Goal: Task Accomplishment & Management: Use online tool/utility

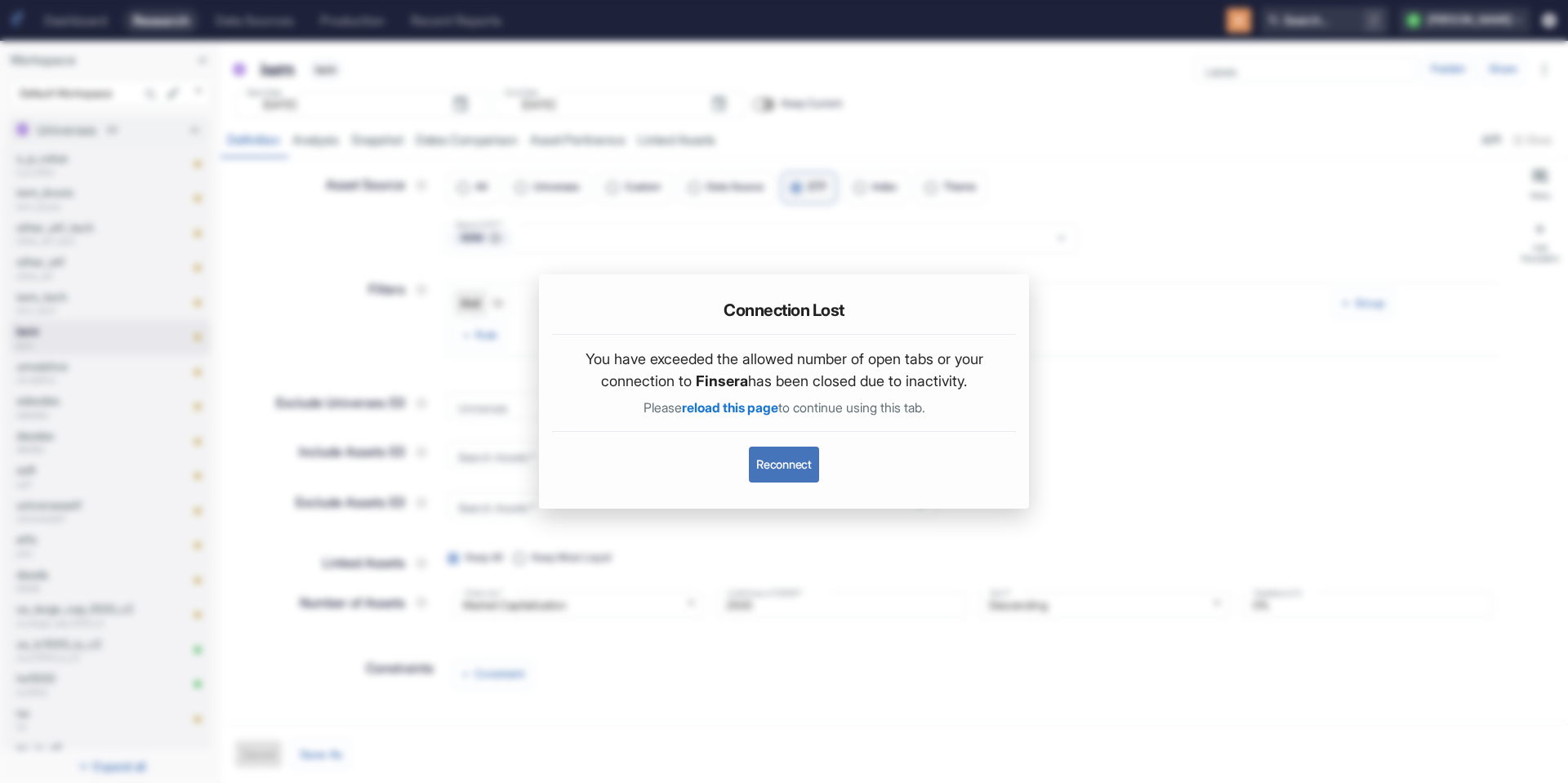
click at [788, 460] on button "Reconnect" at bounding box center [784, 464] width 69 height 36
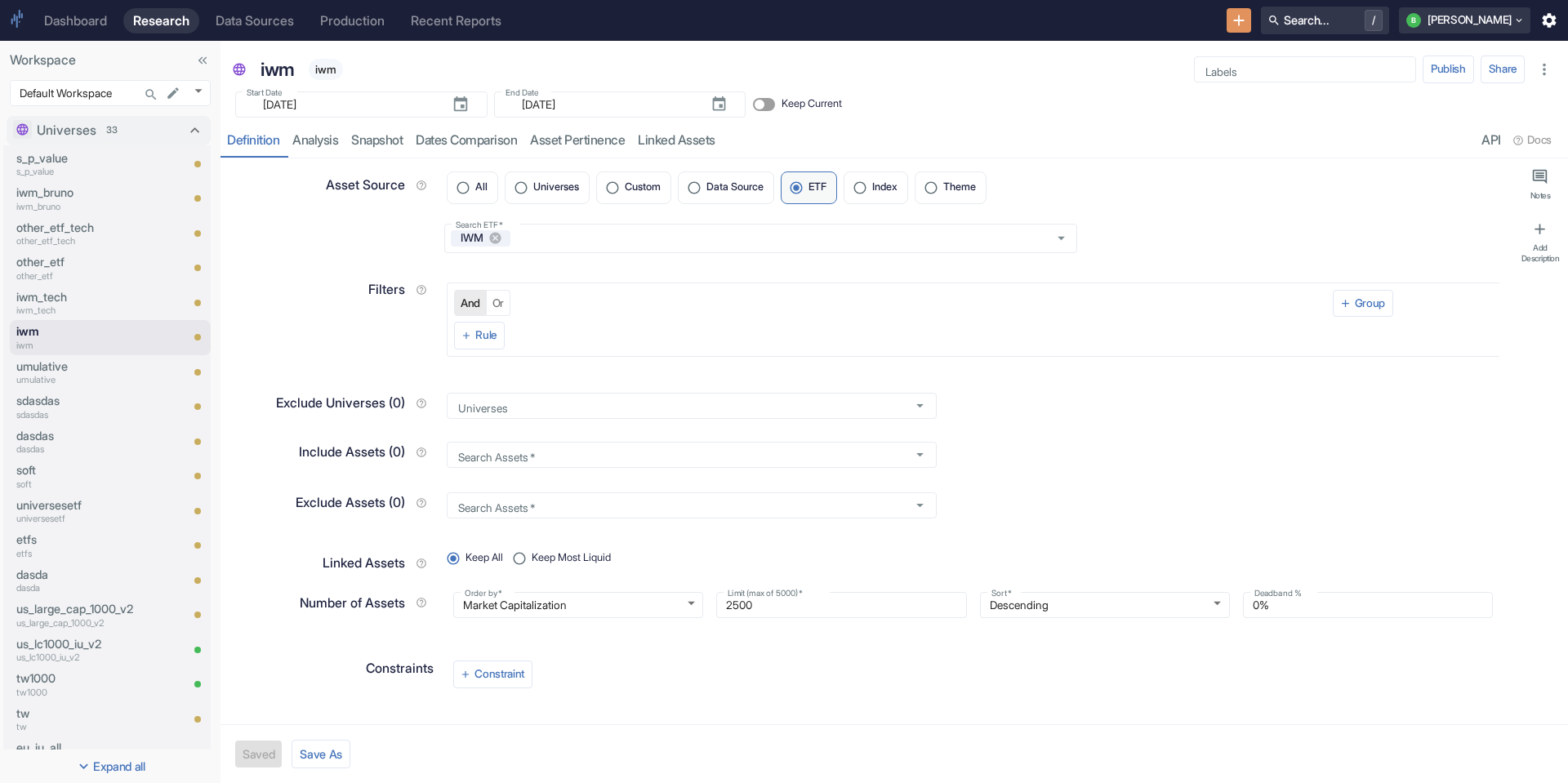
type textarea "x"
click at [309, 136] on link "analysis" at bounding box center [315, 141] width 58 height 34
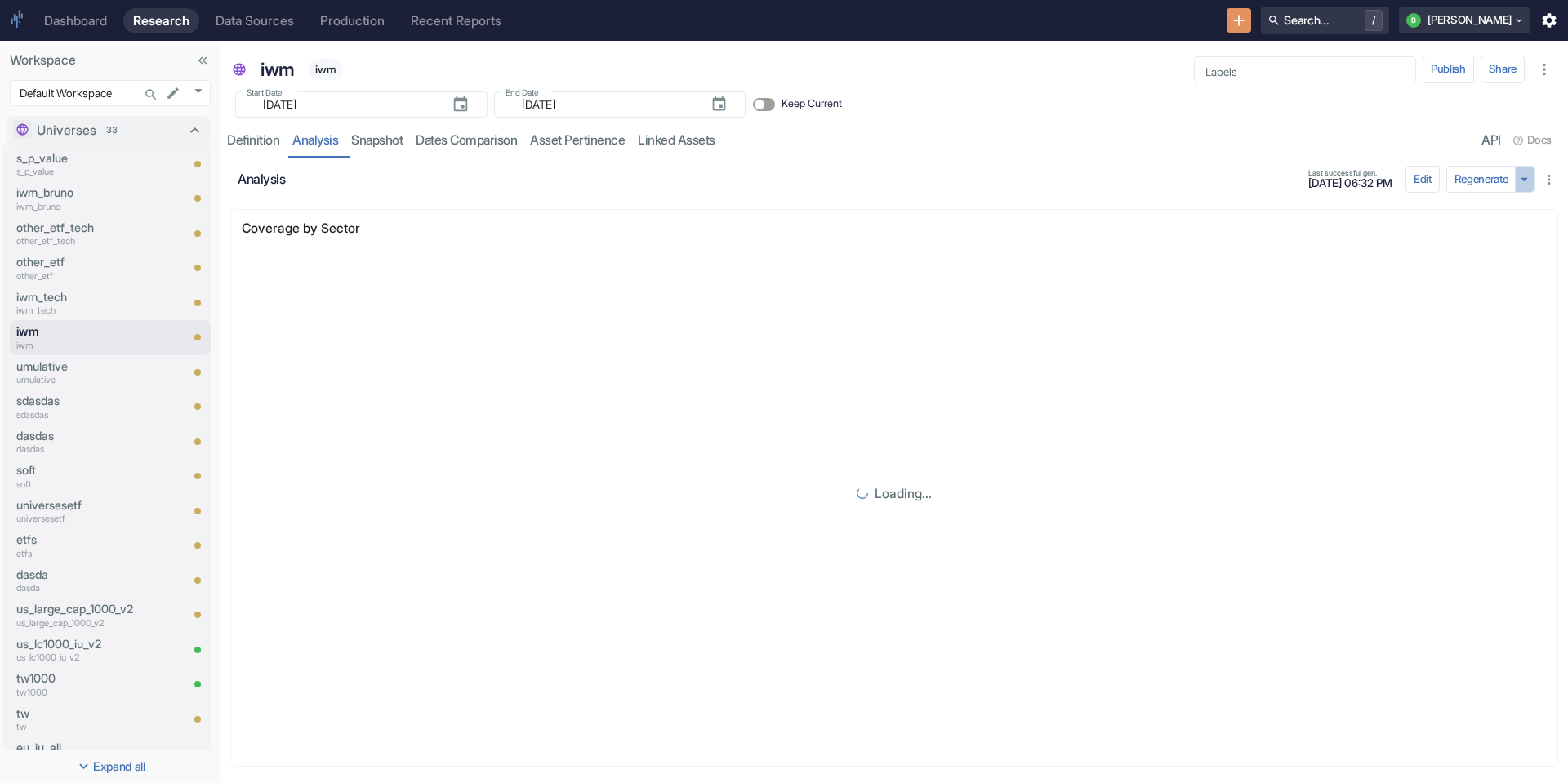
click at [1516, 185] on icon "button" at bounding box center [1525, 180] width 18 height 18
click at [1497, 206] on li "Regenerate ignoring cache" at bounding box center [1474, 210] width 145 height 23
click at [141, 122] on div "Universes 33" at bounding box center [99, 130] width 124 height 19
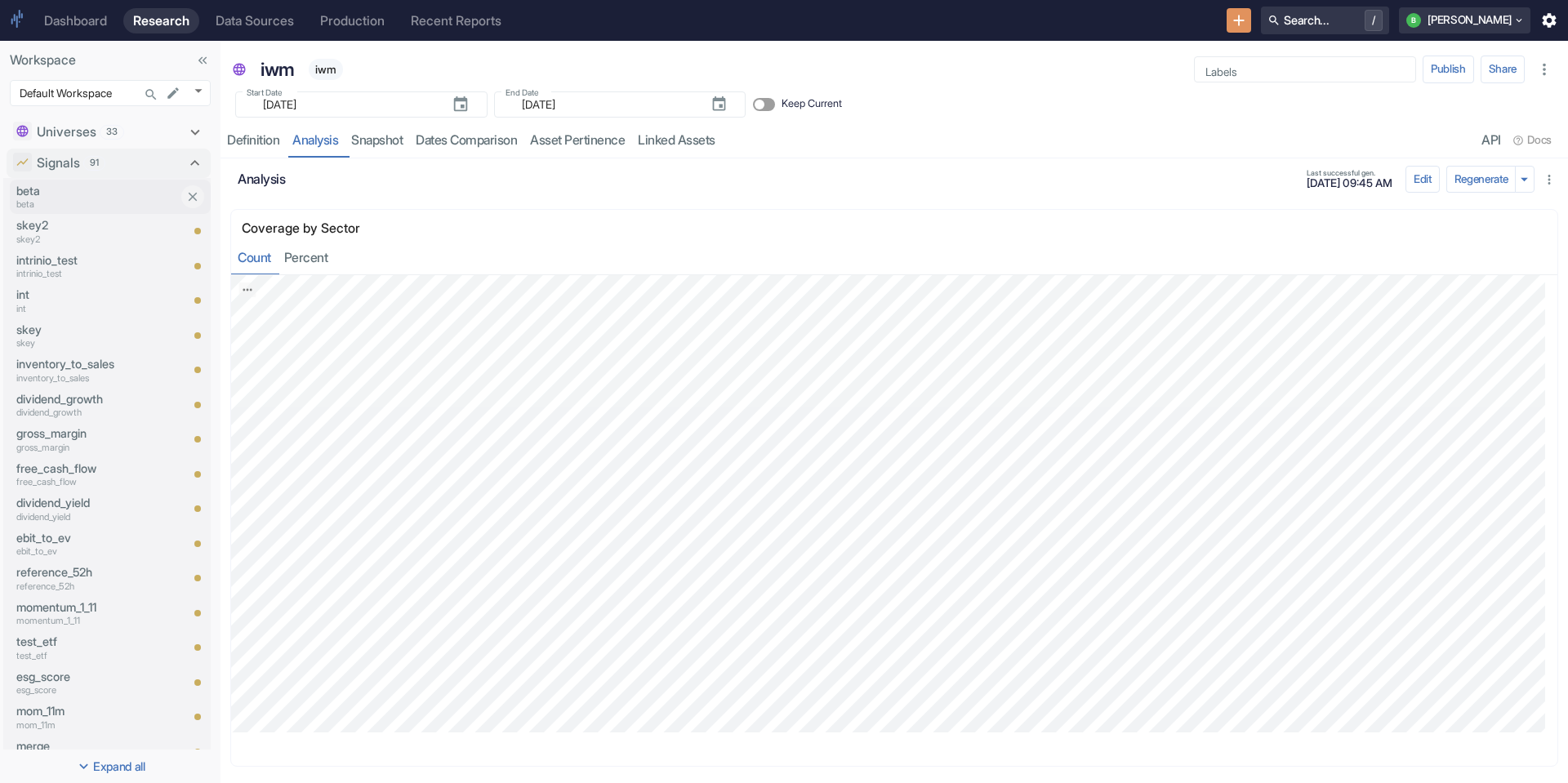
click at [62, 210] on p "beta" at bounding box center [98, 204] width 164 height 14
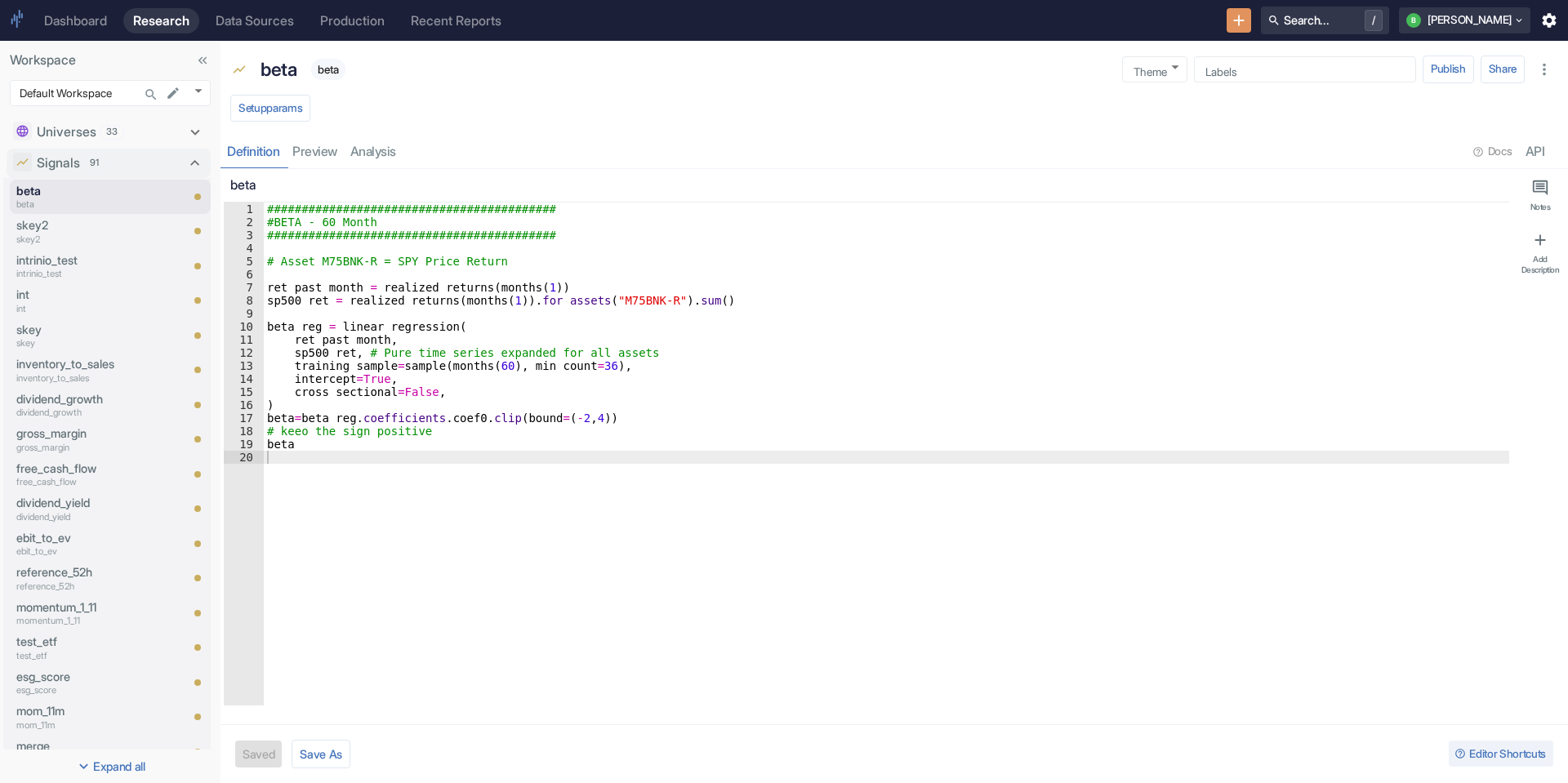
click at [288, 116] on button "Setup params" at bounding box center [270, 109] width 80 height 27
type textarea "x"
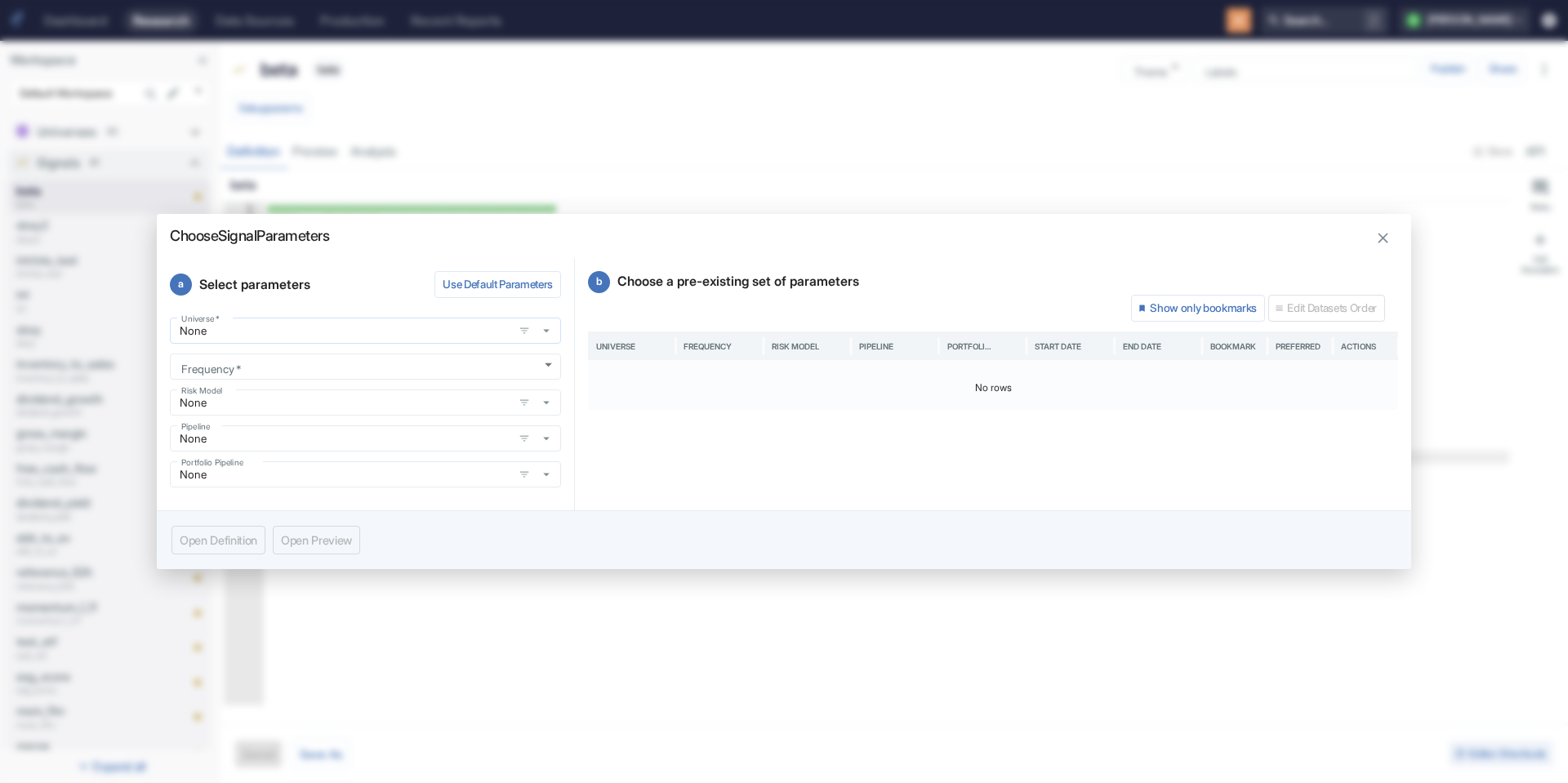
click at [263, 343] on div "None Universe   *" at bounding box center [366, 331] width 391 height 26
type input "iwm"
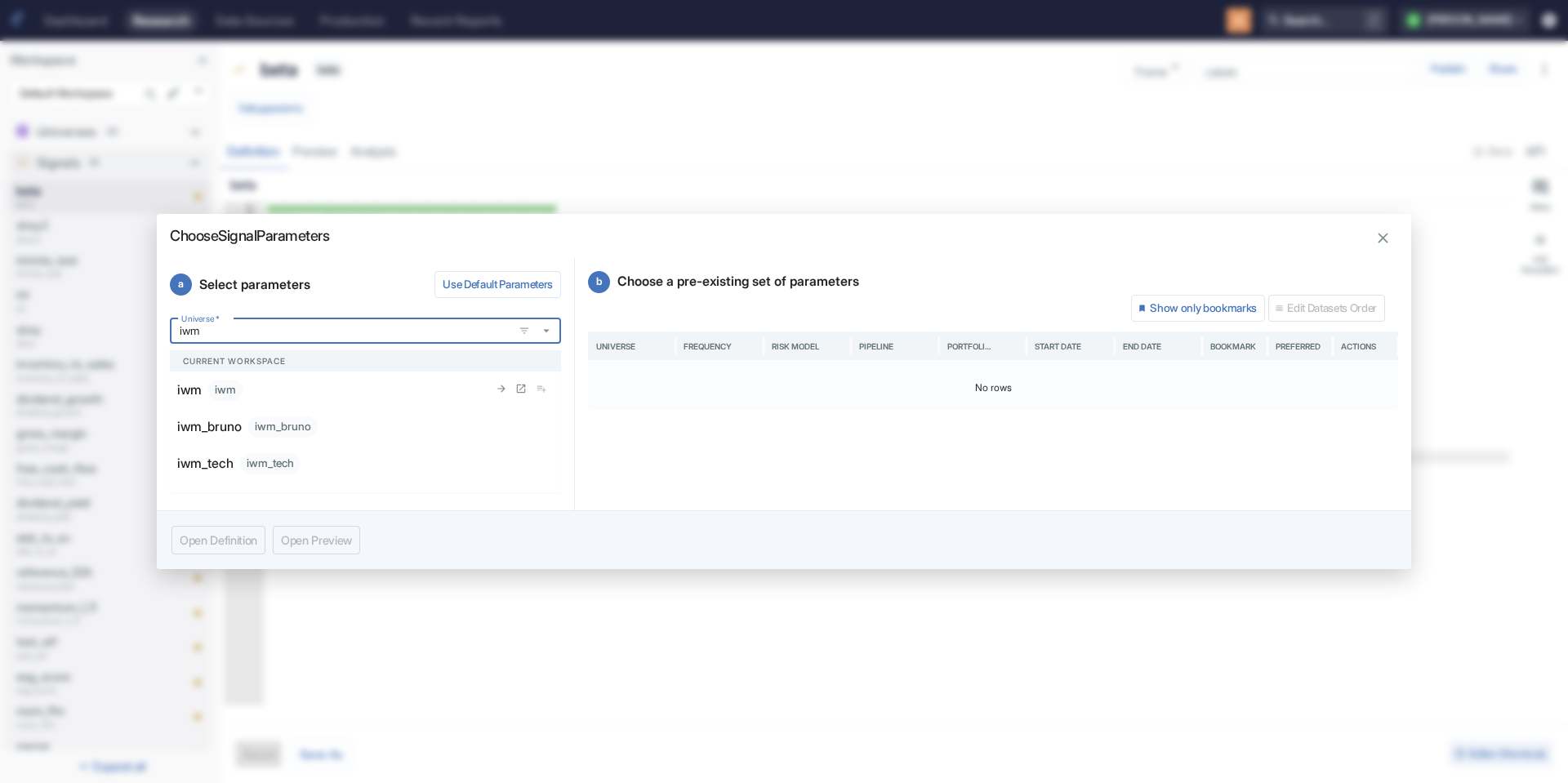
click at [358, 390] on div "iwm iwm" at bounding box center [333, 390] width 312 height 21
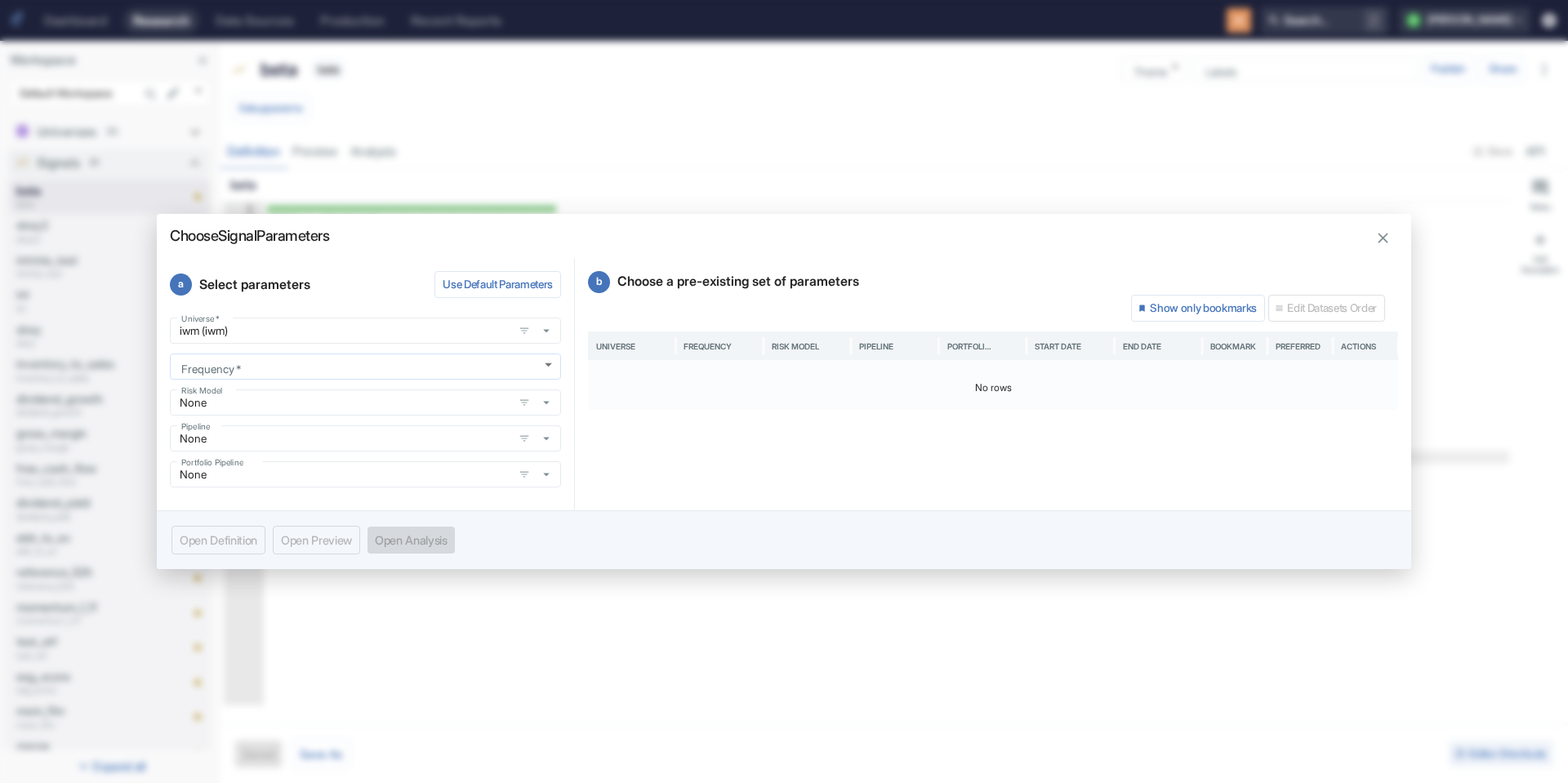
click at [278, 365] on body "Dashboard Research Data Sources Production Recent Reports Search... / b bruno W…" at bounding box center [784, 391] width 1568 height 783
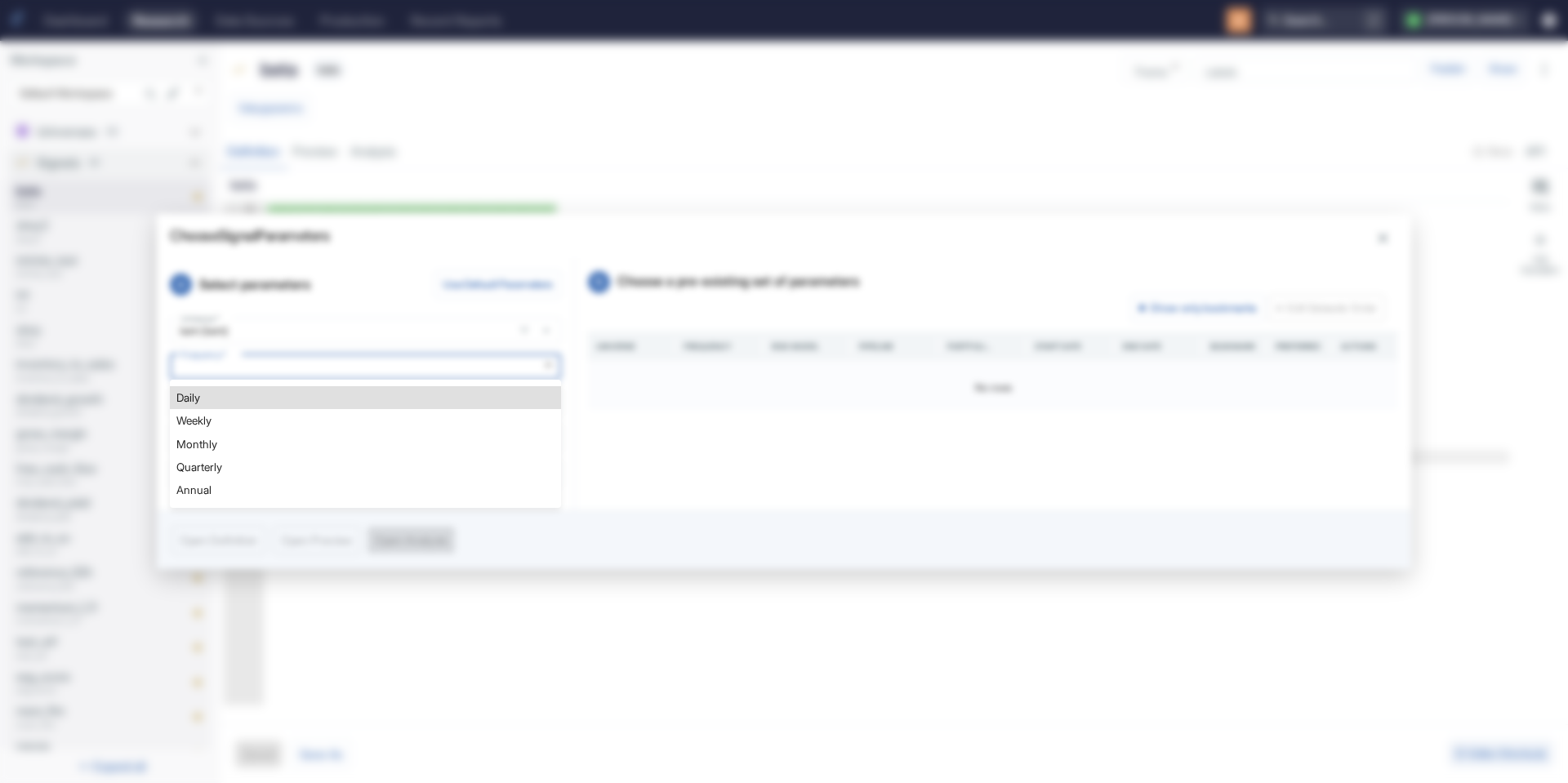
click at [288, 429] on li "Weekly" at bounding box center [366, 420] width 391 height 23
type textarea "x"
type input "WEEKLY"
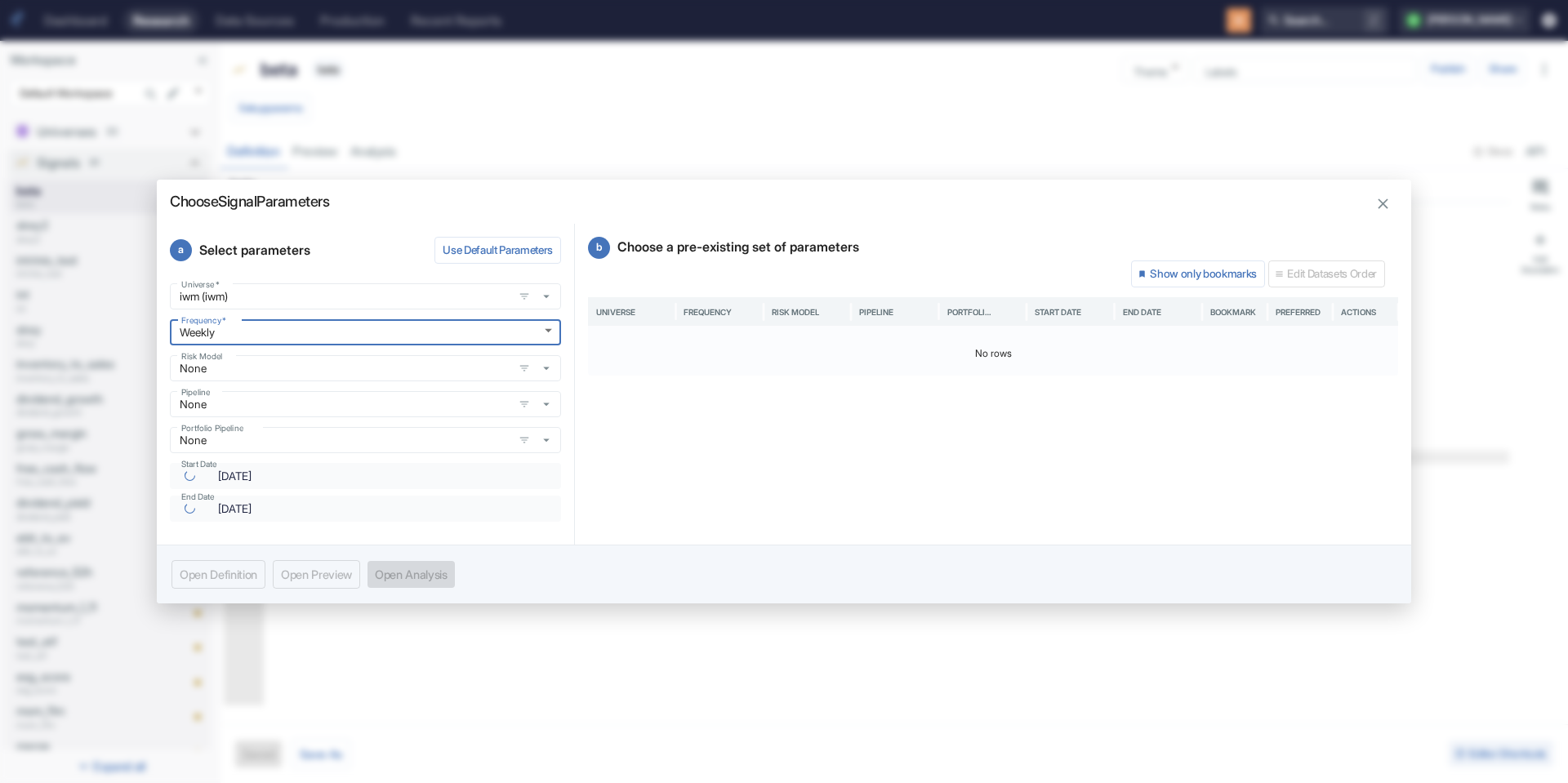
type textarea "x"
type input "[DATE]"
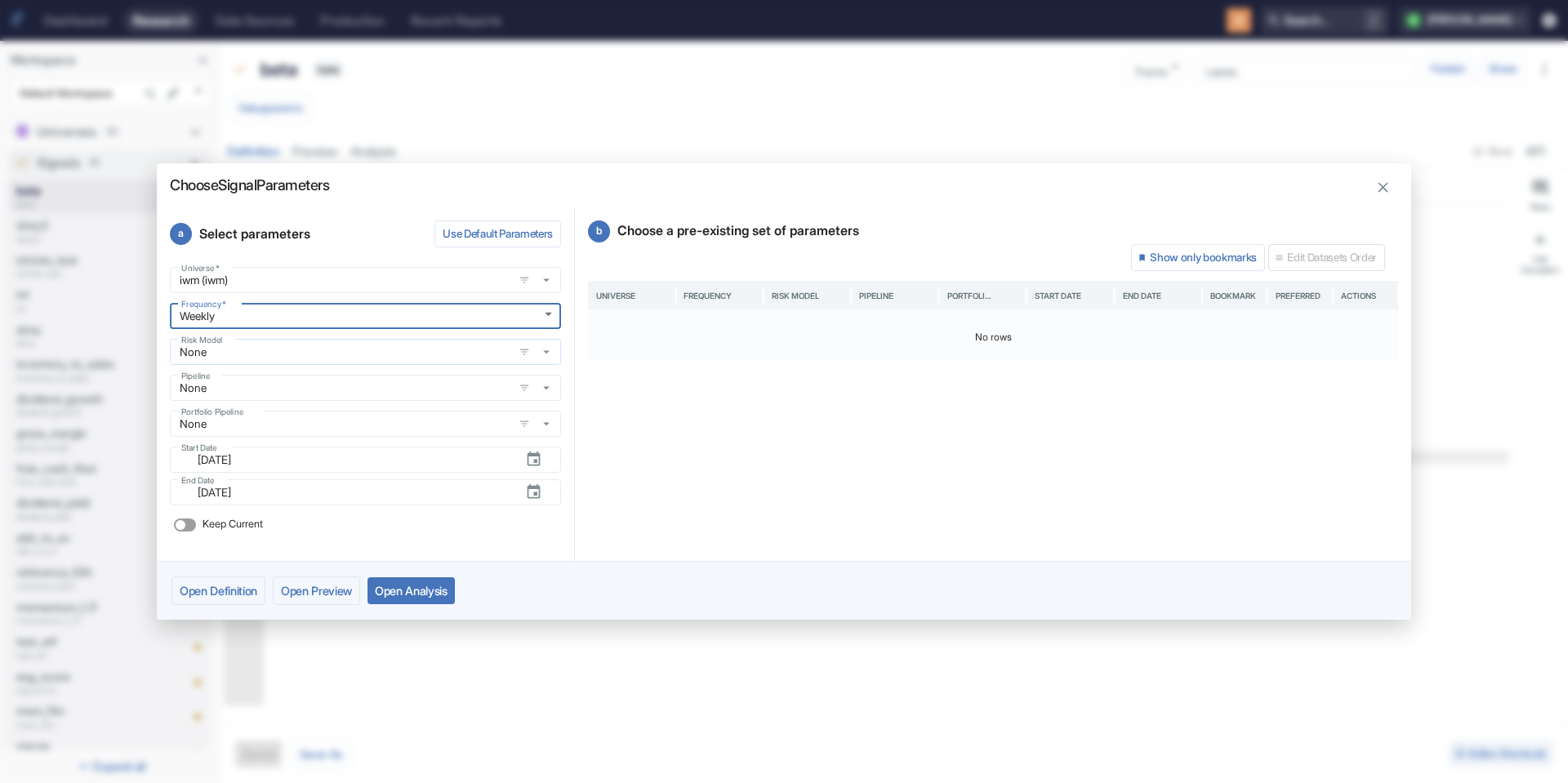
click at [306, 359] on input "None" at bounding box center [341, 352] width 334 height 15
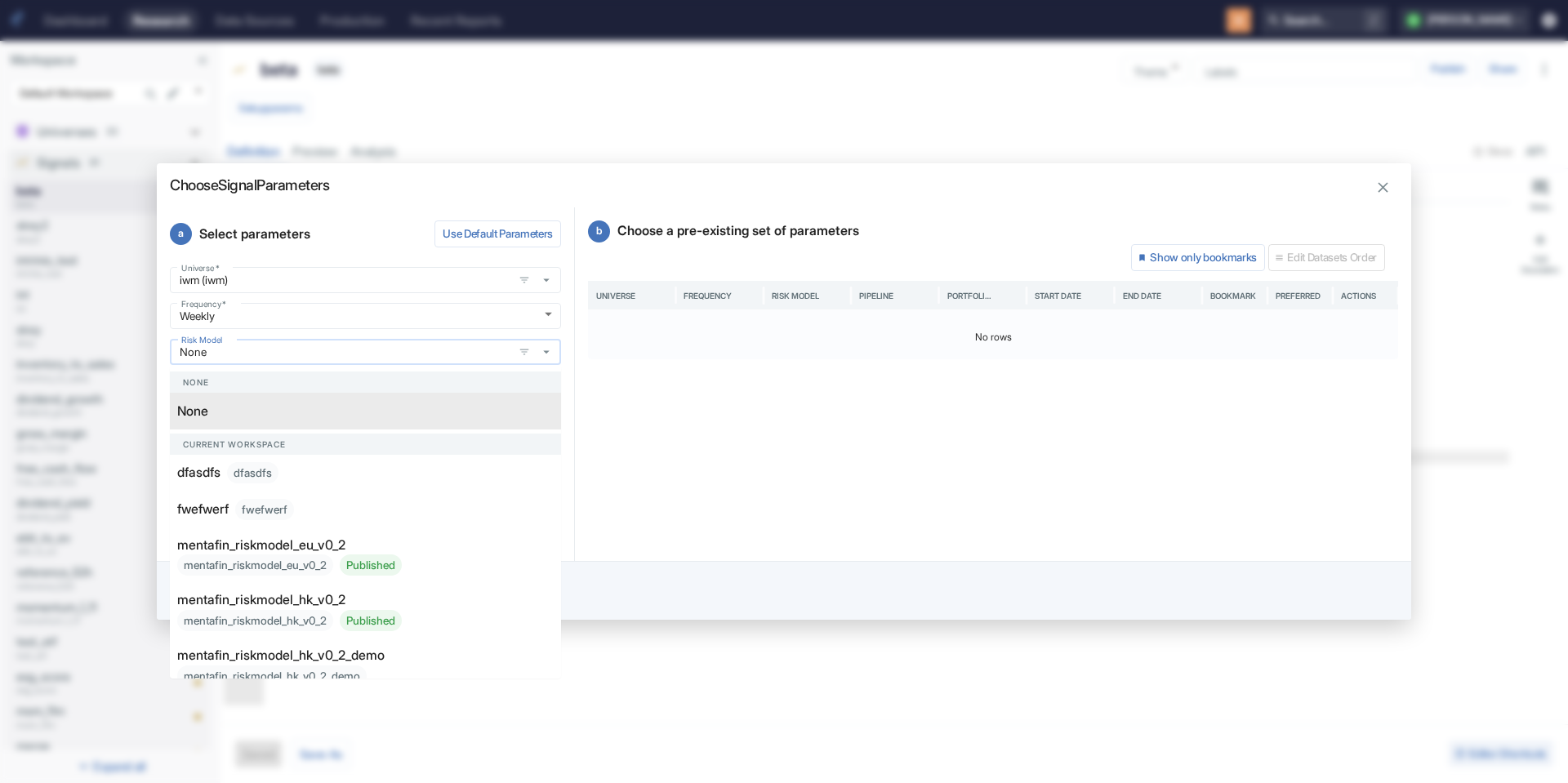
click at [305, 359] on input "None" at bounding box center [341, 352] width 334 height 15
click at [776, 408] on div "b Choose a pre-existing set of parameters Show only bookmarks Edit Datasets Ord…" at bounding box center [992, 384] width 836 height 354
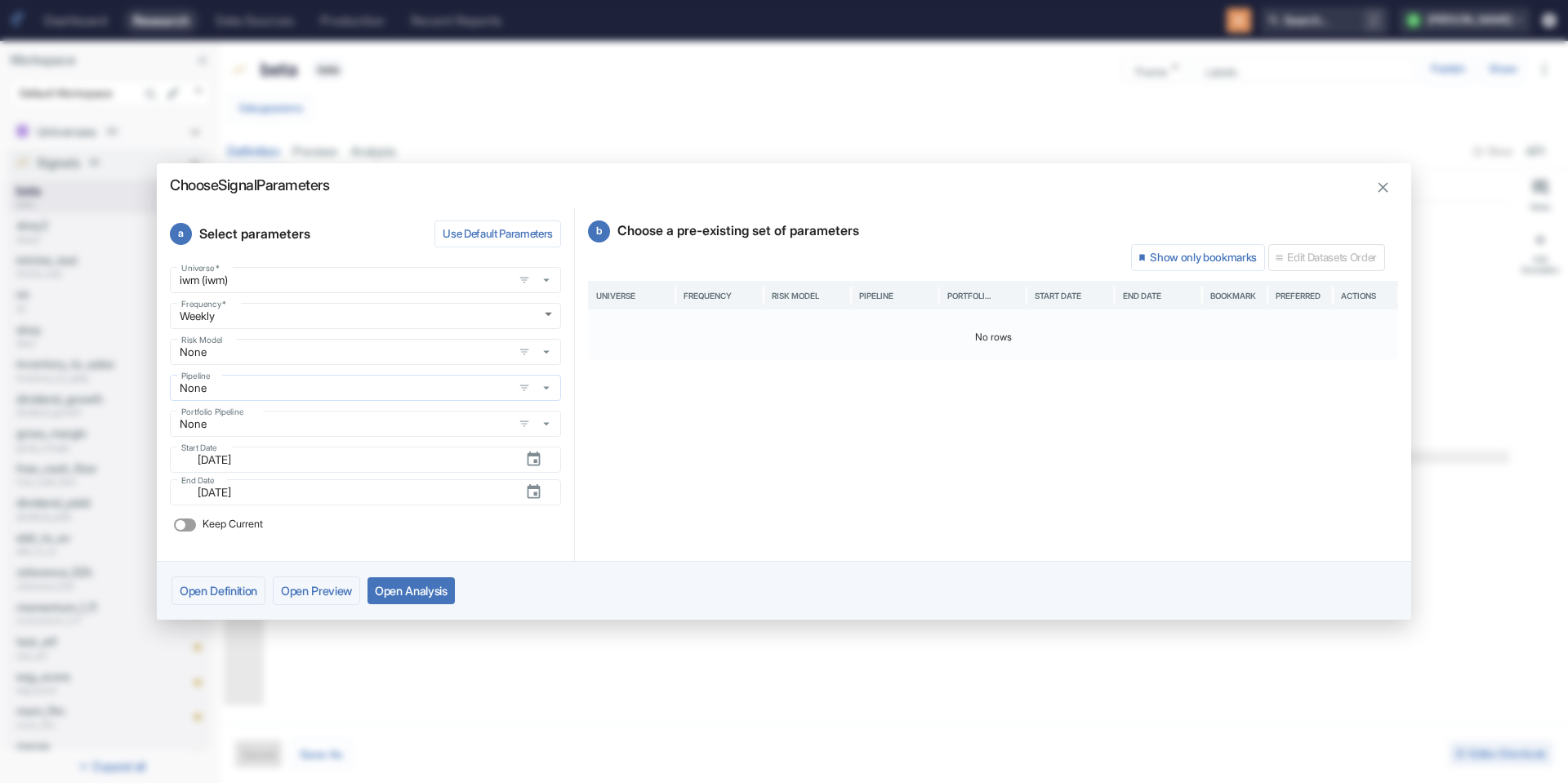
click at [279, 386] on input "None" at bounding box center [341, 388] width 334 height 15
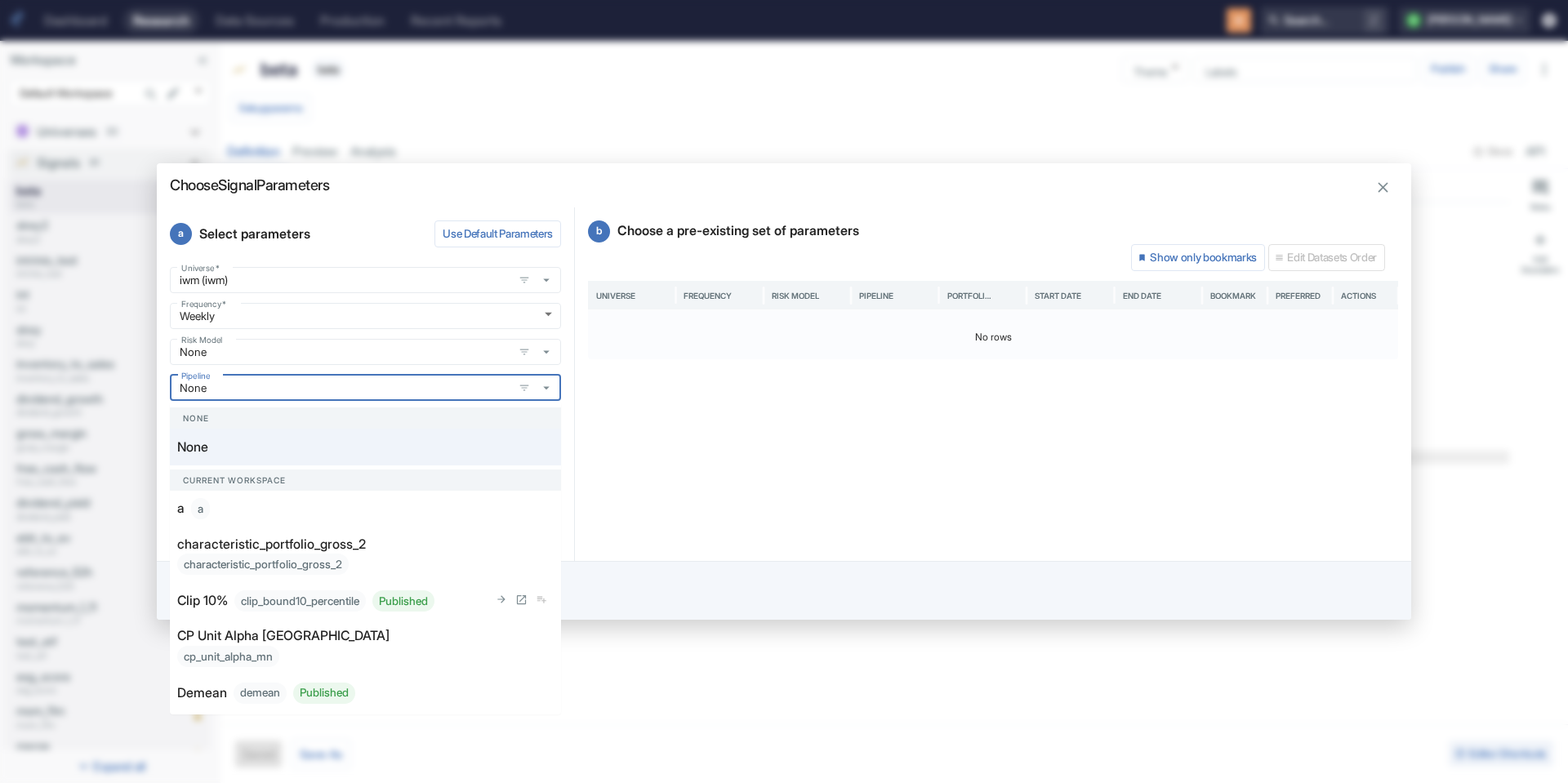
click at [310, 597] on div "clip_bound10_percentile Published" at bounding box center [334, 600] width 200 height 21
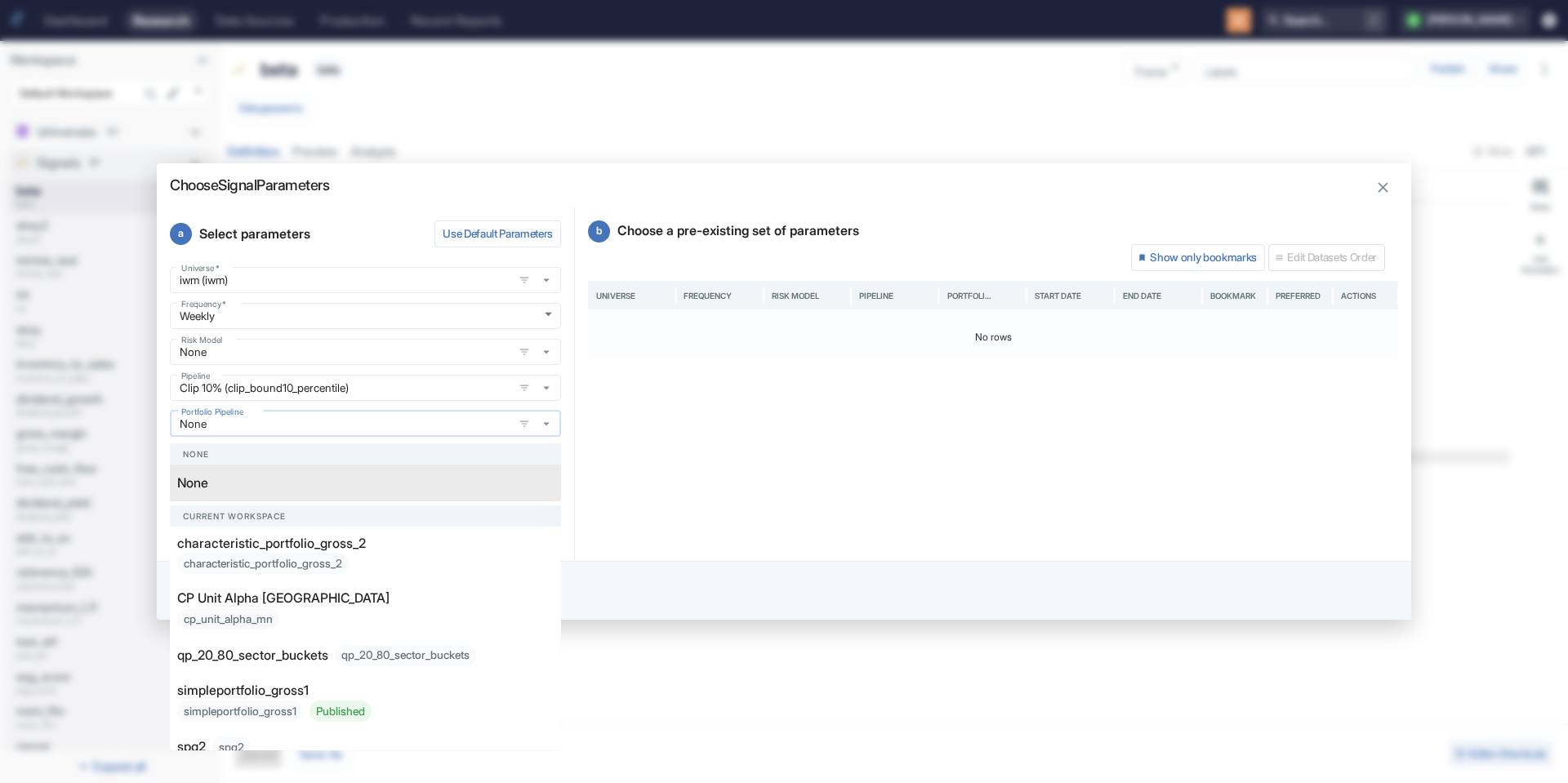
click at [296, 427] on input "None" at bounding box center [341, 424] width 334 height 15
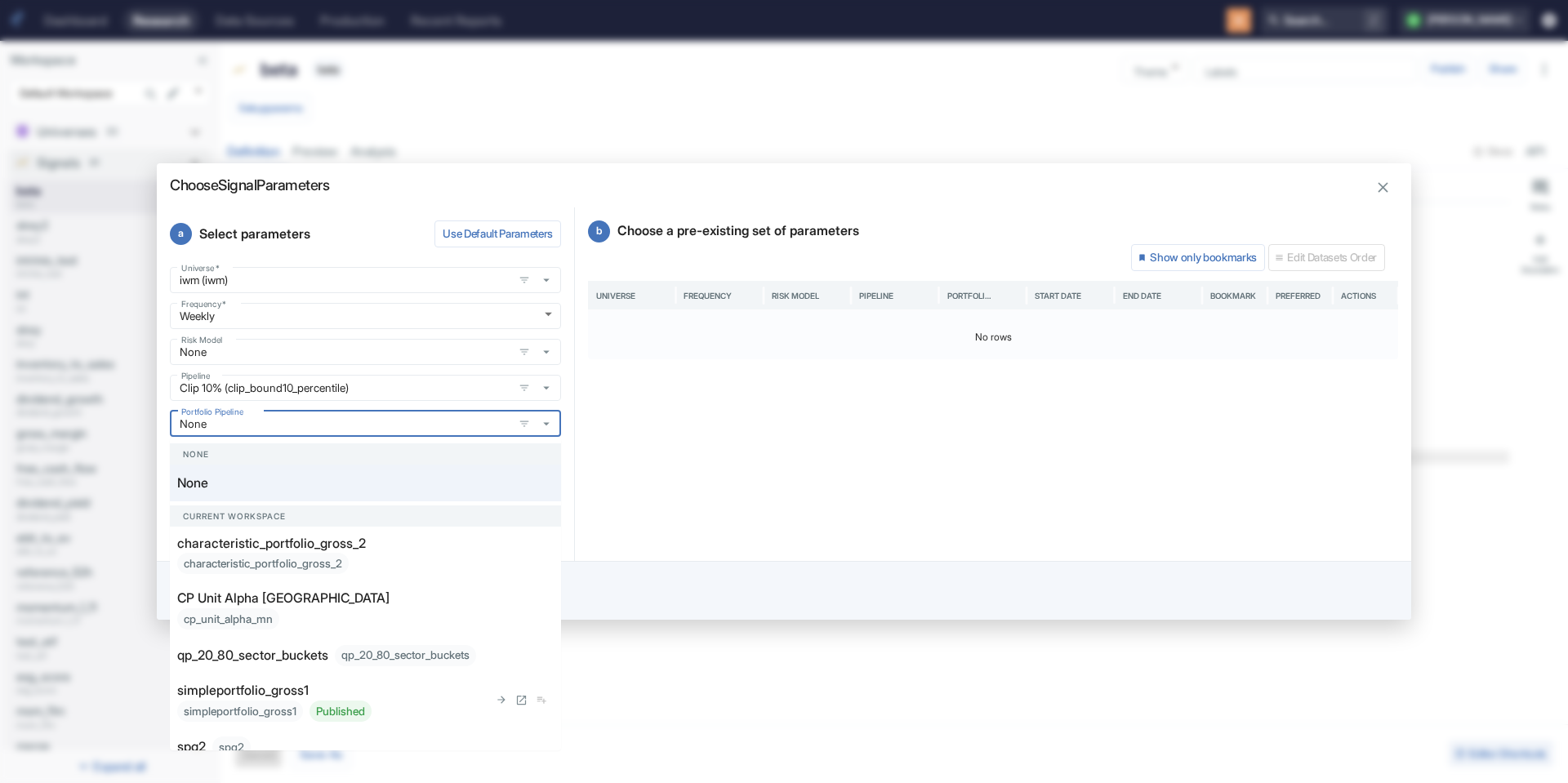
click at [365, 687] on div "simpleportfolio_gross1 simpleportfolio_gross1 Published" at bounding box center [333, 701] width 312 height 41
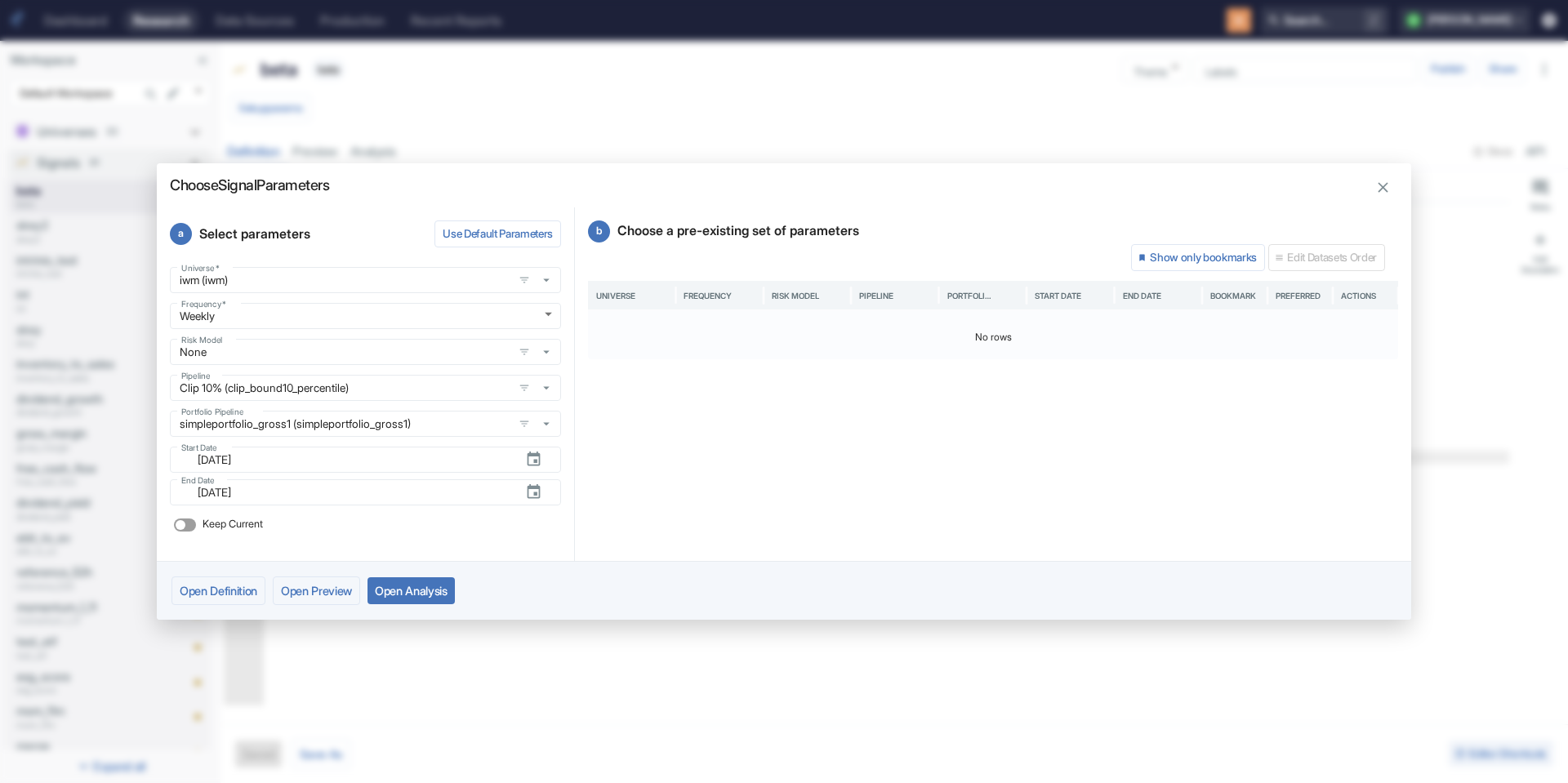
click at [413, 598] on button "Open Analysis" at bounding box center [411, 590] width 88 height 26
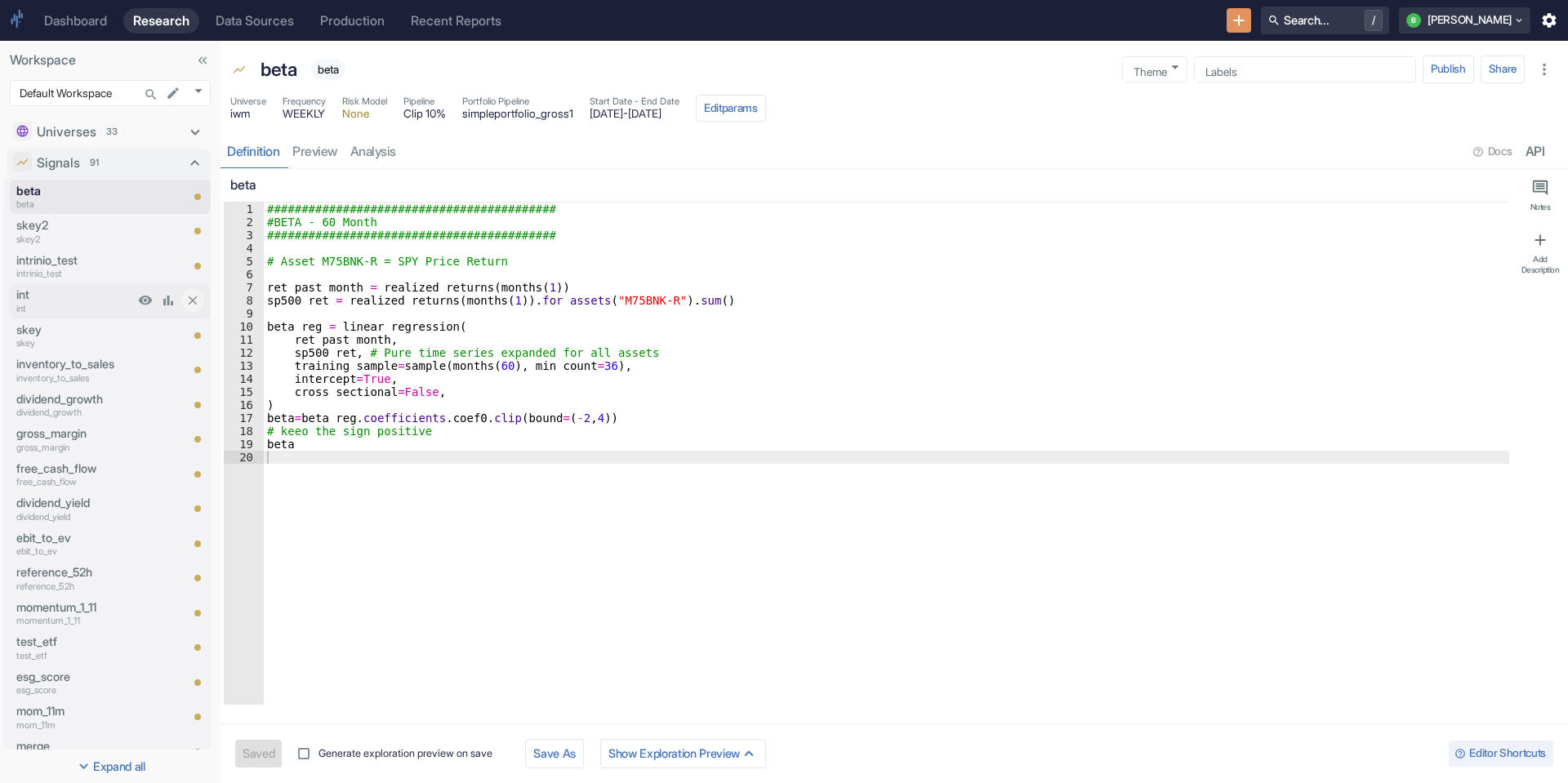
type textarea "x"
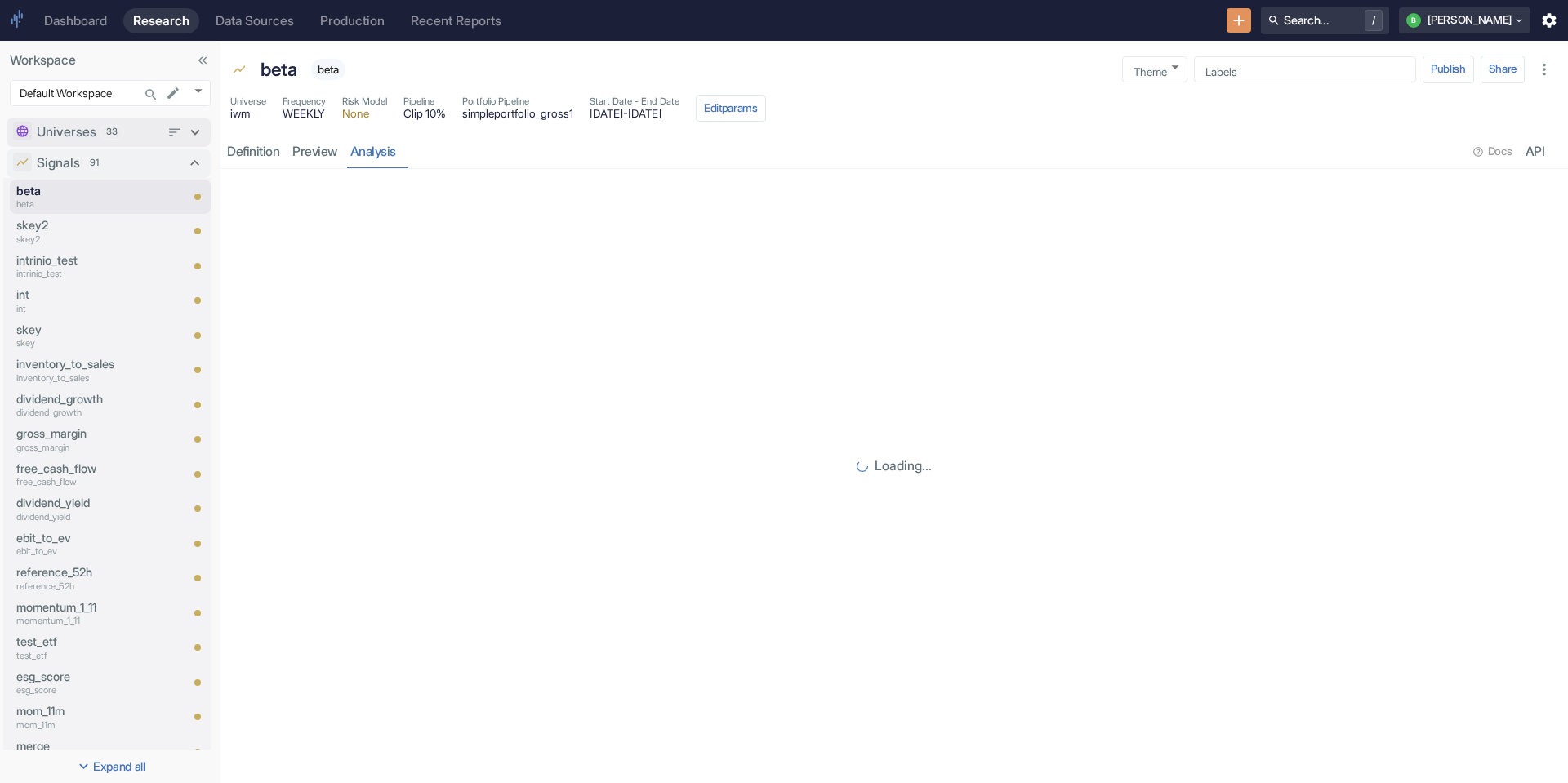
click at [107, 124] on div "Universes 33" at bounding box center [99, 132] width 124 height 19
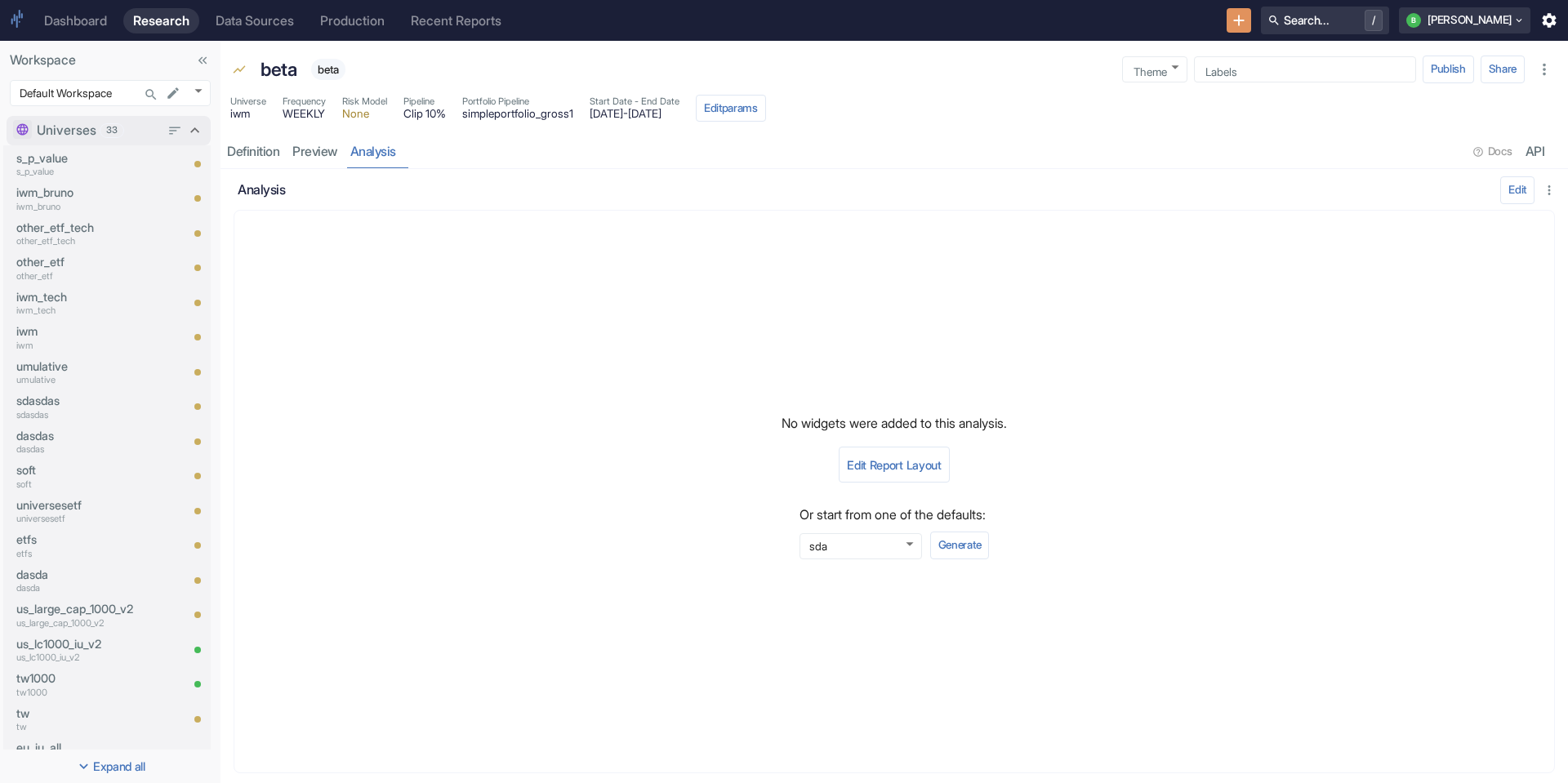
click at [107, 124] on span "33" at bounding box center [111, 130] width 23 height 14
click at [74, 140] on p "Universes" at bounding box center [66, 132] width 59 height 19
click at [69, 328] on p "iwm" at bounding box center [75, 332] width 118 height 18
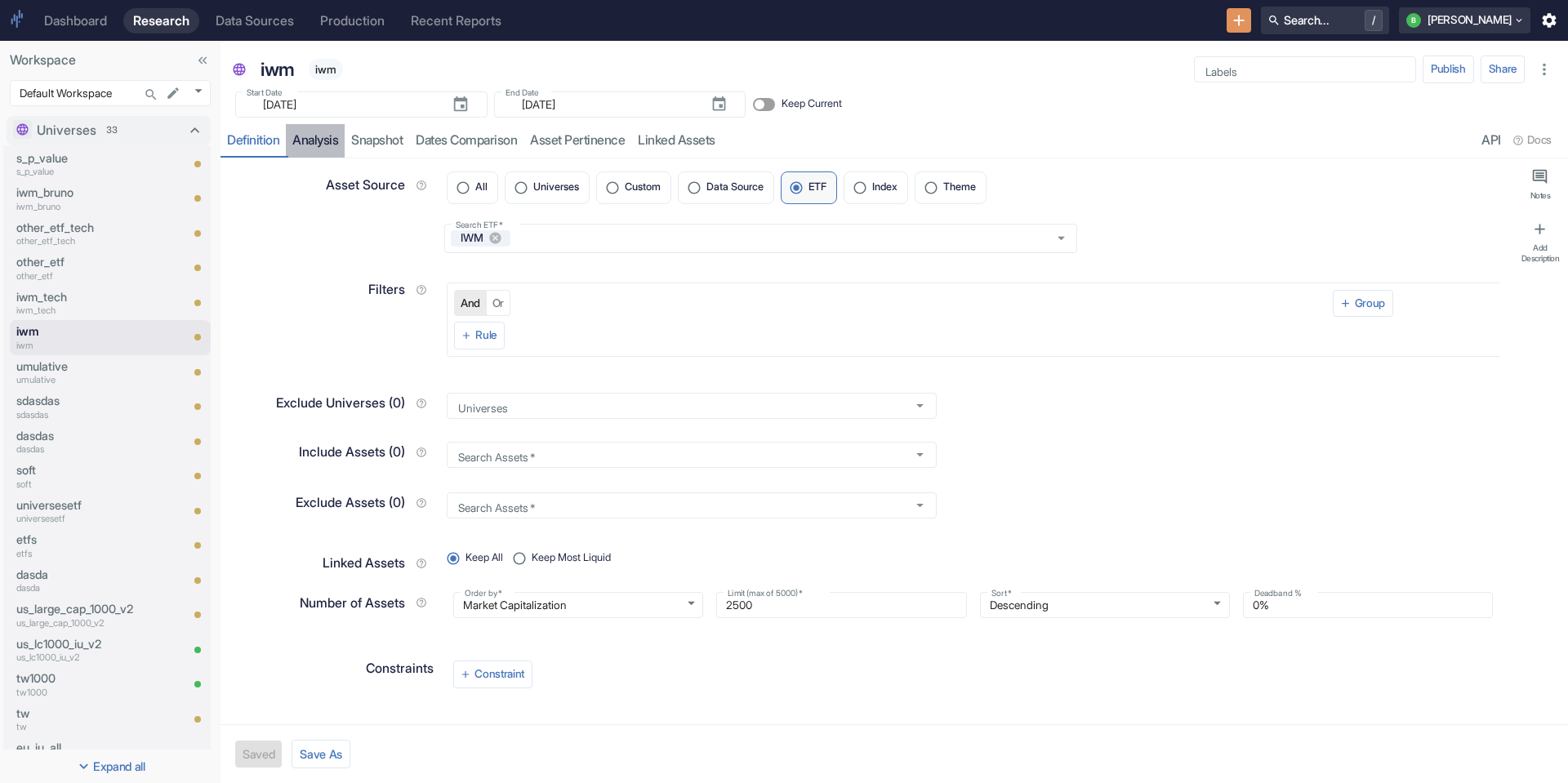
click at [340, 149] on link "analysis" at bounding box center [315, 141] width 58 height 34
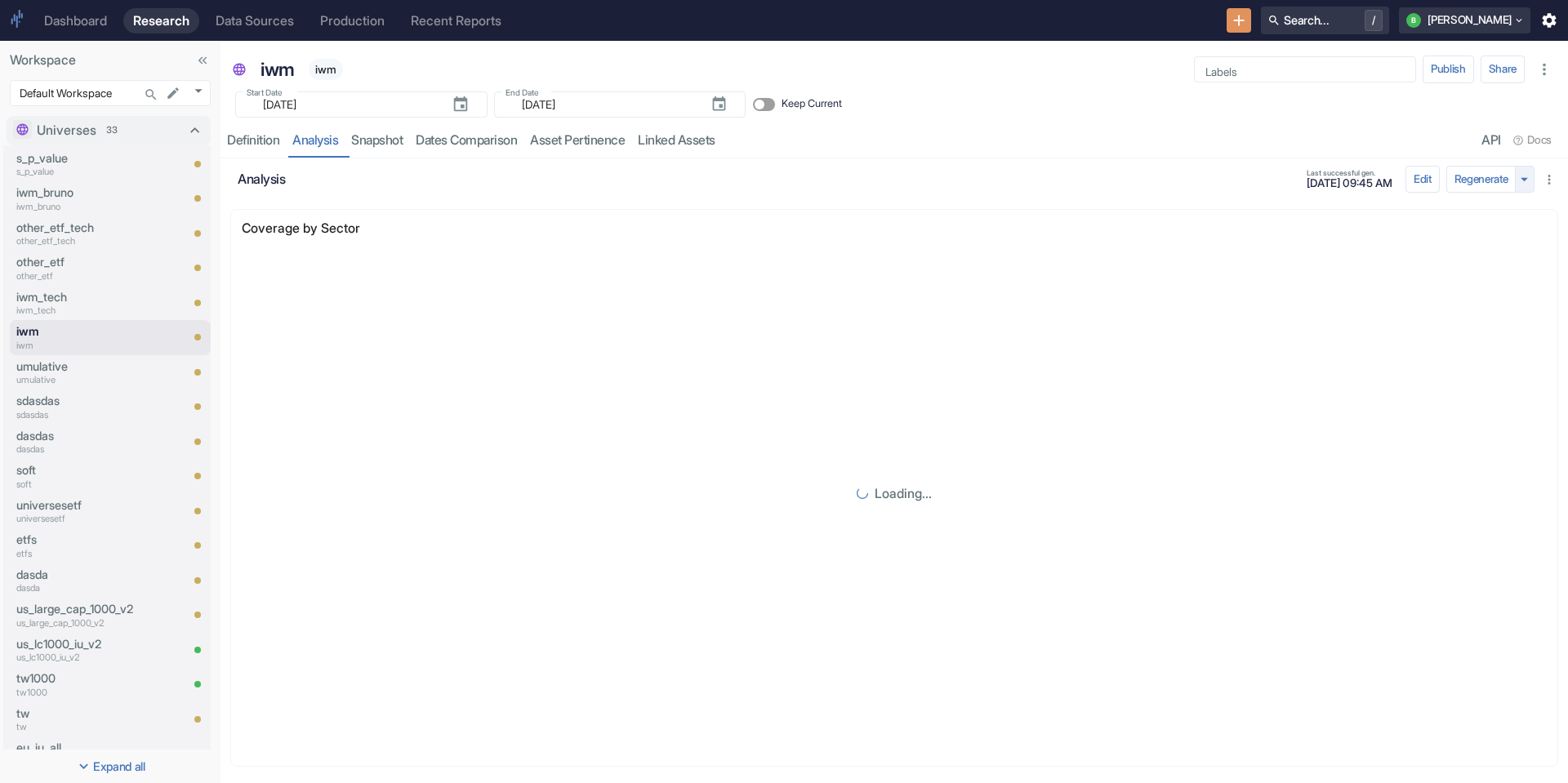
click at [1515, 193] on button "button" at bounding box center [1524, 179] width 19 height 27
click at [1497, 212] on li "Regenerate ignoring cache" at bounding box center [1474, 210] width 145 height 23
click at [143, 131] on div "Universes 33" at bounding box center [99, 130] width 124 height 19
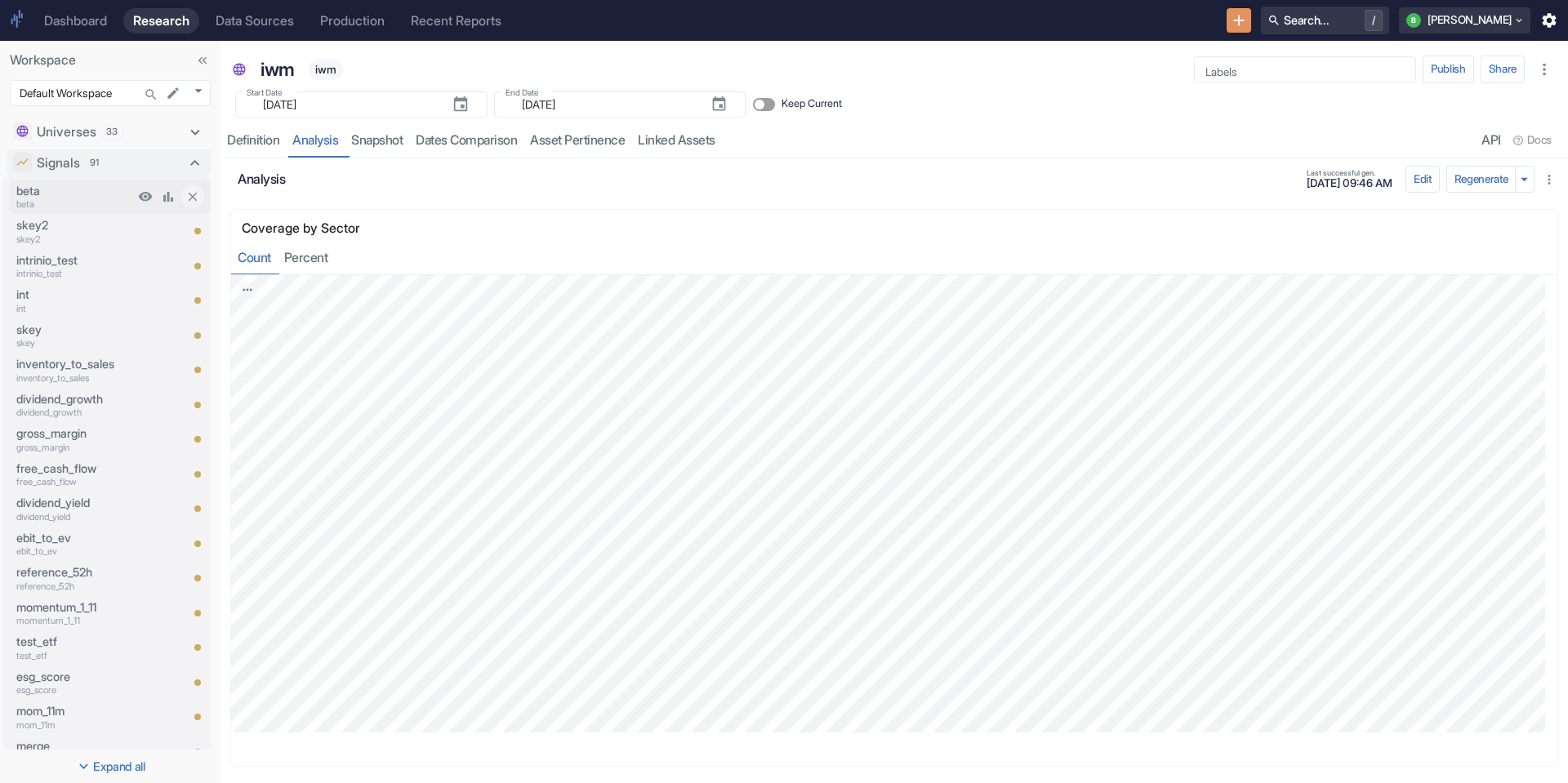
click at [83, 196] on p "beta" at bounding box center [75, 191] width 118 height 18
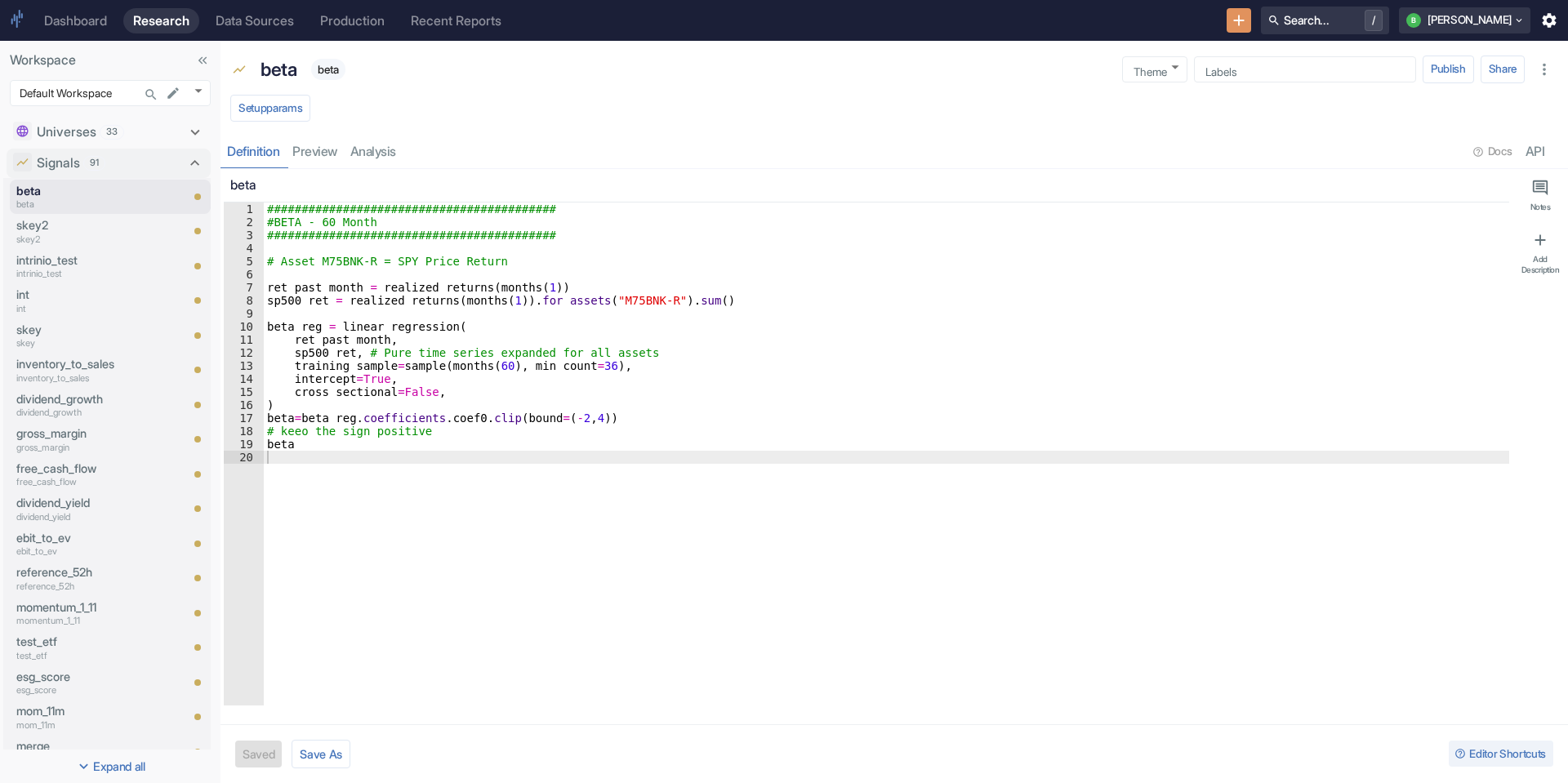
type textarea "x"
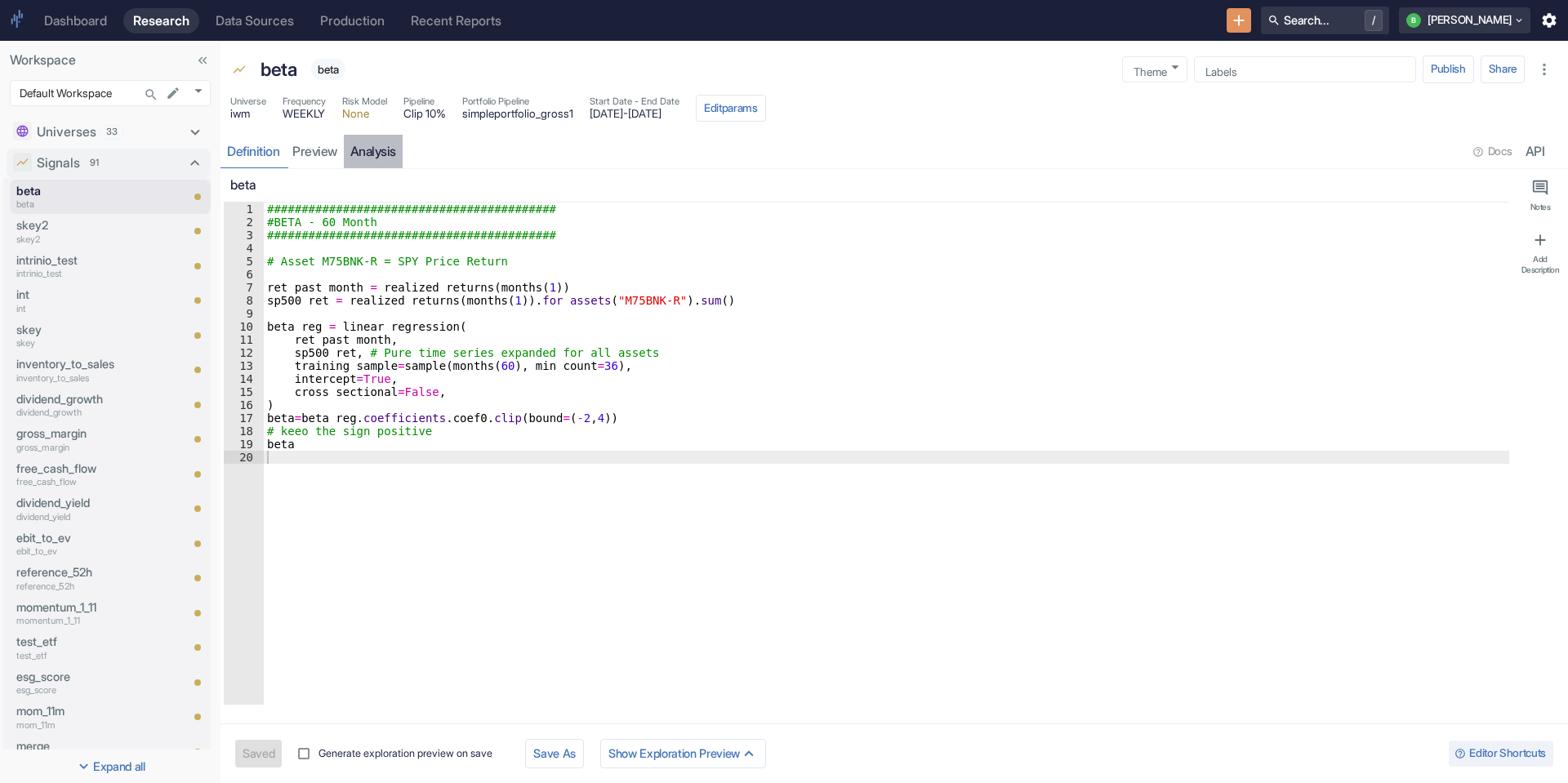
click at [387, 153] on link "analysis" at bounding box center [373, 151] width 58 height 34
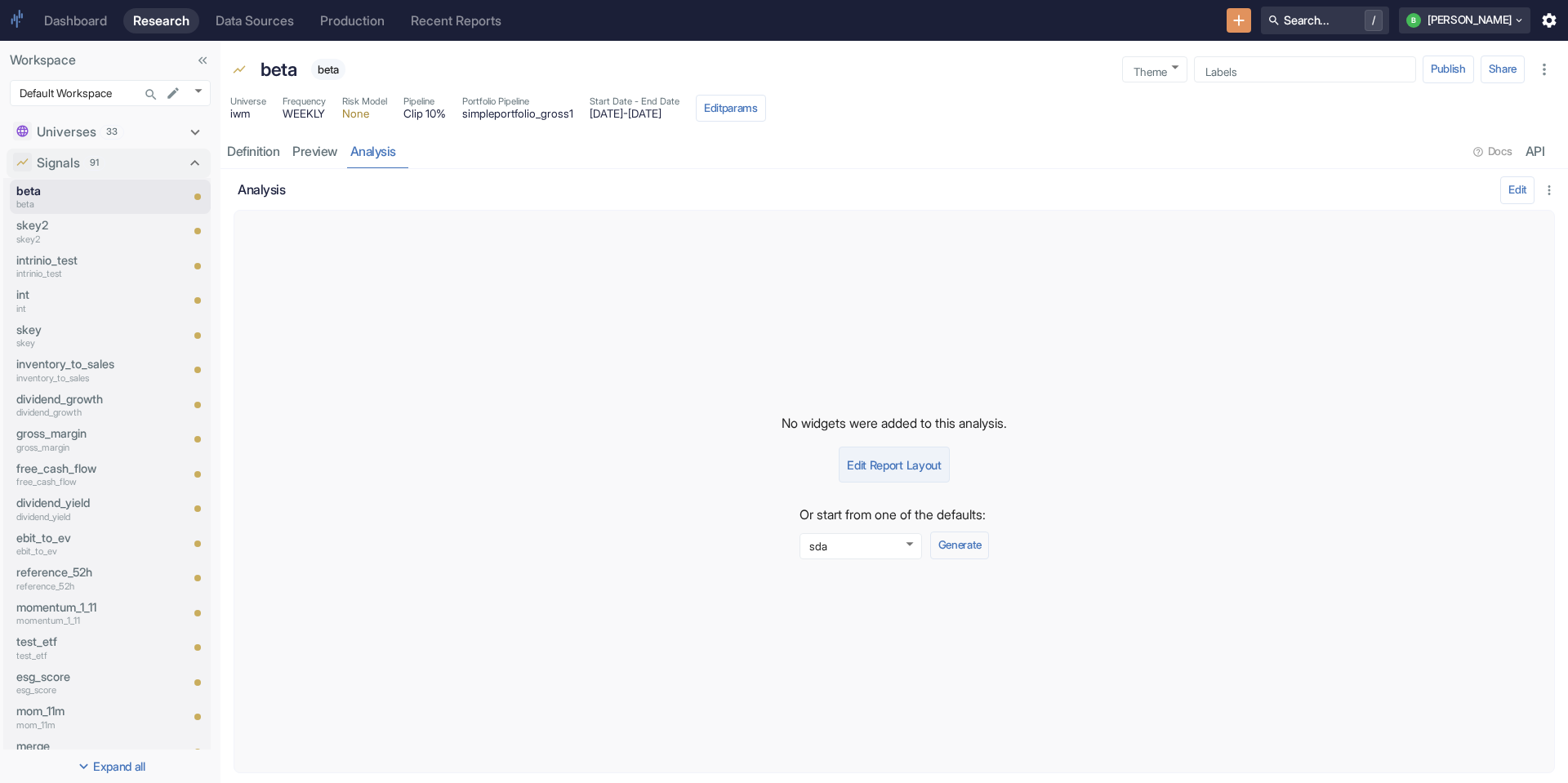
click at [880, 458] on button "Edit Report Layout" at bounding box center [894, 464] width 111 height 36
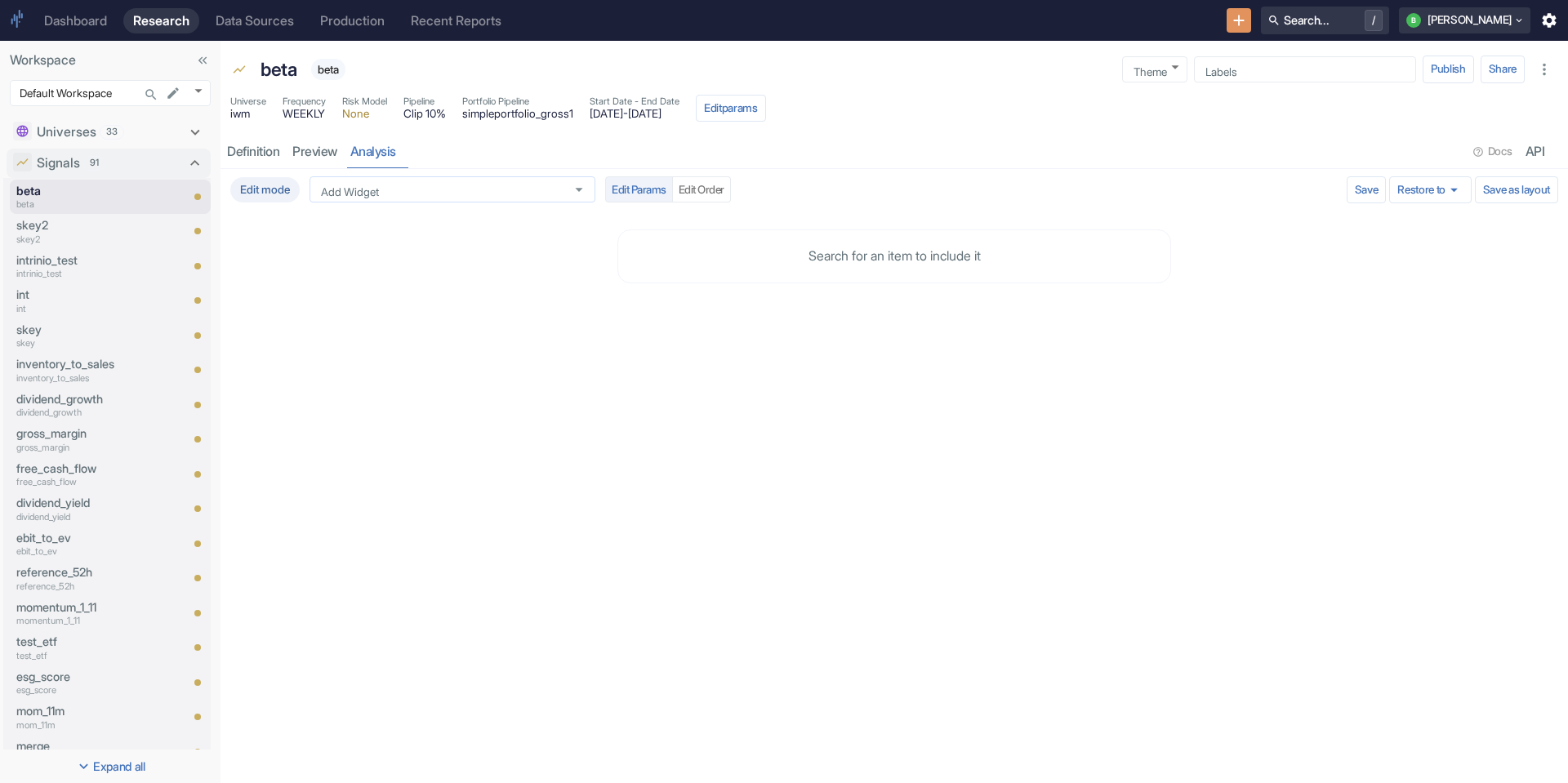
click at [404, 196] on input "Add Widget" at bounding box center [437, 189] width 245 height 15
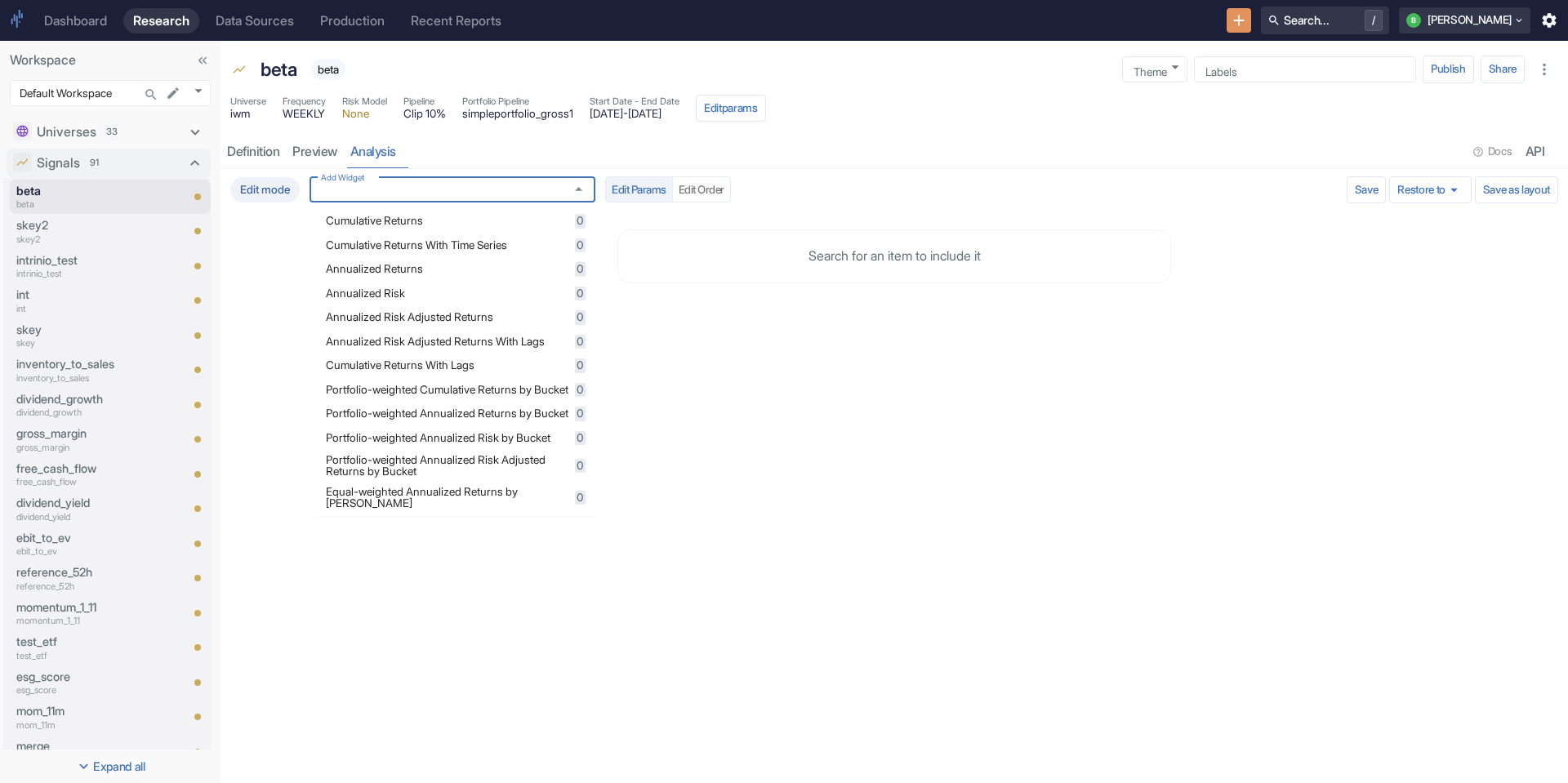
click at [419, 222] on span "Cumulative Returns" at bounding box center [448, 221] width 244 height 12
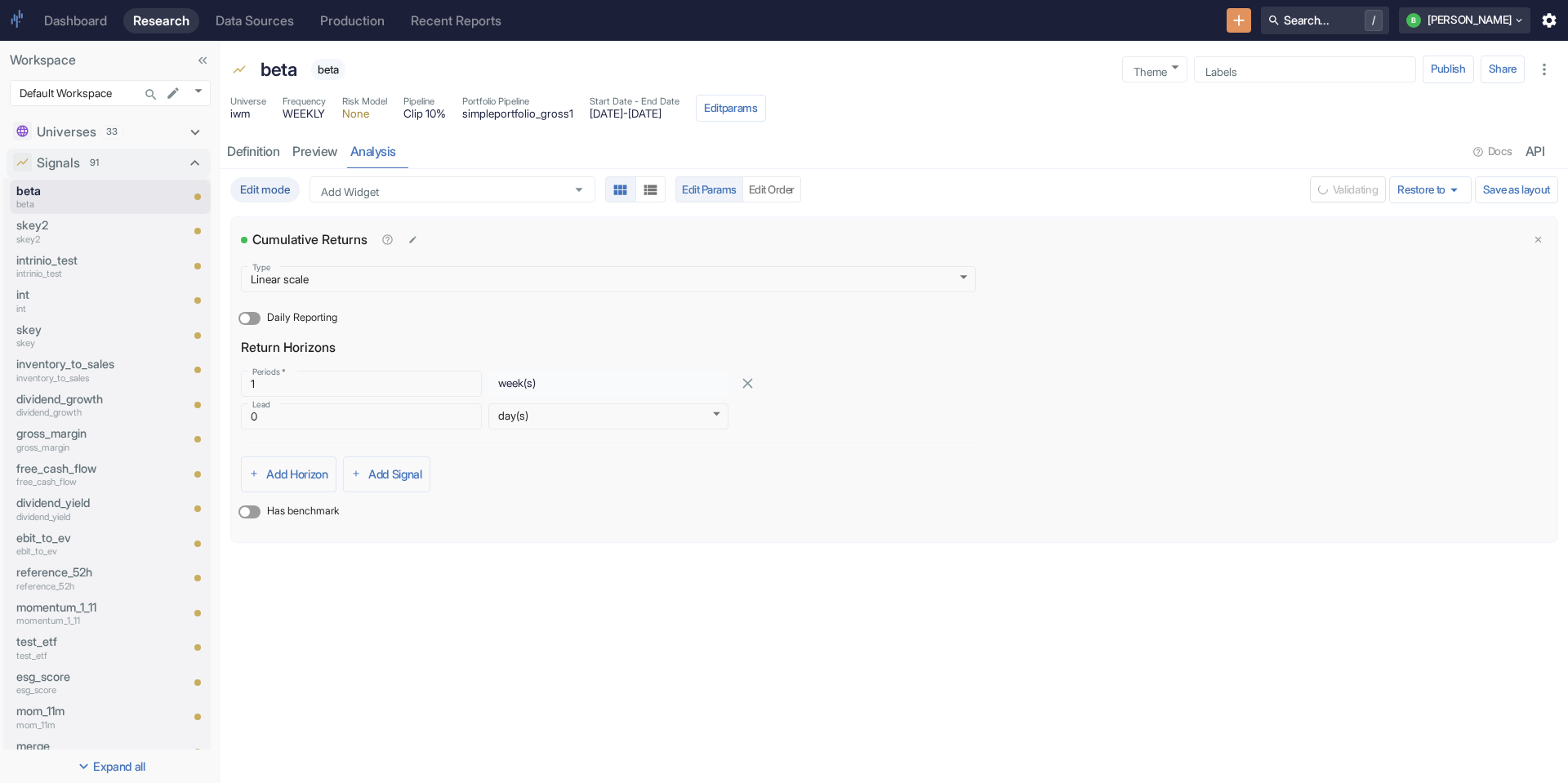
click at [1496, 512] on div "Cumulative Returns Type Linear scale linear Type Daily Reporting Return Horizon…" at bounding box center [895, 379] width 1327 height 324
click at [1301, 192] on button "Save and Run" at bounding box center [1304, 189] width 80 height 26
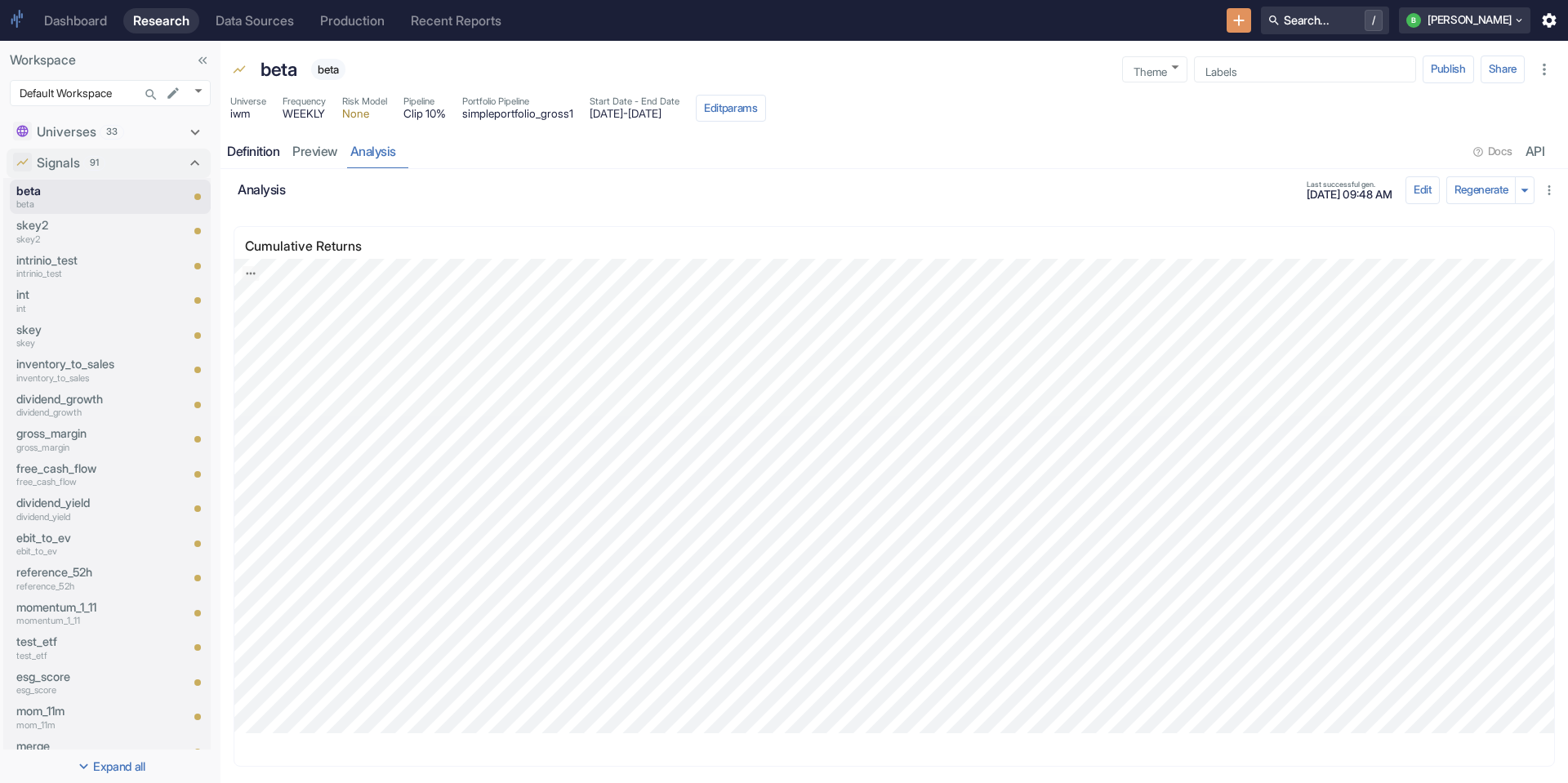
click at [250, 159] on div "Definition" at bounding box center [252, 152] width 52 height 16
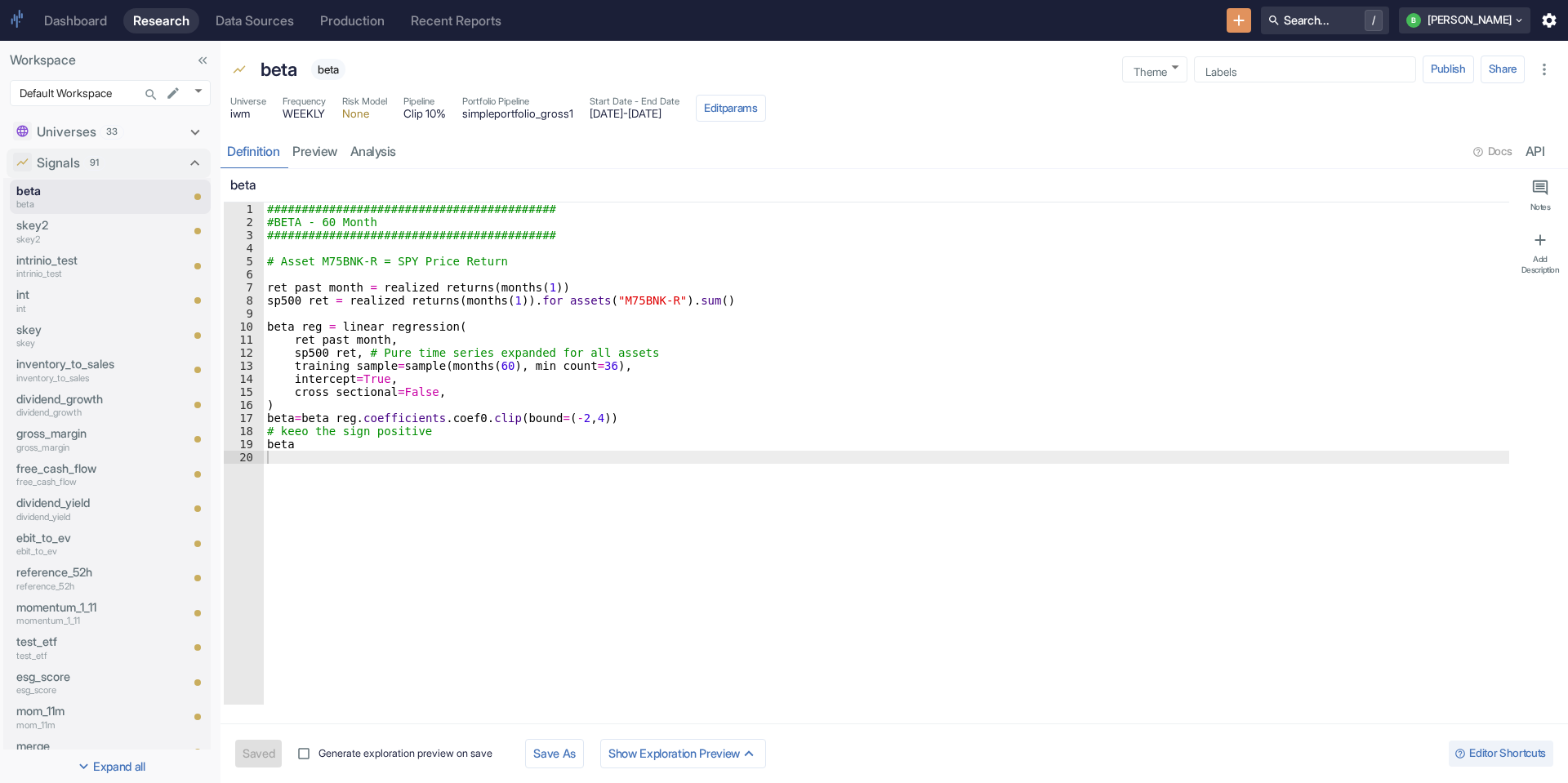
click at [499, 365] on div "########################################## #BETA - 60 Month ###################…" at bounding box center [886, 467] width 1245 height 528
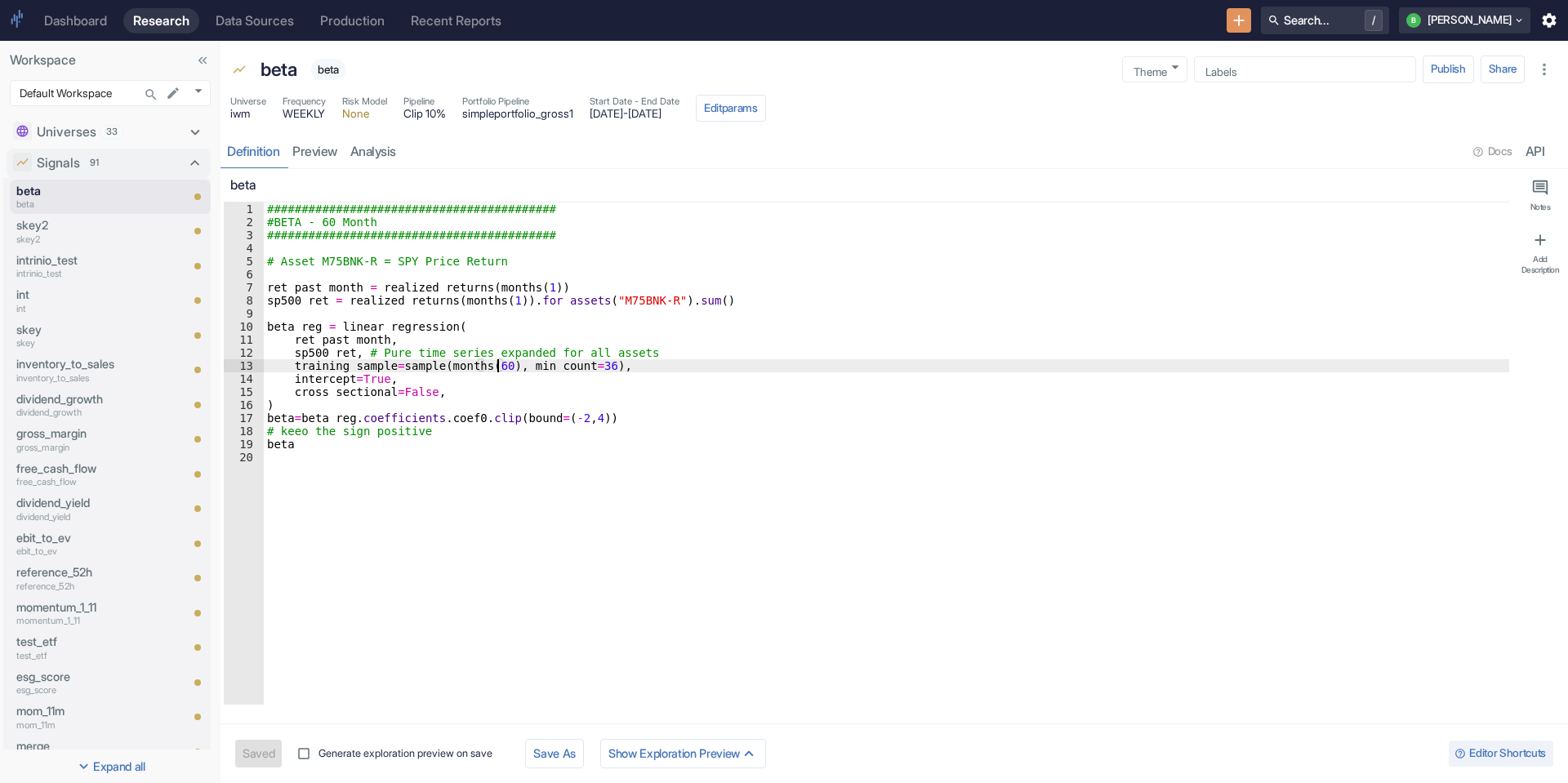
click at [493, 374] on div "########################################## #BETA - 60 Month ###################…" at bounding box center [886, 467] width 1245 height 528
click at [494, 367] on div "########################################## #BETA - 60 Month ###################…" at bounding box center [886, 467] width 1245 height 528
type textarea "training_sample=sample(months(-), min_count=36),"
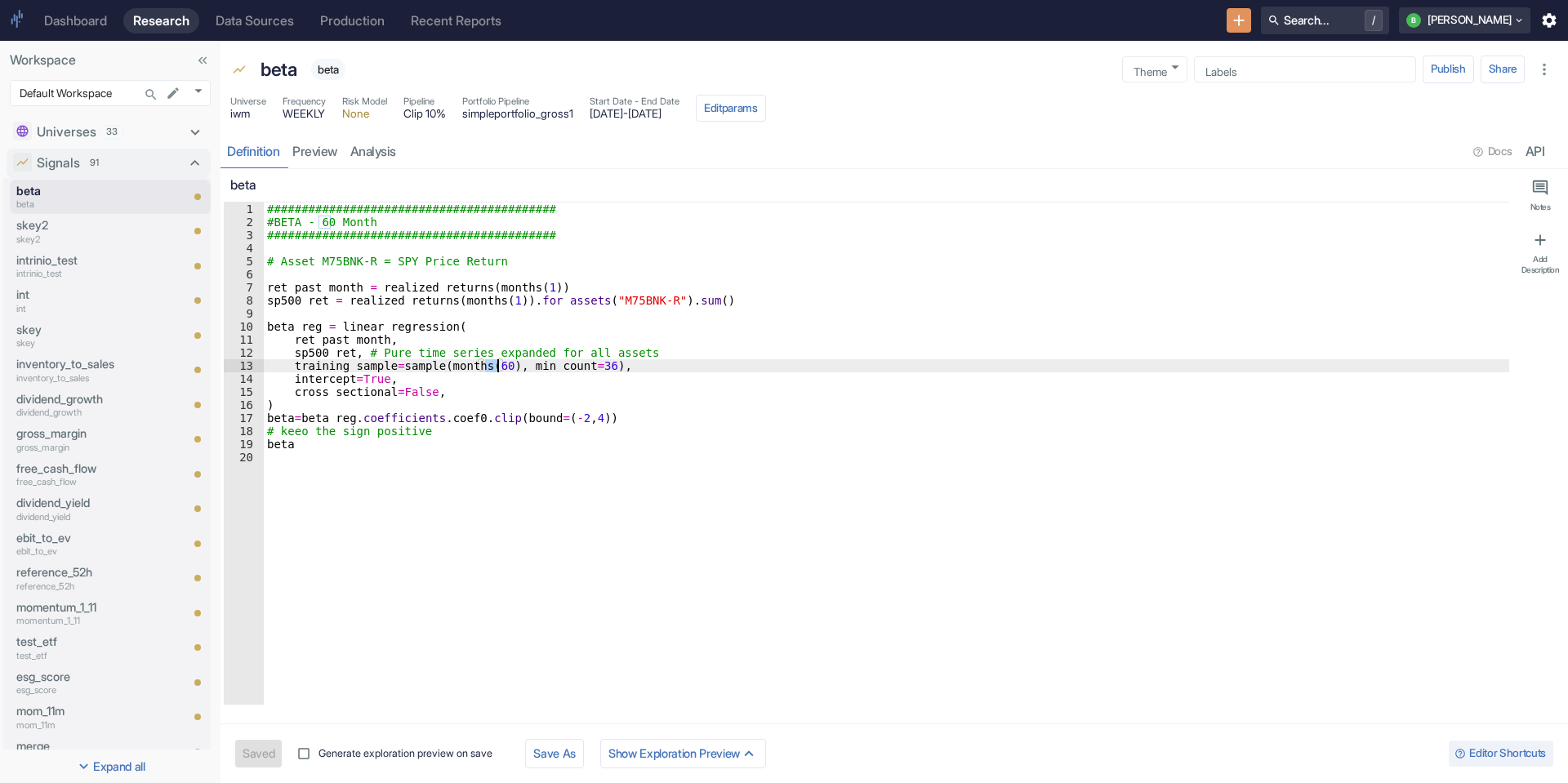
type textarea "x"
type textarea "training_sample=sample(months(-1), min_count=36),"
type textarea "x"
type textarea "training_sample=sample(months(-1), min_count=36),"
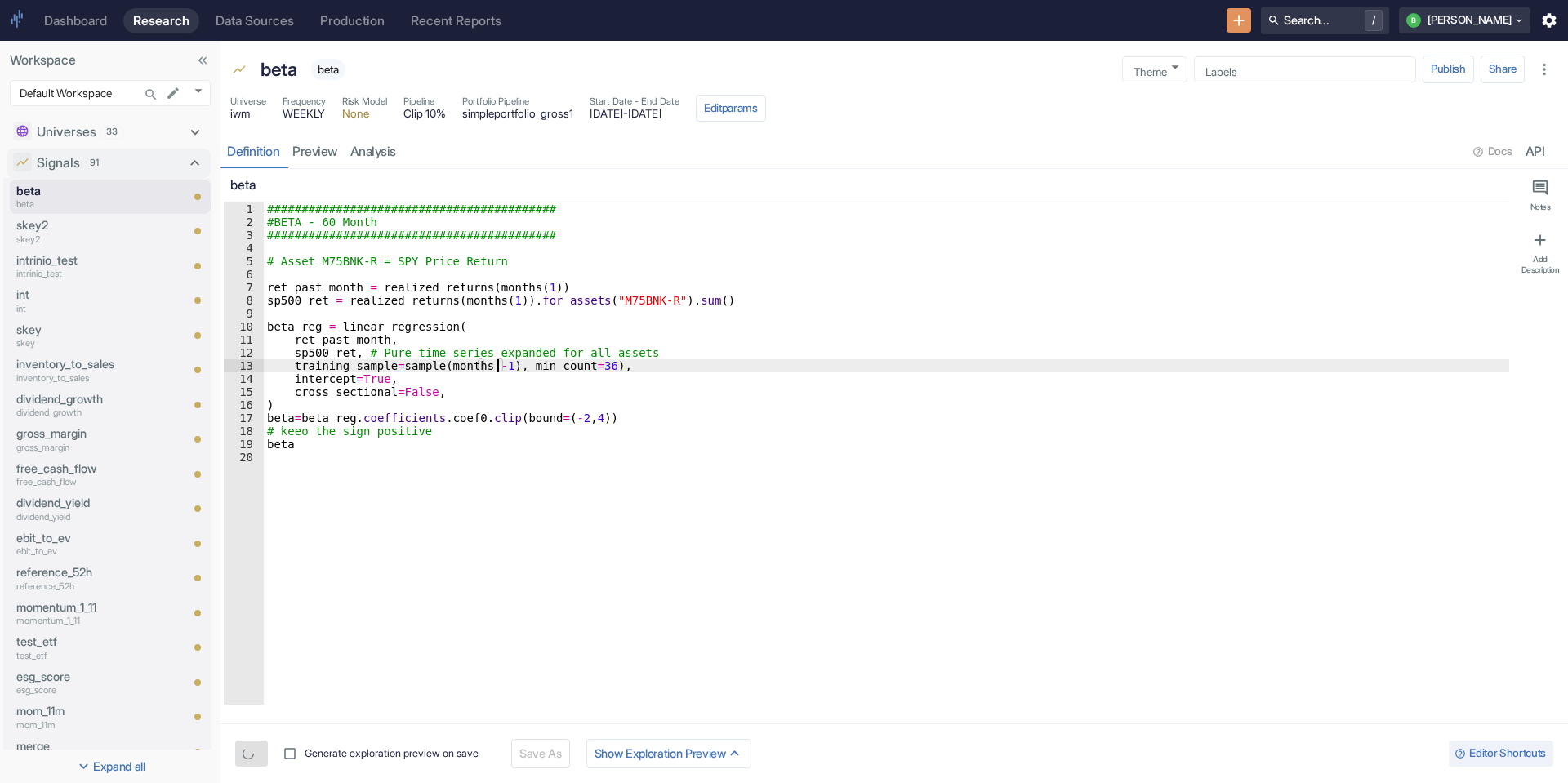
click at [254, 758] on div "Generate exploration preview on save Save As Show Exploration Preview Editor Sh…" at bounding box center [894, 753] width 1348 height 59
click at [254, 758] on button "Save" at bounding box center [255, 753] width 41 height 26
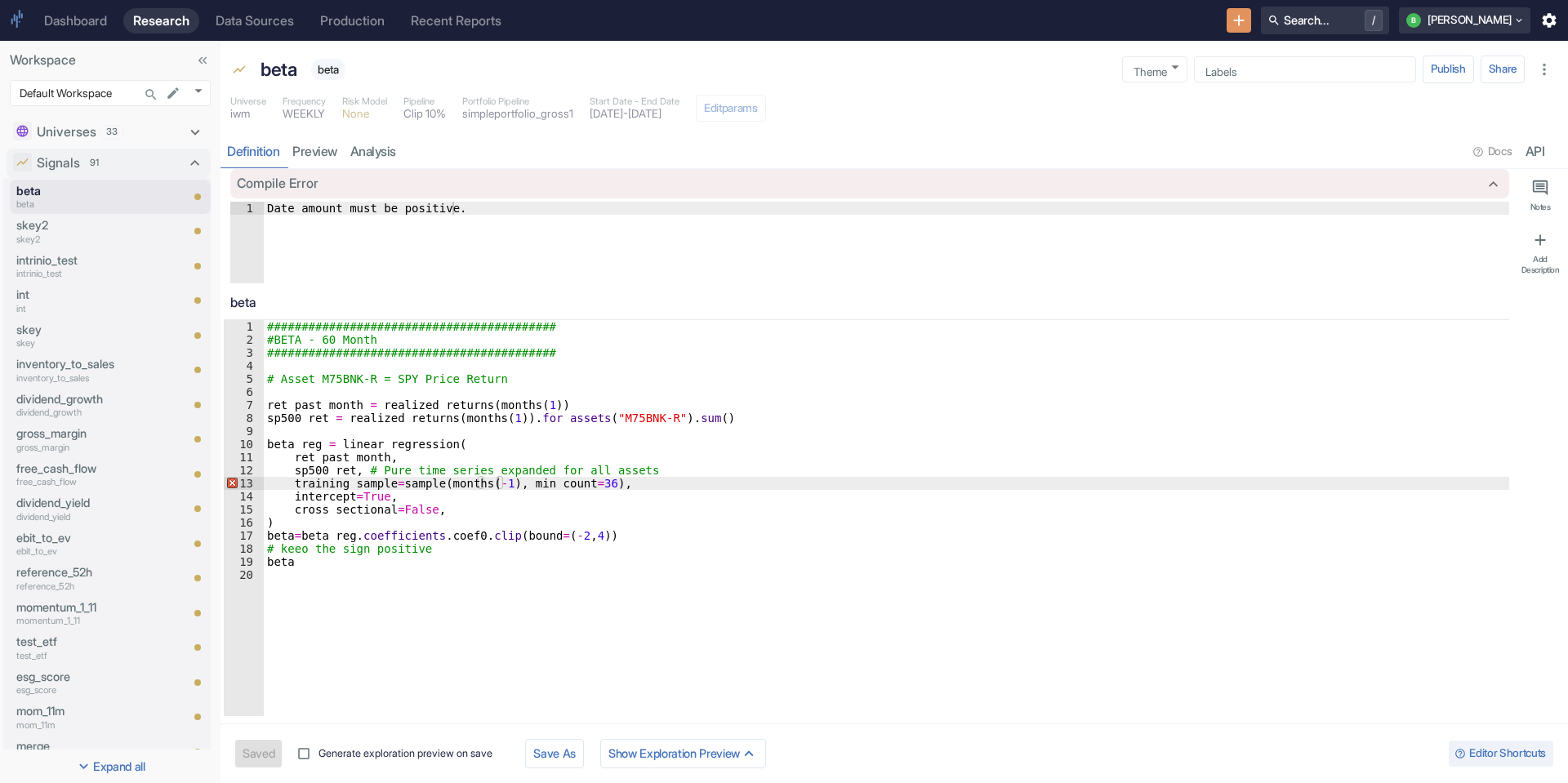
type textarea "x"
click at [493, 485] on div "########################################## #BETA - 60 Month ###################…" at bounding box center [886, 531] width 1245 height 422
type textarea "training_sample=sample(months(1), min_count=36),"
type textarea "x"
type textarea "training_sample=sample(months(-1), min_count=36),"
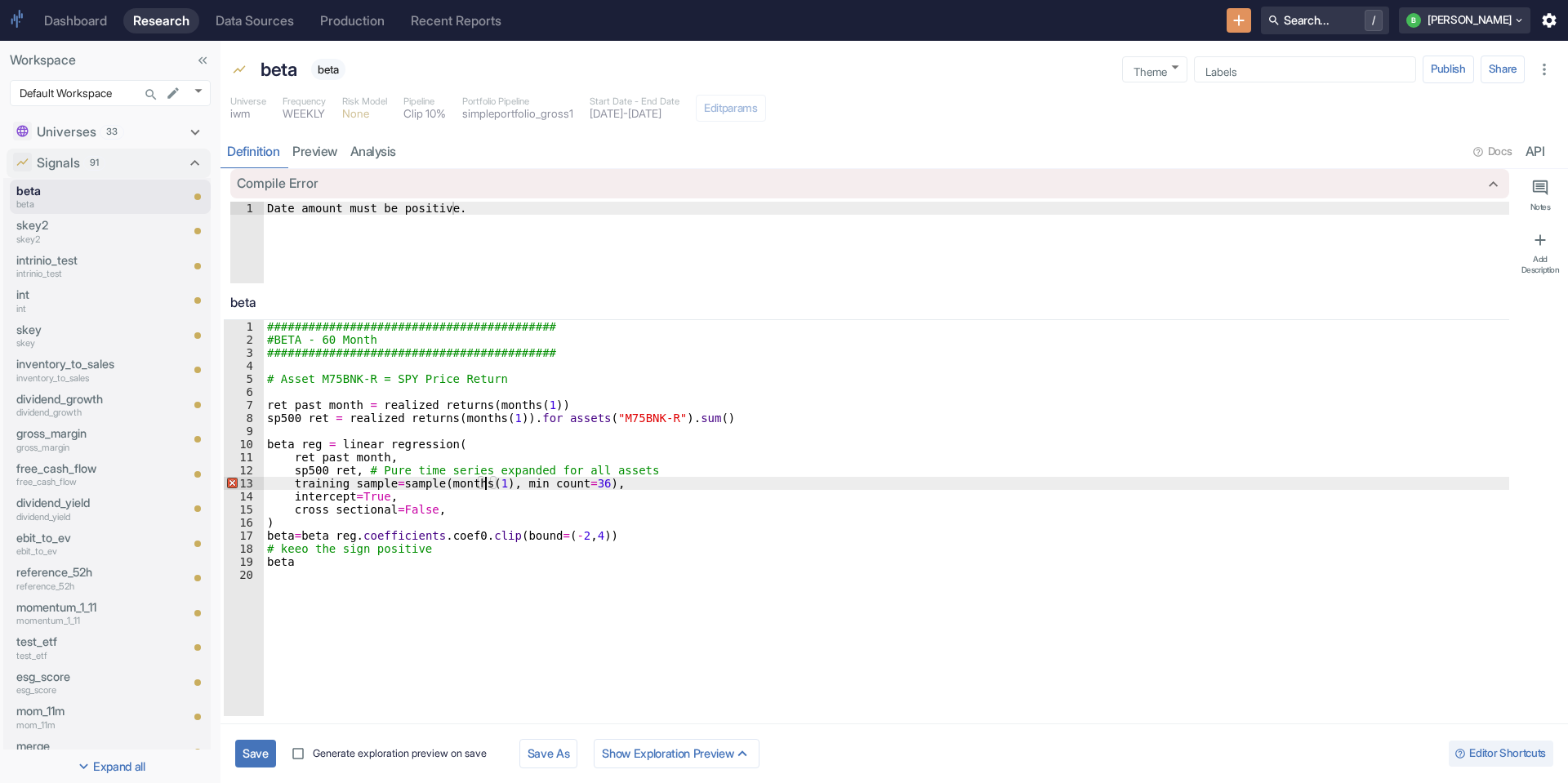
type textarea "x"
type textarea "training_sample=sample(months(60), min_count=36),"
click at [249, 750] on button "Save" at bounding box center [255, 753] width 41 height 26
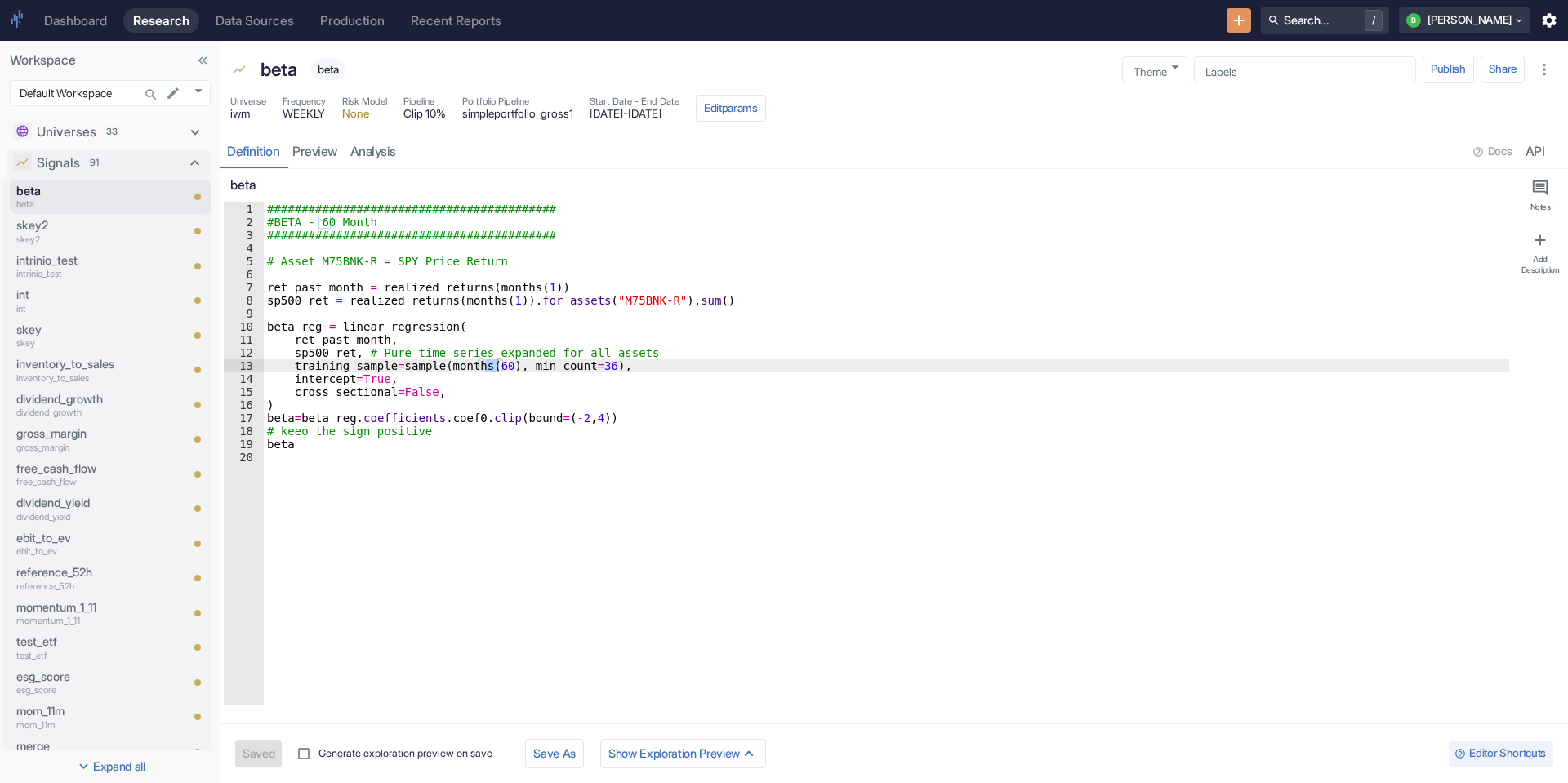
type textarea "x"
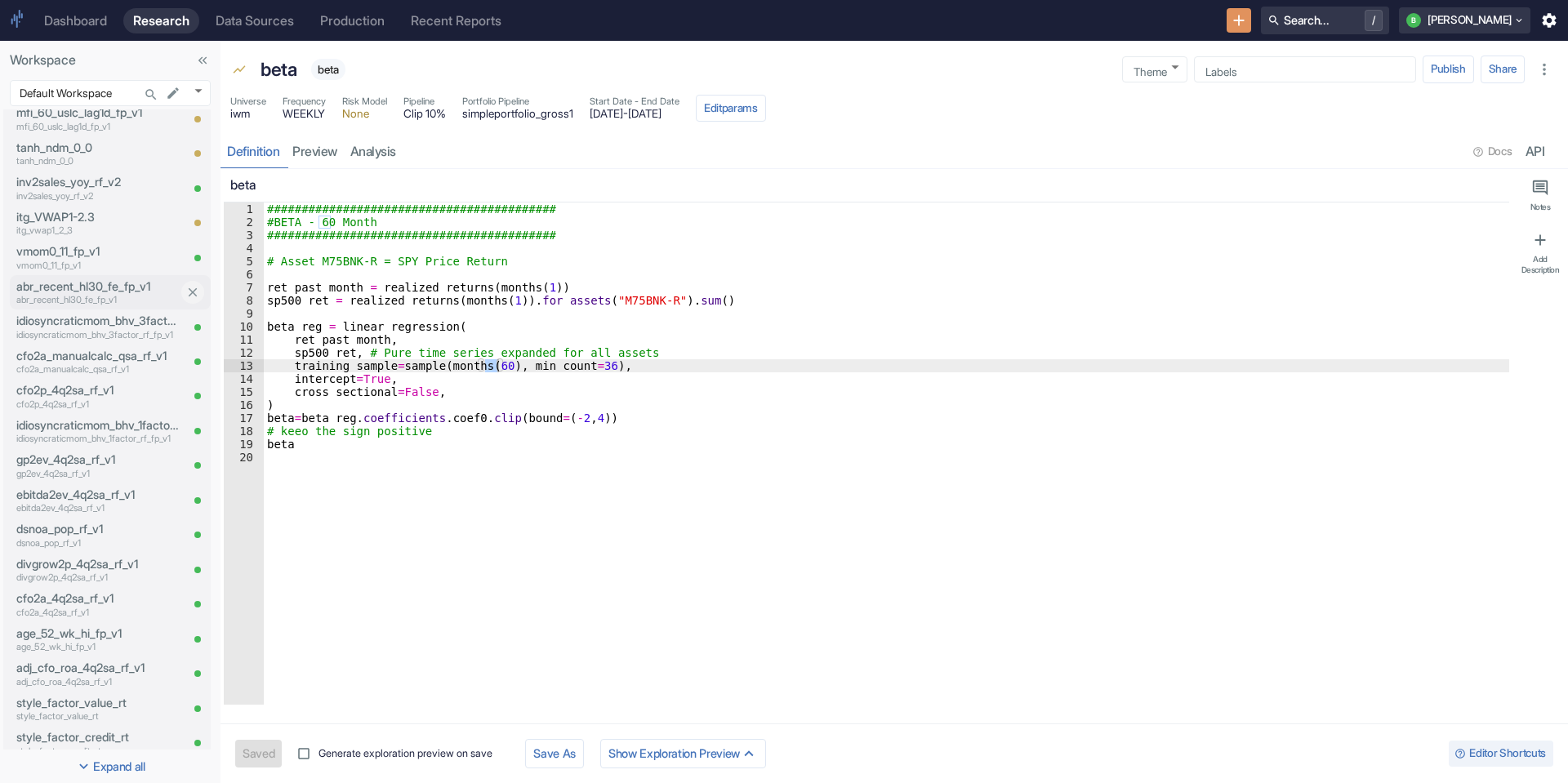
scroll to position [588, 0]
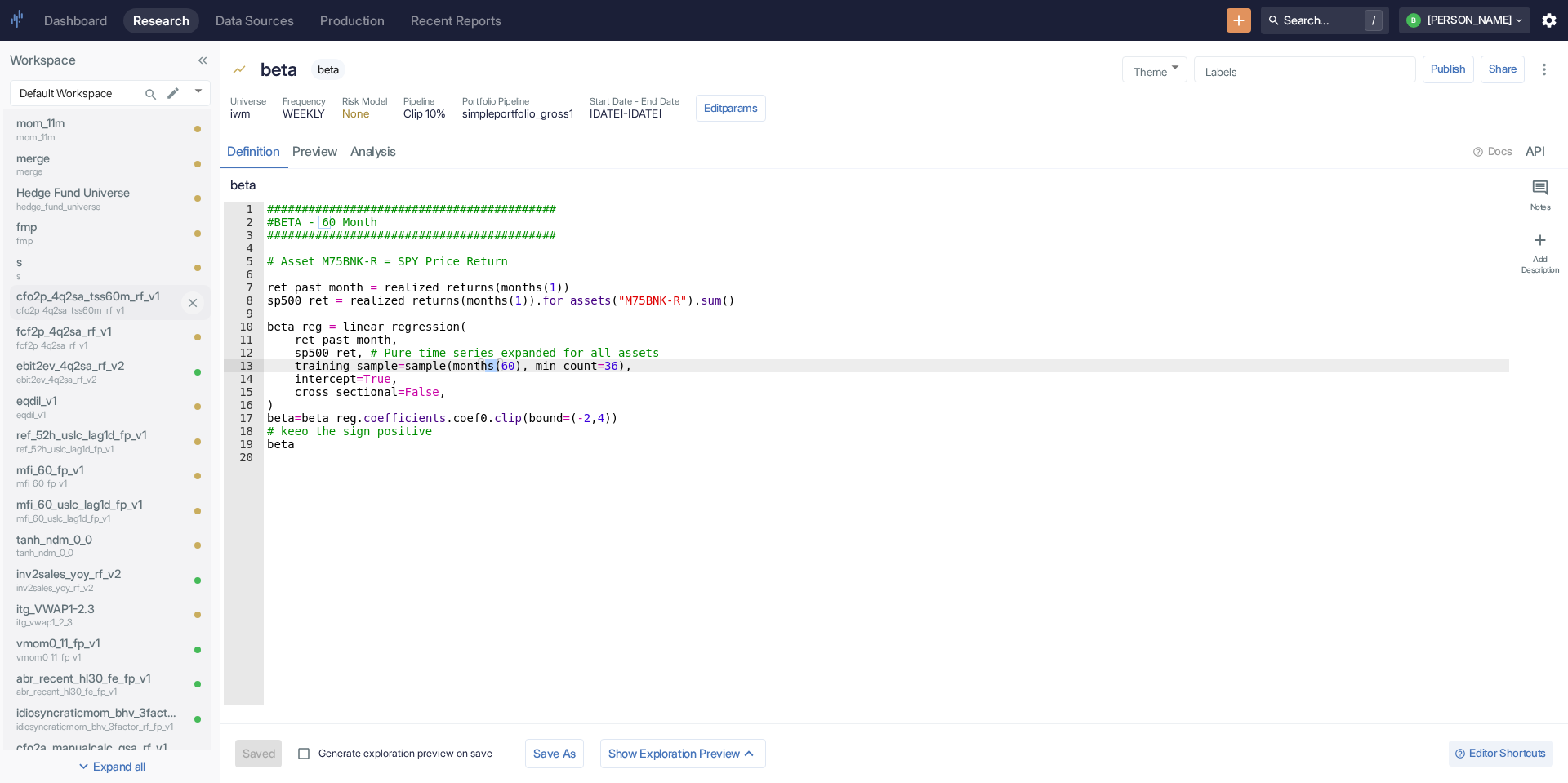
click at [73, 302] on p "cfo2p_4q2sa_tss60m_rf_v1" at bounding box center [98, 297] width 164 height 18
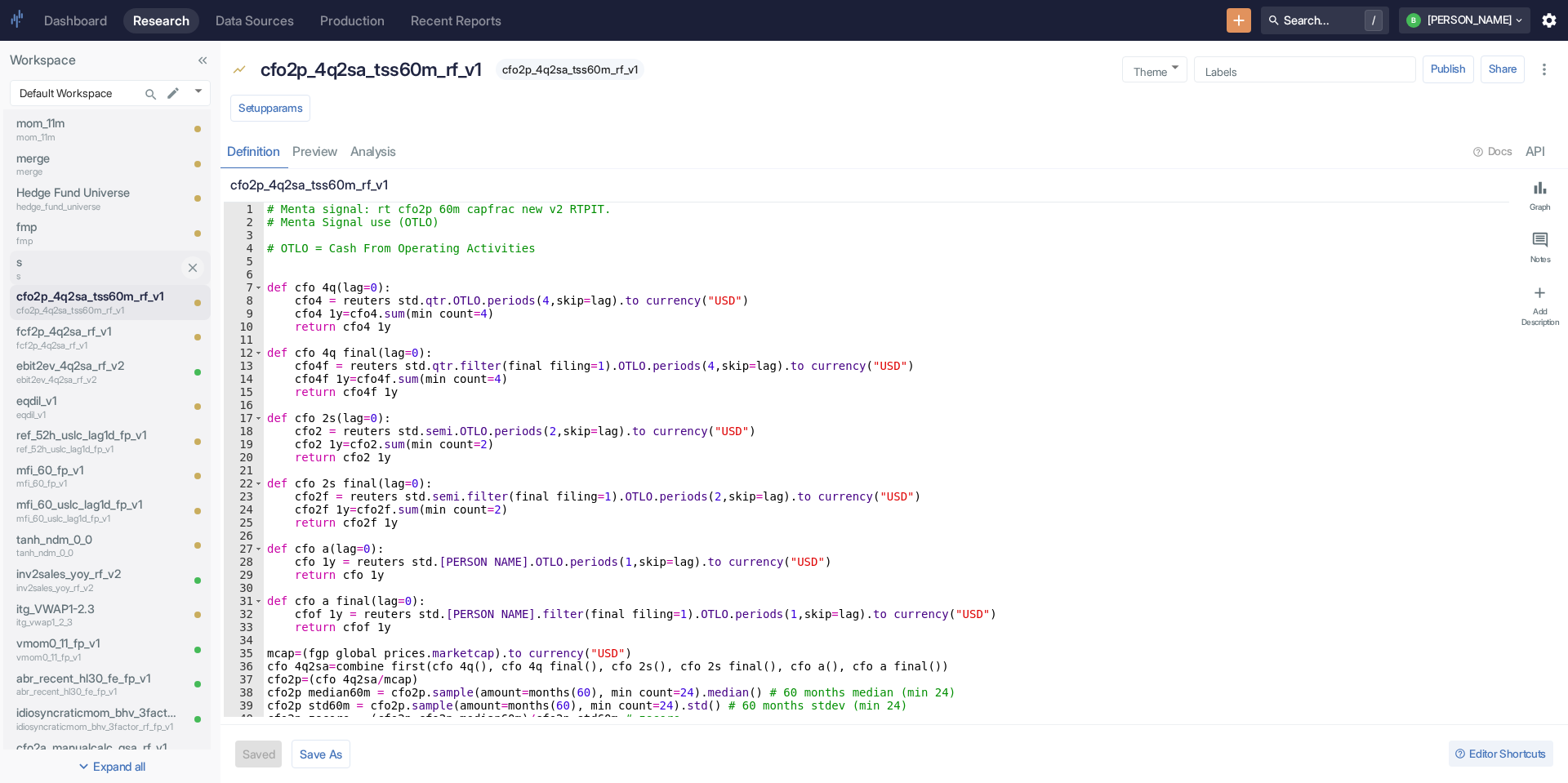
click at [35, 250] on div "s s" at bounding box center [95, 268] width 170 height 35
click at [74, 270] on p "s" at bounding box center [98, 276] width 164 height 14
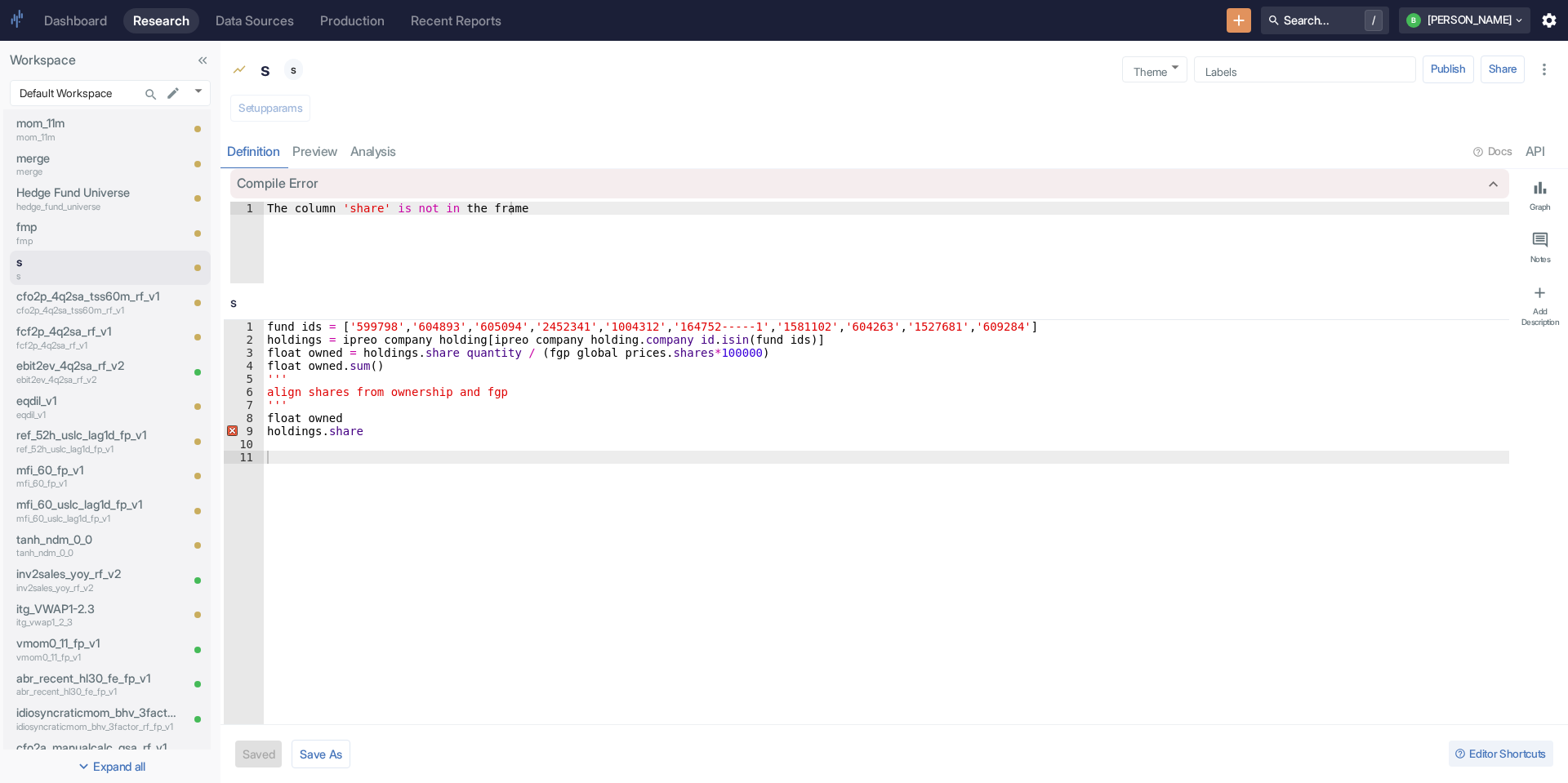
click at [374, 439] on div "fund_ids = [ '599798' , '604893' , '605094' , '2452341' , '1004312' , '164752--…" at bounding box center [886, 537] width 1245 height 435
type textarea "x"
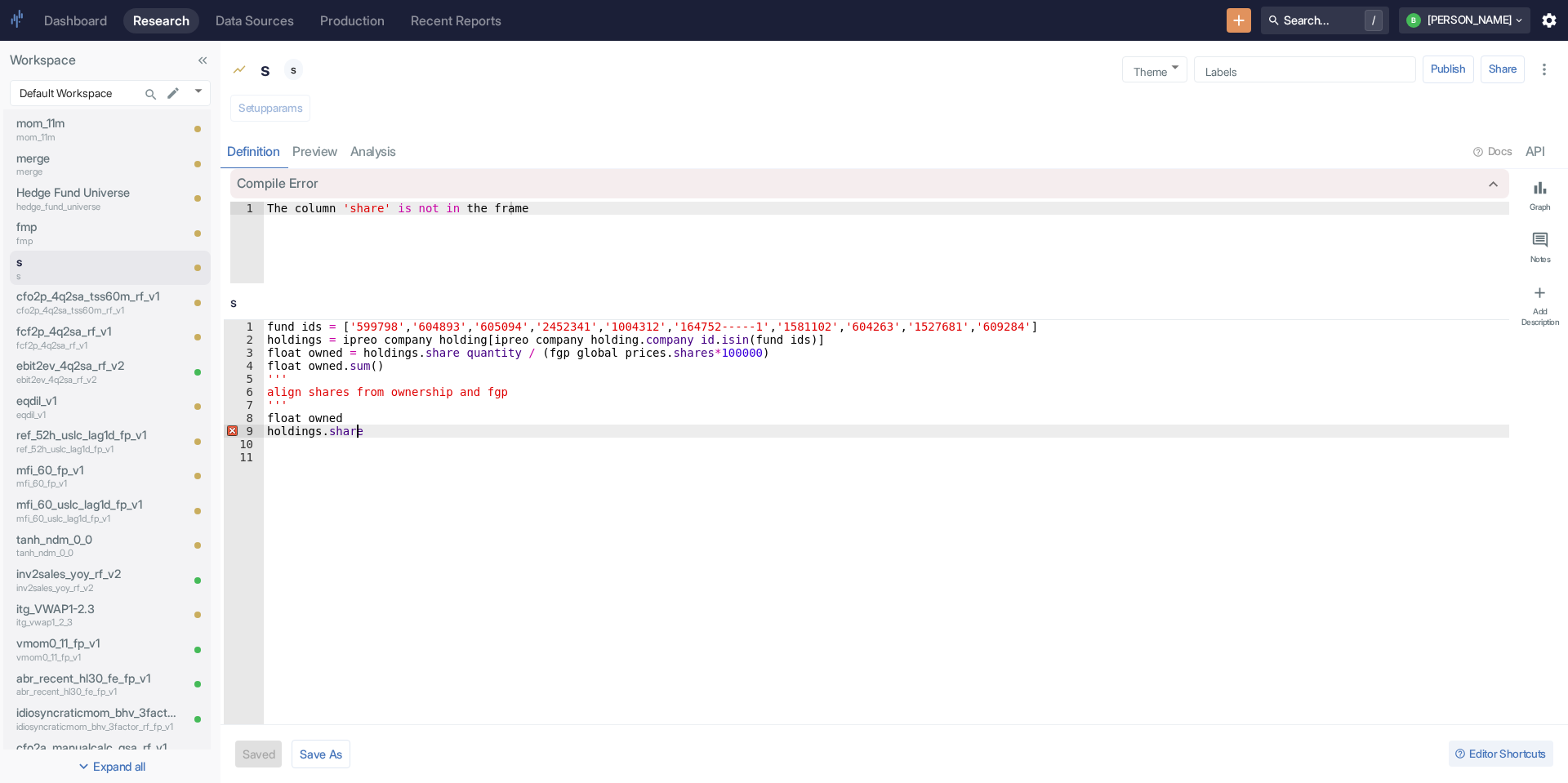
drag, startPoint x: 361, startPoint y: 437, endPoint x: 369, endPoint y: 498, distance: 61.5
click at [361, 455] on div "fund_ids = [ '599798' , '604893' , '605094' , '2452341' , '1004312' , '164752--…" at bounding box center [886, 537] width 1245 height 435
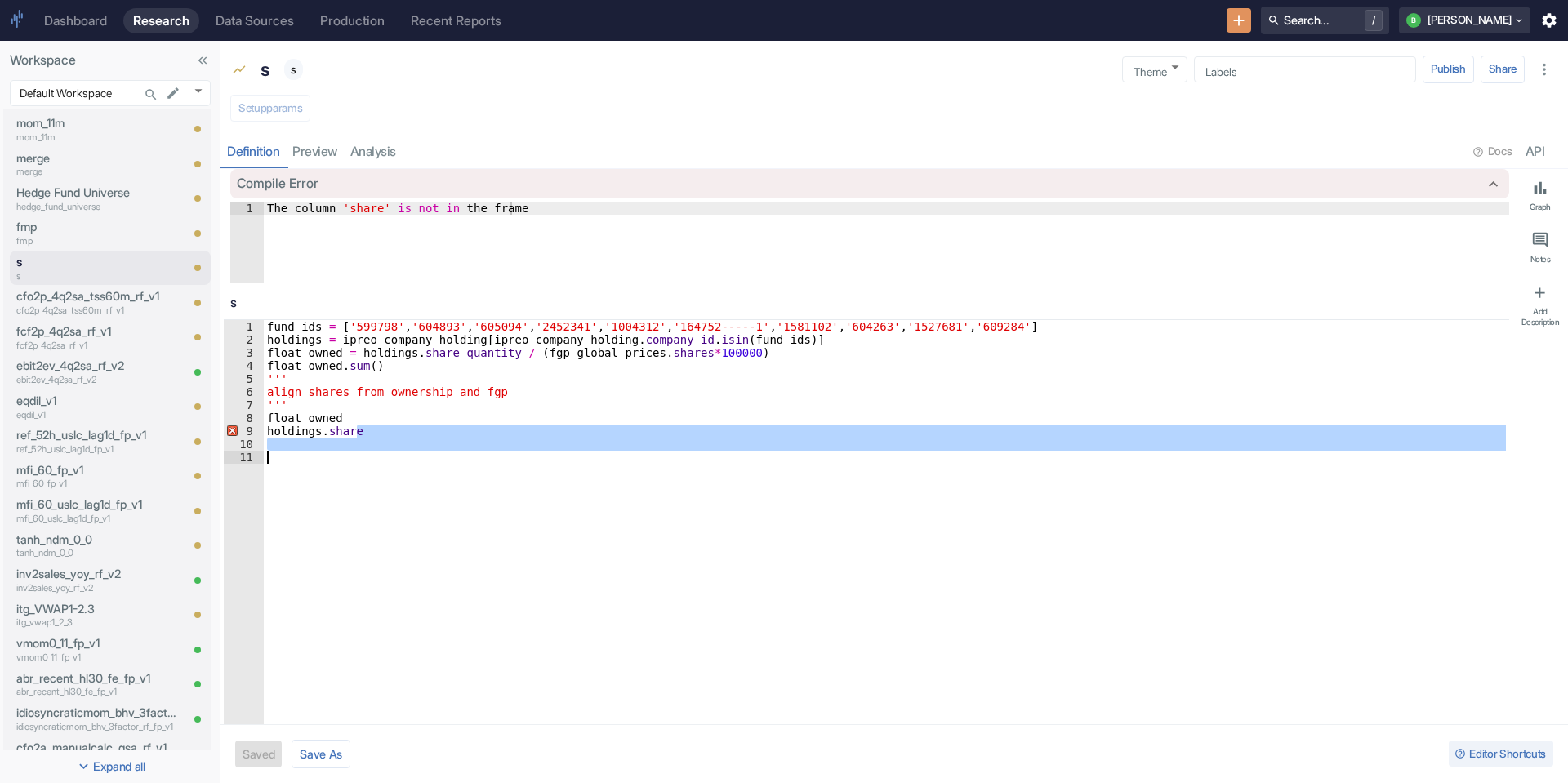
type textarea "s"
type textarea "x"
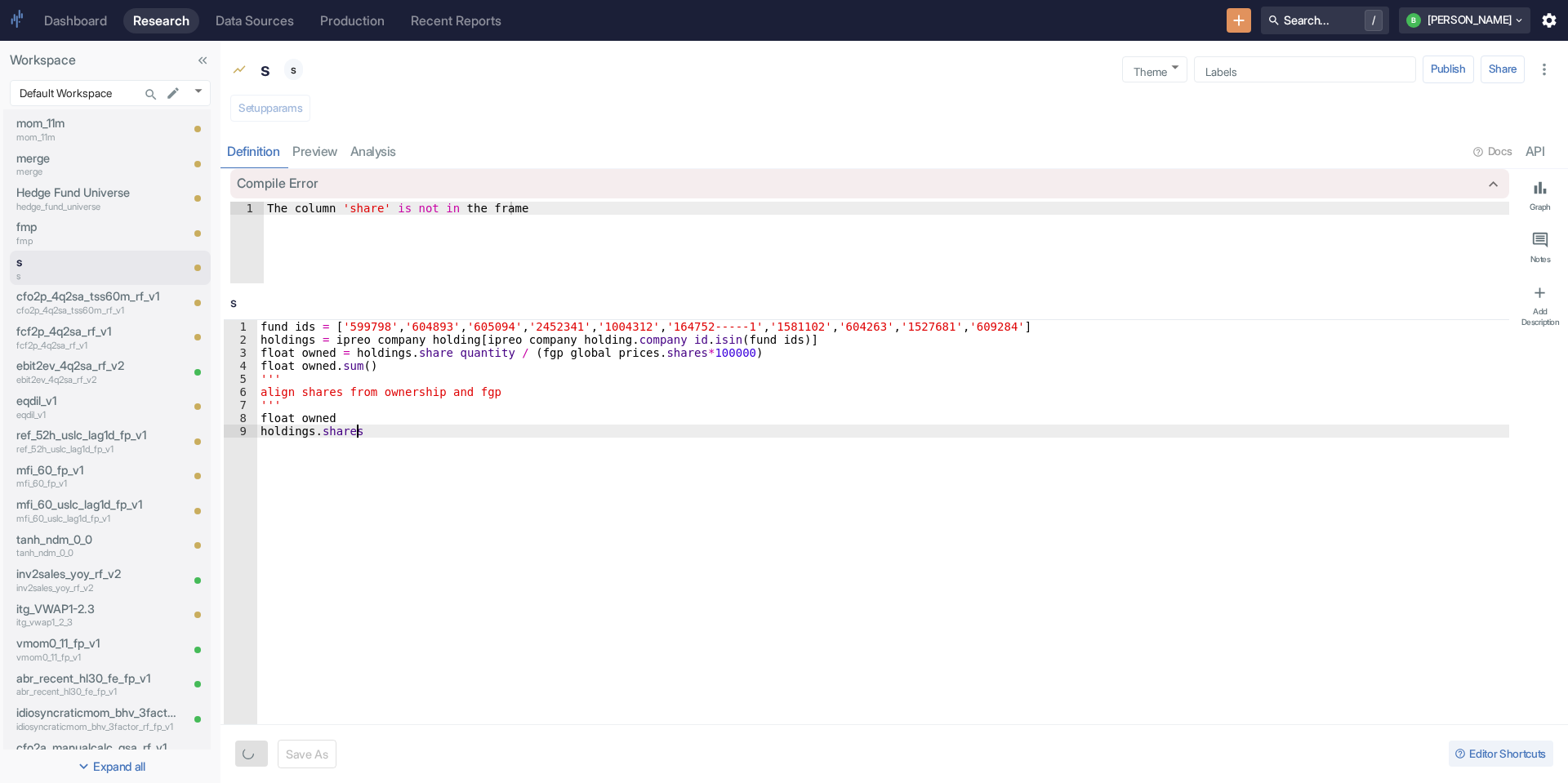
type textarea "s"
click at [248, 758] on button "button" at bounding box center [251, 754] width 33 height 26
click at [248, 758] on div "Save As Editor Shortcuts" at bounding box center [894, 754] width 1348 height 58
type textarea "x"
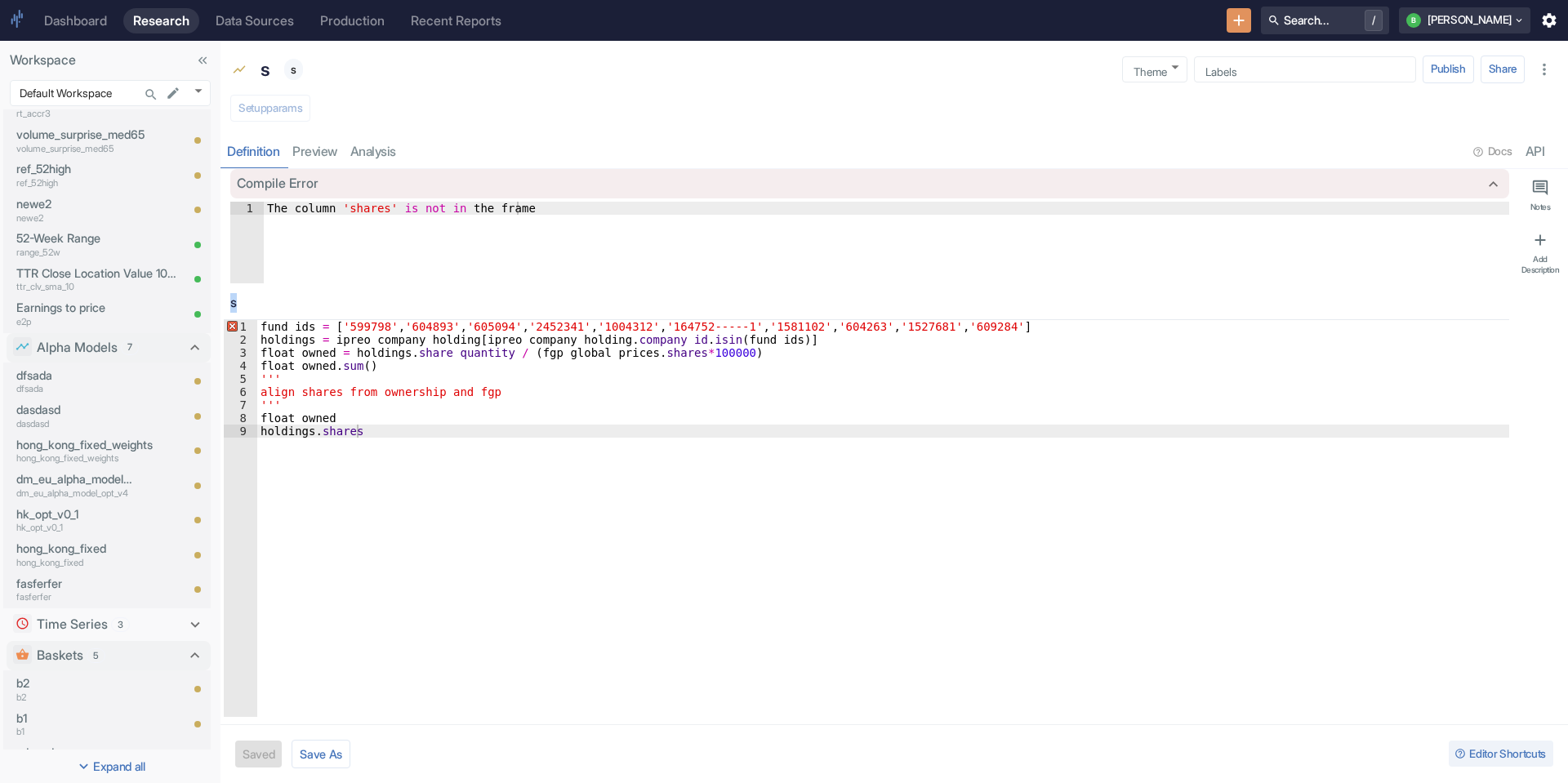
scroll to position [3038, 0]
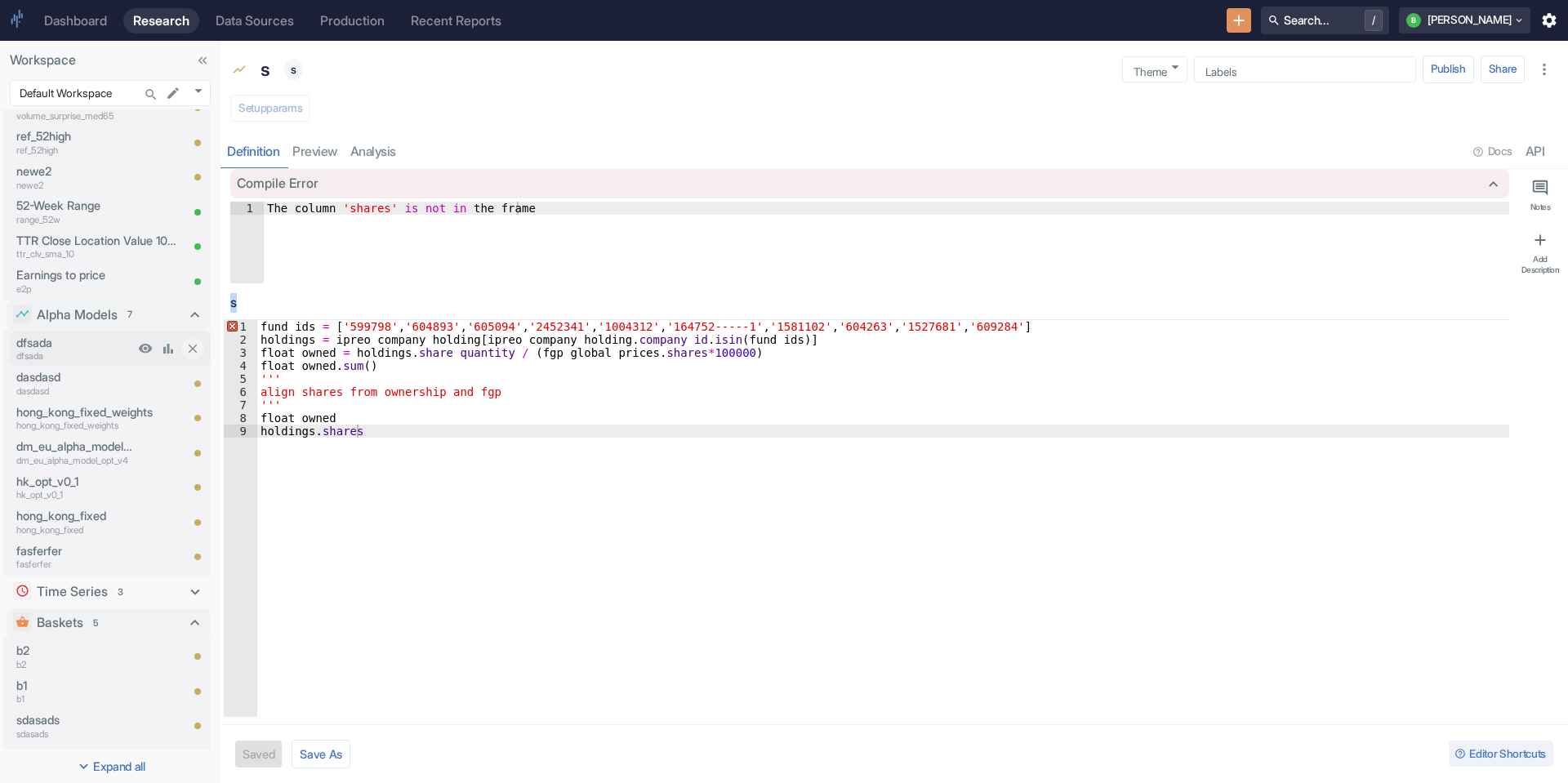
click at [67, 358] on p "dfsada" at bounding box center [75, 356] width 118 height 14
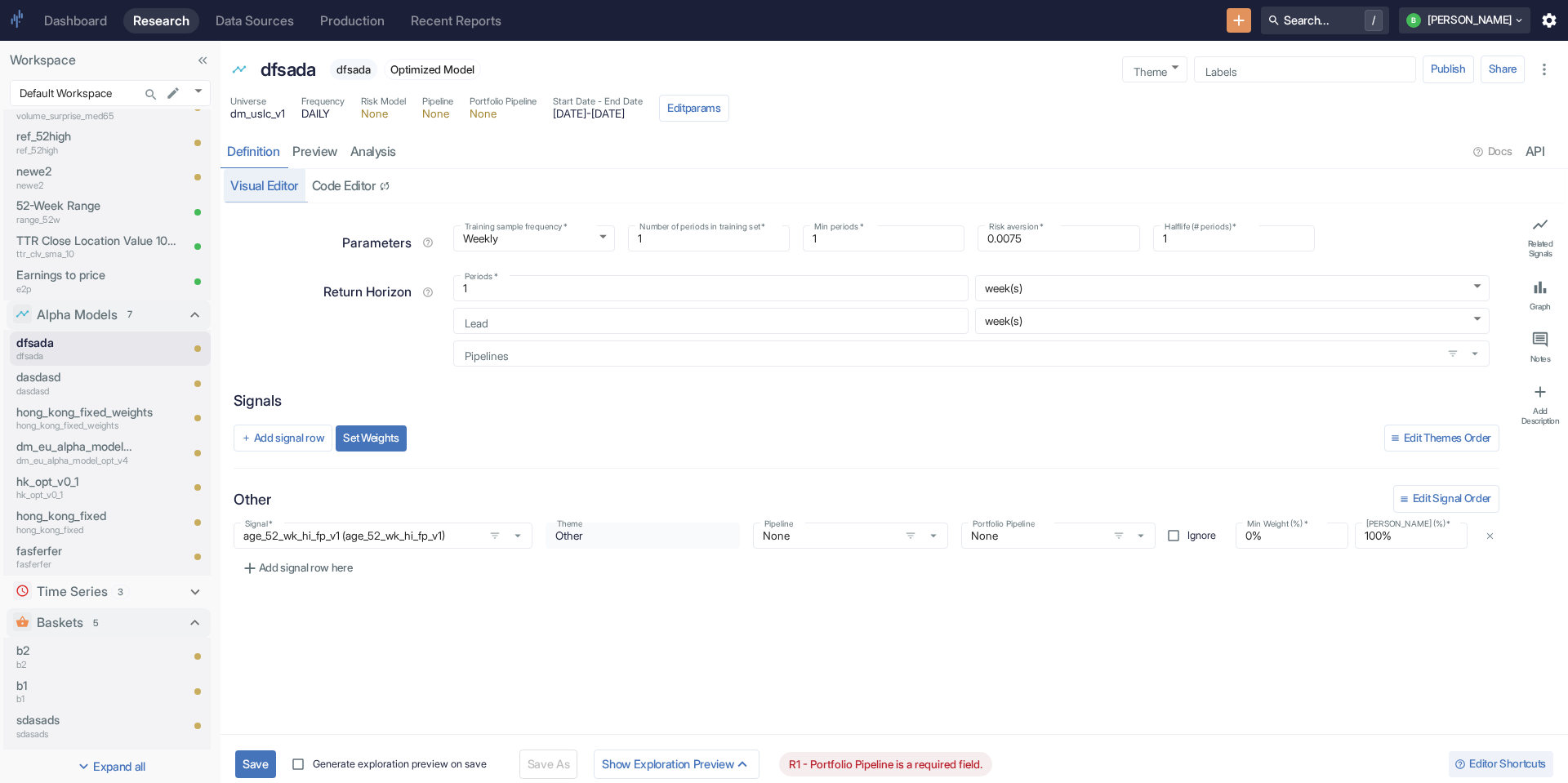
click at [1055, 511] on div "Portfolio Pipeline None Portfolio Pipeline" at bounding box center [1053, 529] width 208 height 39
click at [1050, 518] on div "Portfolio Pipeline None Portfolio Pipeline" at bounding box center [1053, 529] width 208 height 39
click at [1046, 527] on div "None Portfolio Pipeline" at bounding box center [1059, 535] width 196 height 26
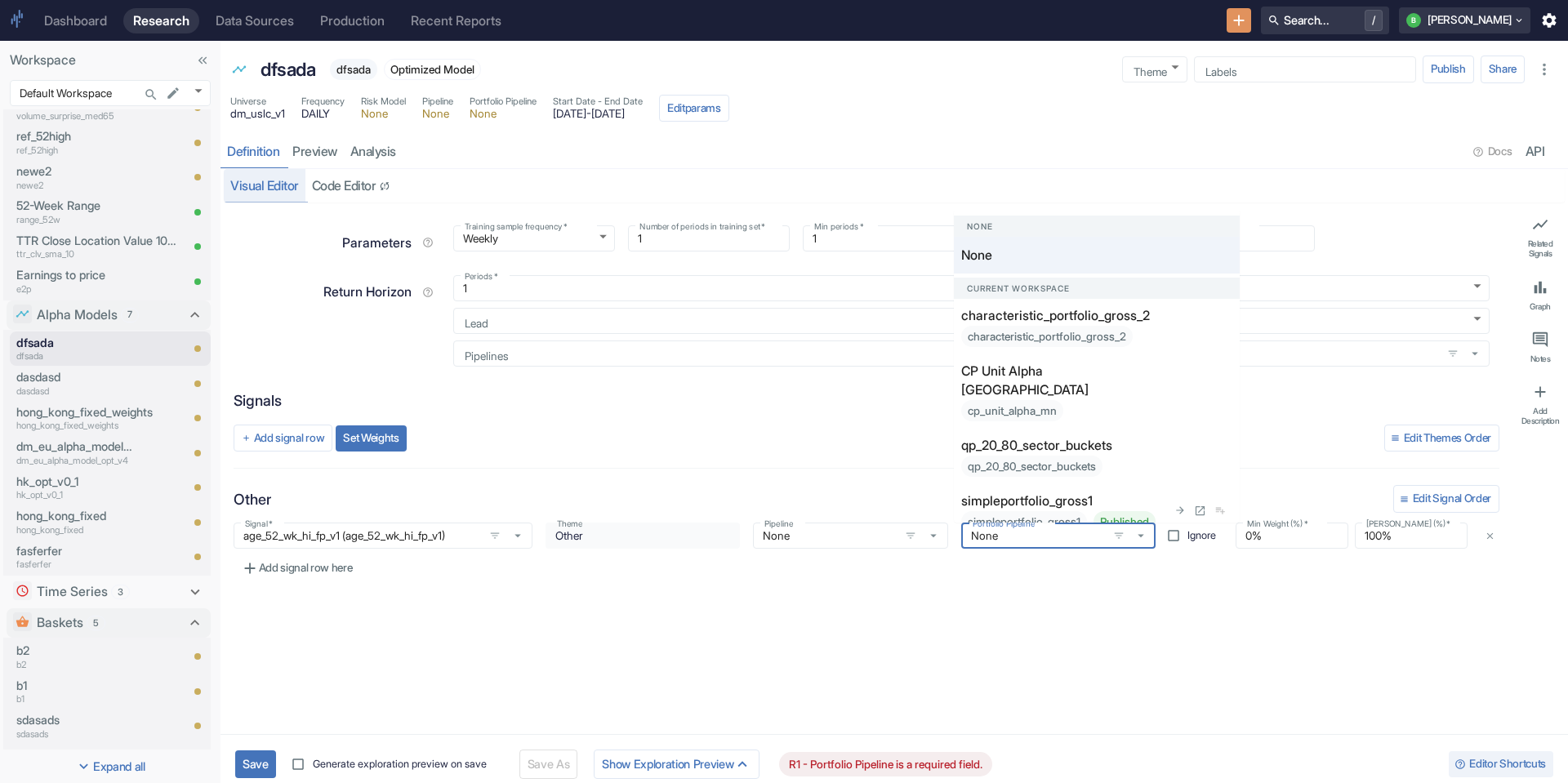
click at [1043, 512] on div "simpleportfolio_gross1 Published" at bounding box center [1058, 522] width 195 height 21
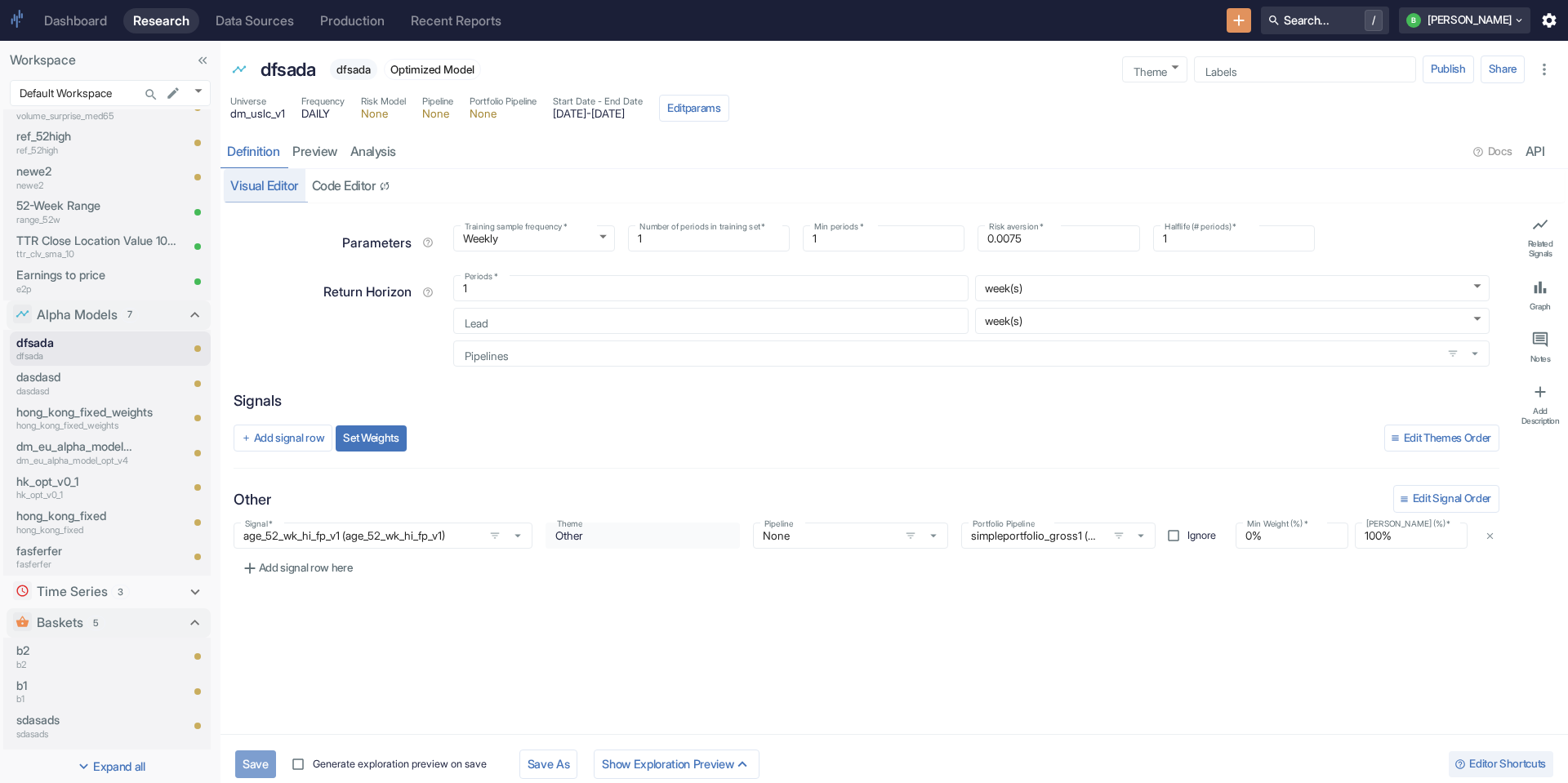
click at [250, 763] on button "Save" at bounding box center [255, 763] width 41 height 26
type textarea "x"
click at [270, 119] on span "dm_uslc_v1" at bounding box center [258, 114] width 55 height 12
copy span "dm_uslc_v1"
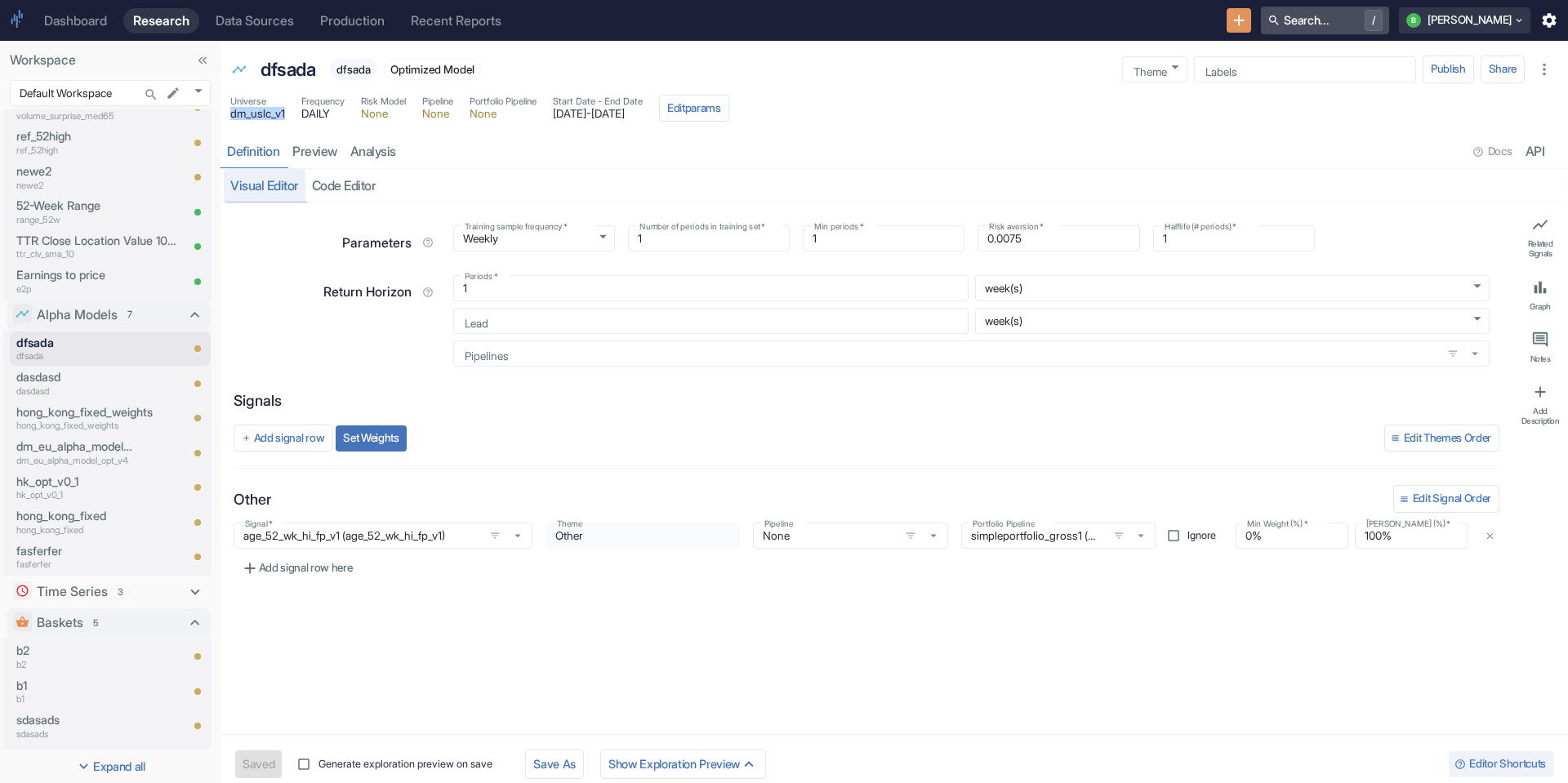
click at [1383, 13] on span "/" at bounding box center [1357, 20] width 50 height 21
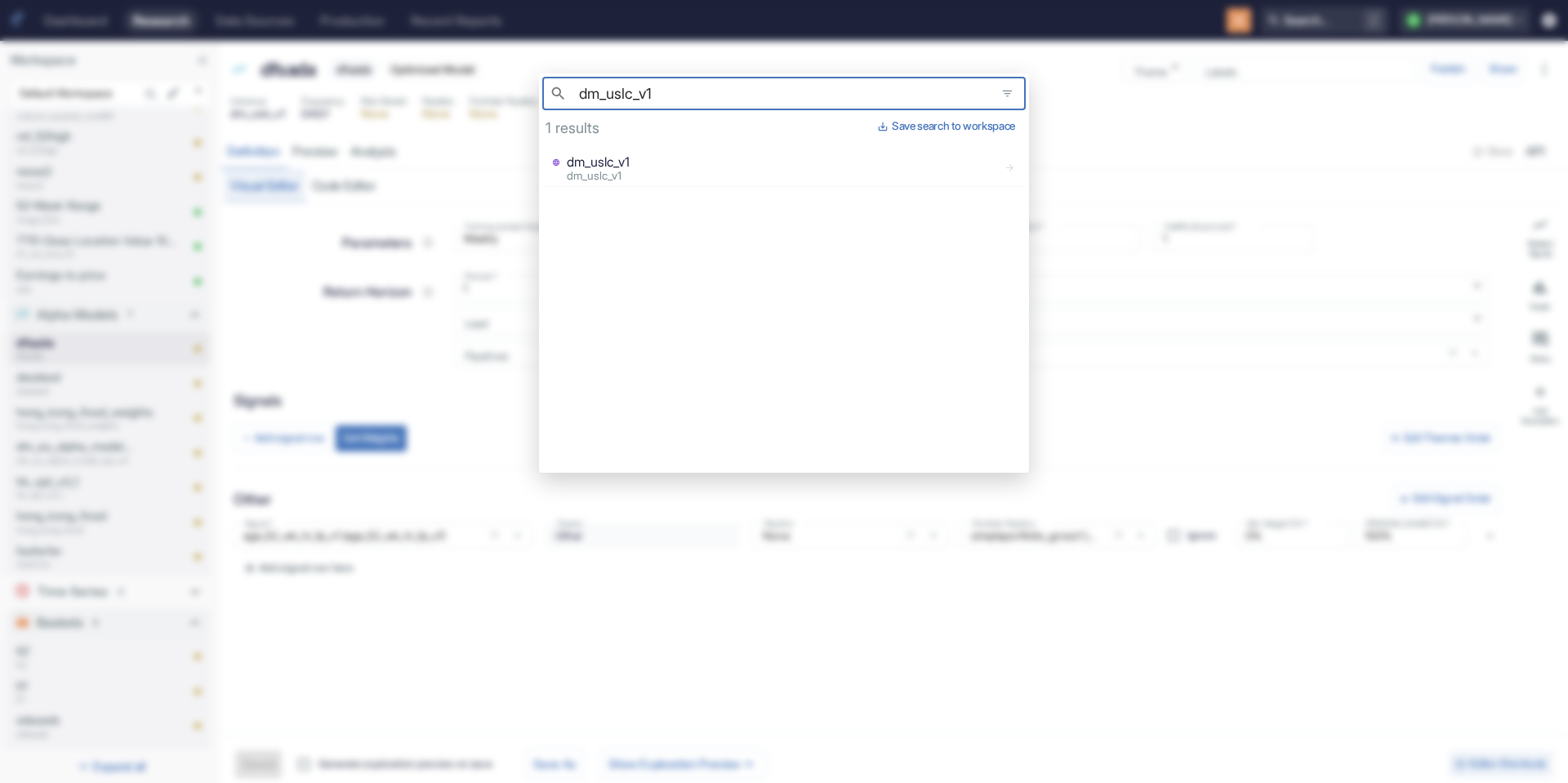
type input "dm_uslc_v1"
type textarea "x"
click at [393, 290] on div "​ dm_uslc_v1 ​ 1 results Save search to workspace dm_uslc_v1 dm_uslc_v1" at bounding box center [784, 391] width 1568 height 783
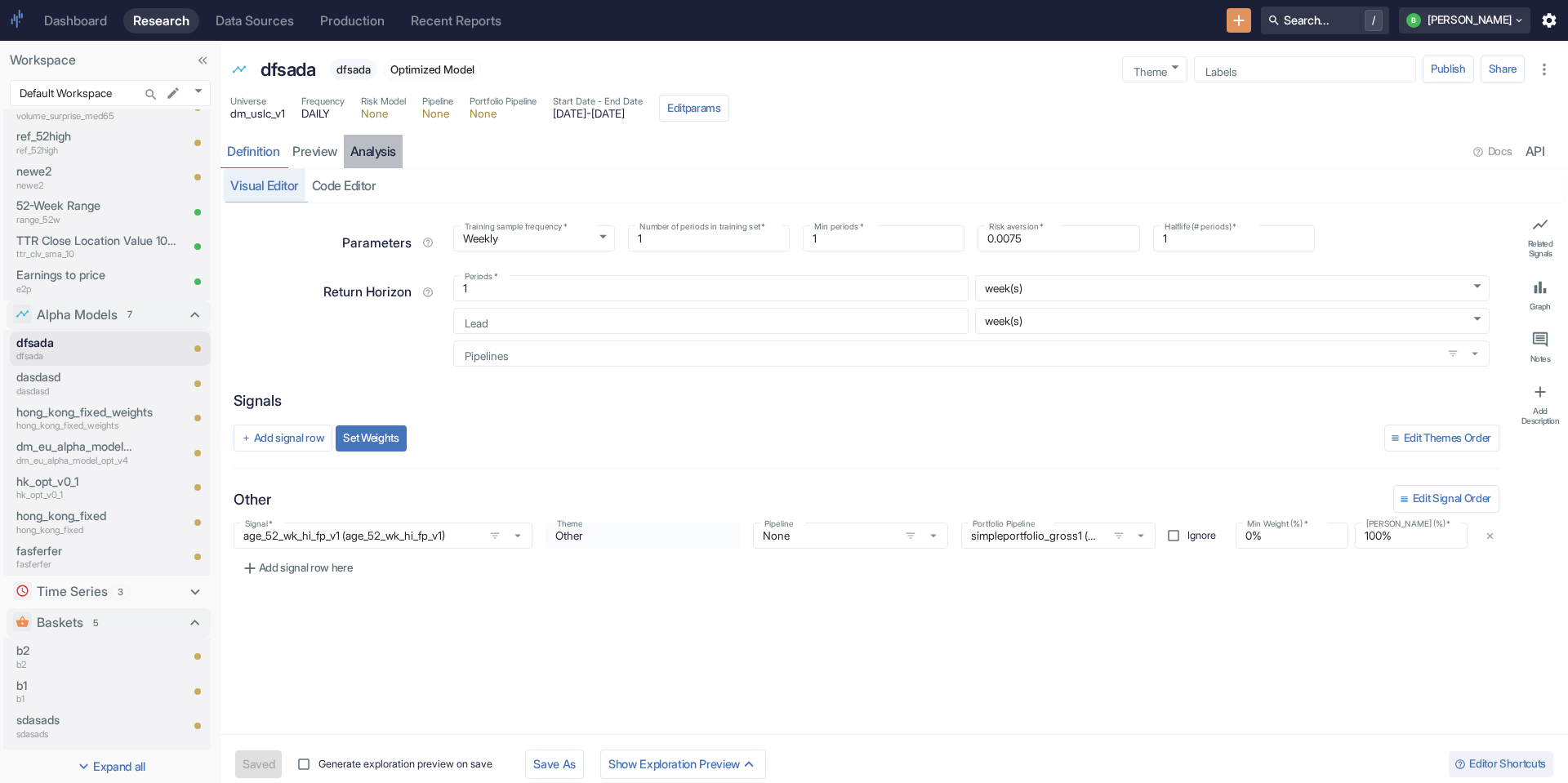
click at [367, 155] on link "analysis" at bounding box center [373, 151] width 58 height 34
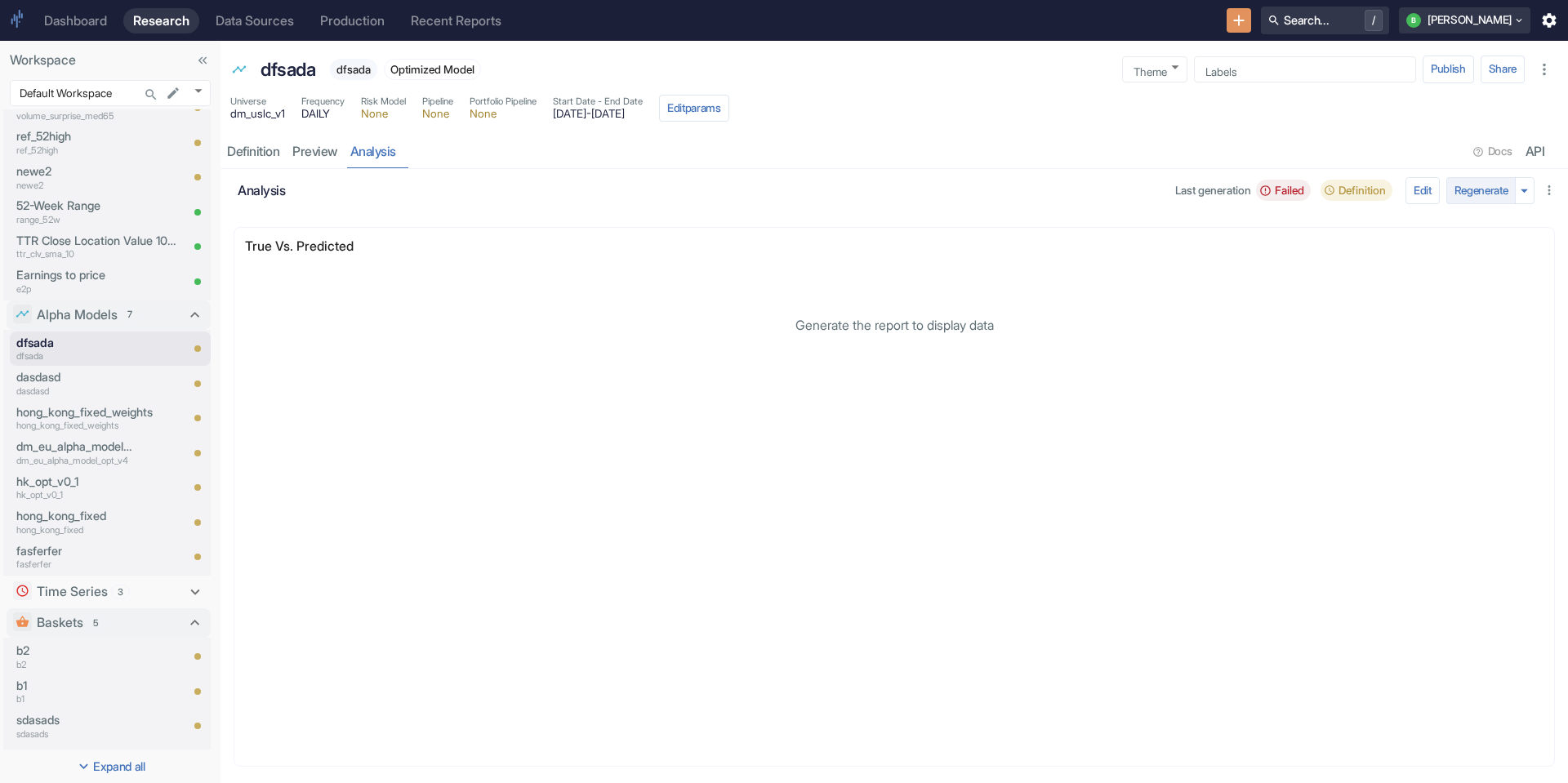
click at [1499, 188] on button "Regenerate" at bounding box center [1481, 191] width 70 height 27
click at [249, 145] on div "Definition" at bounding box center [252, 152] width 52 height 16
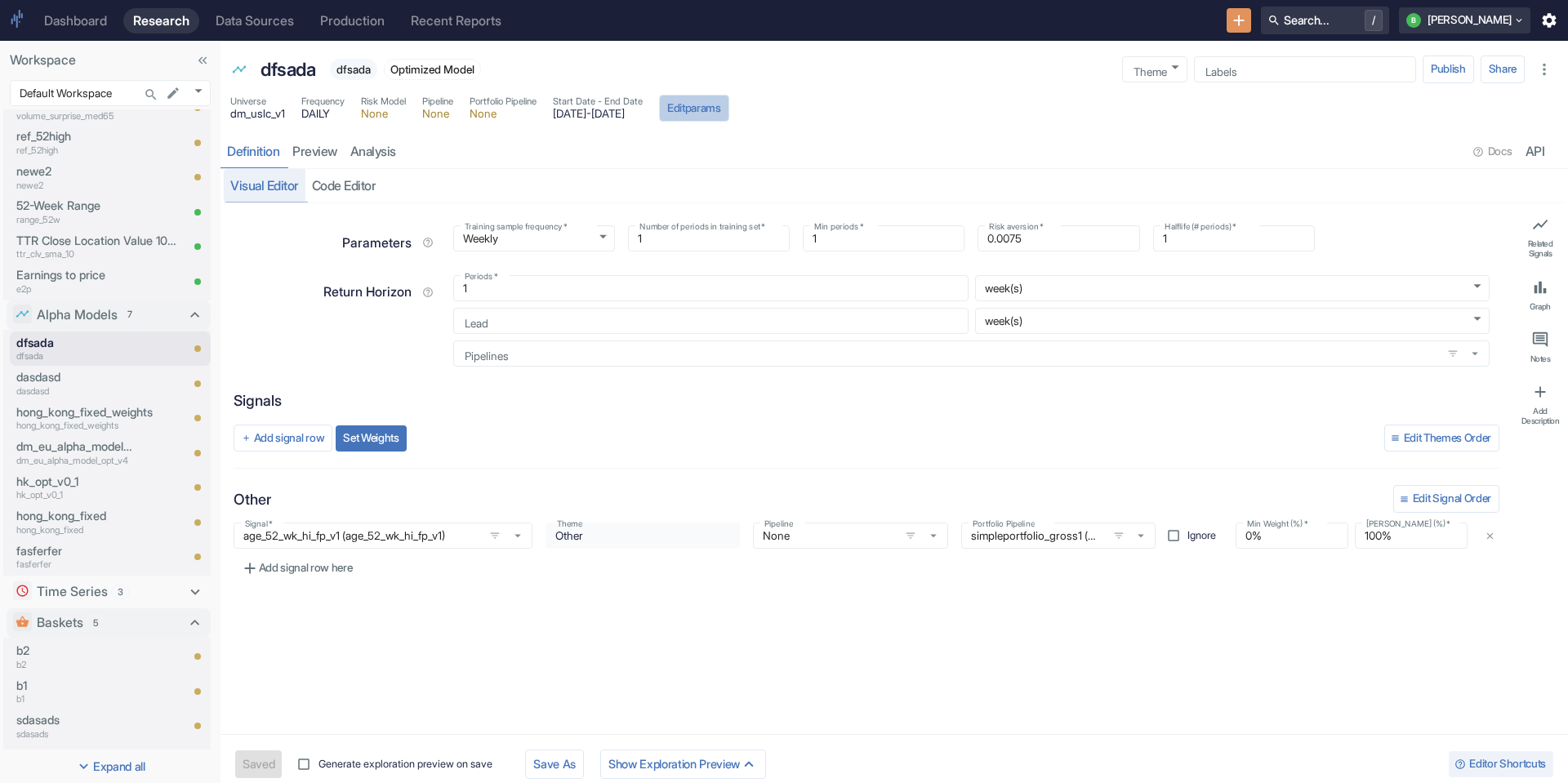
click at [729, 111] on button "Edit params" at bounding box center [694, 109] width 70 height 27
type textarea "x"
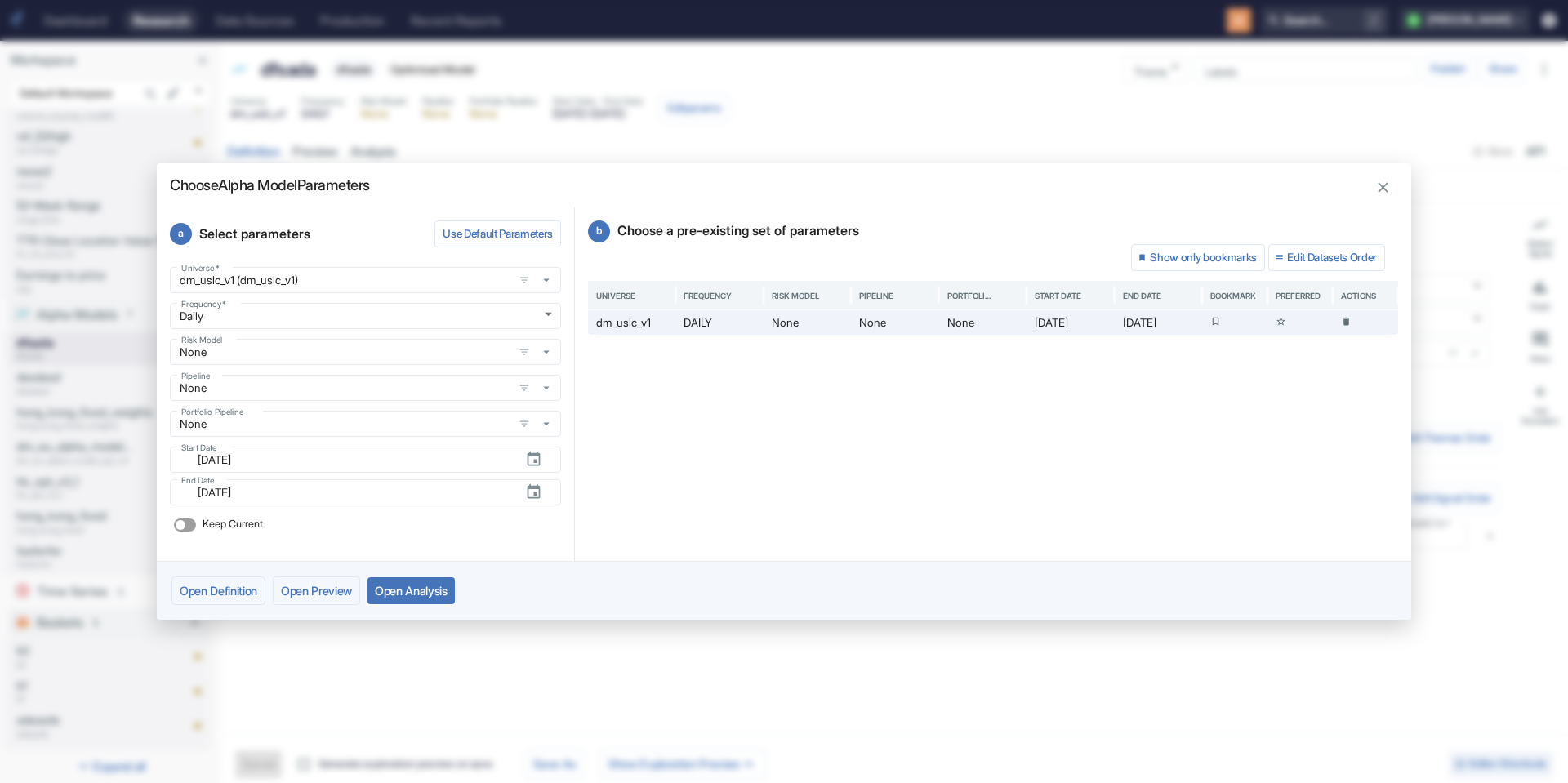
click at [259, 372] on div "Pipeline None Pipeline" at bounding box center [362, 385] width 397 height 33
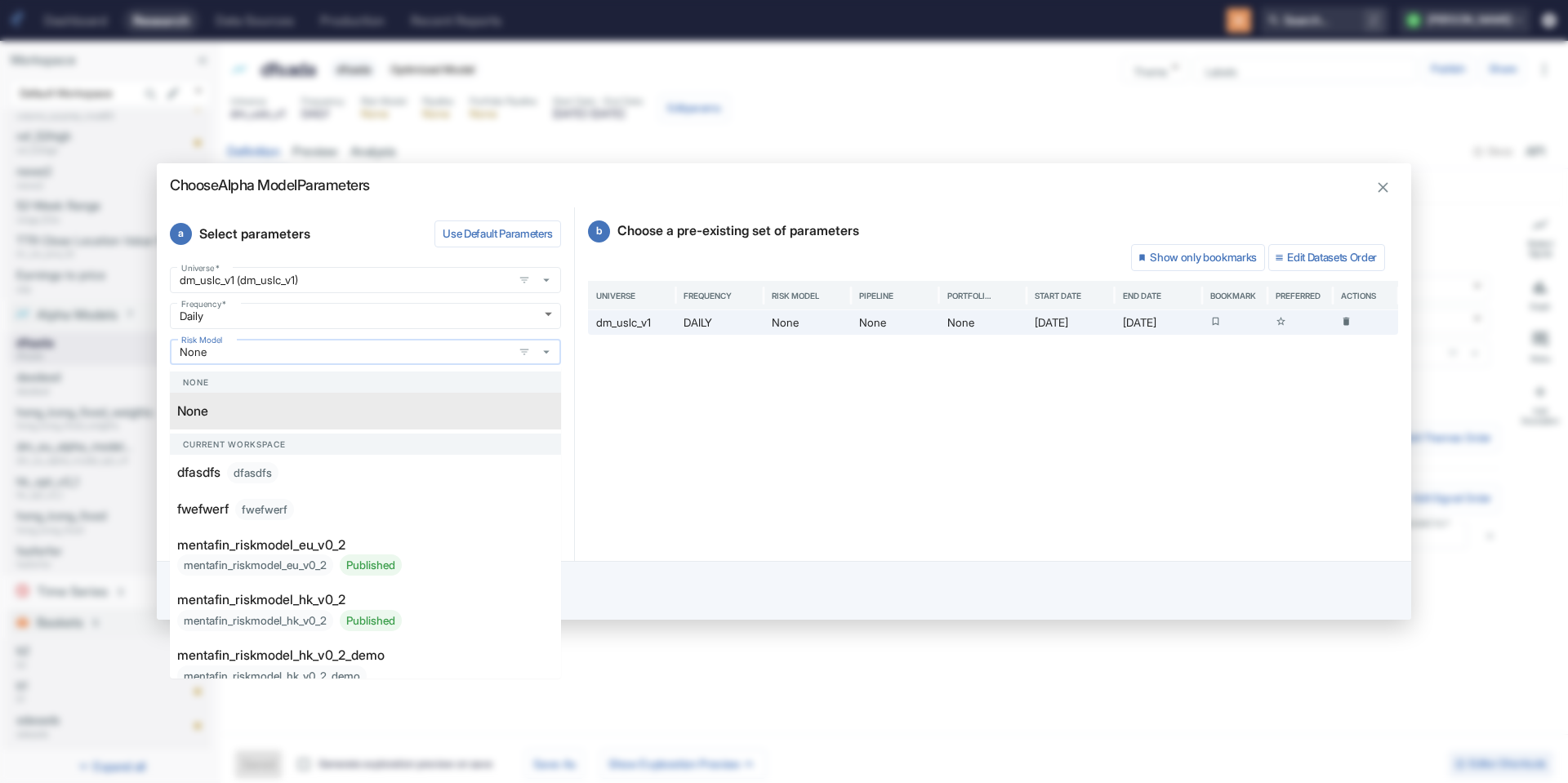
click at [257, 354] on input "None" at bounding box center [341, 352] width 334 height 15
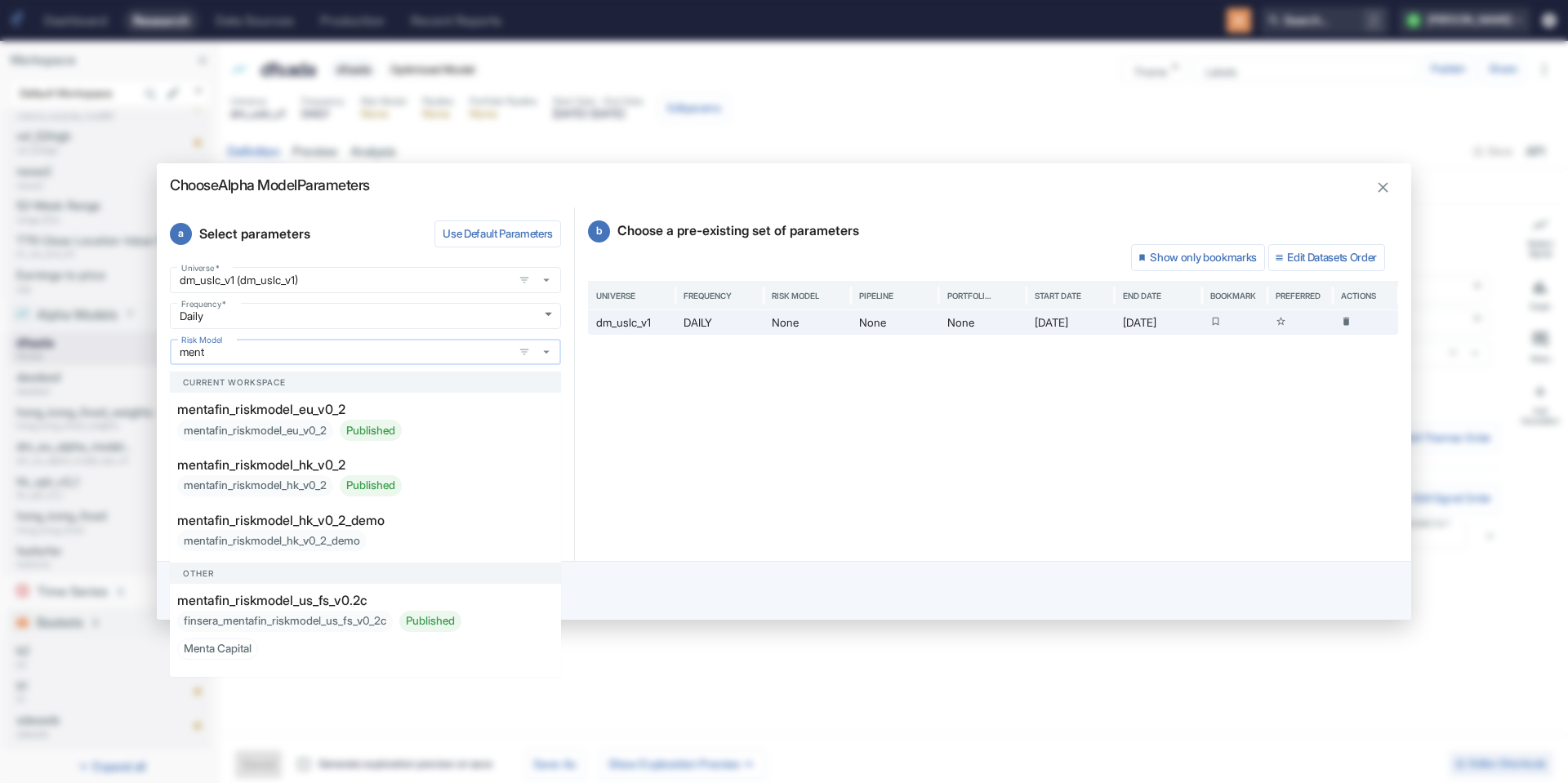
type input "menta"
click at [347, 599] on p "mentafin_riskmodel_us_fs_v0.2c" at bounding box center [272, 600] width 190 height 19
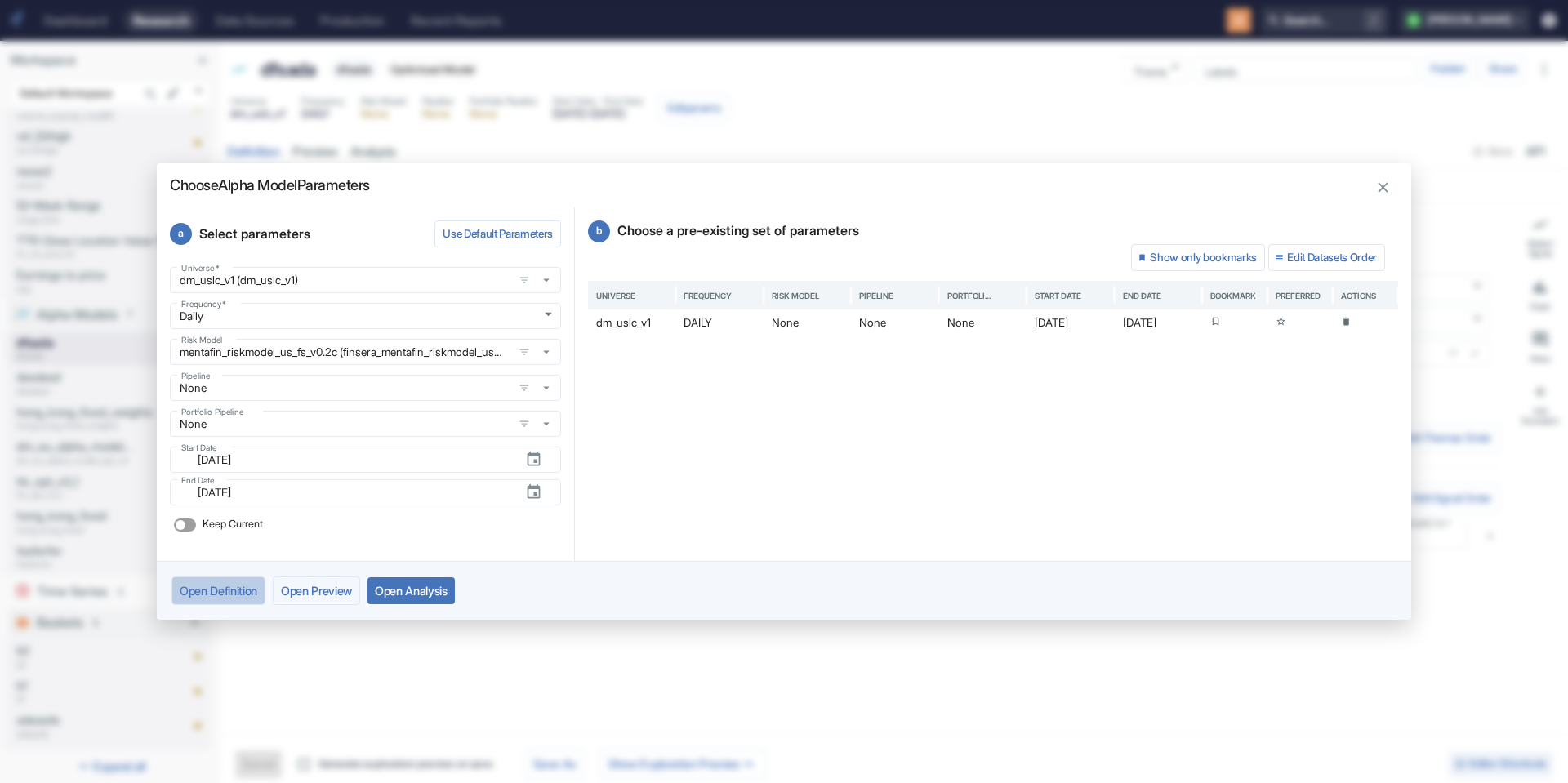
click at [242, 587] on button "Open Definition" at bounding box center [218, 590] width 94 height 28
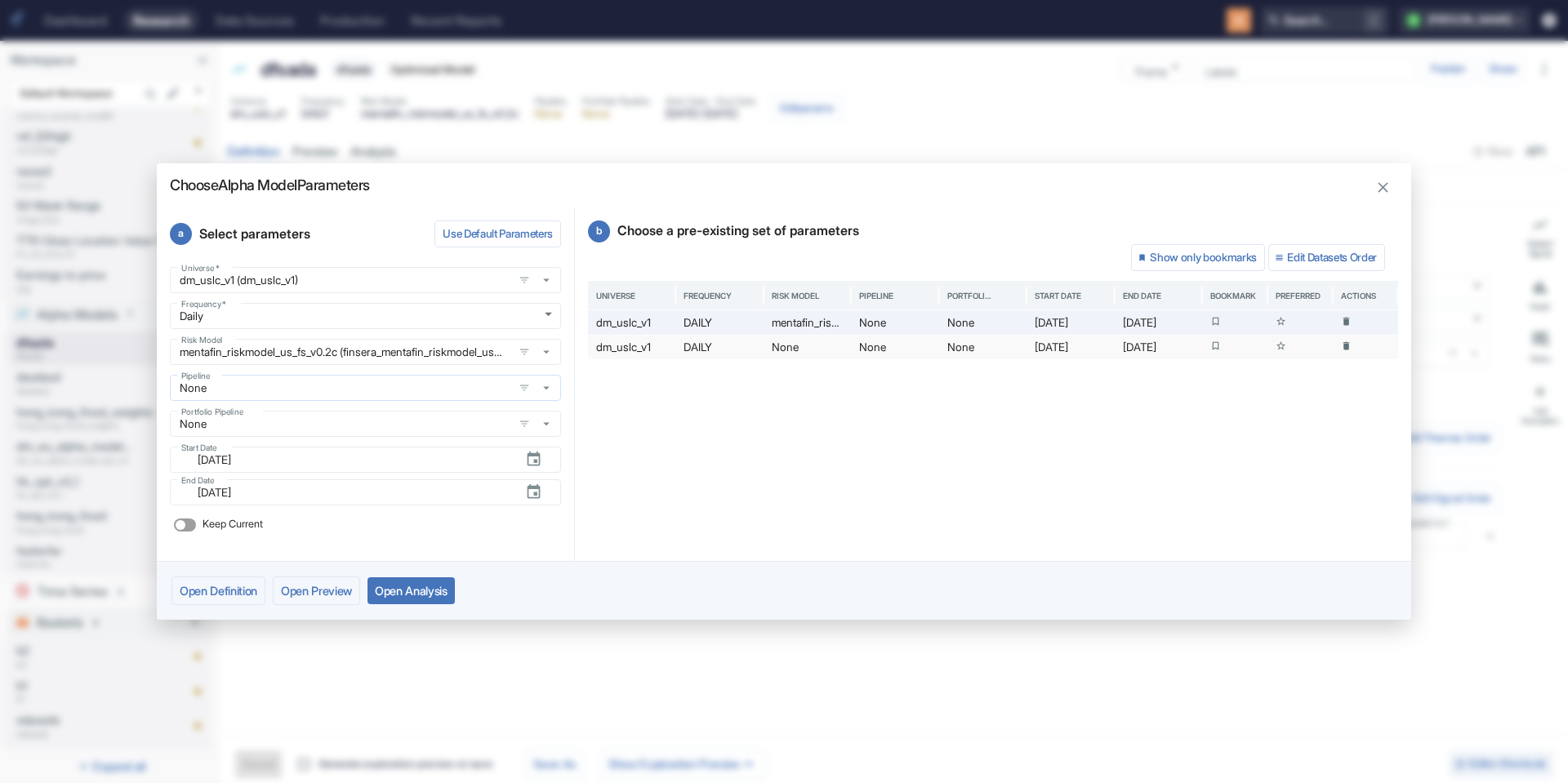
click at [235, 397] on div "None Pipeline" at bounding box center [366, 387] width 391 height 26
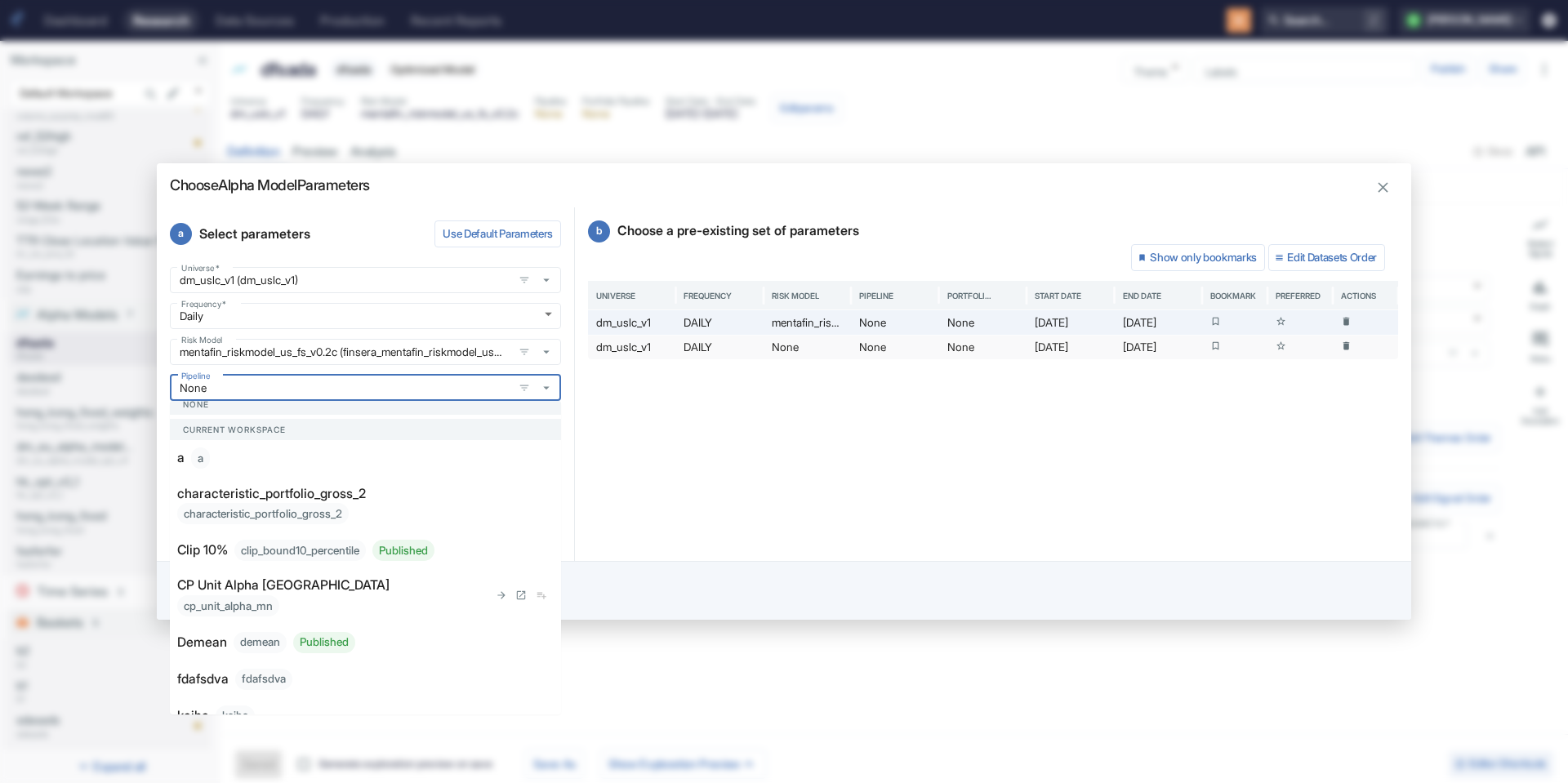
scroll to position [98, 0]
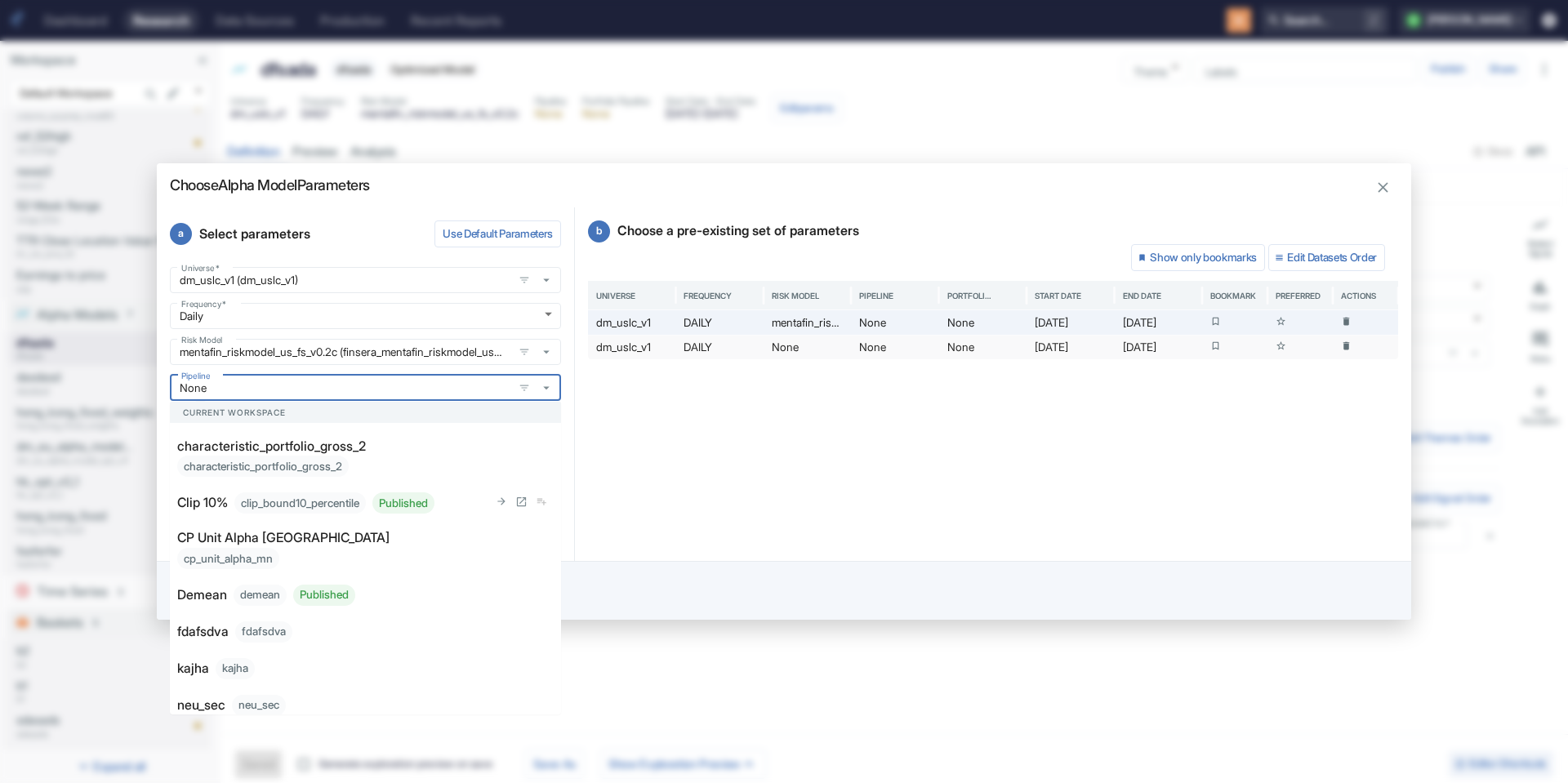
click at [334, 513] on div "clip_bound10_percentile Published" at bounding box center [334, 503] width 200 height 21
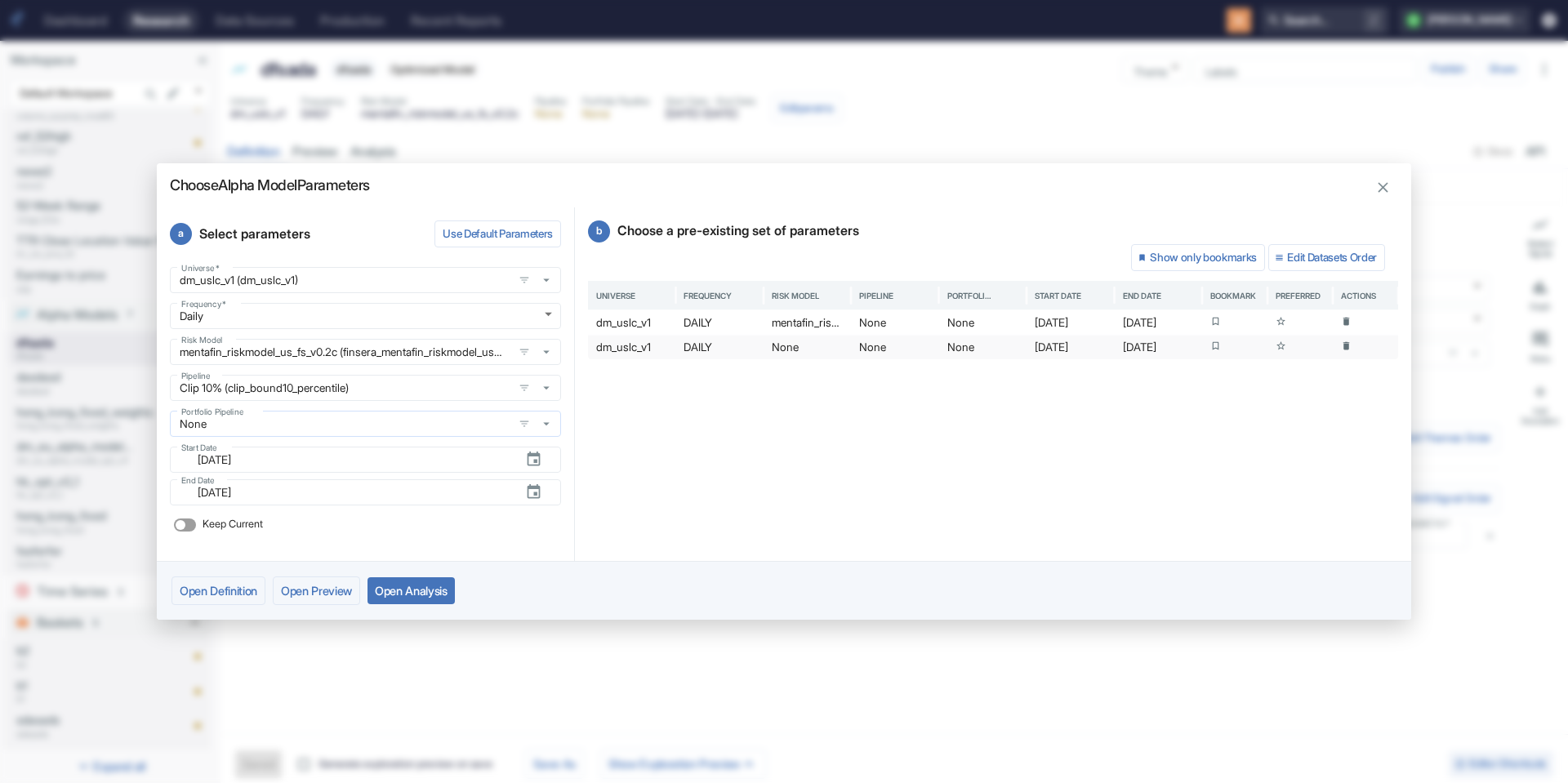
click at [304, 418] on input "None" at bounding box center [341, 424] width 334 height 15
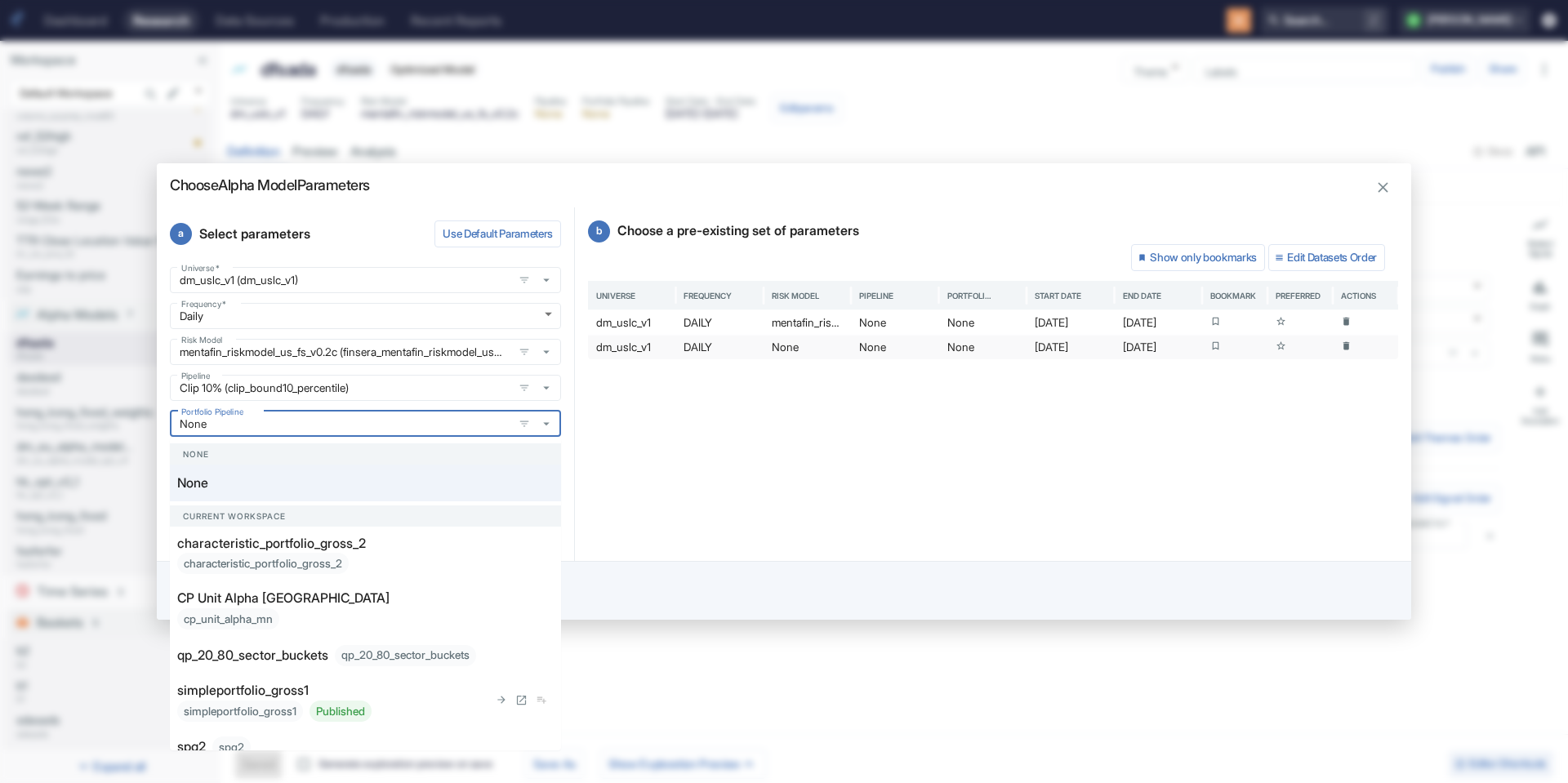
click at [245, 712] on div "simpleportfolio_gross1 Published" at bounding box center [274, 711] width 195 height 21
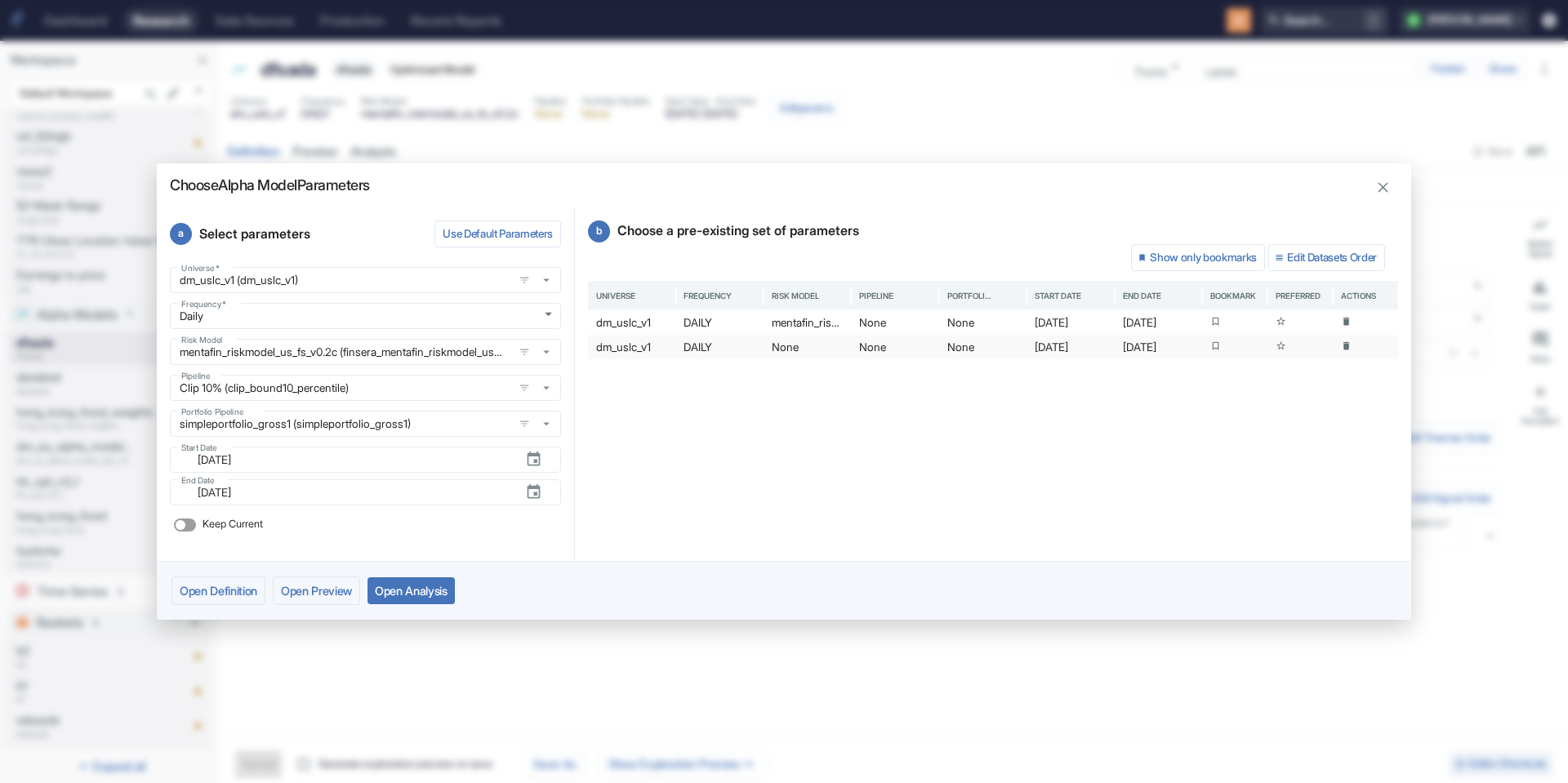
click at [400, 581] on button "Open Analysis" at bounding box center [411, 590] width 88 height 26
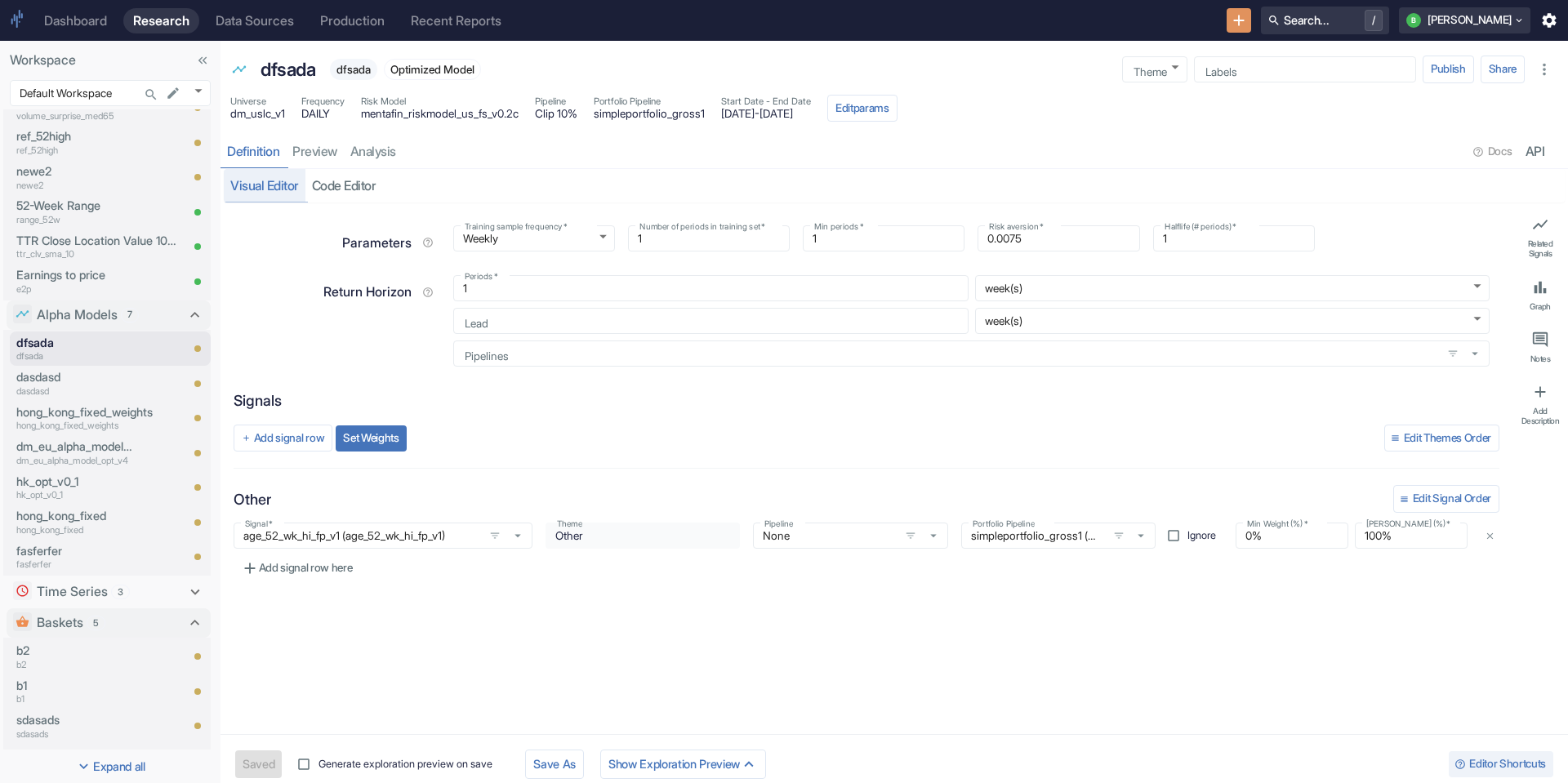
type textarea "x"
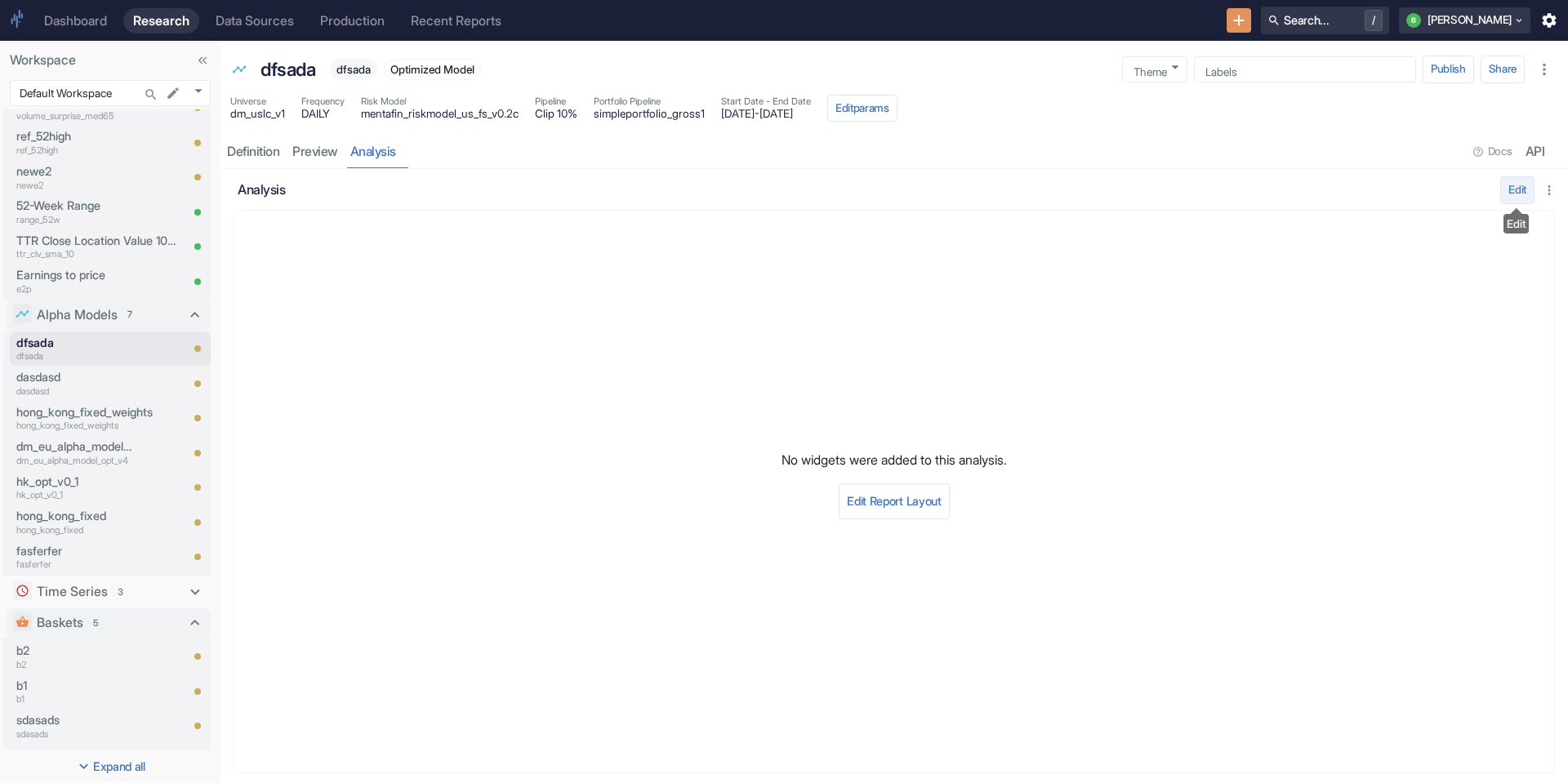
click at [1527, 192] on button "Edit" at bounding box center [1518, 190] width 35 height 27
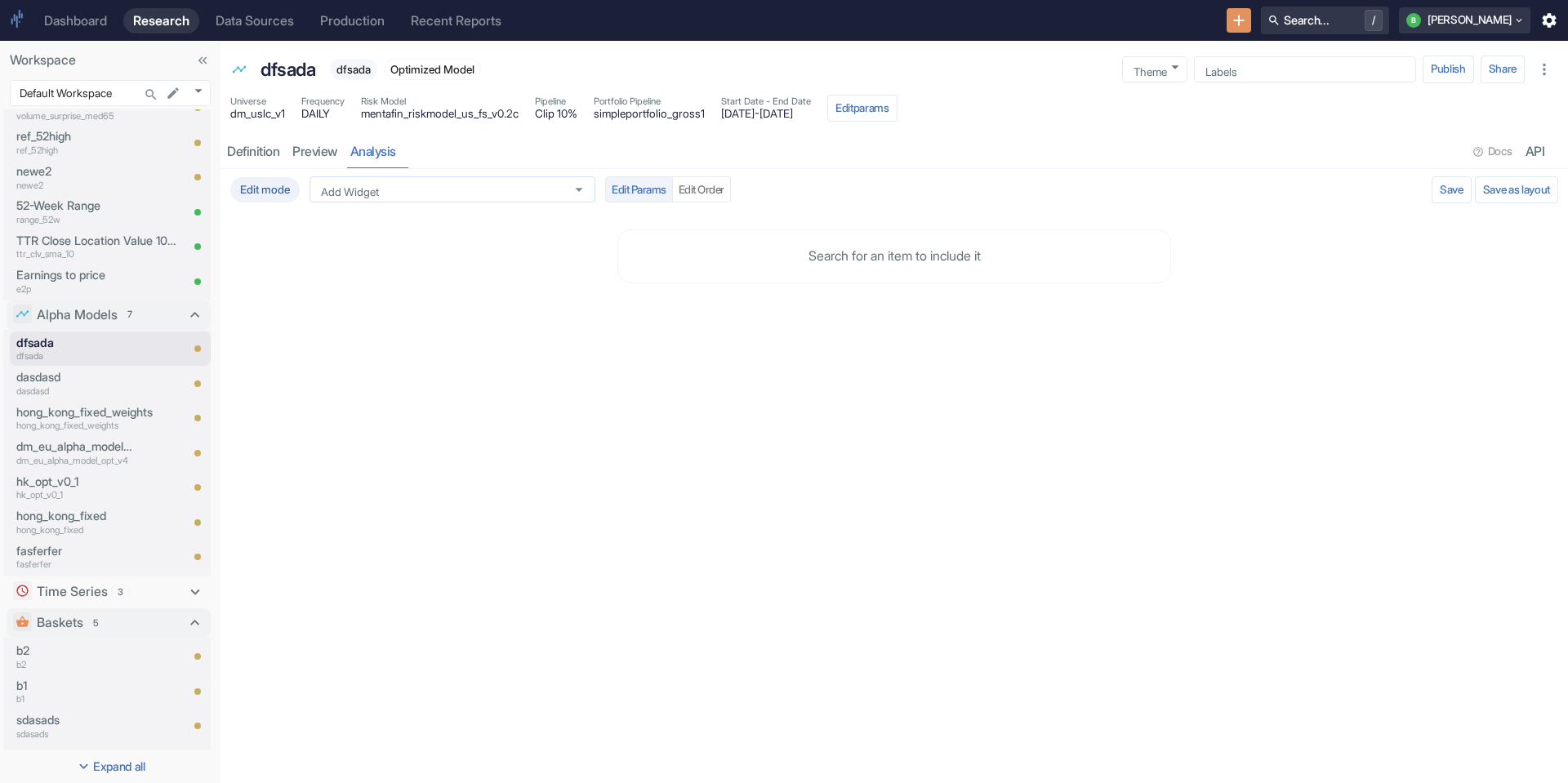
click at [328, 202] on div "Add Widget" at bounding box center [452, 189] width 286 height 26
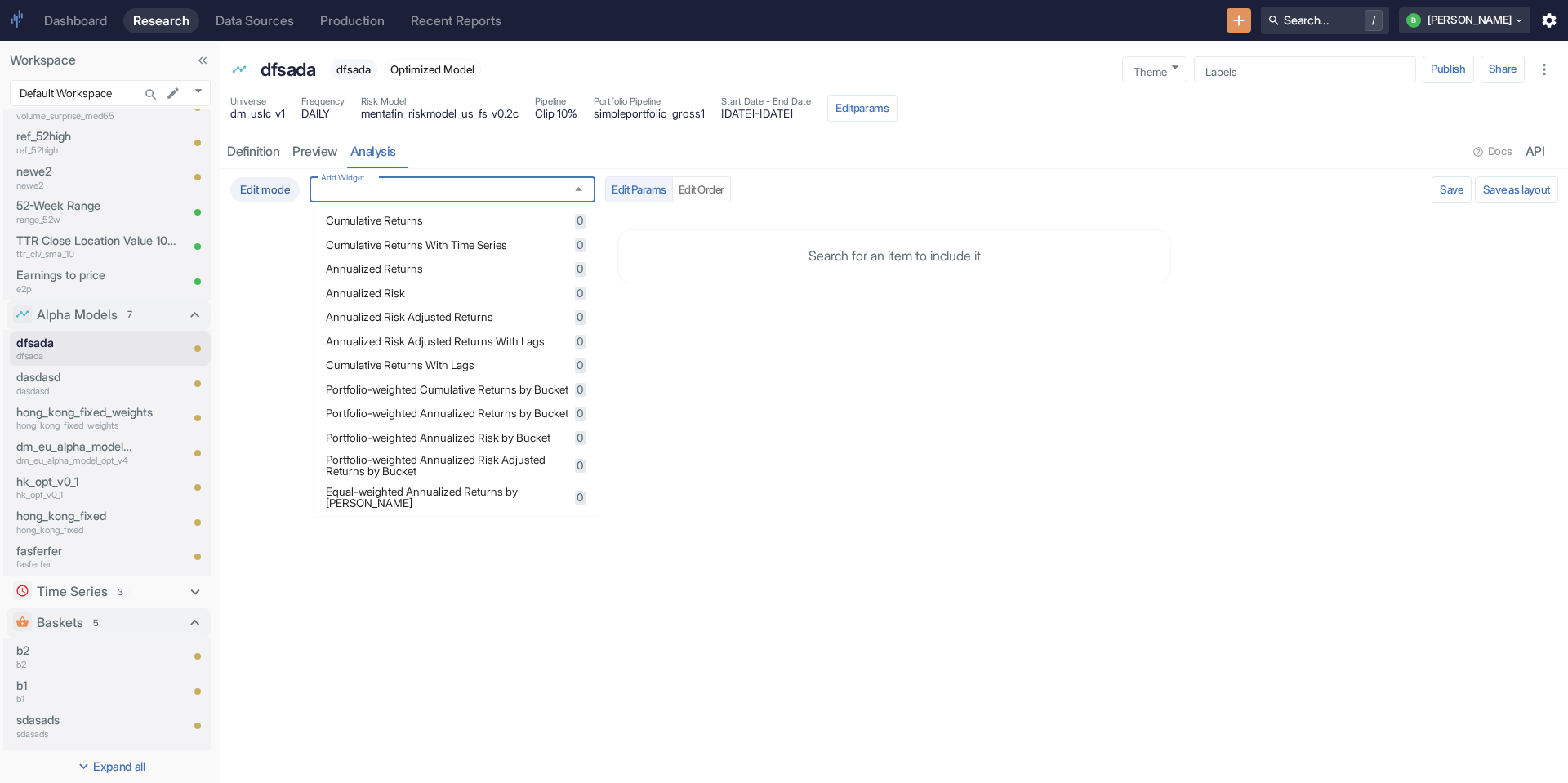
click at [429, 227] on div "Cumulative Returns 0" at bounding box center [456, 221] width 260 height 15
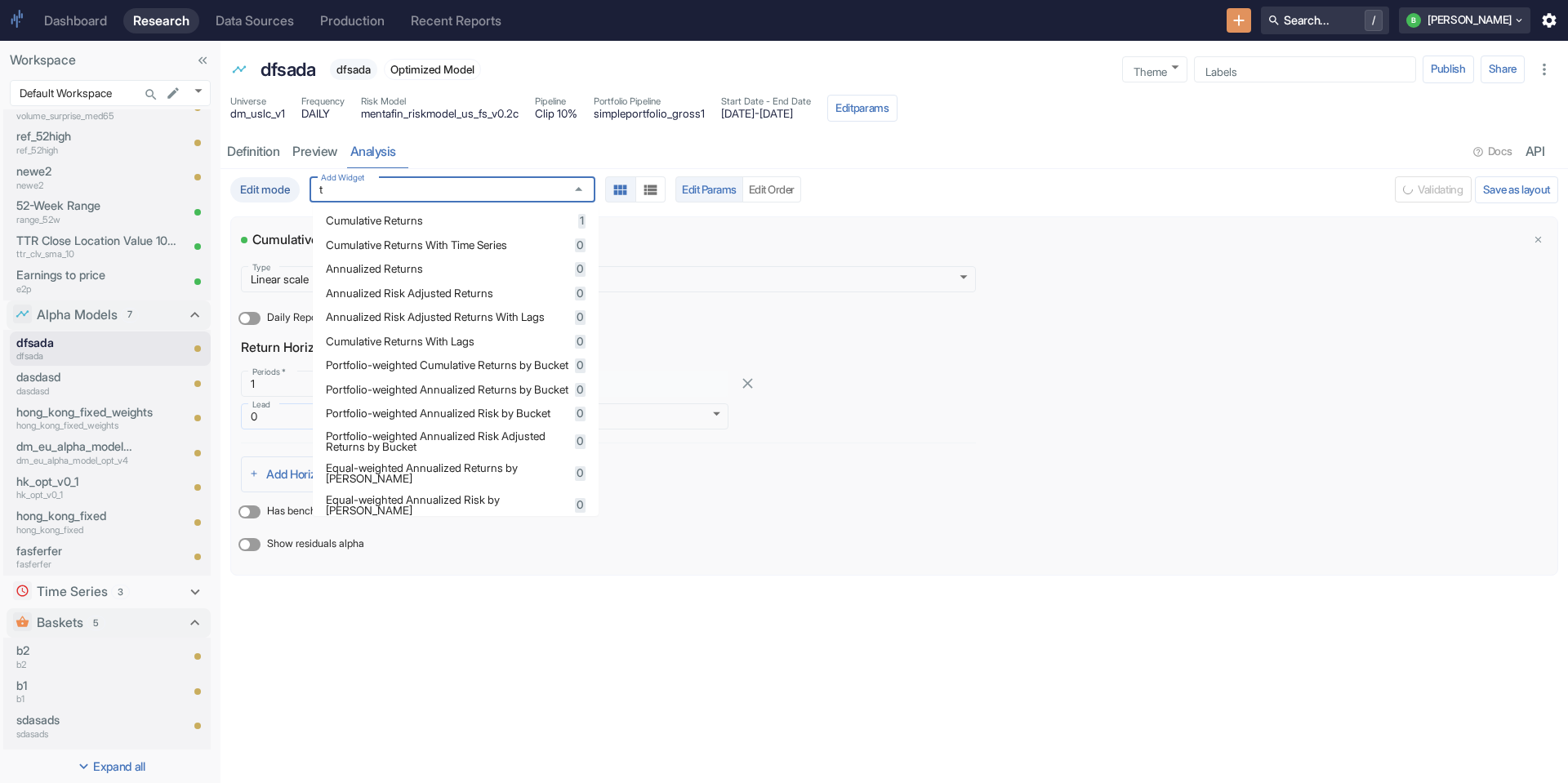
type input "tr"
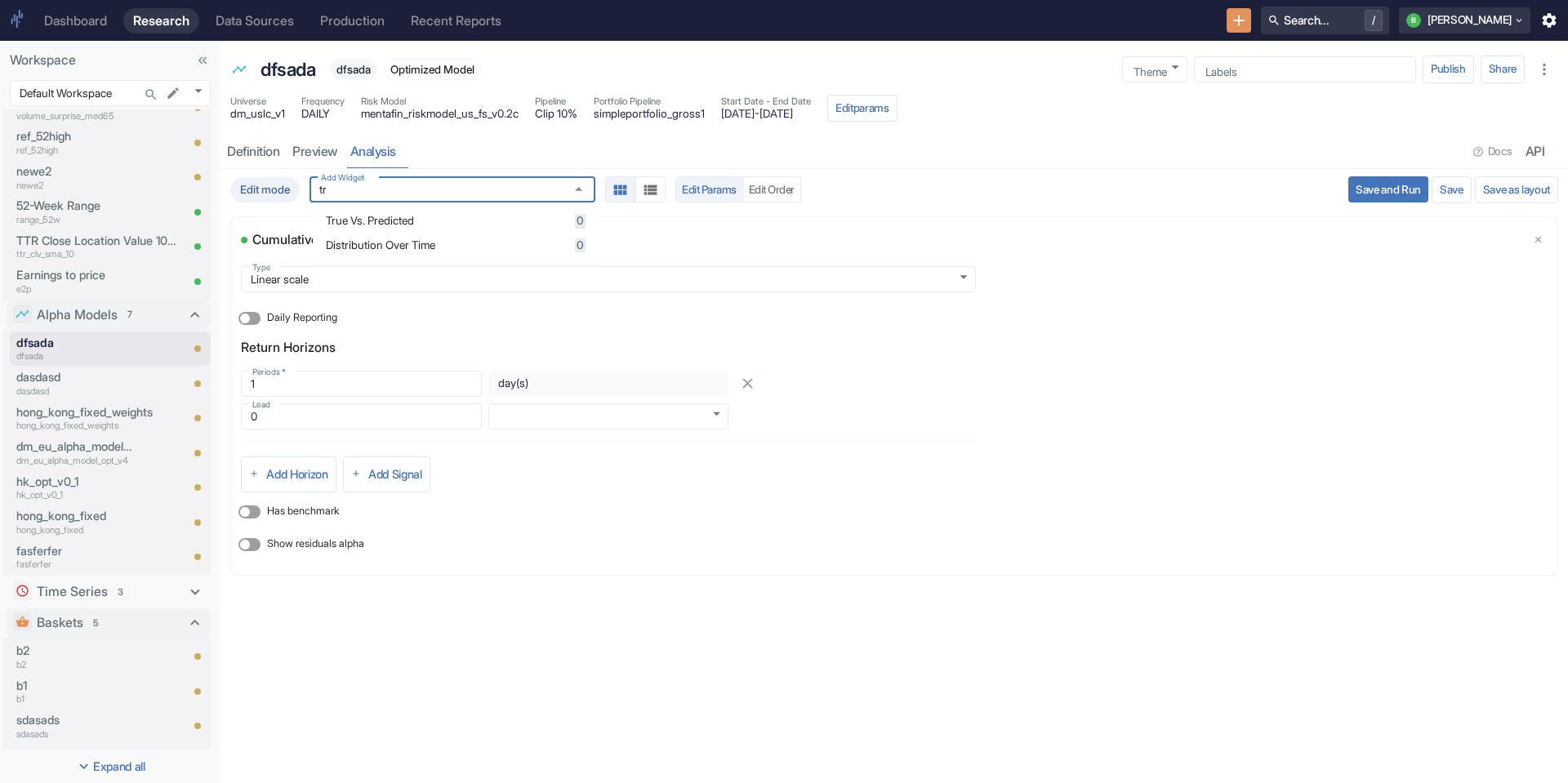
click at [425, 214] on div "True Vs. Predicted 0" at bounding box center [456, 221] width 260 height 15
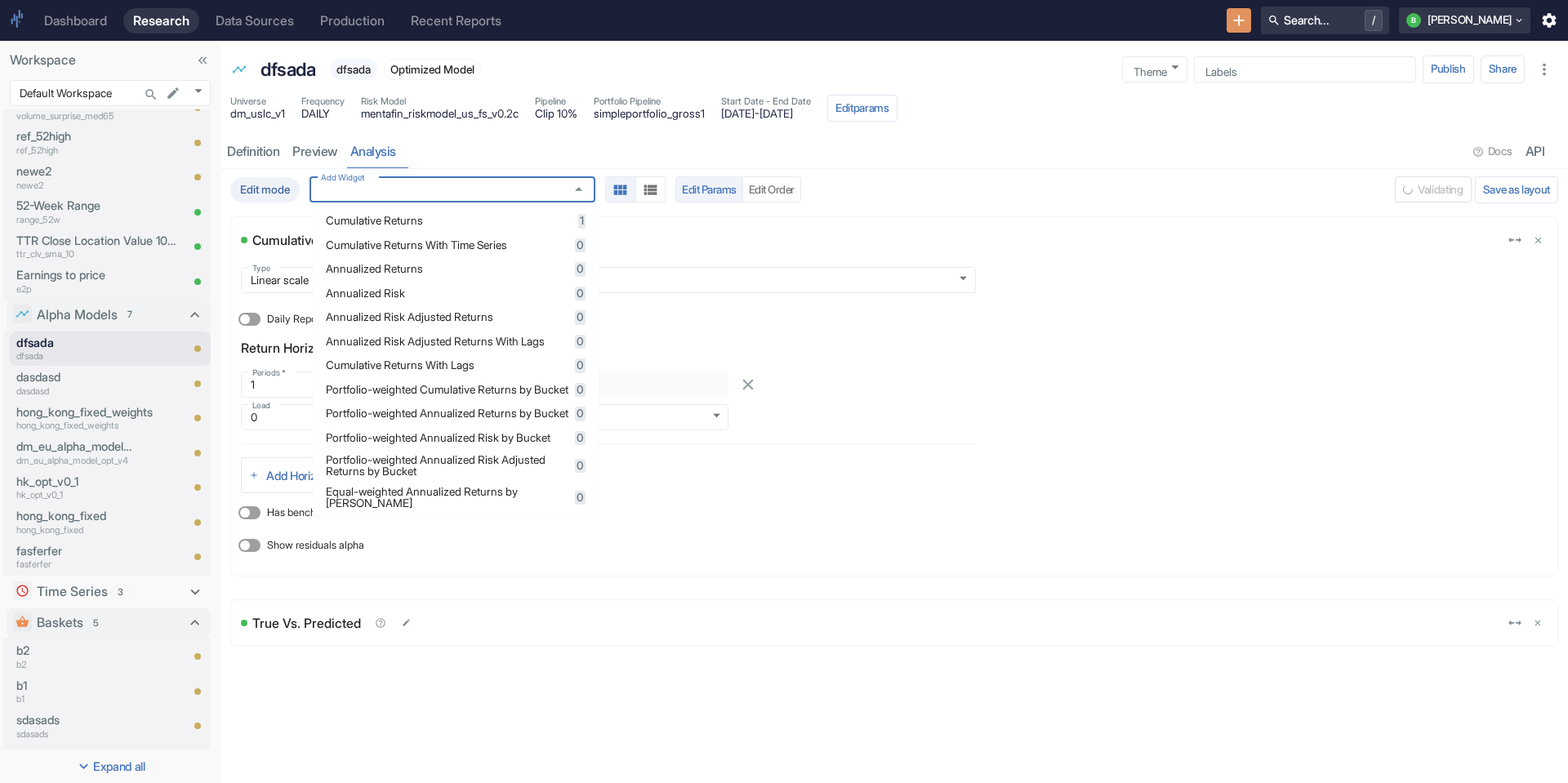
click at [452, 732] on div "Edit mode Add Widget Add Widget Edit Params Edit Order Validating Save as layou…" at bounding box center [894, 476] width 1348 height 614
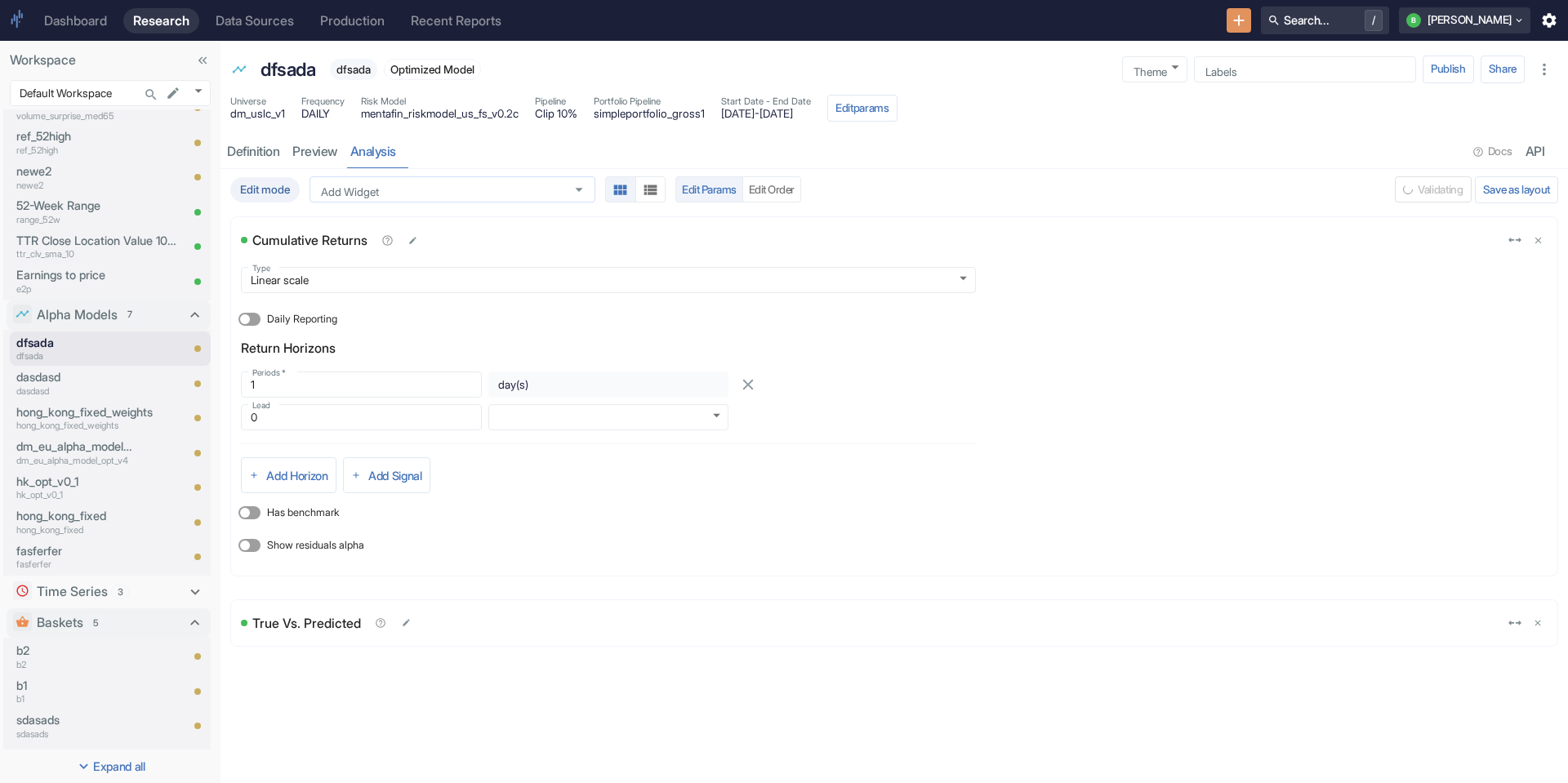
click at [447, 197] on div "Add Widget" at bounding box center [452, 189] width 286 height 26
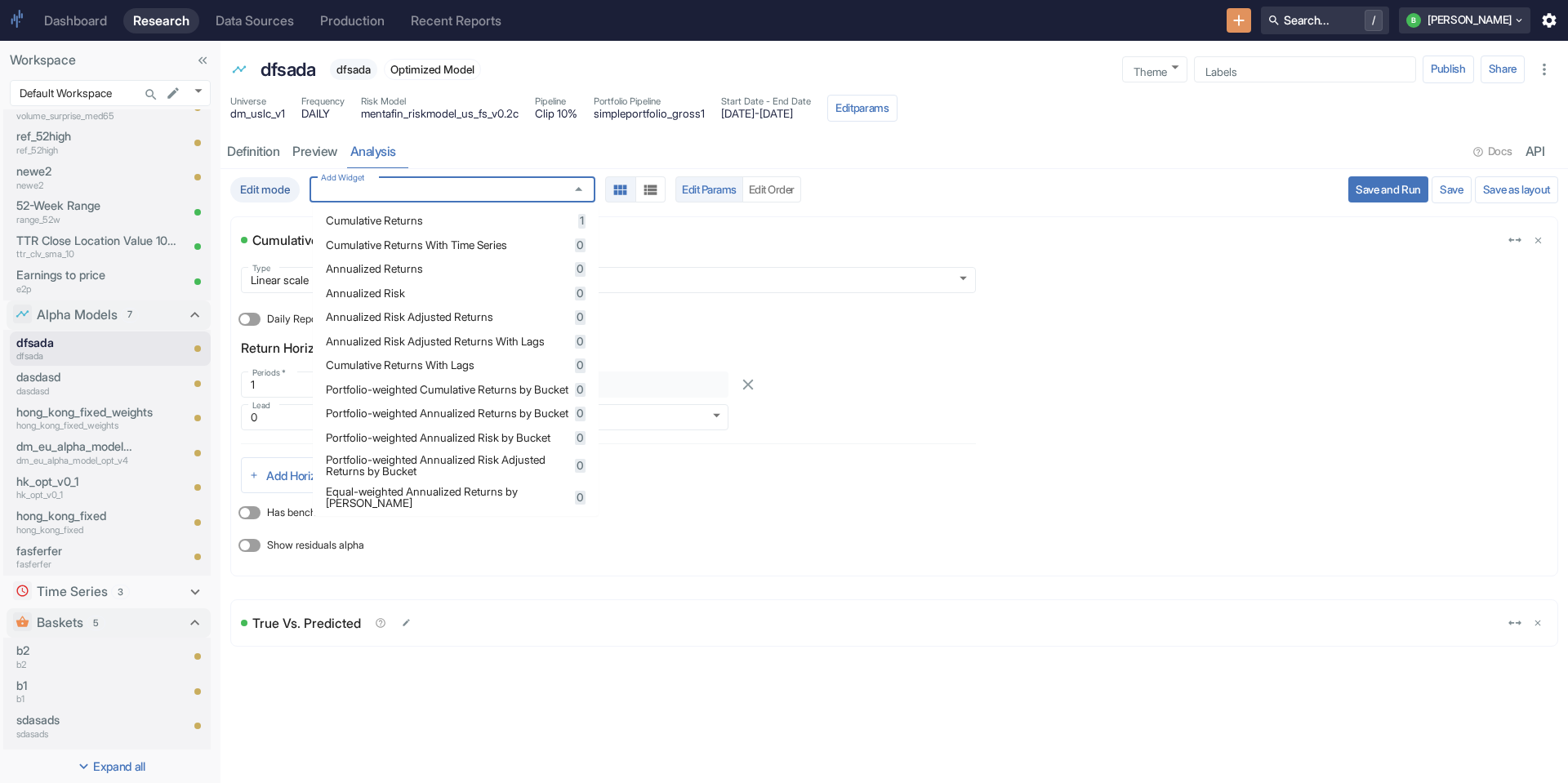
click at [461, 295] on span "Annualized Risk" at bounding box center [448, 294] width 244 height 12
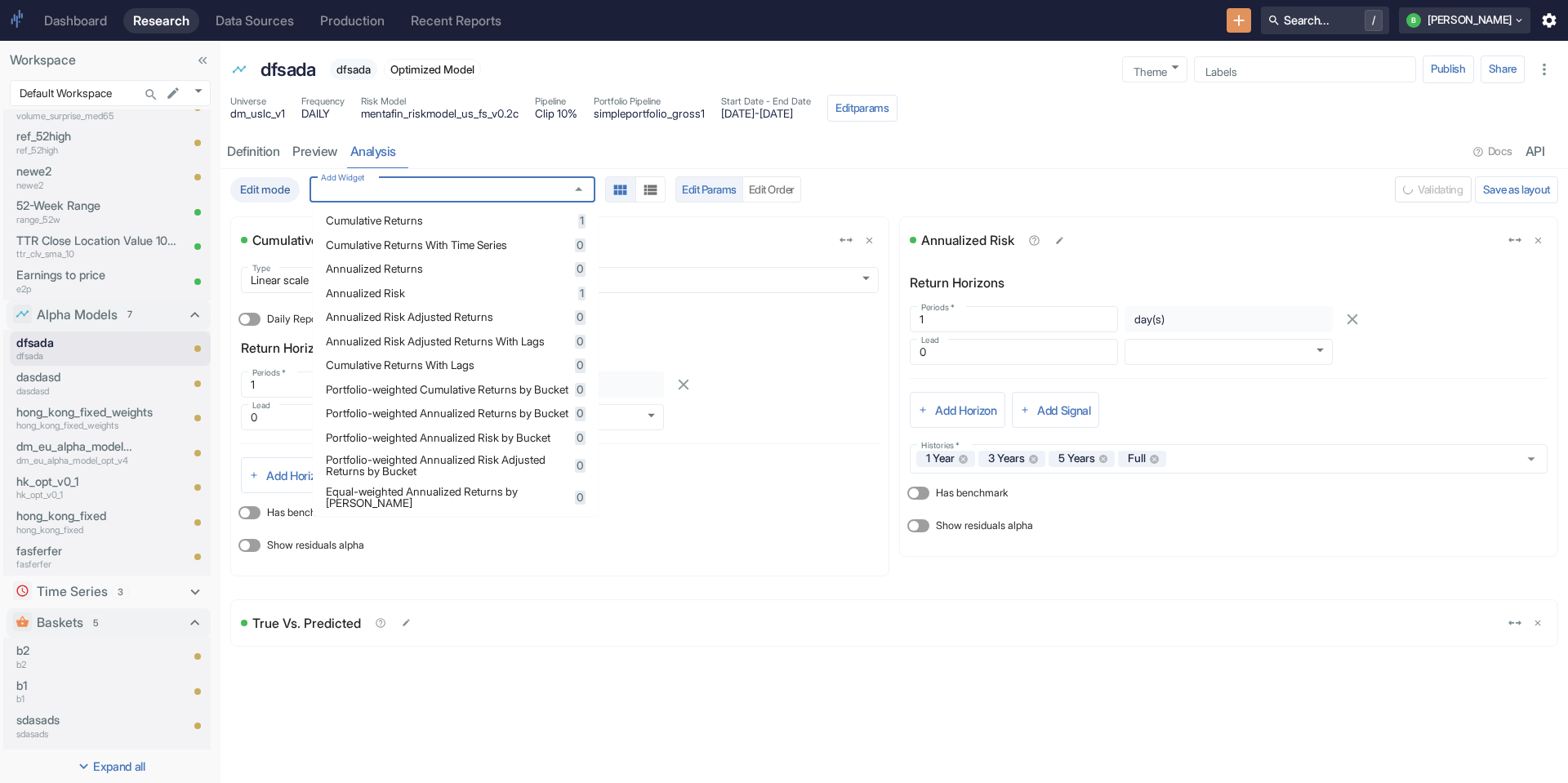
click at [824, 728] on div "Edit mode Add Widget Add Widget Edit Params Edit Order Validating Save as layou…" at bounding box center [894, 476] width 1348 height 614
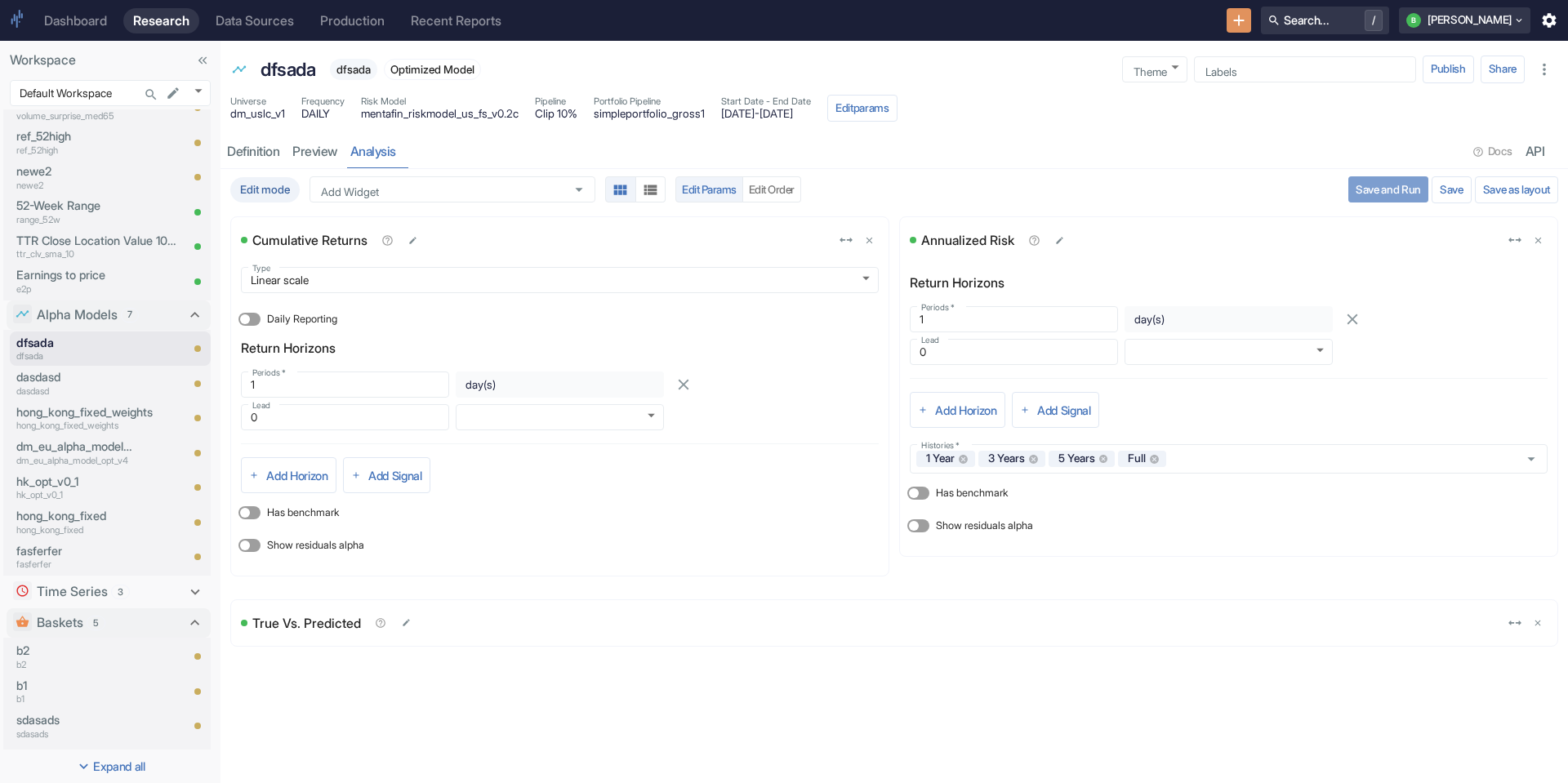
click at [1388, 184] on button "Save and Run" at bounding box center [1389, 189] width 80 height 26
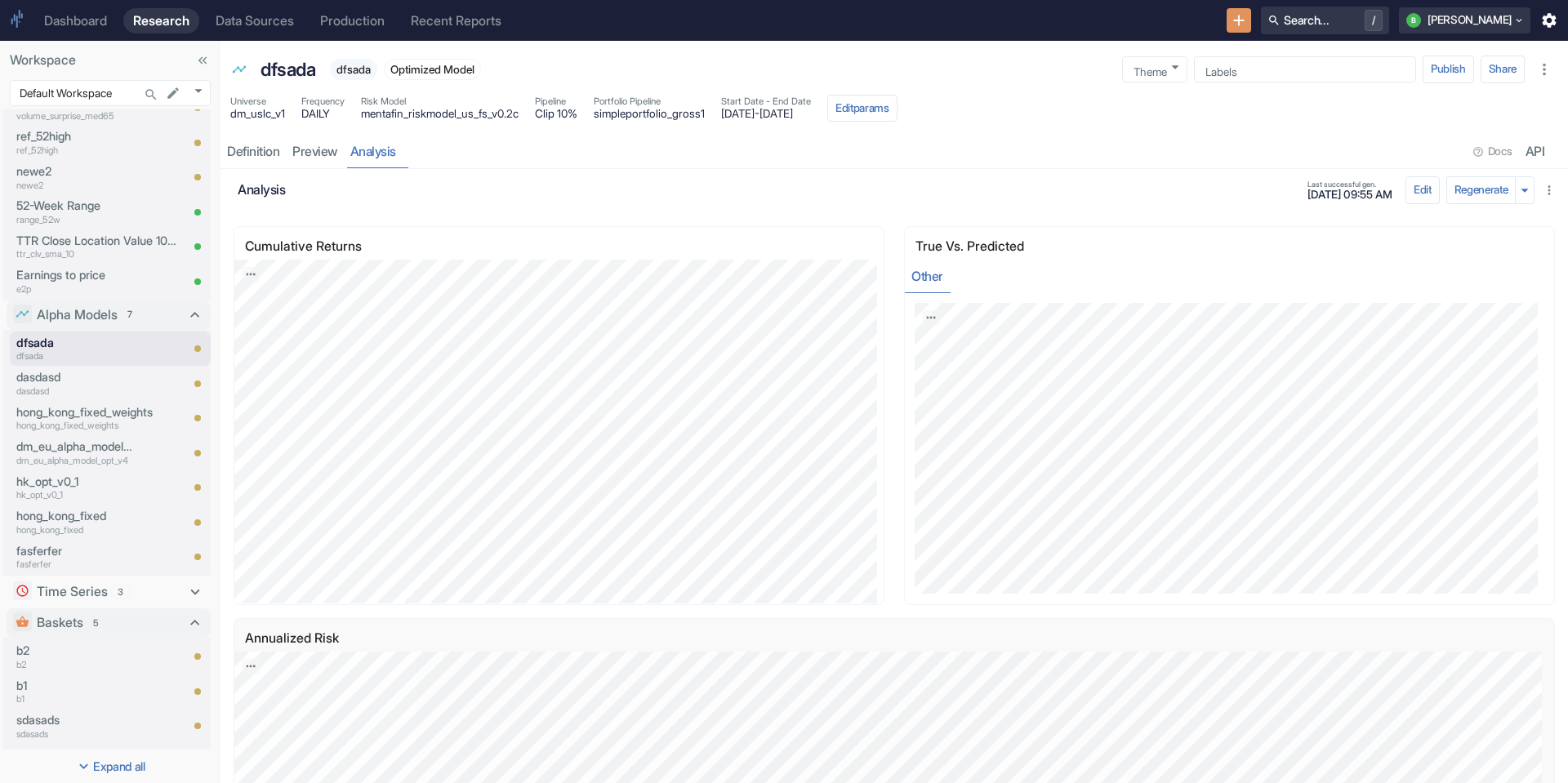
scroll to position [219, 0]
click at [45, 643] on p "b2" at bounding box center [75, 651] width 118 height 18
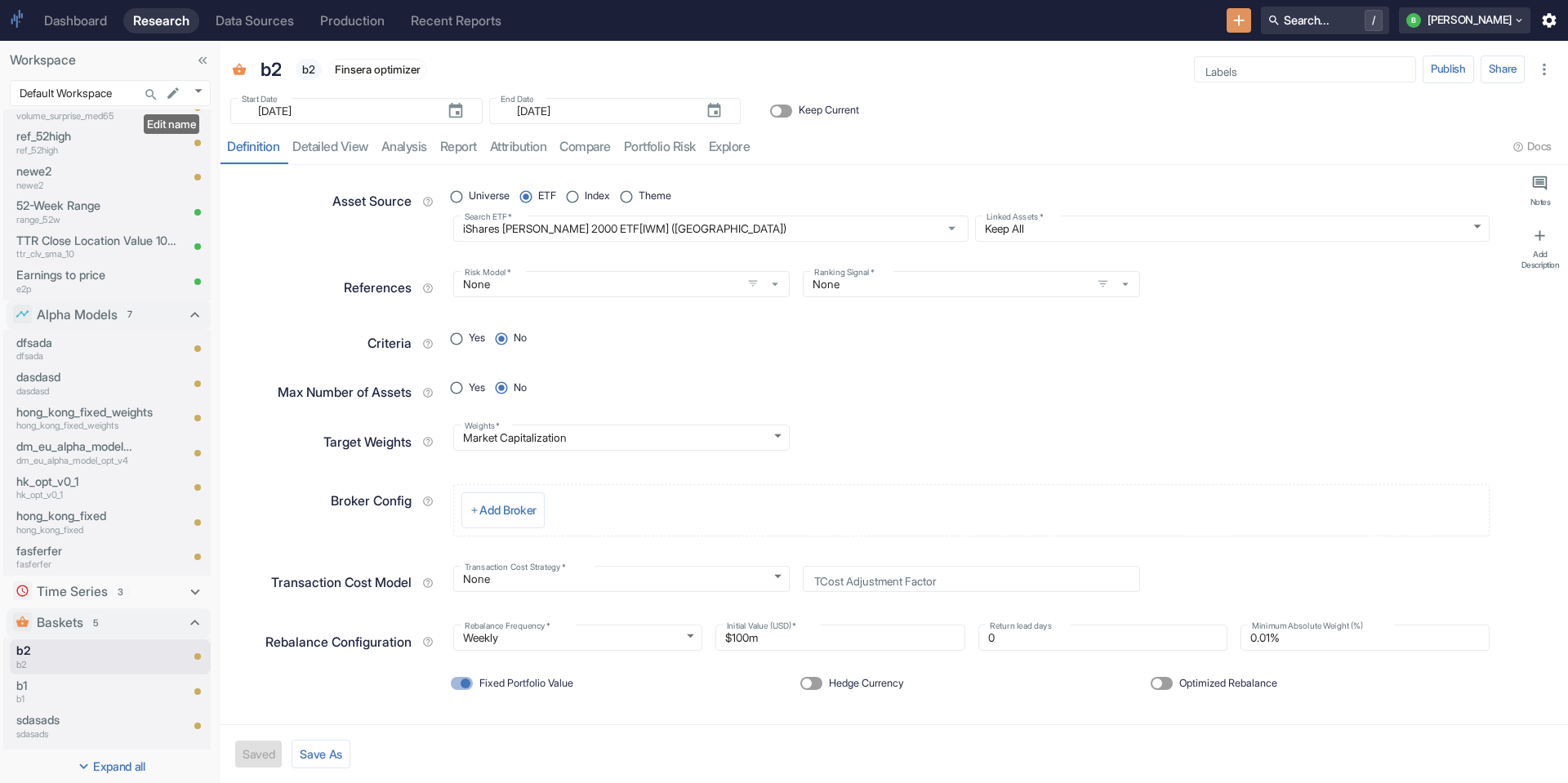
type textarea "x"
click at [658, 200] on span "Theme" at bounding box center [655, 196] width 33 height 16
click at [639, 200] on input "Theme" at bounding box center [626, 196] width 25 height 25
radio input "false"
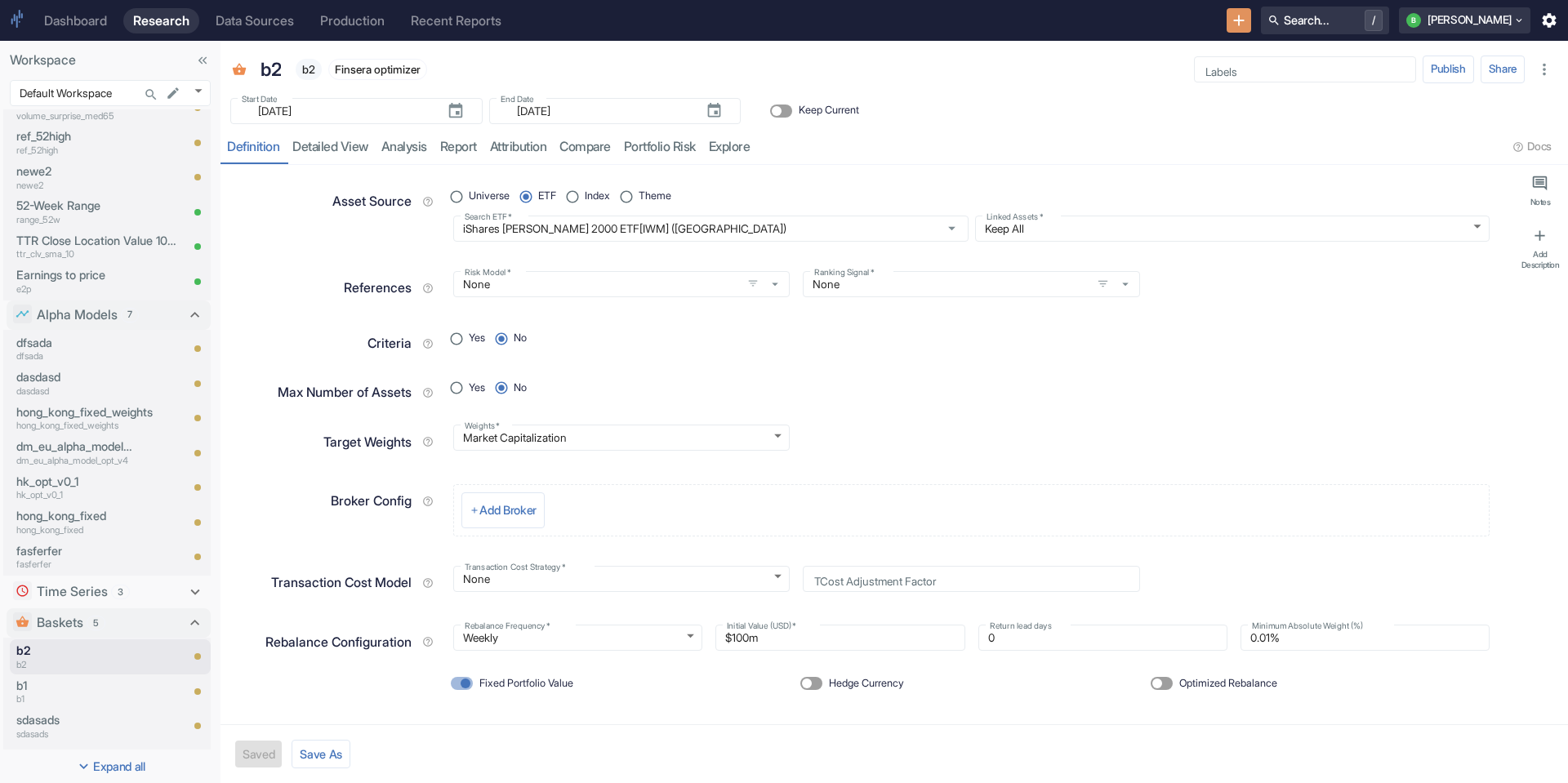
radio input "false"
type textarea "x"
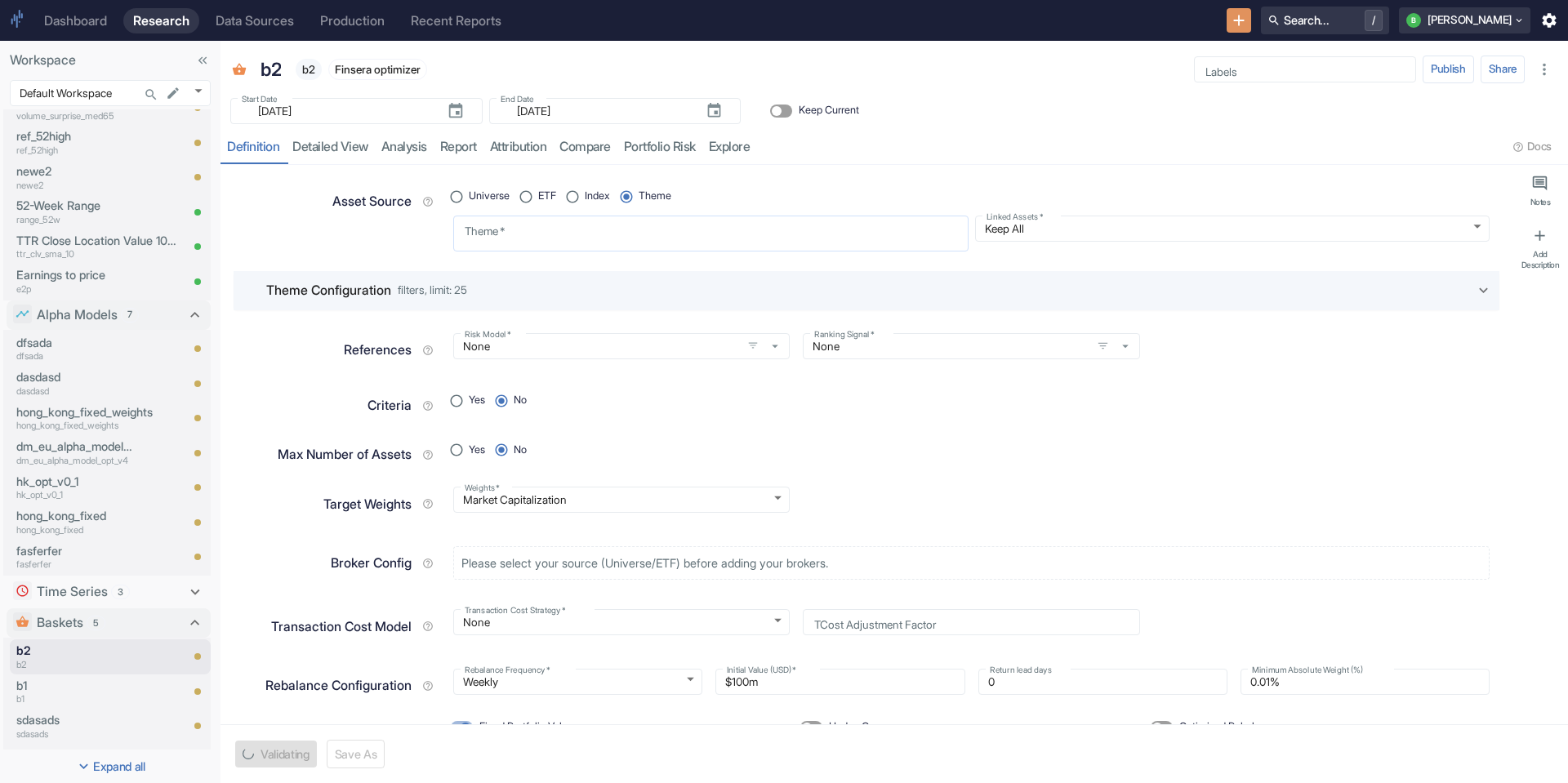
radio input "true"
click at [628, 226] on textarea "Theme   *" at bounding box center [711, 233] width 493 height 22
type textarea "x"
type textarea "or"
type textarea "x"
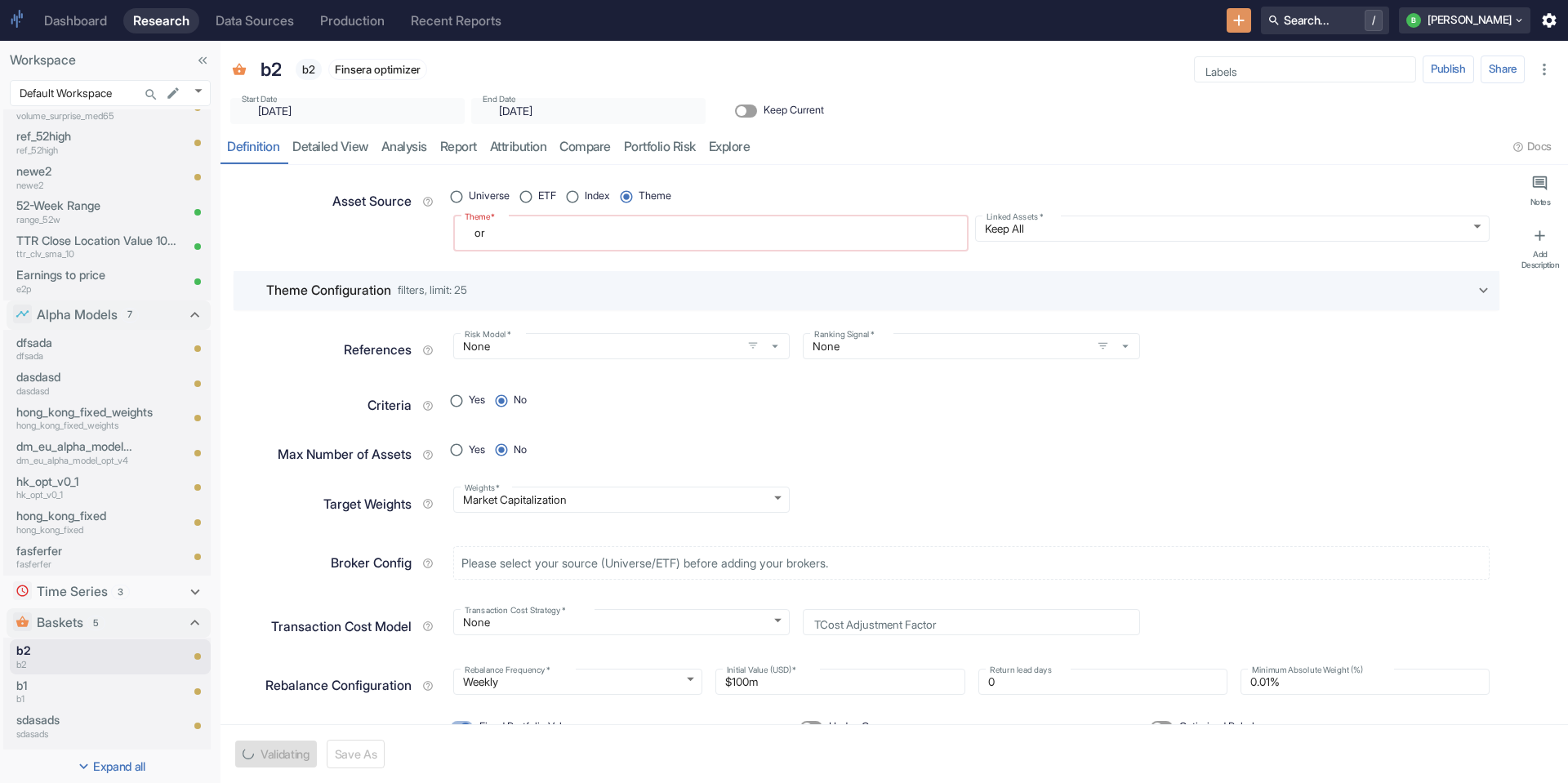
type textarea "org"
type textarea "x"
type textarea "orga"
type textarea "x"
type textarea "organ"
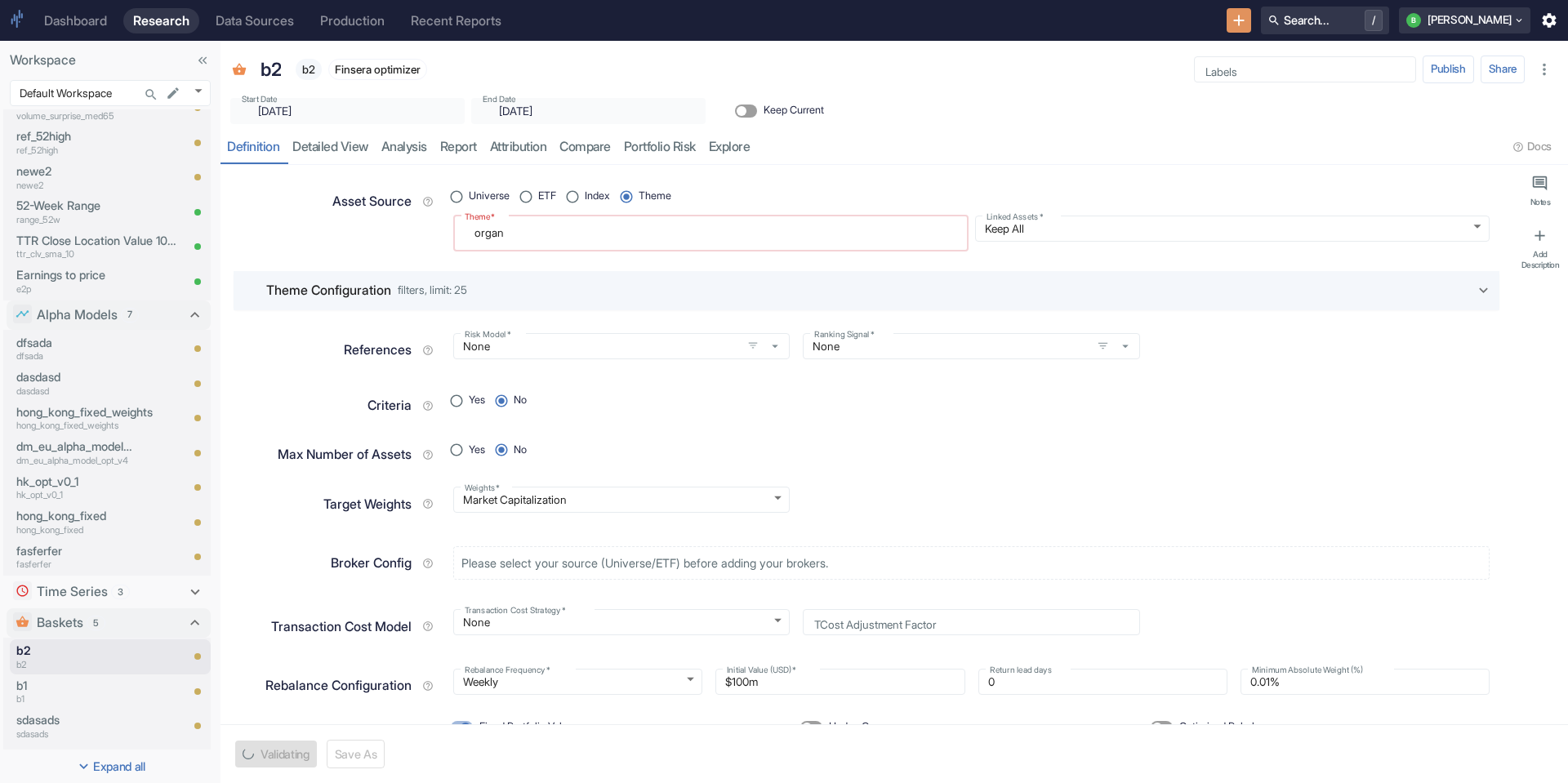
type textarea "x"
type textarea "organi"
type textarea "x"
type textarea "organic"
type textarea "x"
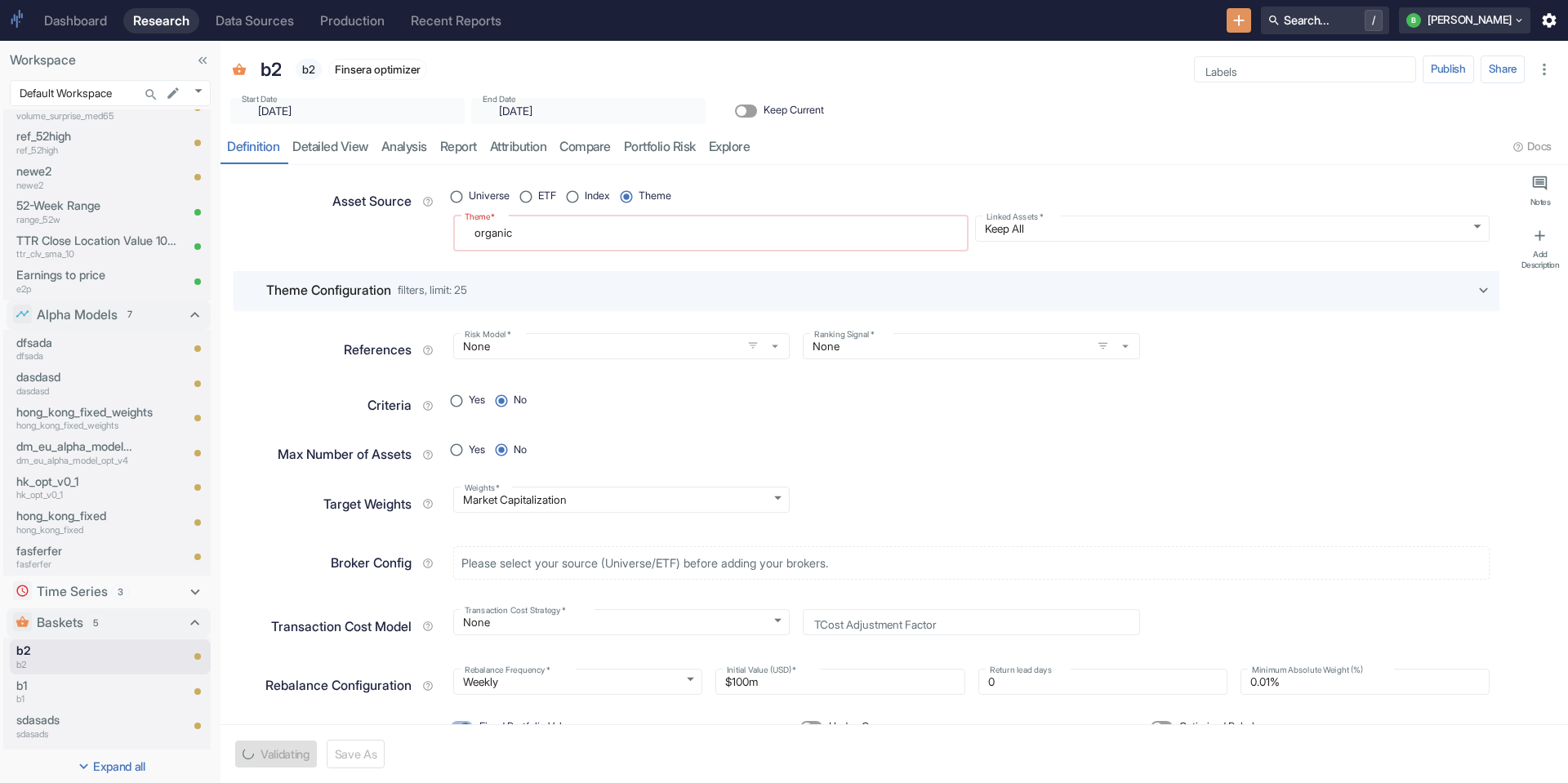
type textarea "organic"
type textarea "x"
type textarea "organic f"
type textarea "x"
type textarea "organic fo"
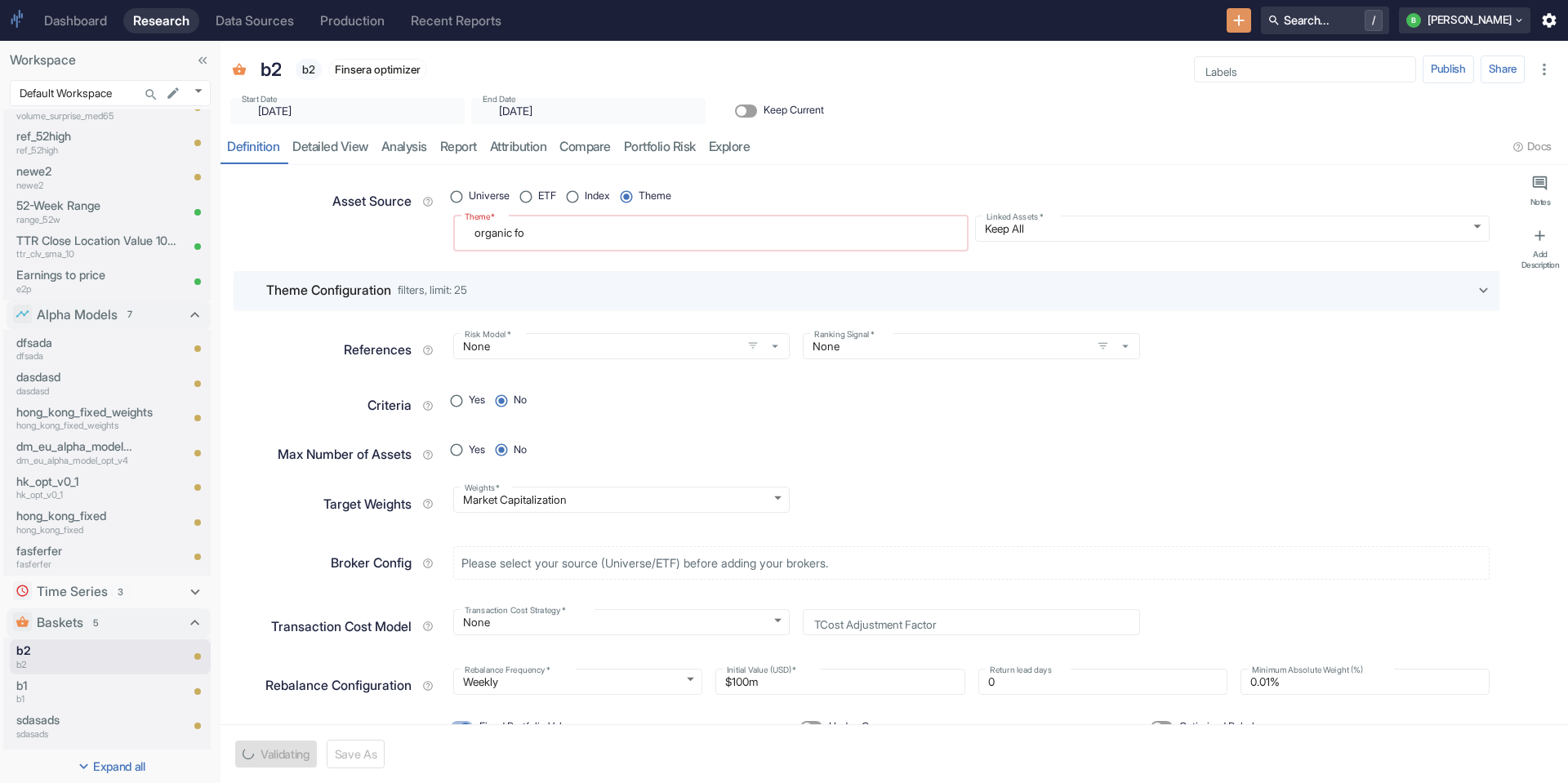
type textarea "x"
type textarea "organic foo"
type textarea "x"
type textarea "organic food"
type textarea "x"
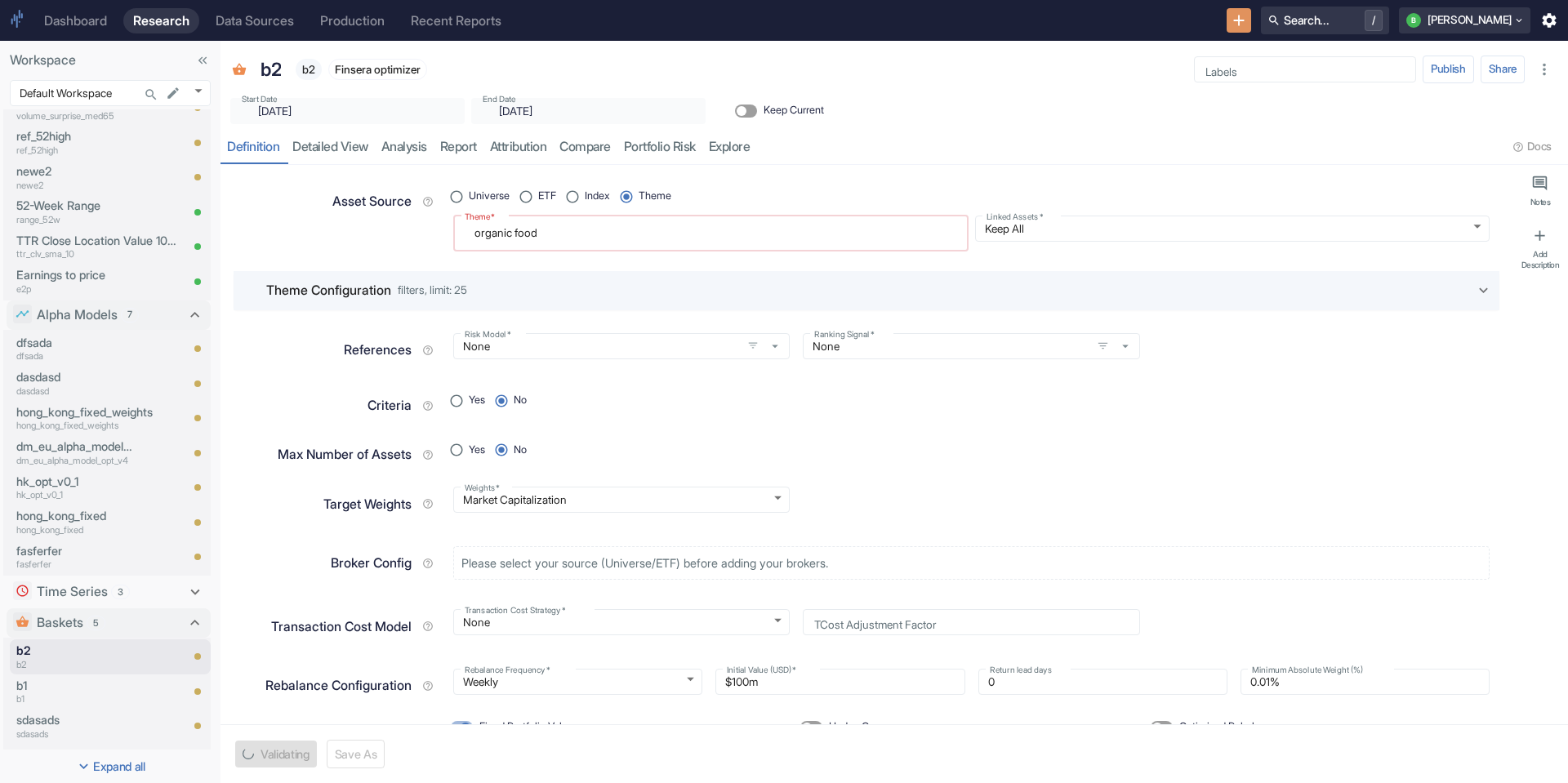
type textarea "organic food"
type textarea "x"
type textarea "organic food a"
type textarea "x"
type textarea "organic food an"
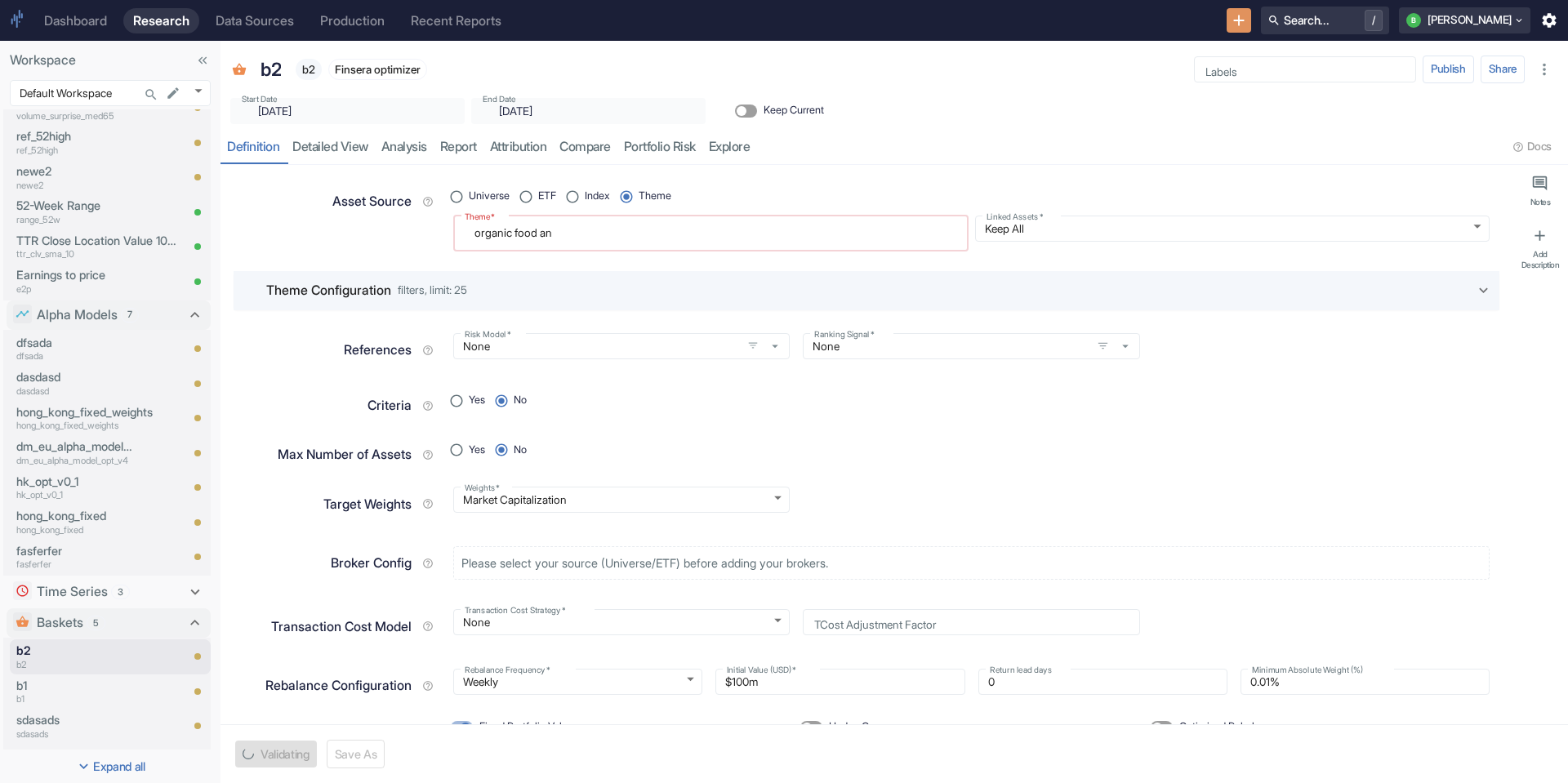
type textarea "x"
type textarea "organic food and"
type textarea "x"
type textarea "organic food and"
type textarea "x"
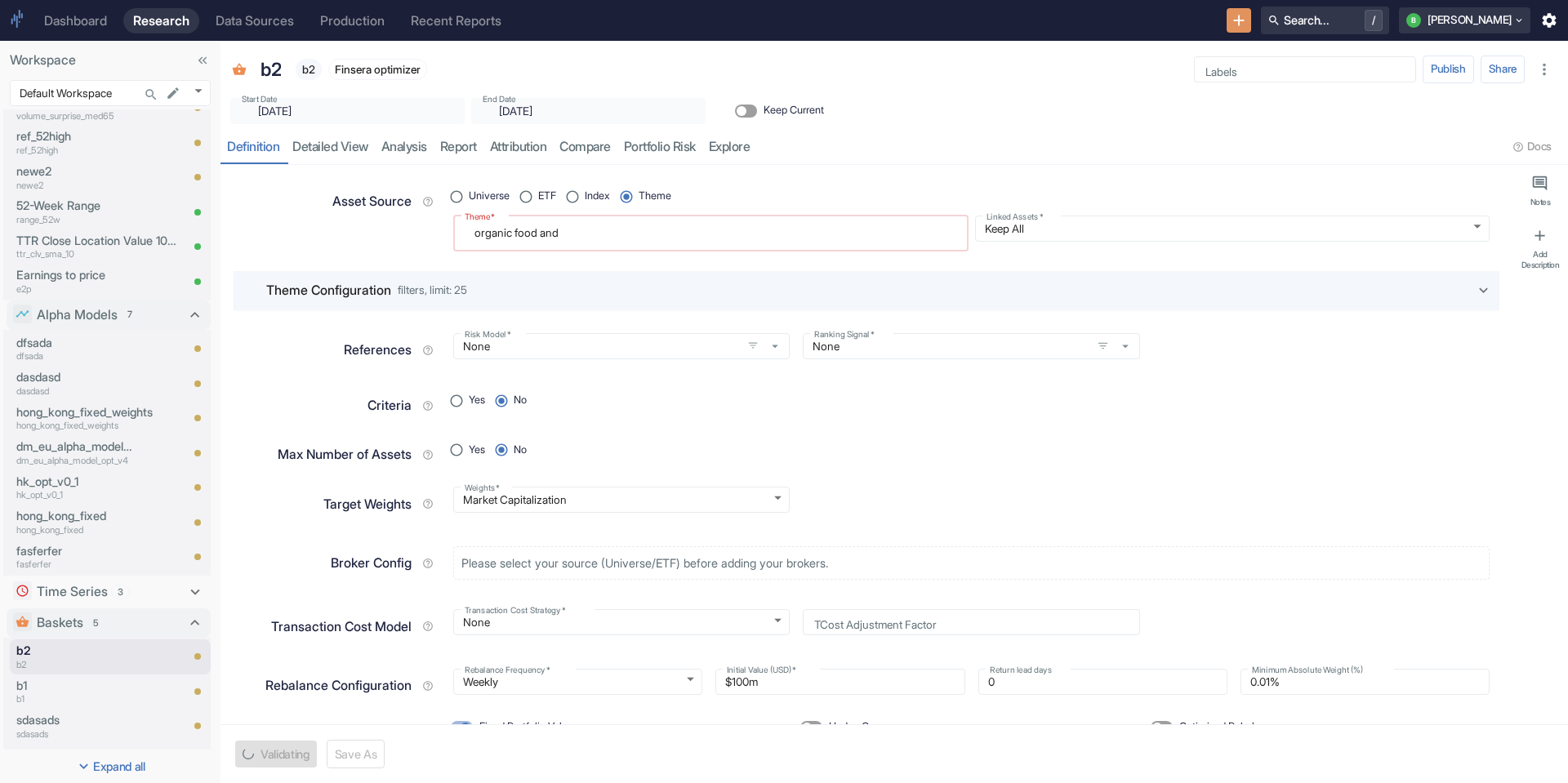
type textarea "organic food and s"
type textarea "x"
type textarea "organic food and sp"
type textarea "x"
type textarea "organic food and spo"
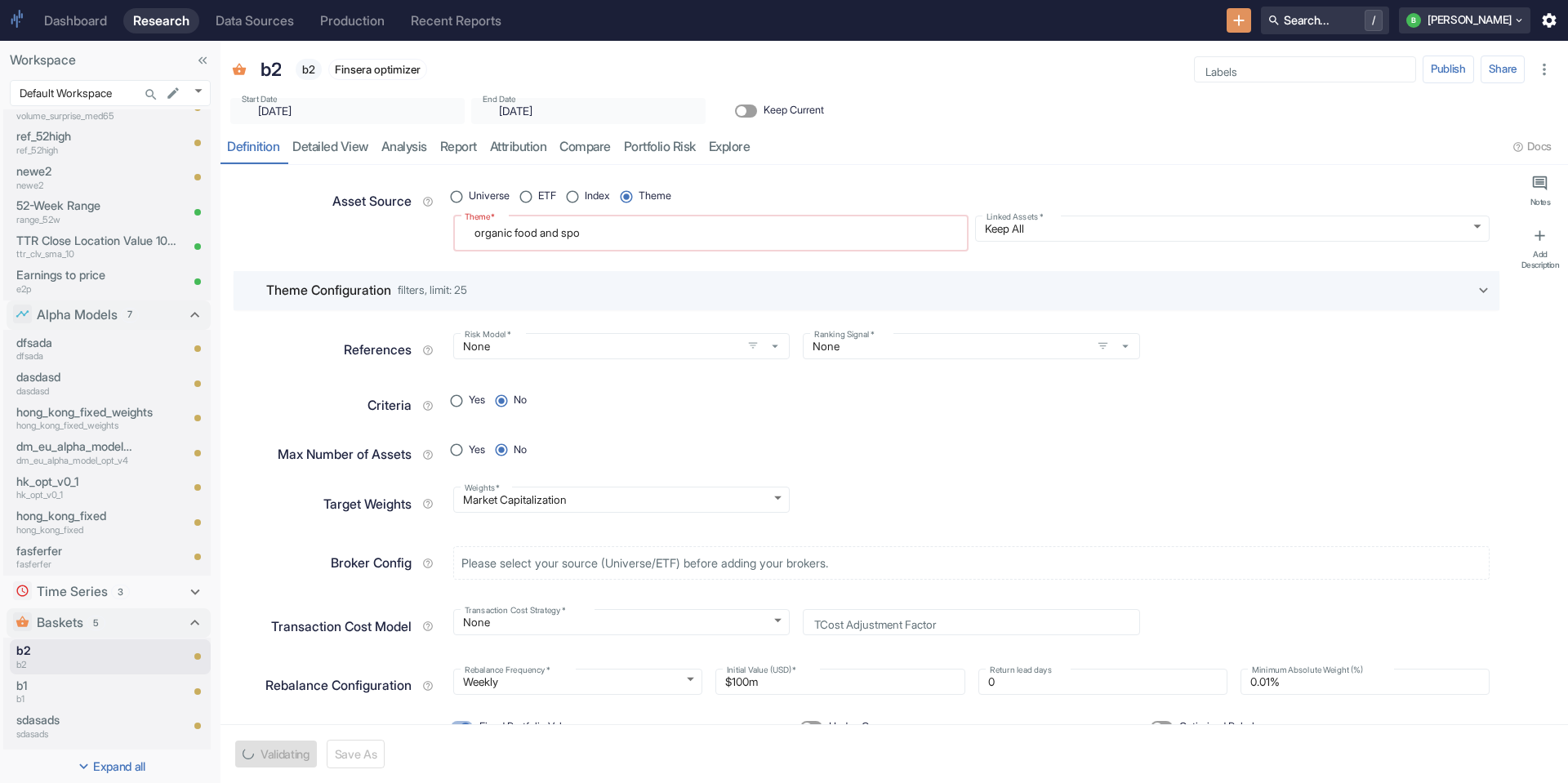
type textarea "x"
type textarea "organic food and spor"
type textarea "x"
type textarea "organic food and sport"
type textarea "x"
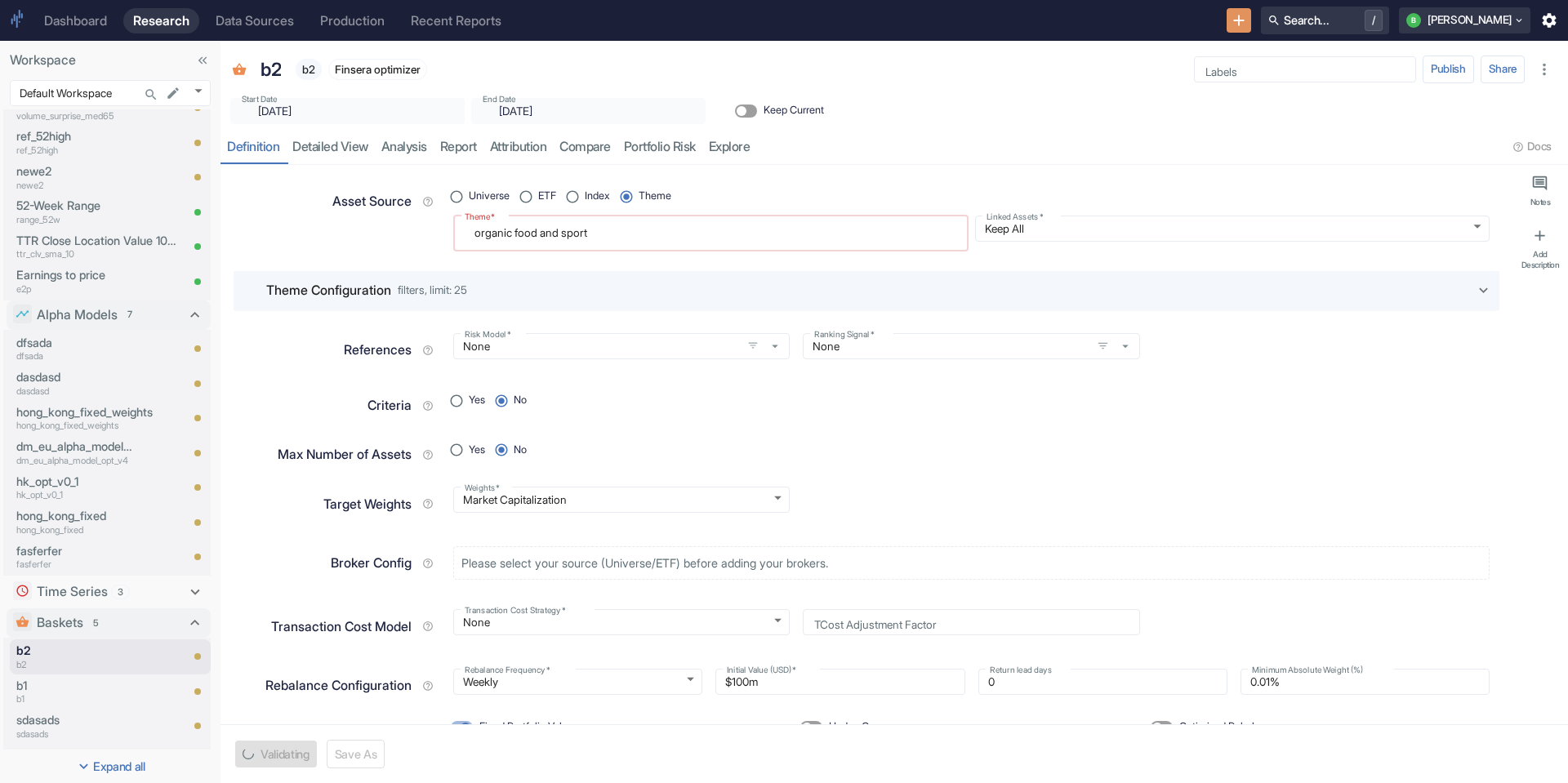
type textarea "organic food and sports"
type textarea "x"
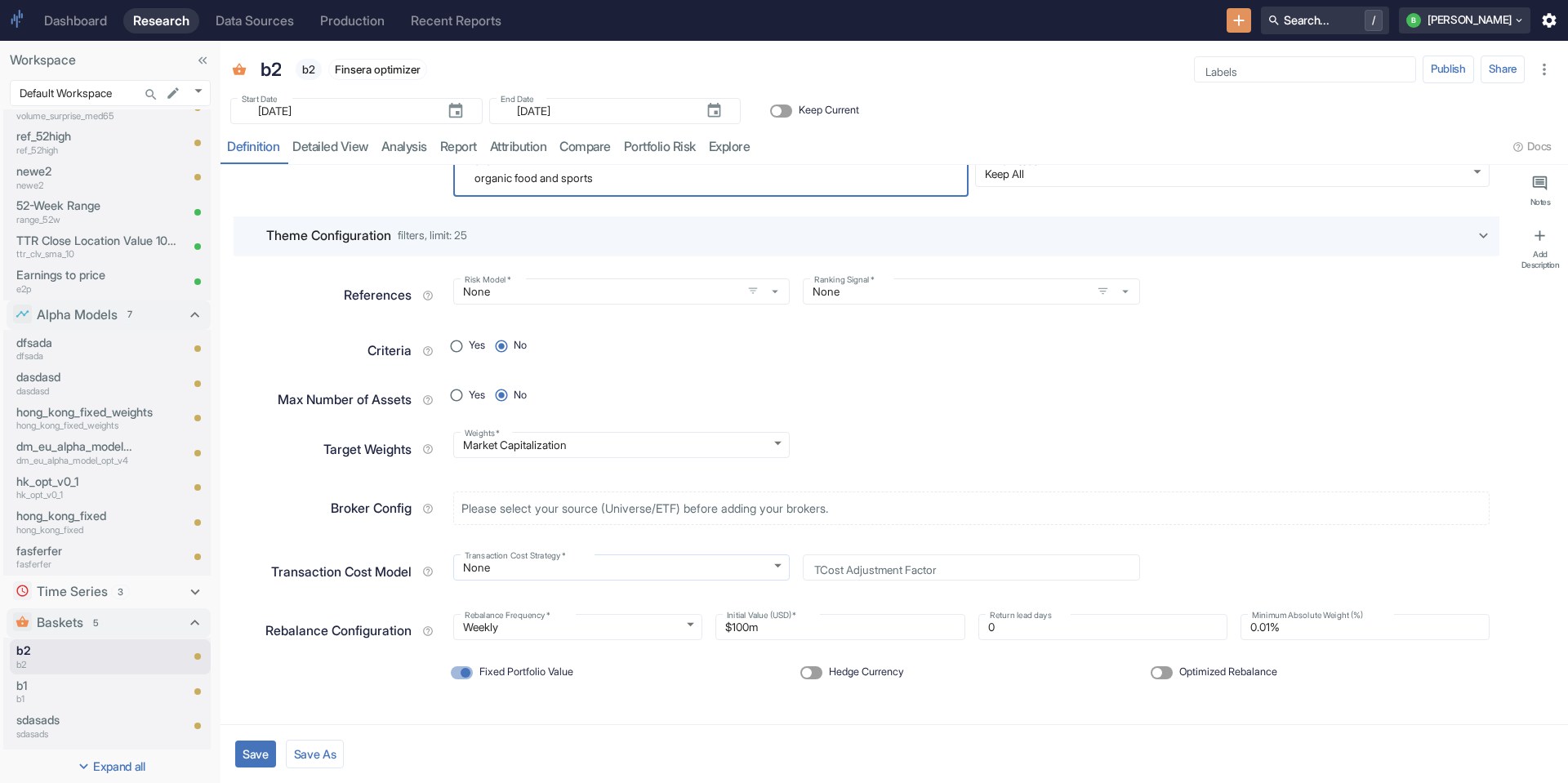
scroll to position [56, 0]
type textarea "organic food and sports"
click at [265, 756] on button "Save" at bounding box center [255, 754] width 41 height 26
type textarea "x"
click at [411, 143] on link "analysis" at bounding box center [404, 147] width 58 height 34
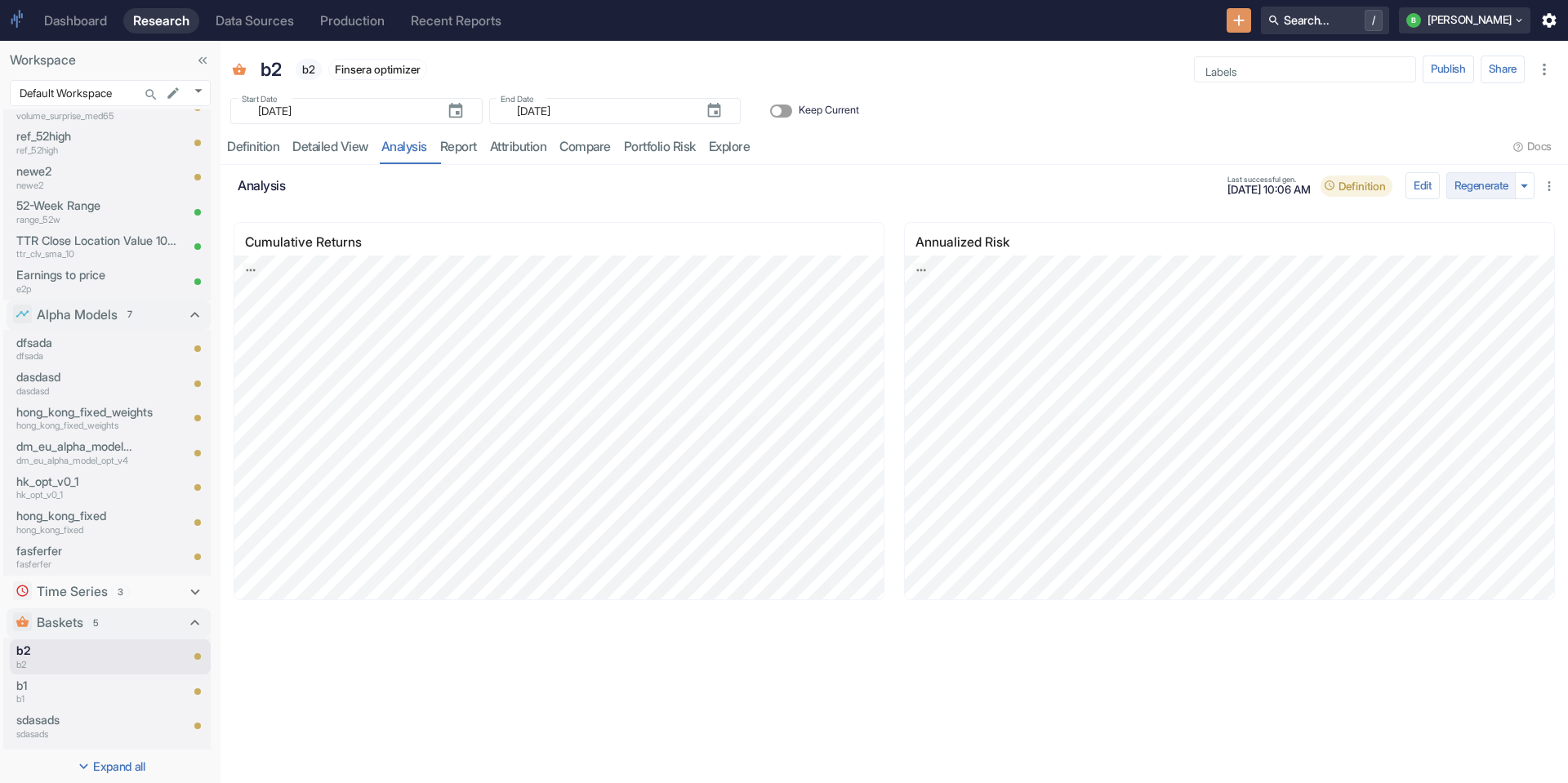
click at [1490, 194] on button "Regenerate" at bounding box center [1481, 186] width 70 height 27
click at [348, 154] on link "detailed view" at bounding box center [330, 147] width 89 height 34
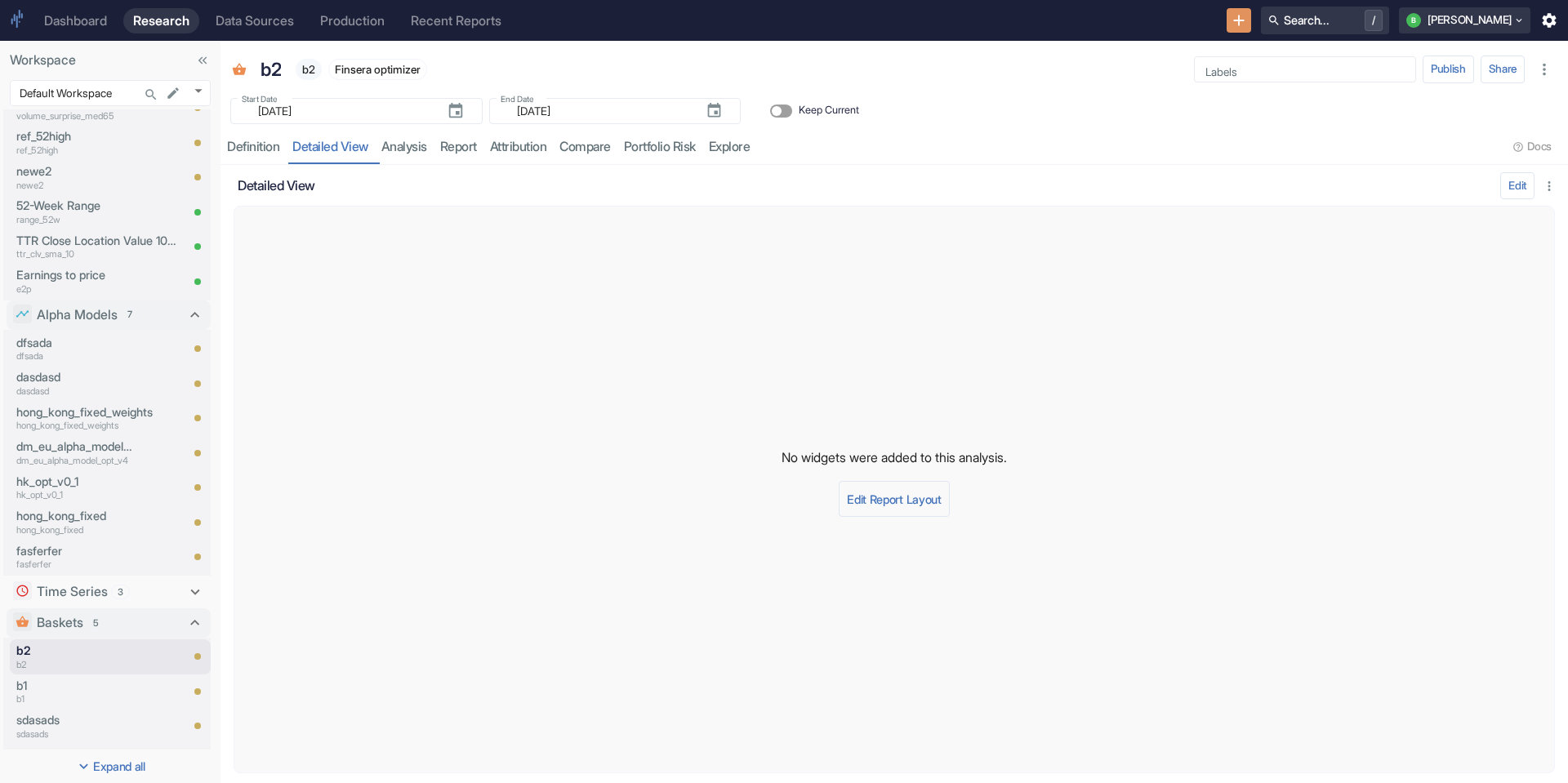
click at [889, 501] on button "Edit Report Layout" at bounding box center [894, 498] width 111 height 36
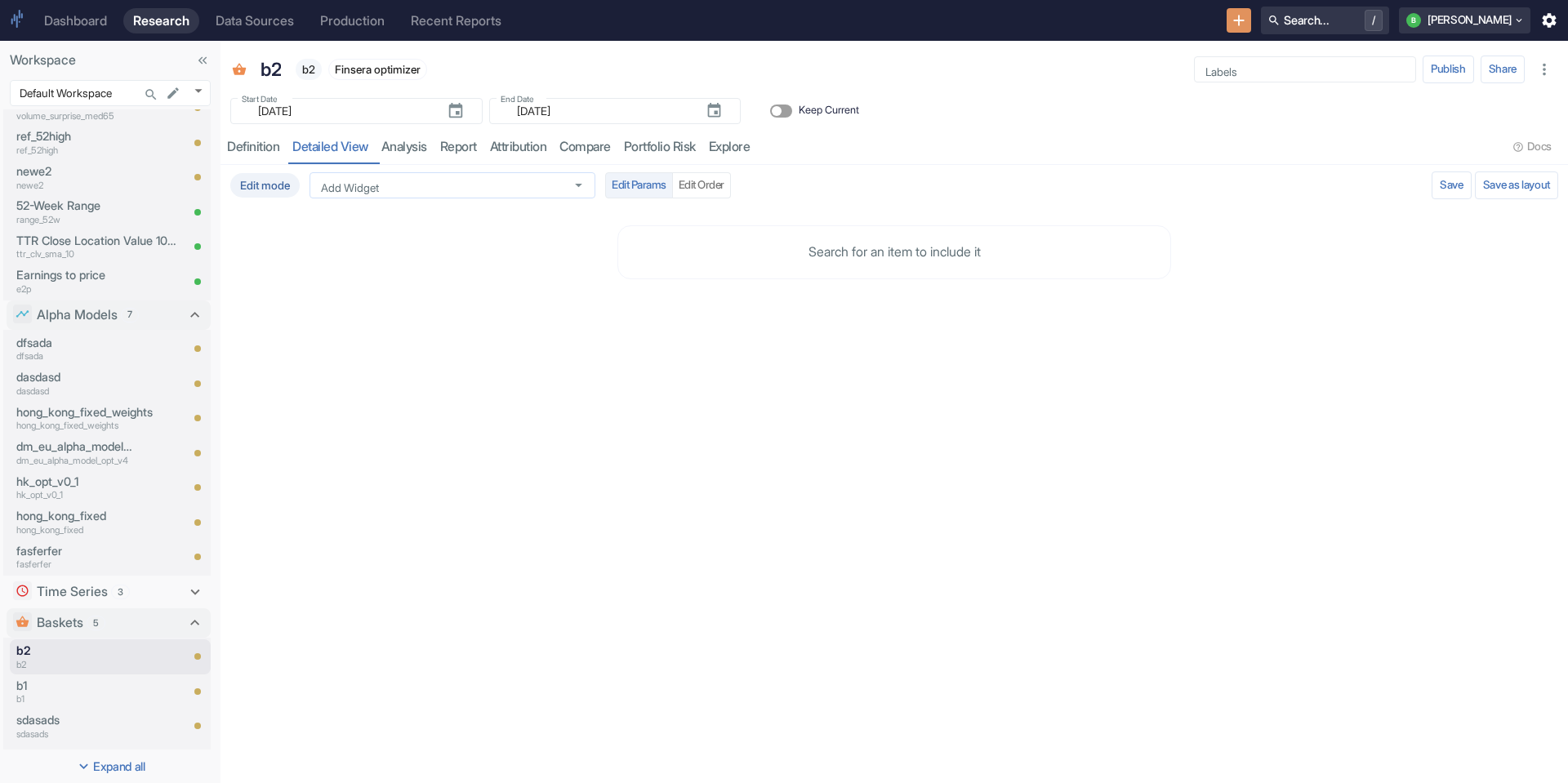
click at [367, 196] on div "Add Widget" at bounding box center [452, 185] width 286 height 26
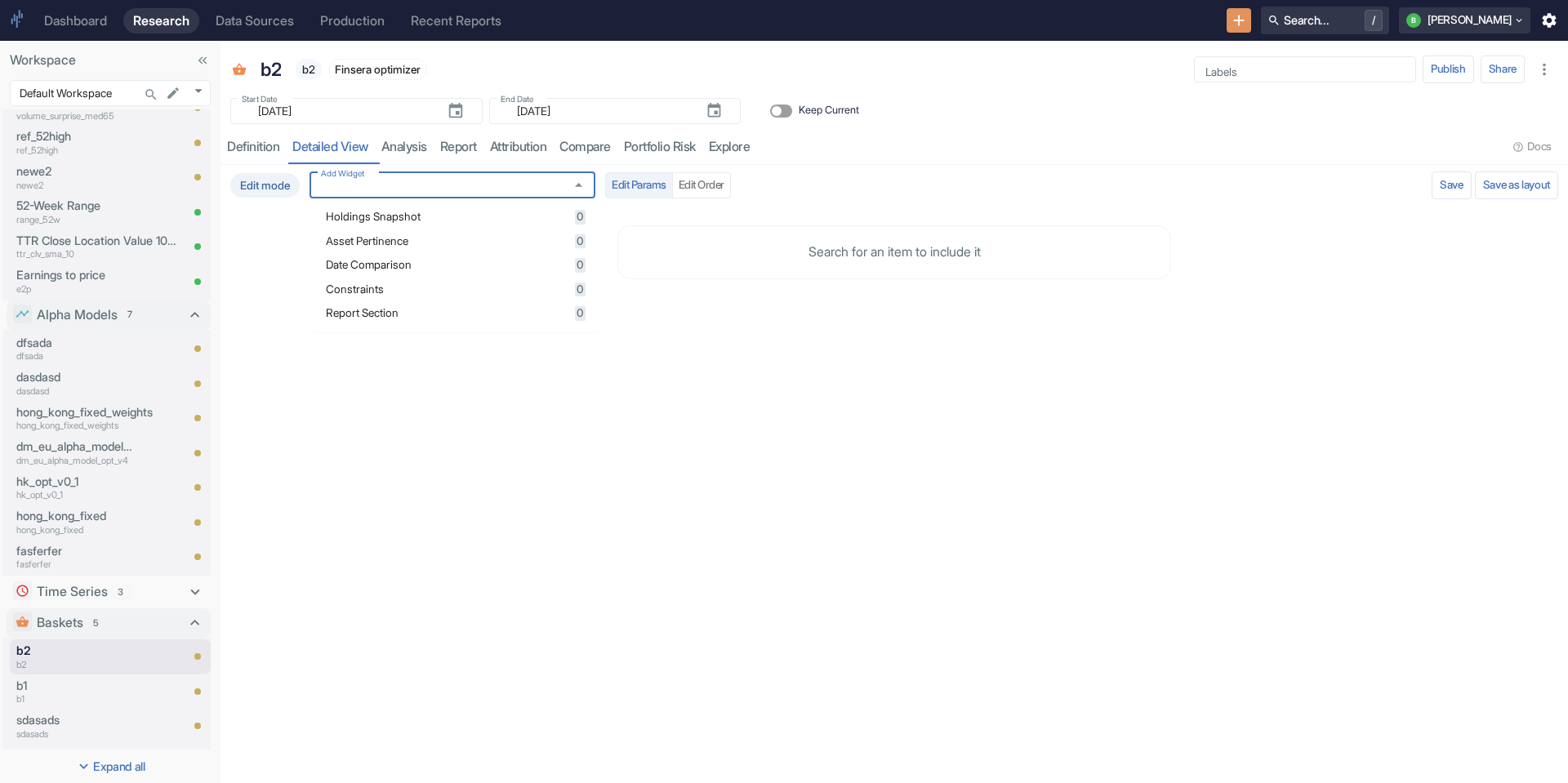
click at [401, 242] on span "Asset Pertinence" at bounding box center [448, 241] width 244 height 12
click at [627, 703] on div "Edit mode Add Widget Add Widget Edit Params Edit Order Validating Save as layou…" at bounding box center [894, 474] width 1348 height 619
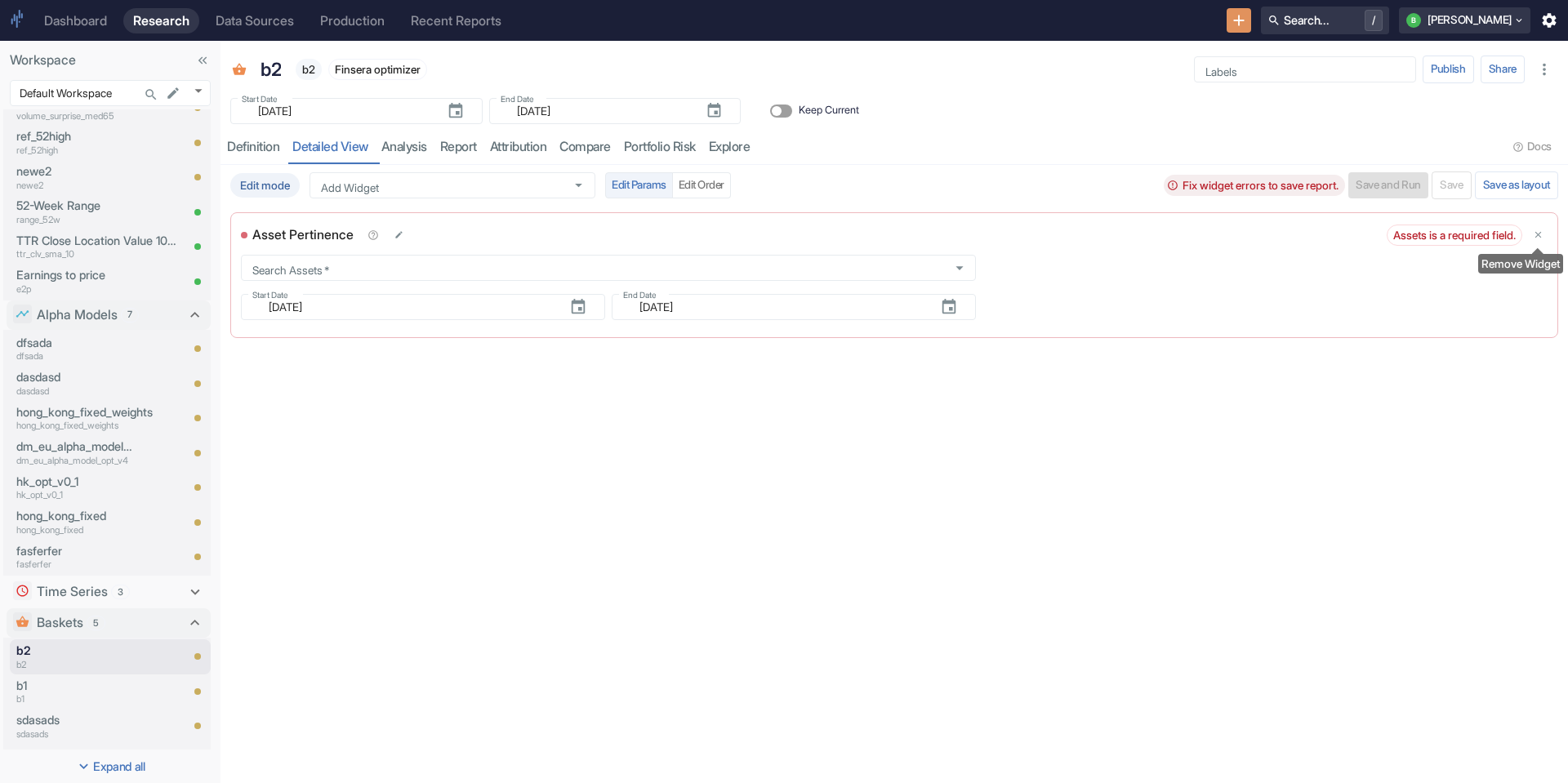
drag, startPoint x: 1545, startPoint y: 232, endPoint x: 936, endPoint y: 194, distance: 610.2
click at [1544, 232] on button "delete" at bounding box center [1538, 235] width 19 height 19
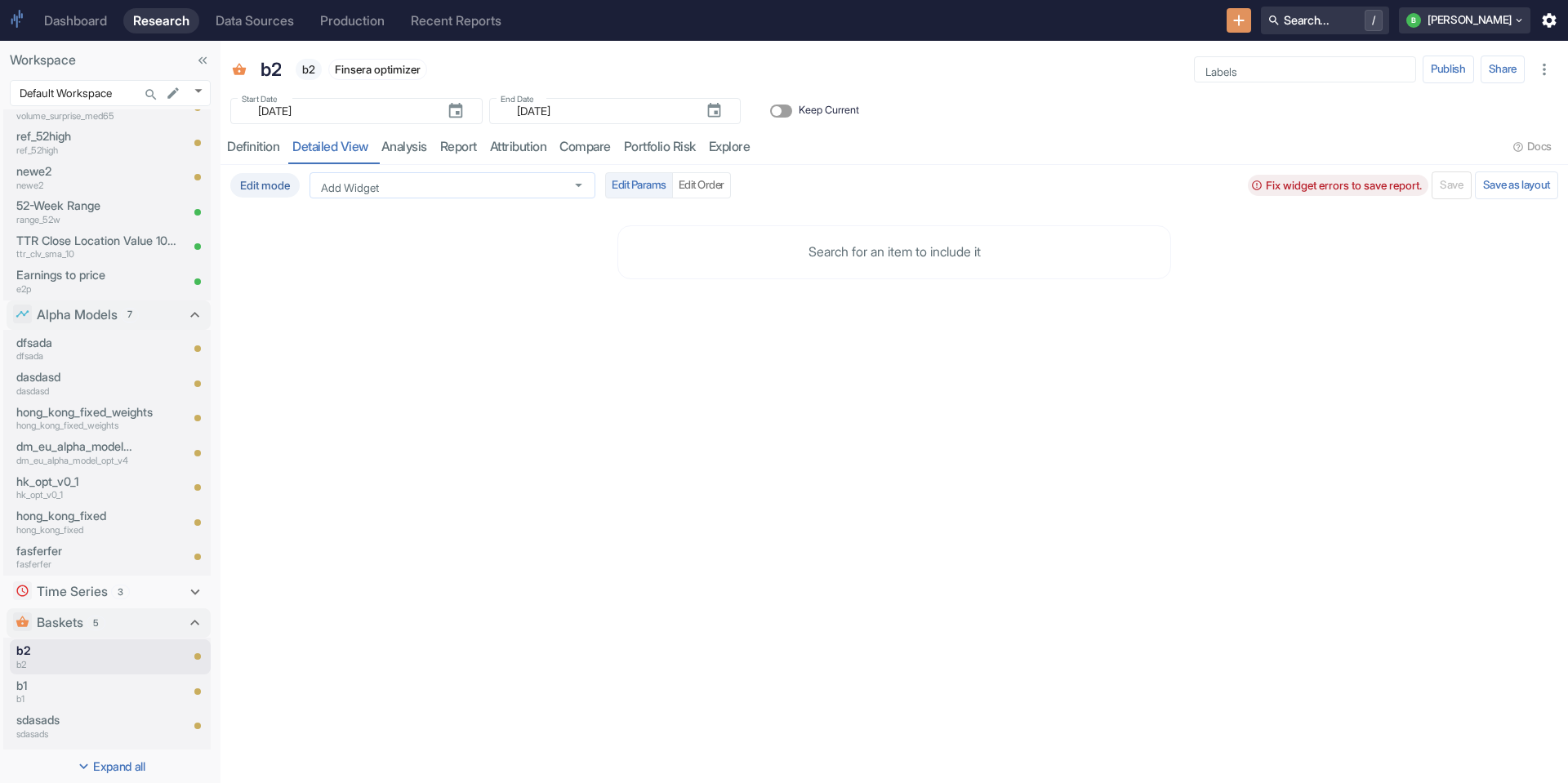
click at [410, 196] on div "Add Widget" at bounding box center [452, 185] width 286 height 26
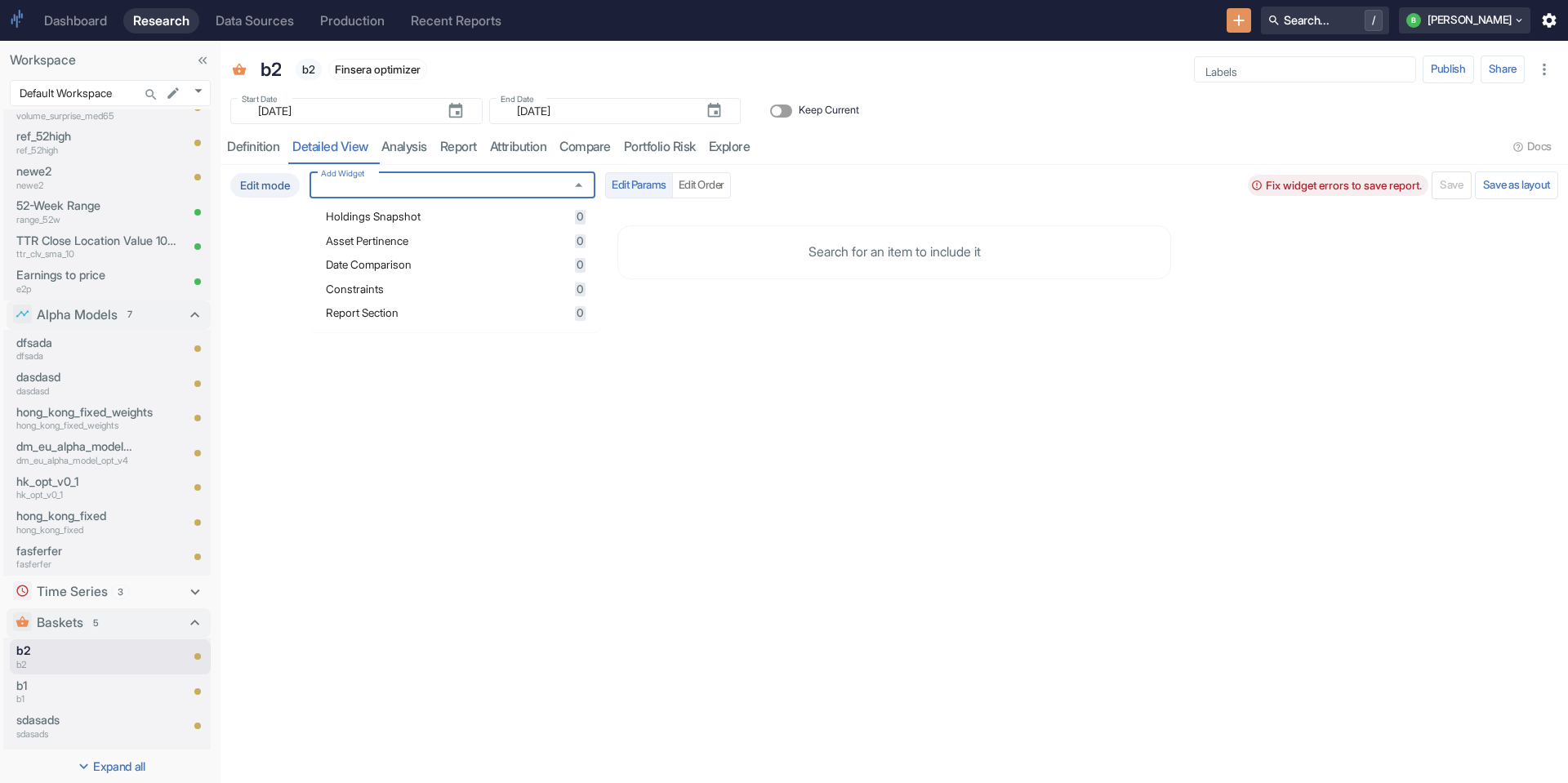
drag, startPoint x: 420, startPoint y: 220, endPoint x: 427, endPoint y: 235, distance: 16.6
click at [421, 220] on span "Holdings Snapshot" at bounding box center [448, 217] width 244 height 12
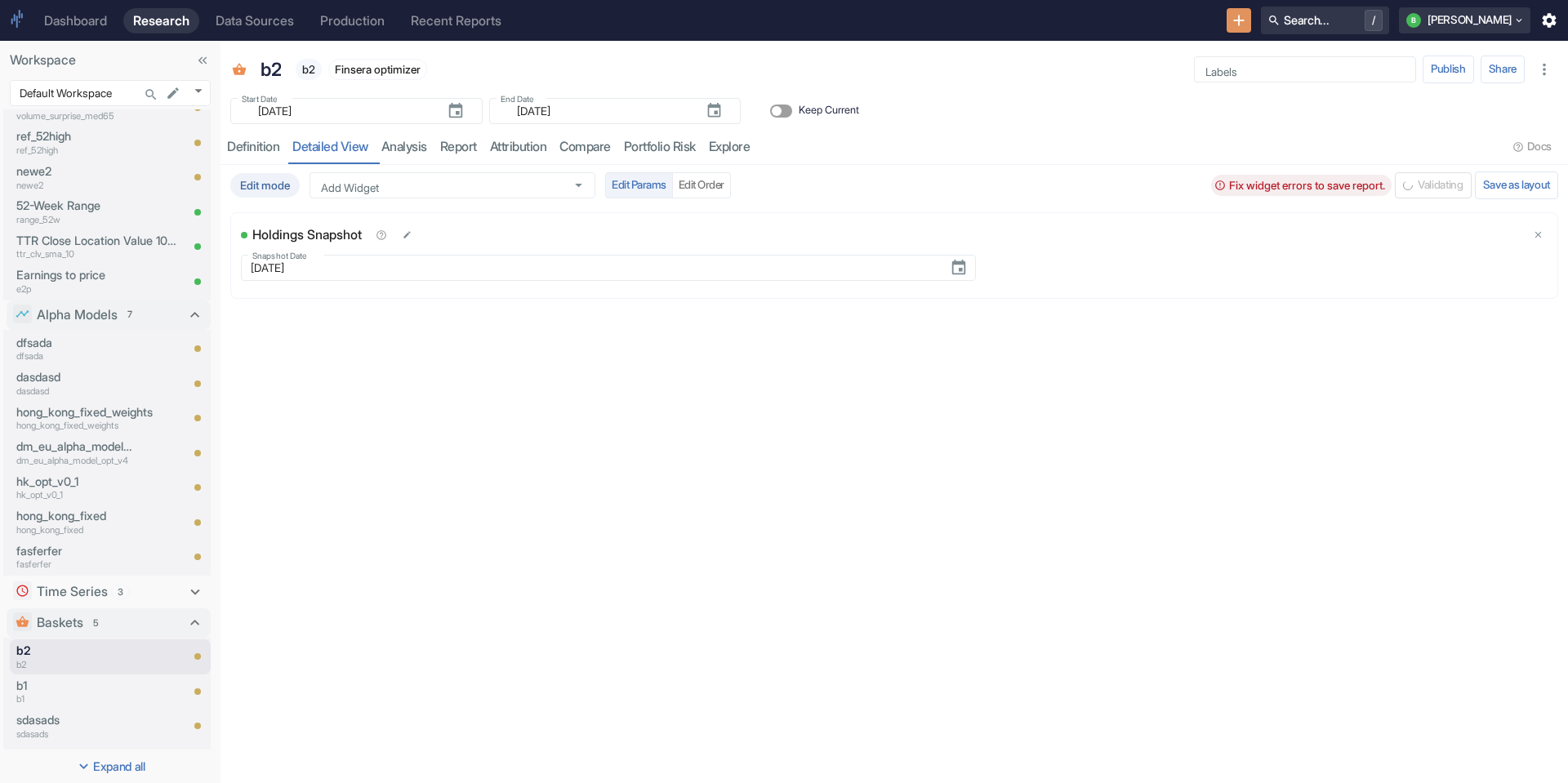
click at [635, 761] on div "Edit mode Add Widget Add Widget Edit Params Edit Order Fix widget errors to sav…" at bounding box center [894, 474] width 1348 height 619
click at [956, 274] on button "Choose date, selected date is Mar 21, 2025" at bounding box center [959, 268] width 31 height 31
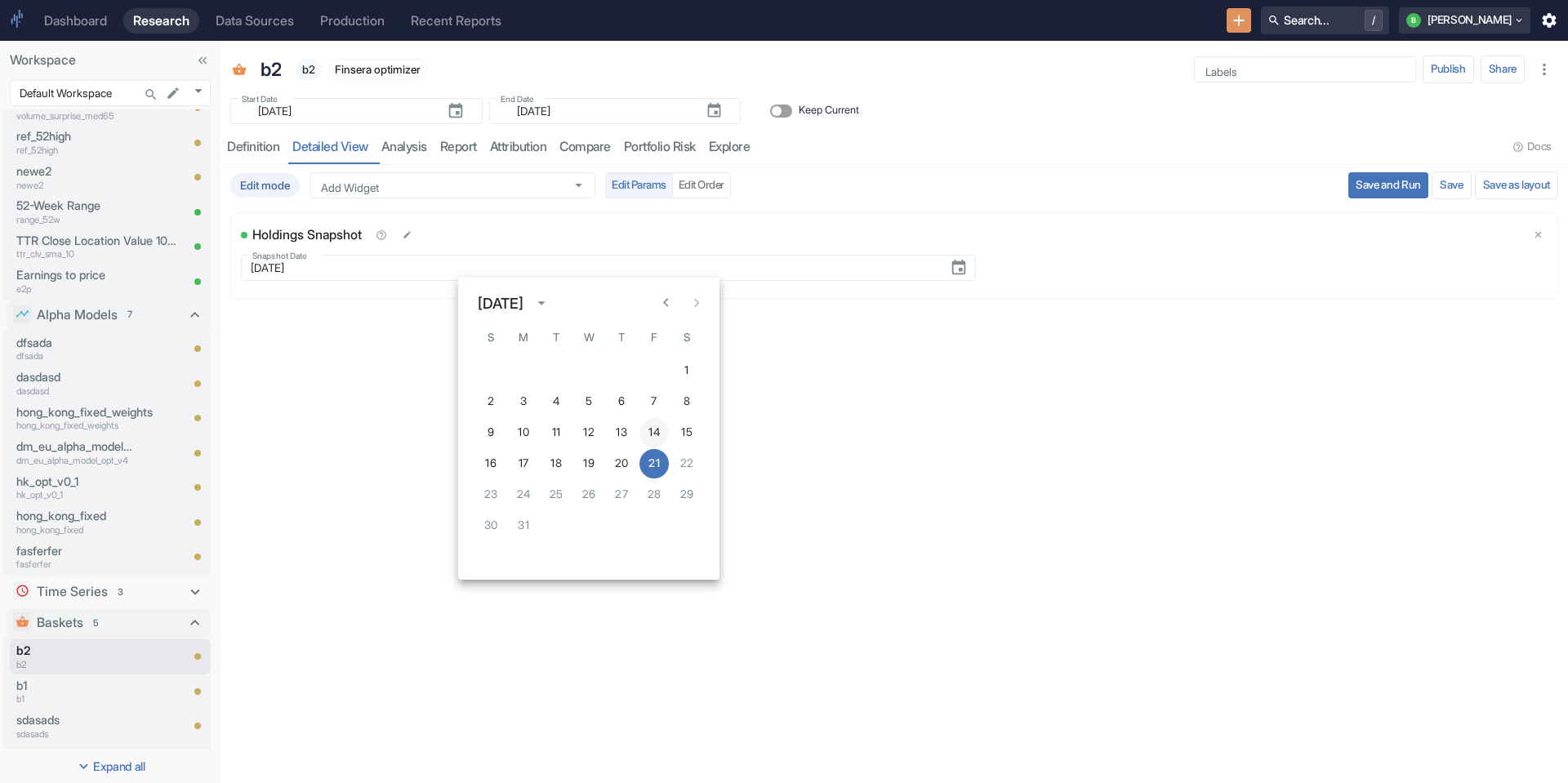
click at [644, 426] on button "14" at bounding box center [654, 433] width 29 height 29
type input "[DATE]"
click at [1396, 186] on button "Save and Run" at bounding box center [1389, 185] width 80 height 26
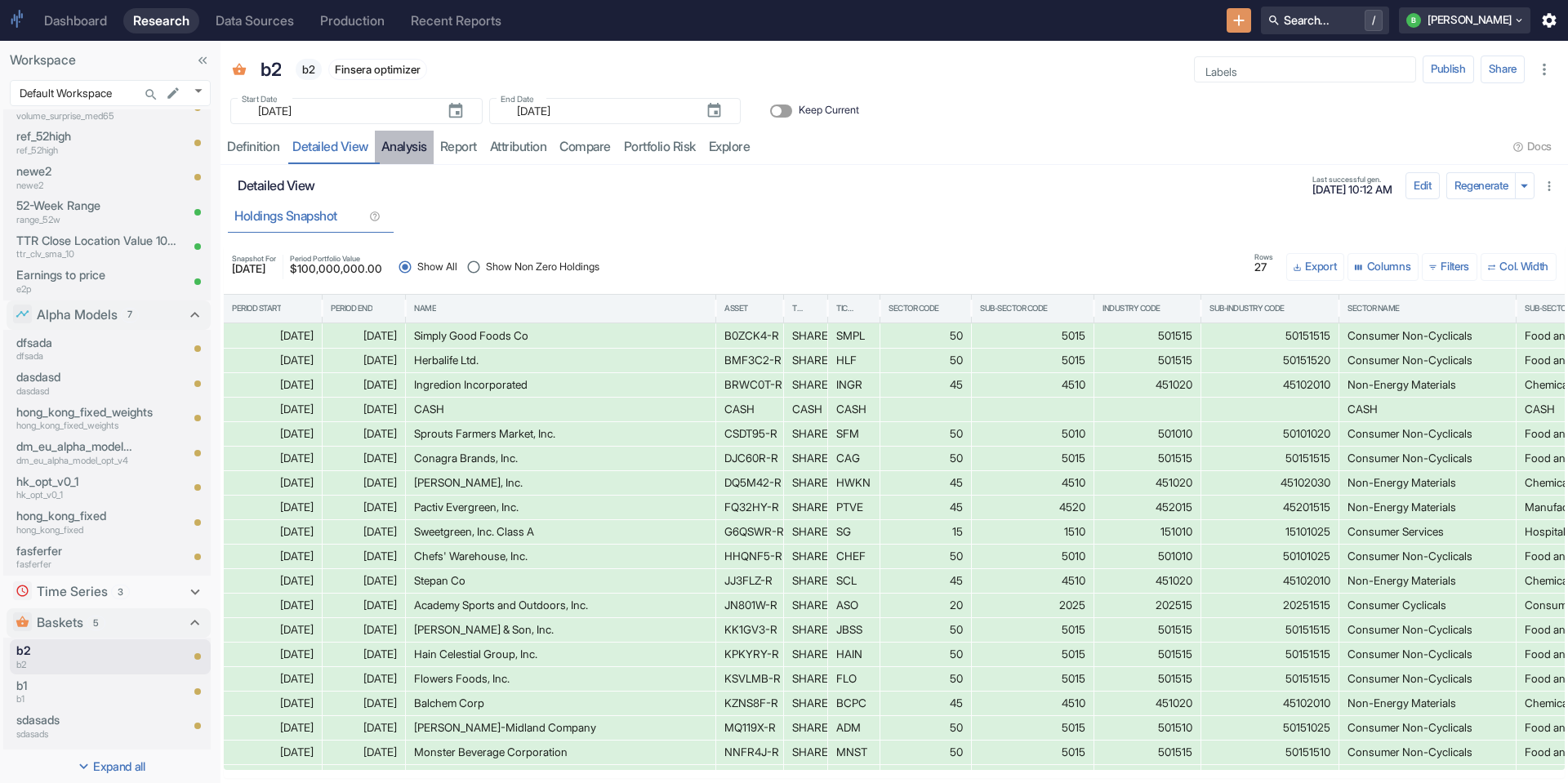
click at [411, 161] on link "analysis" at bounding box center [404, 147] width 58 height 34
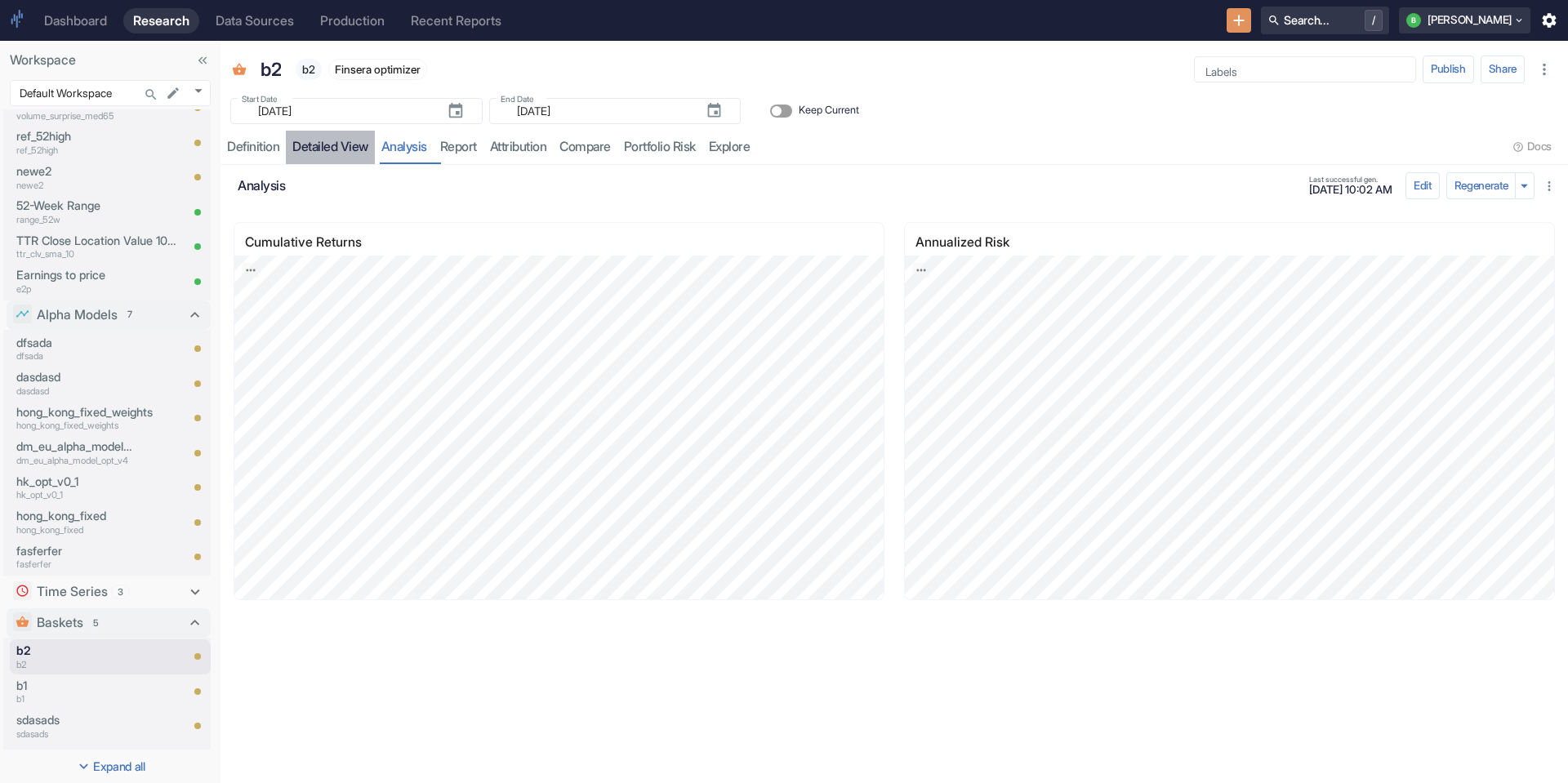
click at [311, 150] on link "detailed view" at bounding box center [330, 147] width 89 height 34
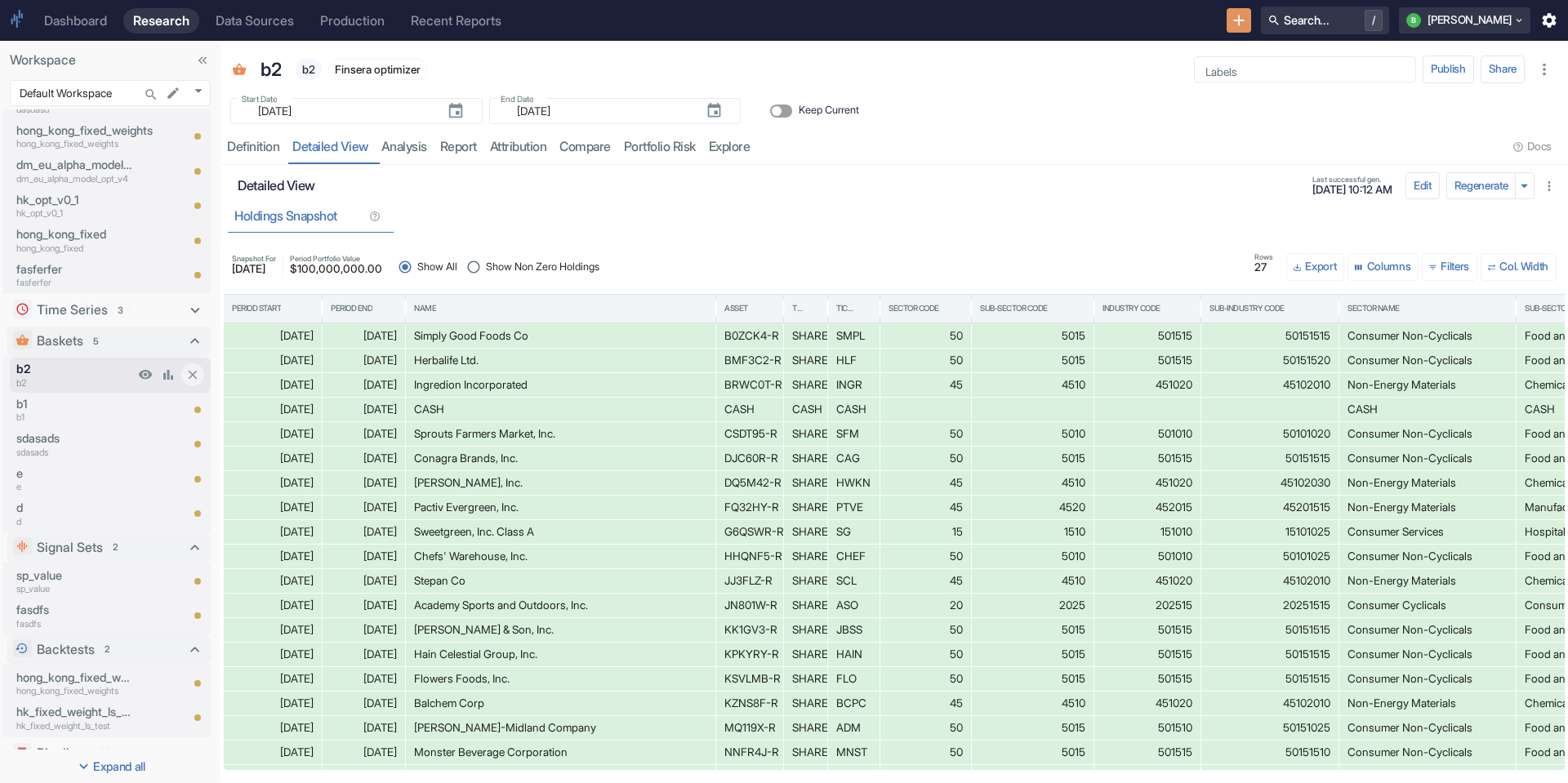
scroll to position [3332, 0]
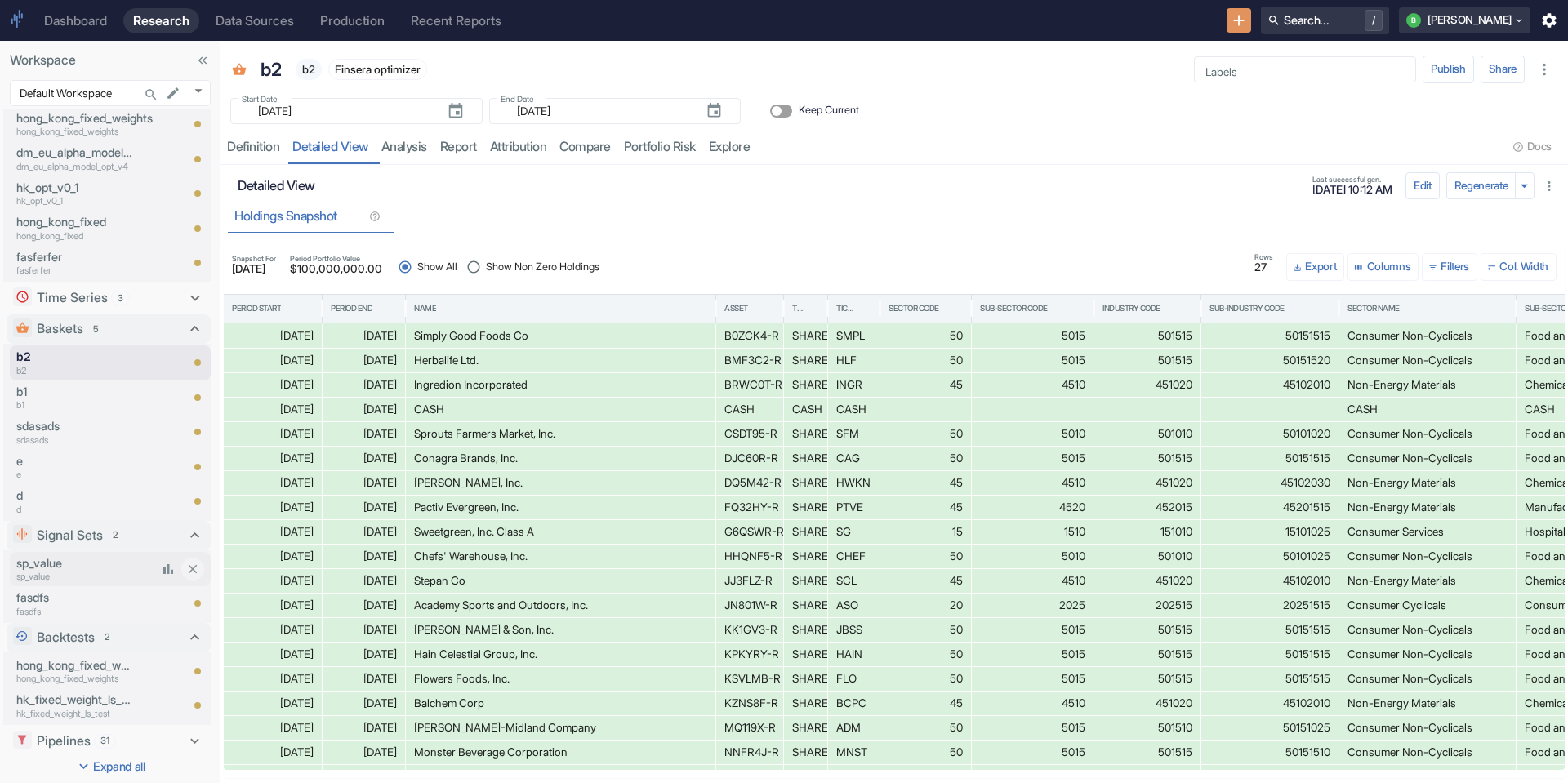
click at [55, 572] on p "sp_value" at bounding box center [87, 577] width 141 height 14
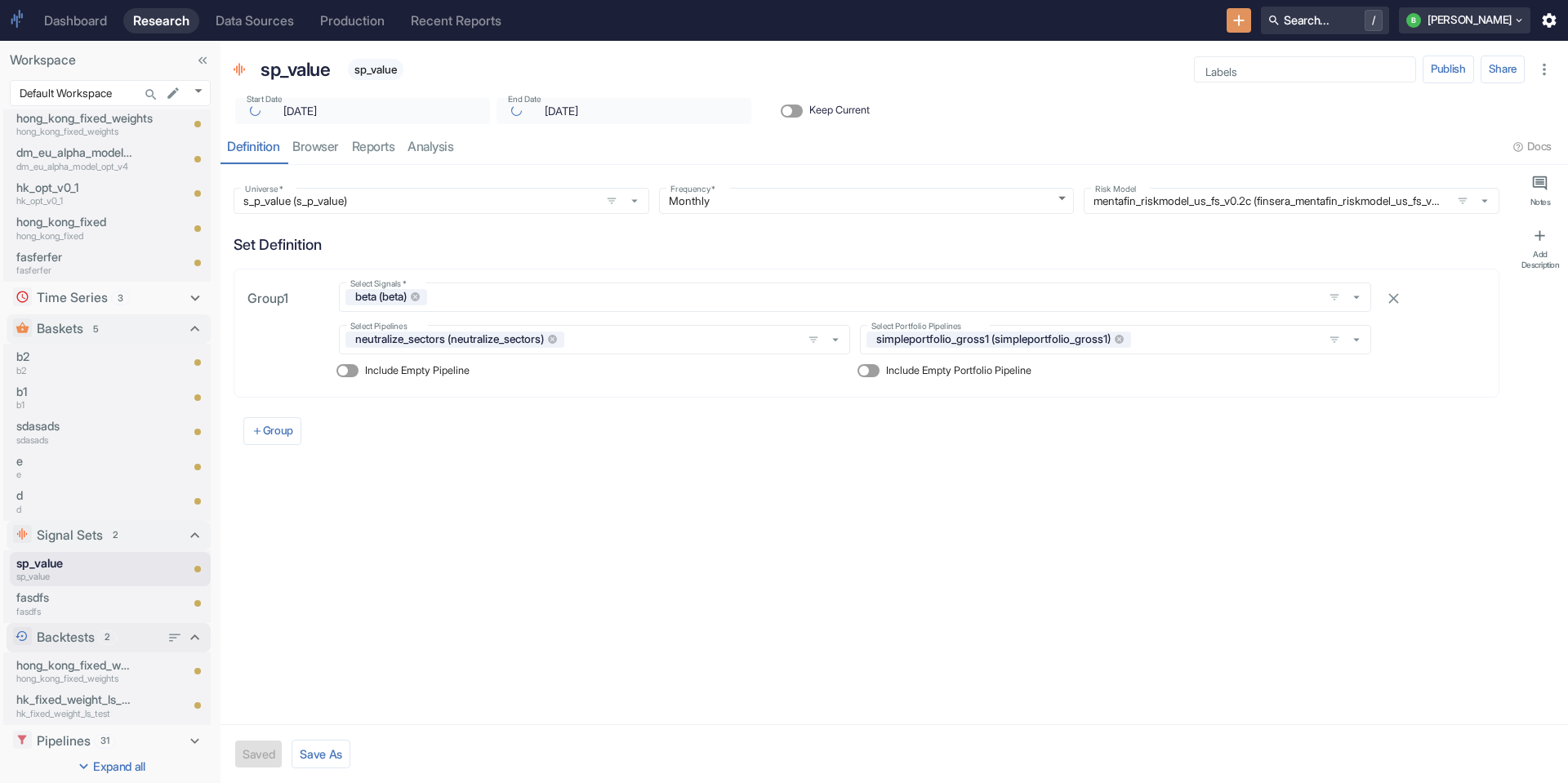
type textarea "x"
click at [339, 141] on link "Browser" at bounding box center [315, 147] width 59 height 34
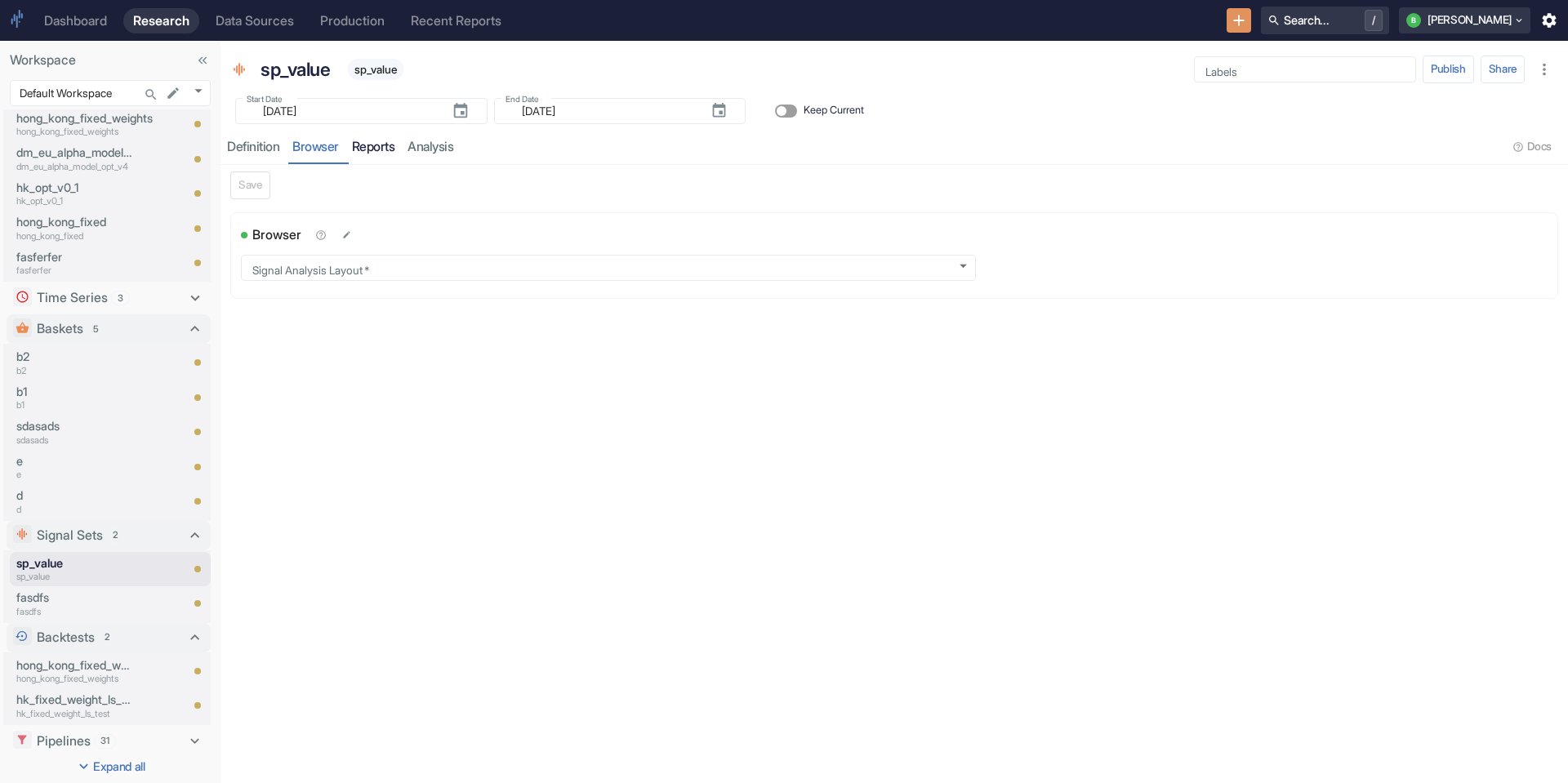
click at [353, 146] on link "Reports" at bounding box center [374, 147] width 57 height 34
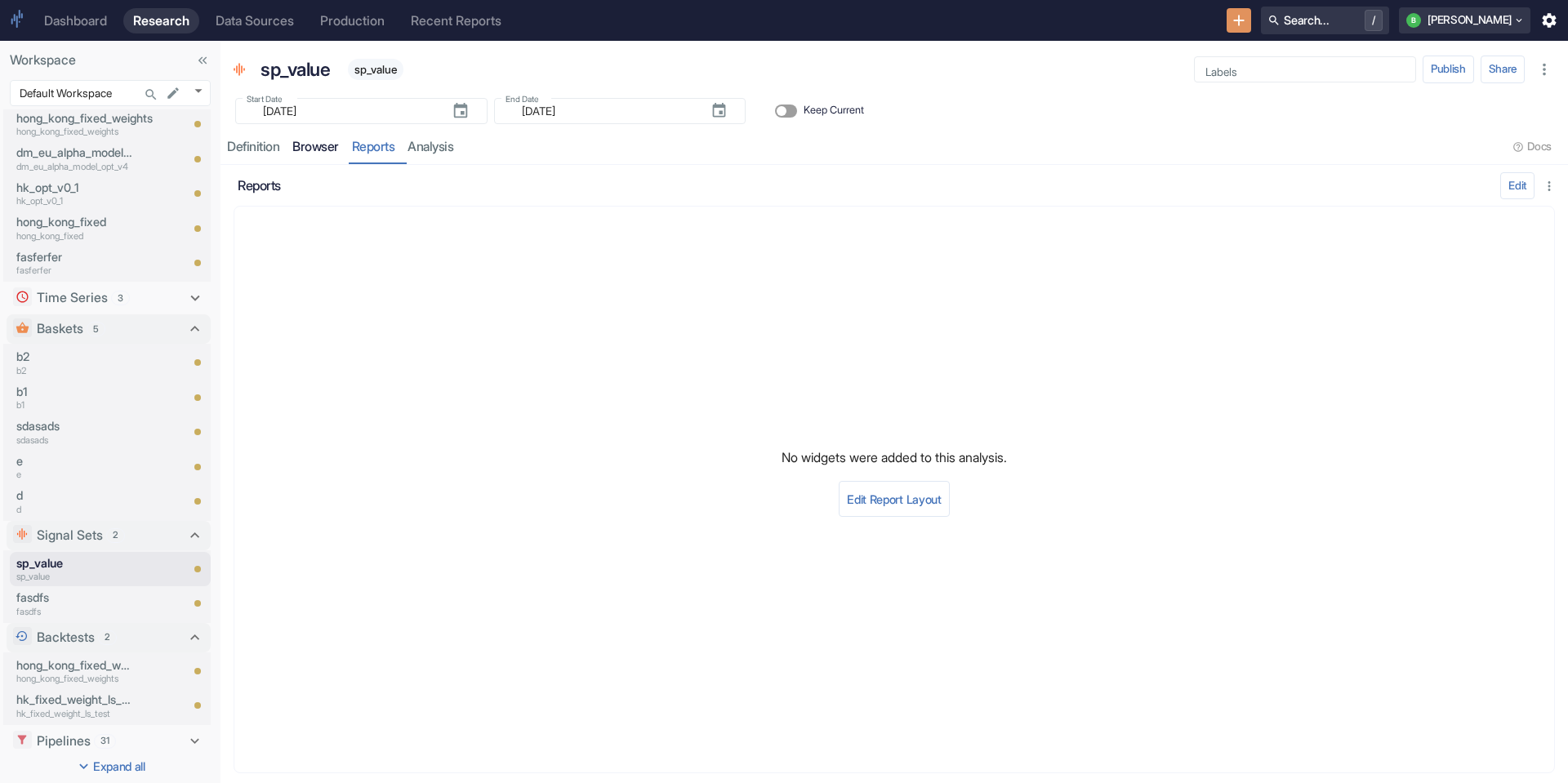
click at [318, 163] on link "Browser" at bounding box center [315, 147] width 59 height 34
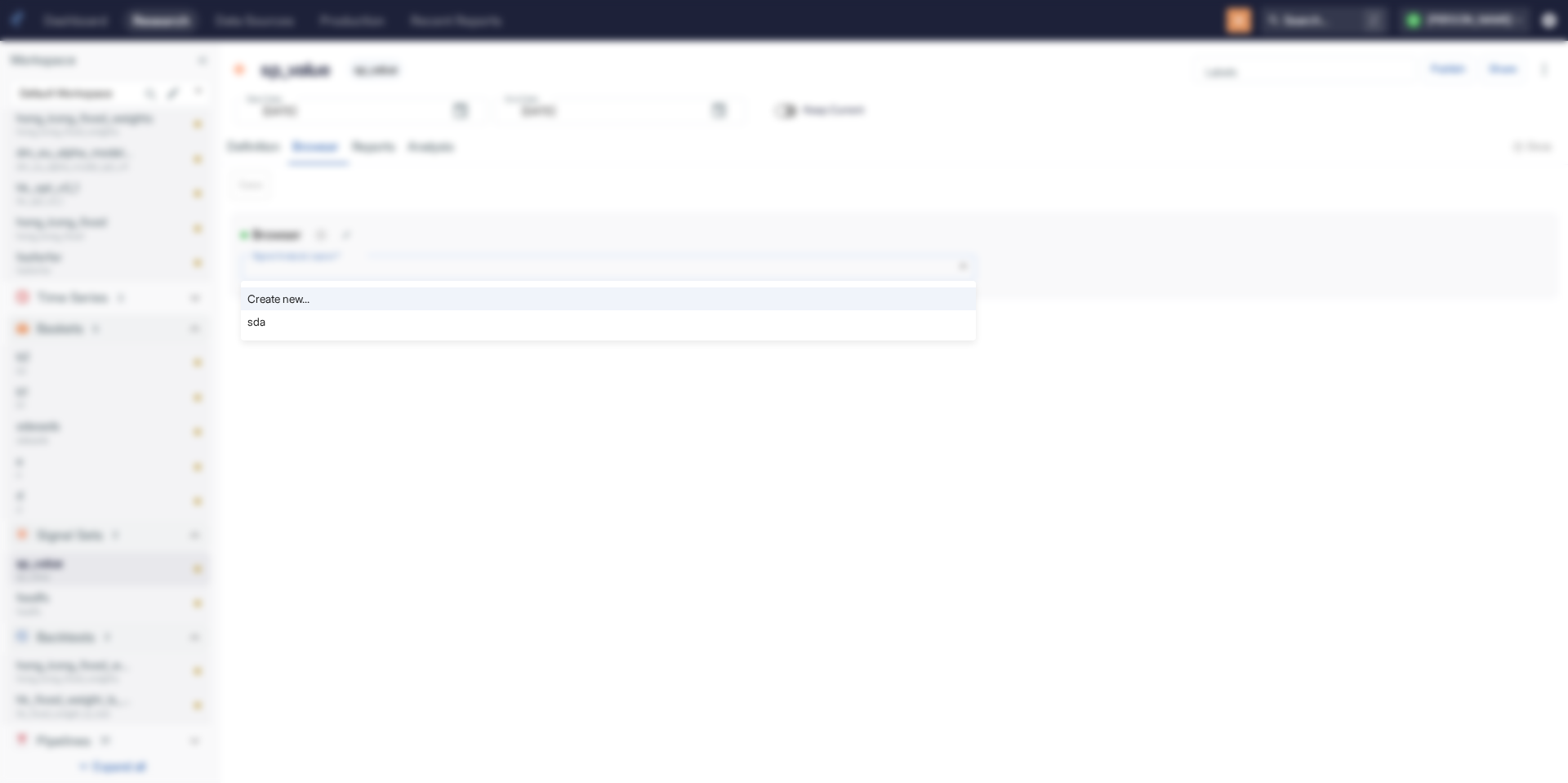
click at [481, 264] on body "Dashboard Research Data Sources Production Recent Reports Search... / b bruno W…" at bounding box center [784, 391] width 1568 height 783
click at [318, 306] on li "Create new..." at bounding box center [609, 299] width 735 height 23
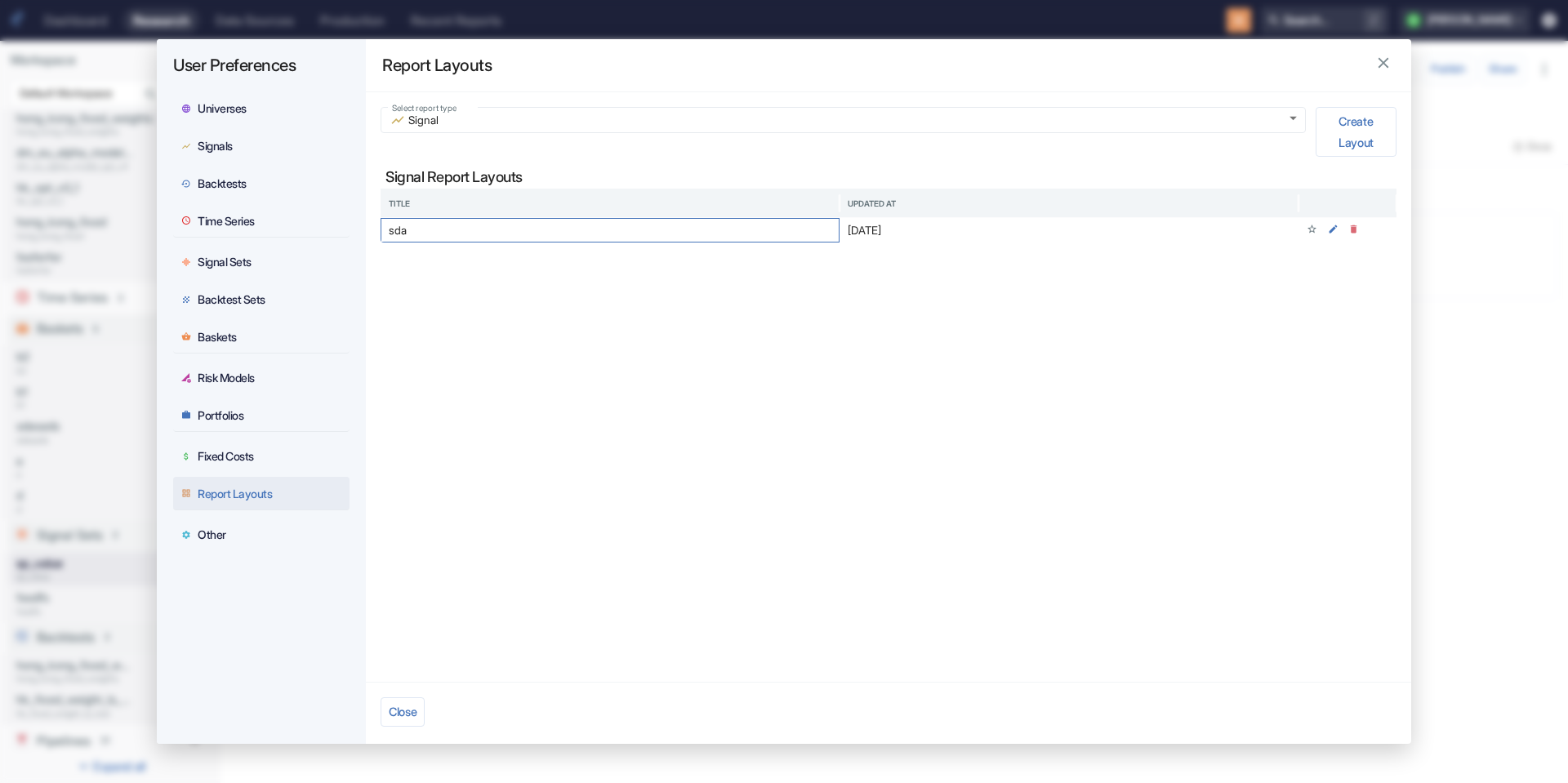
click at [533, 239] on div "sda" at bounding box center [610, 230] width 459 height 25
click at [1389, 75] on div "Report Layouts" at bounding box center [888, 65] width 1045 height 52
click at [1383, 66] on icon "button" at bounding box center [1383, 63] width 18 height 18
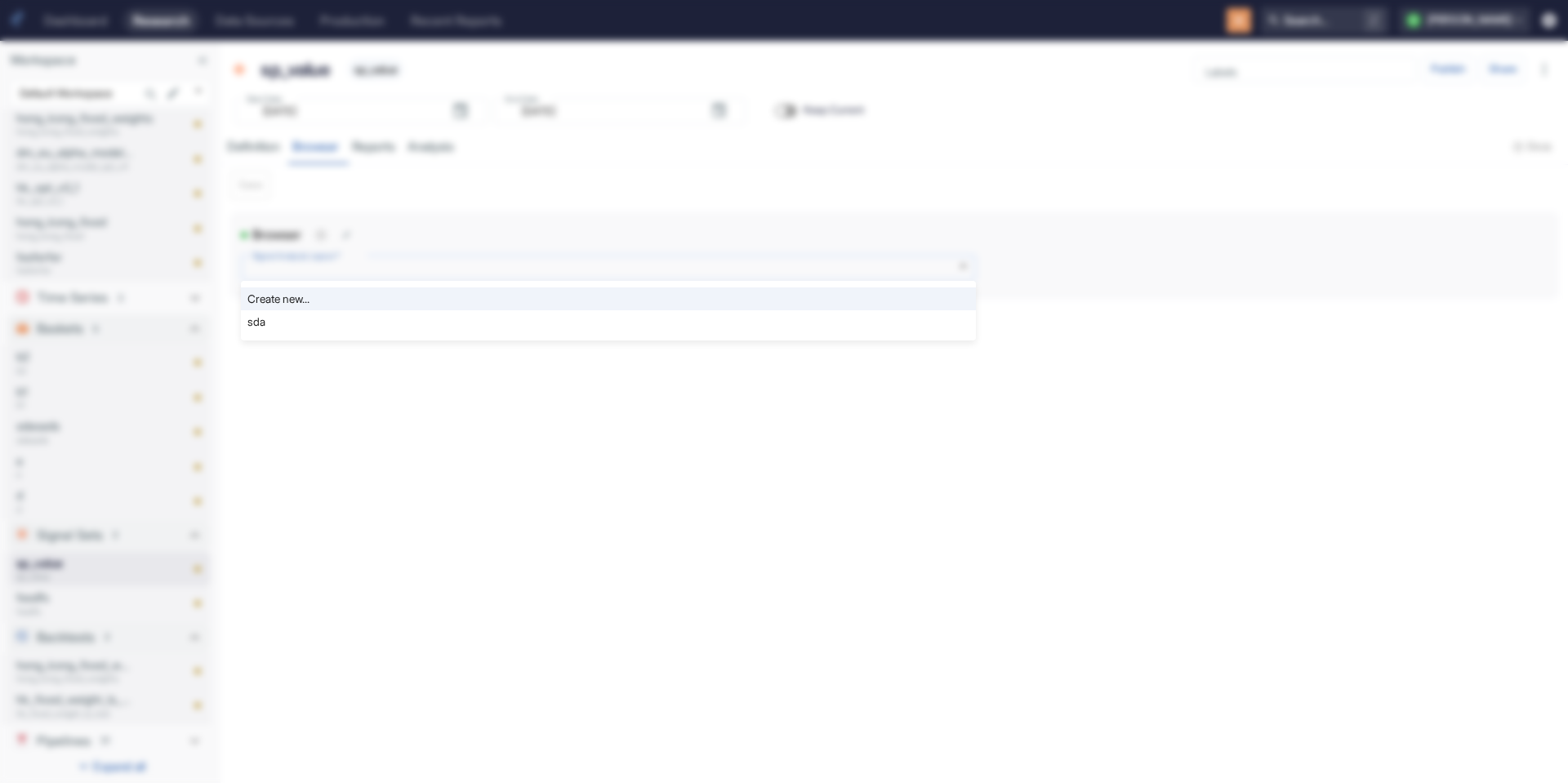
click at [385, 264] on body "Dashboard Research Data Sources Production Recent Reports Search... / b bruno W…" at bounding box center [784, 391] width 1568 height 783
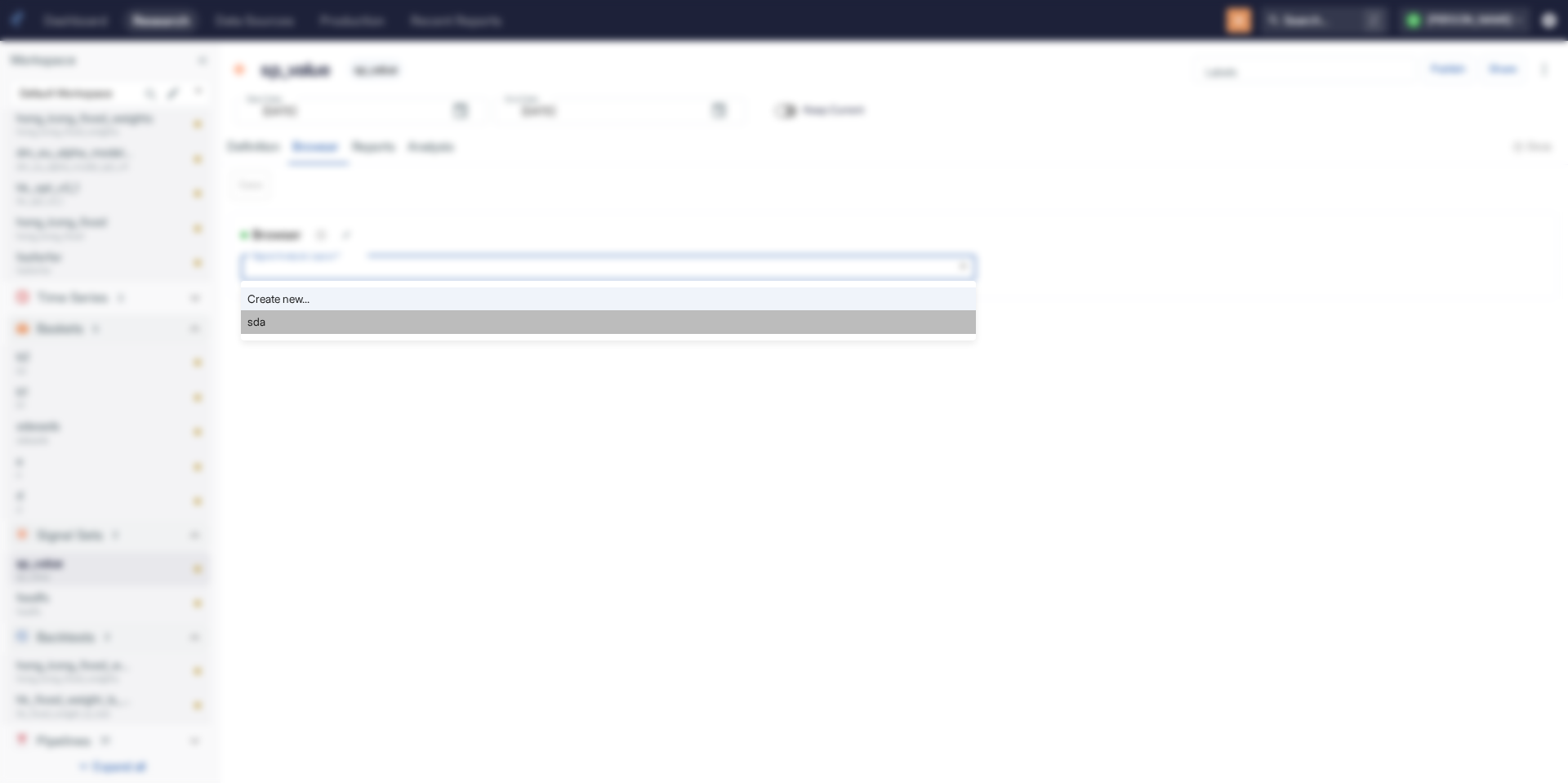
click at [283, 332] on li "sda" at bounding box center [609, 322] width 735 height 23
type input "488"
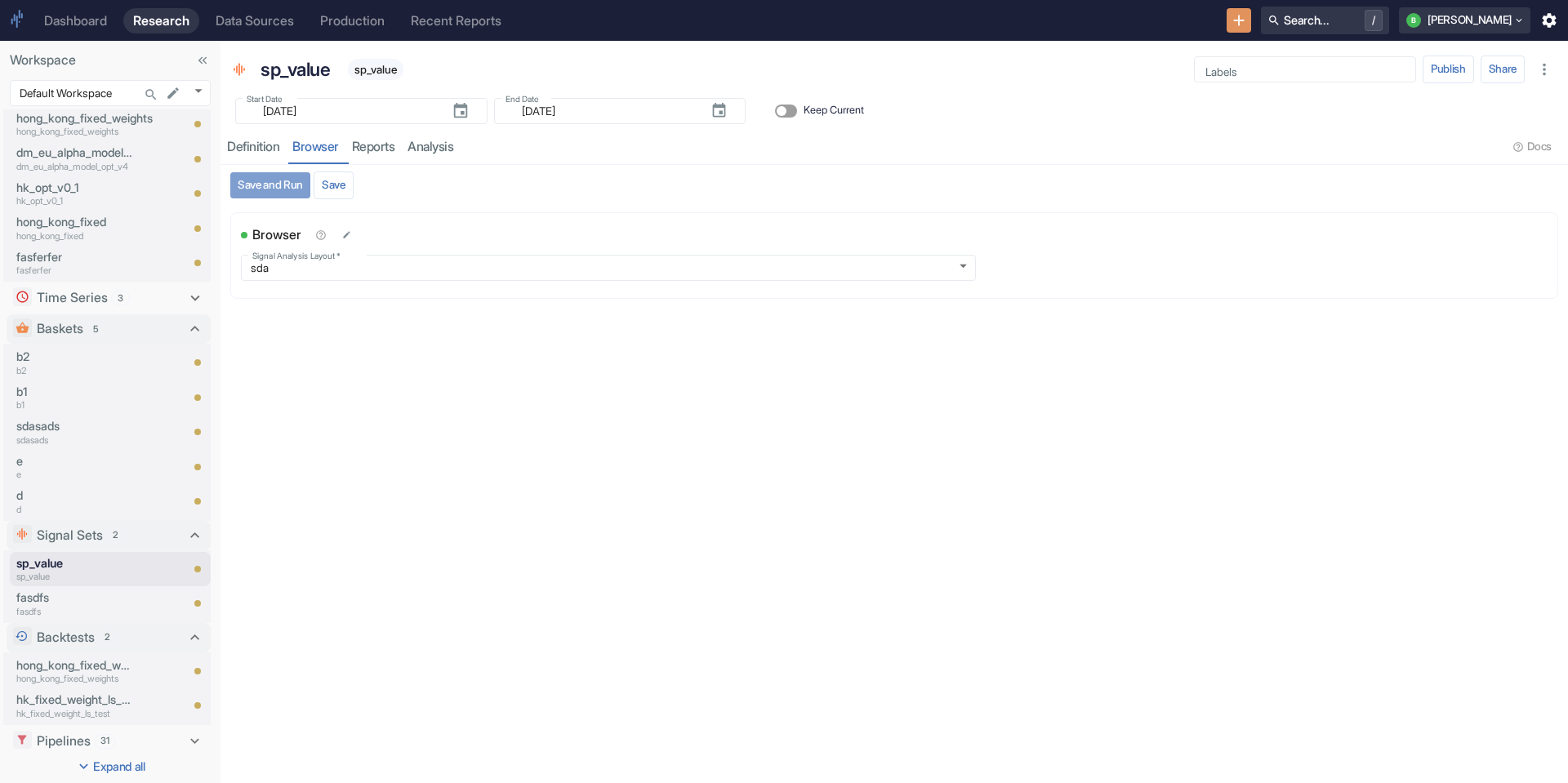
click at [262, 184] on button "Save and Run" at bounding box center [270, 185] width 80 height 26
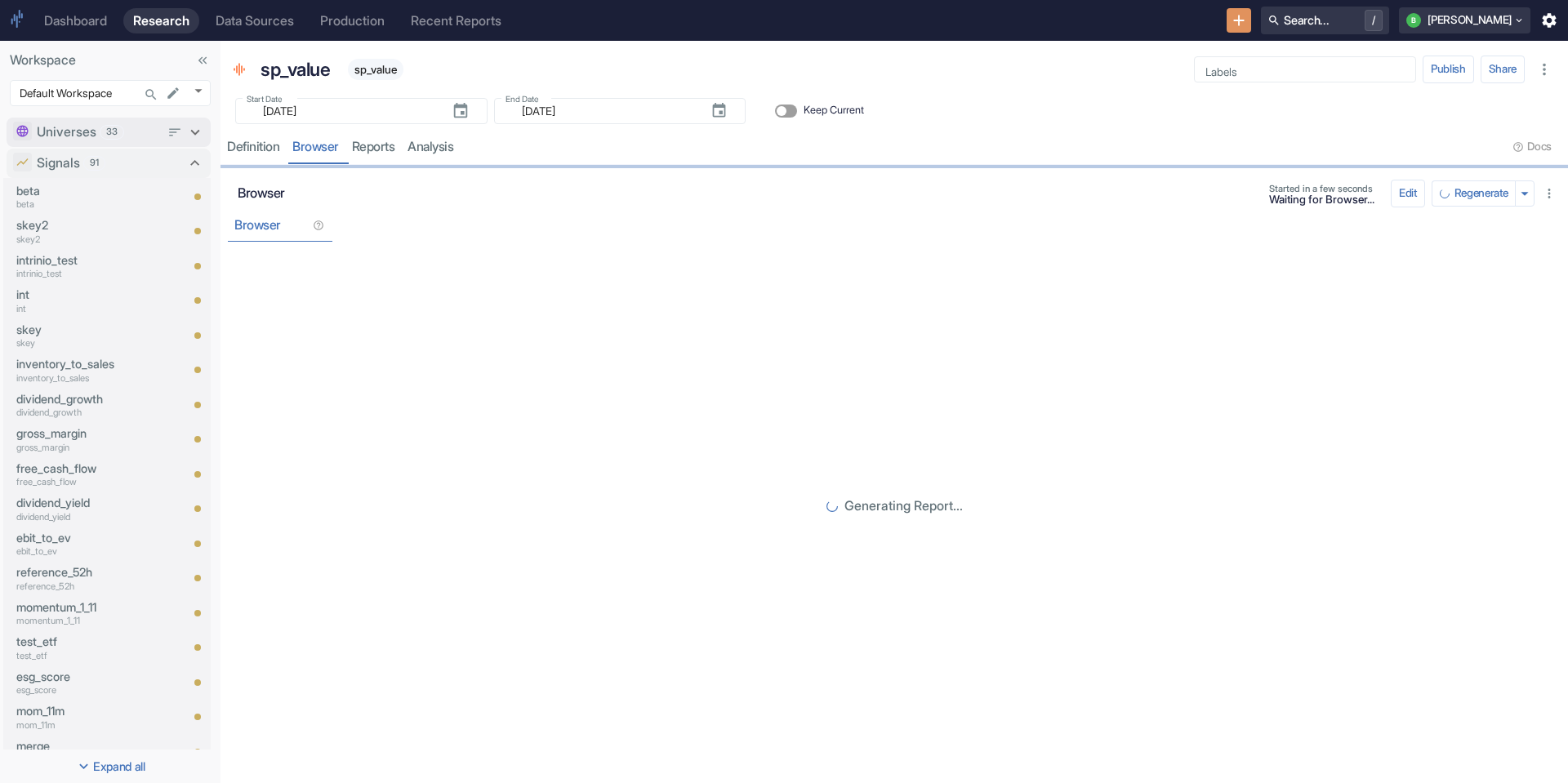
click at [94, 131] on p "Universes" at bounding box center [66, 132] width 59 height 19
click at [70, 165] on p "s_p_value" at bounding box center [75, 172] width 118 height 14
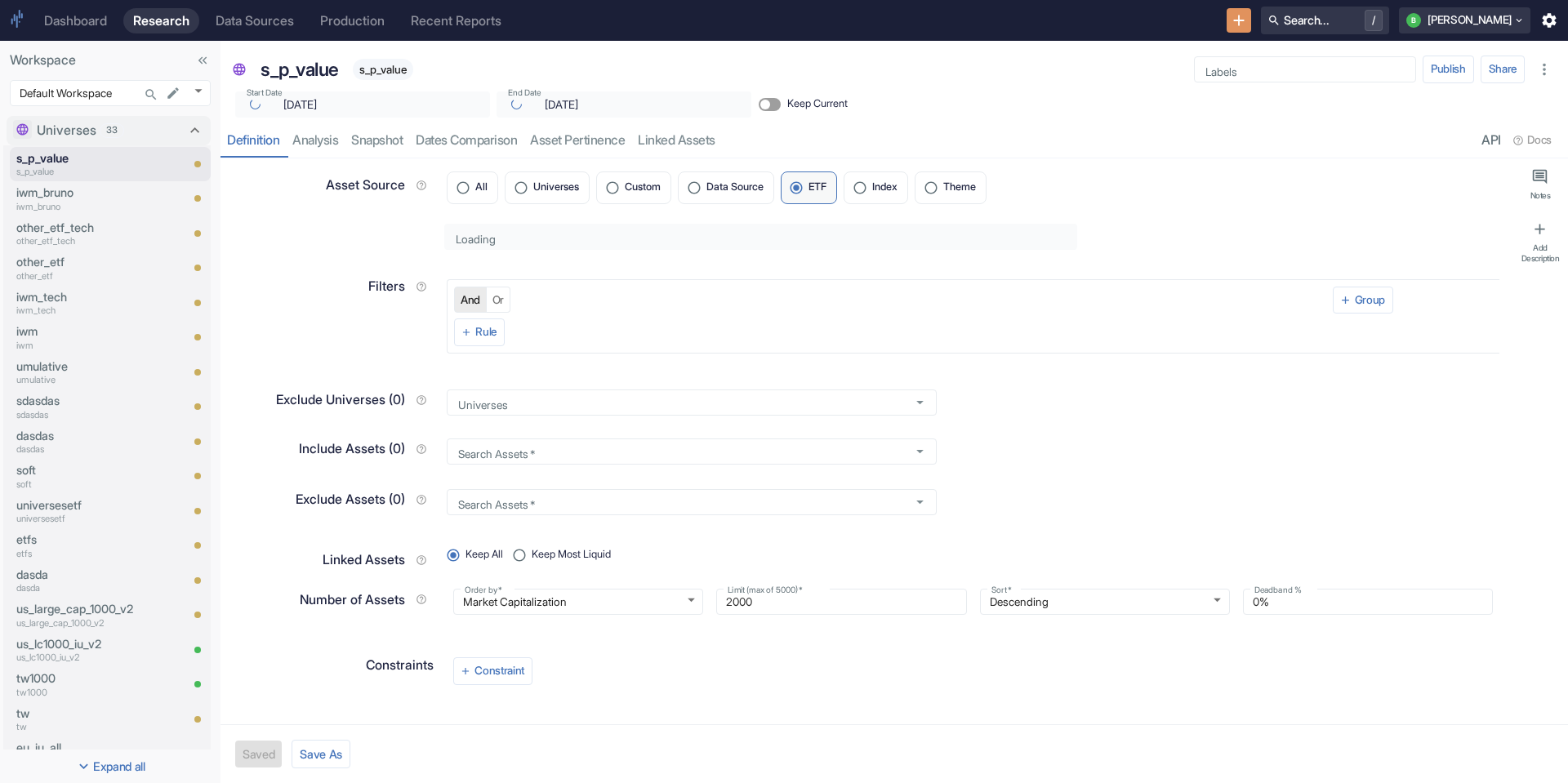
type textarea "x"
click at [348, 147] on div "Definition analysis Snapshot Dates Comparison Asset Pertinence Linked Assets AP…" at bounding box center [894, 141] width 1348 height 34
click at [322, 142] on link "analysis" at bounding box center [315, 141] width 58 height 34
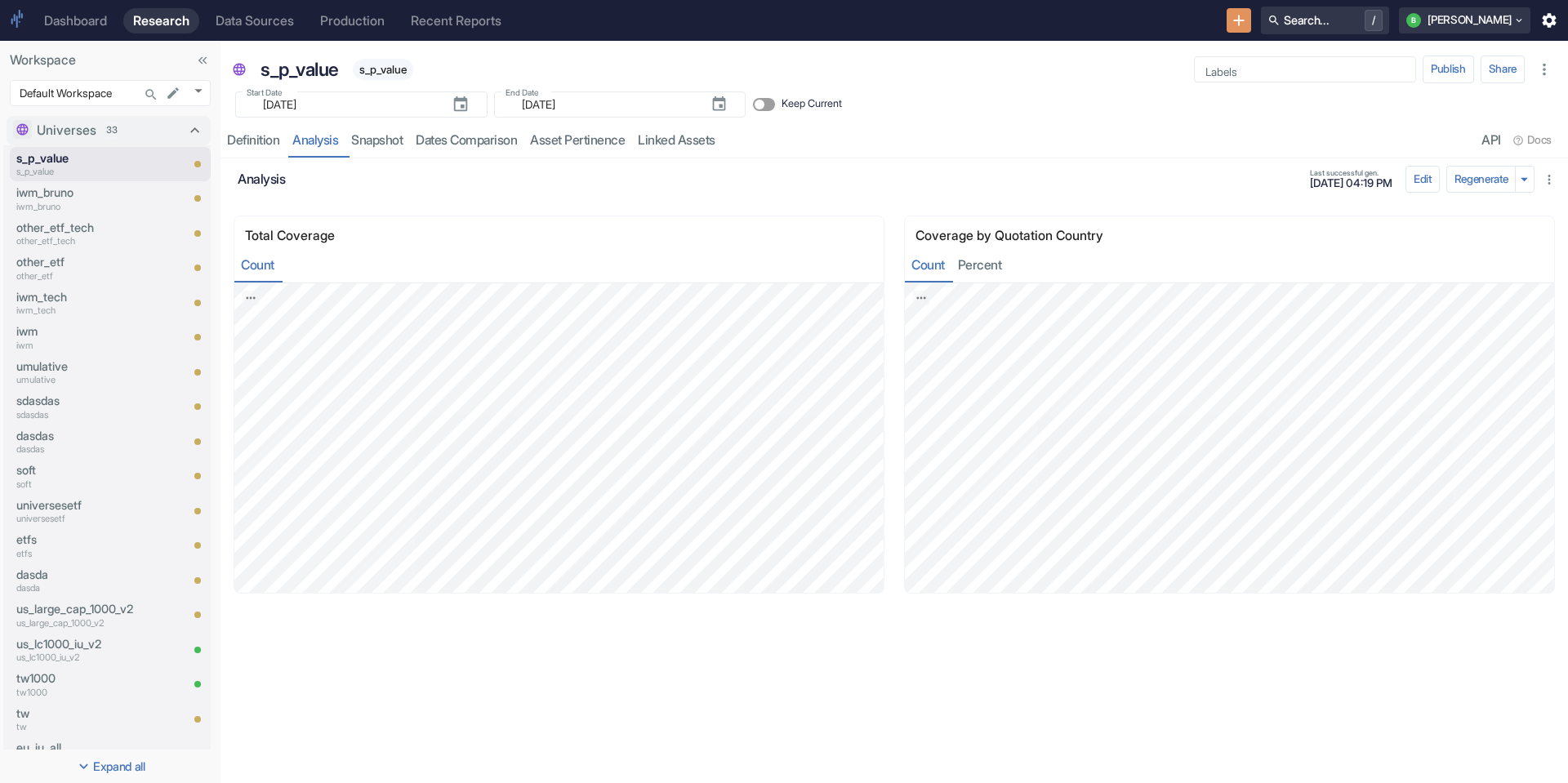
click at [494, 26] on div "Recent Reports" at bounding box center [456, 20] width 90 height 16
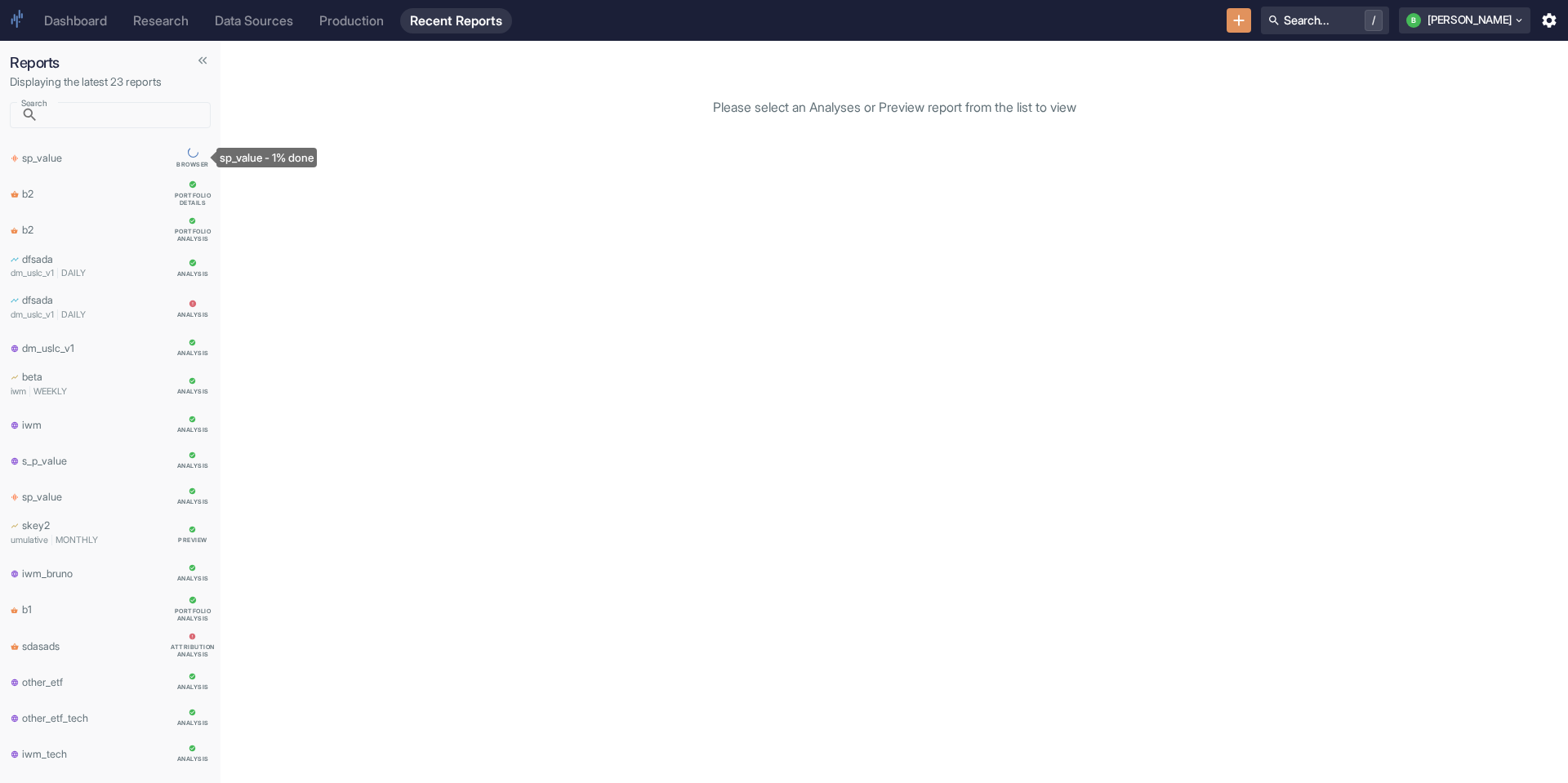
click at [92, 154] on div "sp_value" at bounding box center [90, 158] width 158 height 18
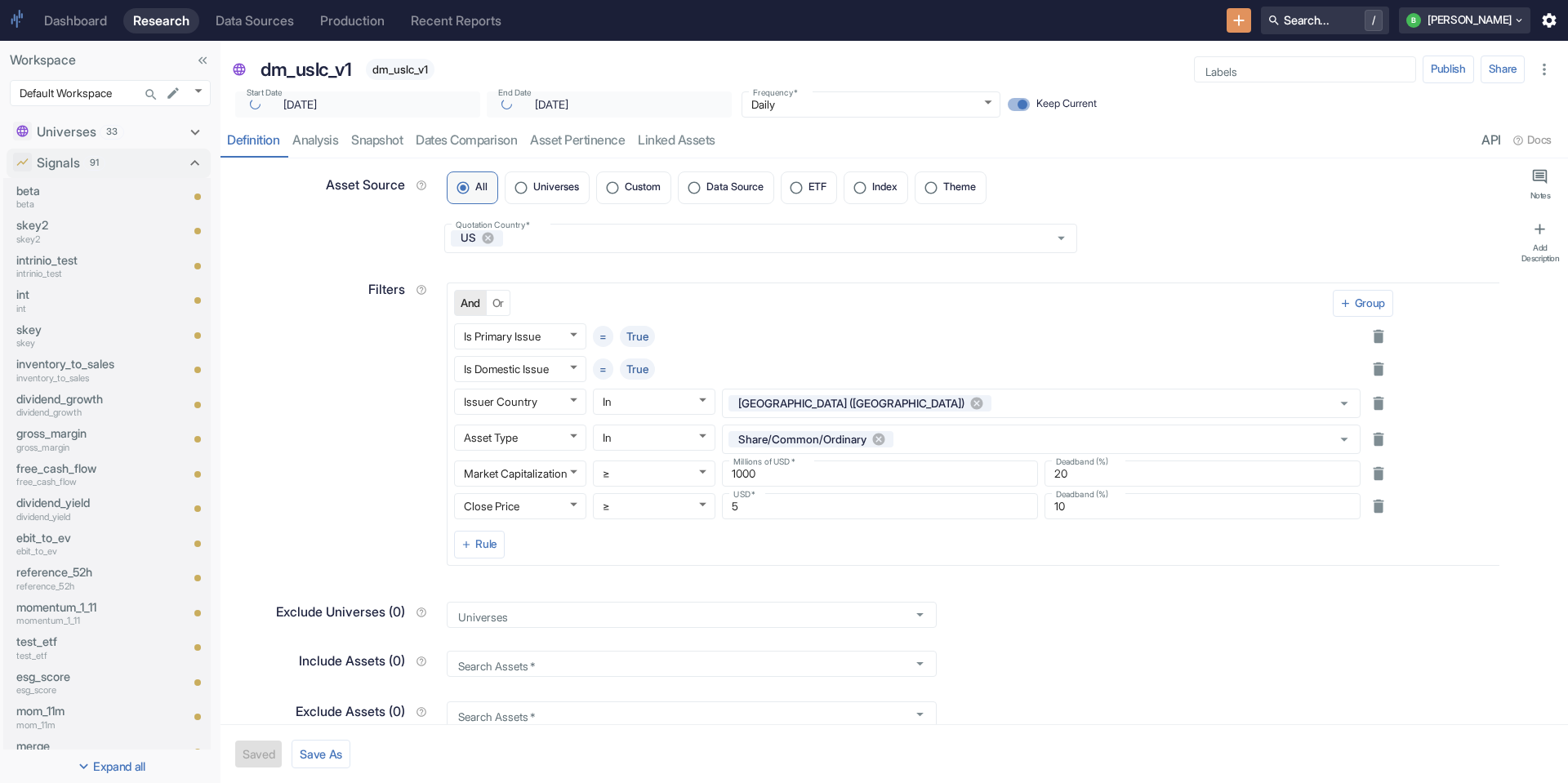
type textarea "x"
type input "[DATE]"
click at [320, 143] on link "analysis" at bounding box center [315, 141] width 58 height 34
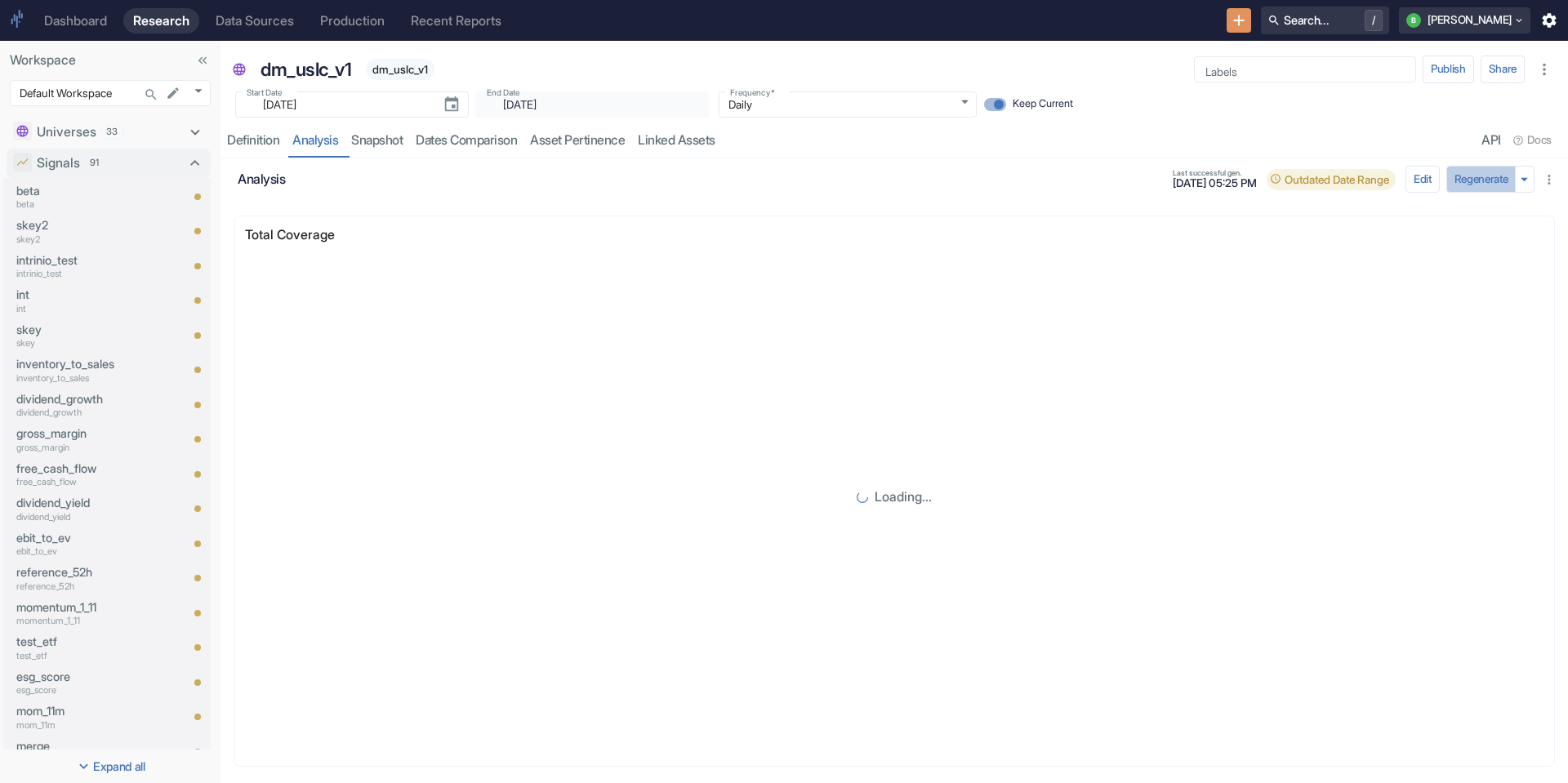
click at [1512, 183] on button "Regenerate" at bounding box center [1481, 179] width 70 height 27
click at [1533, 181] on div "Regenerate" at bounding box center [1490, 179] width 89 height 27
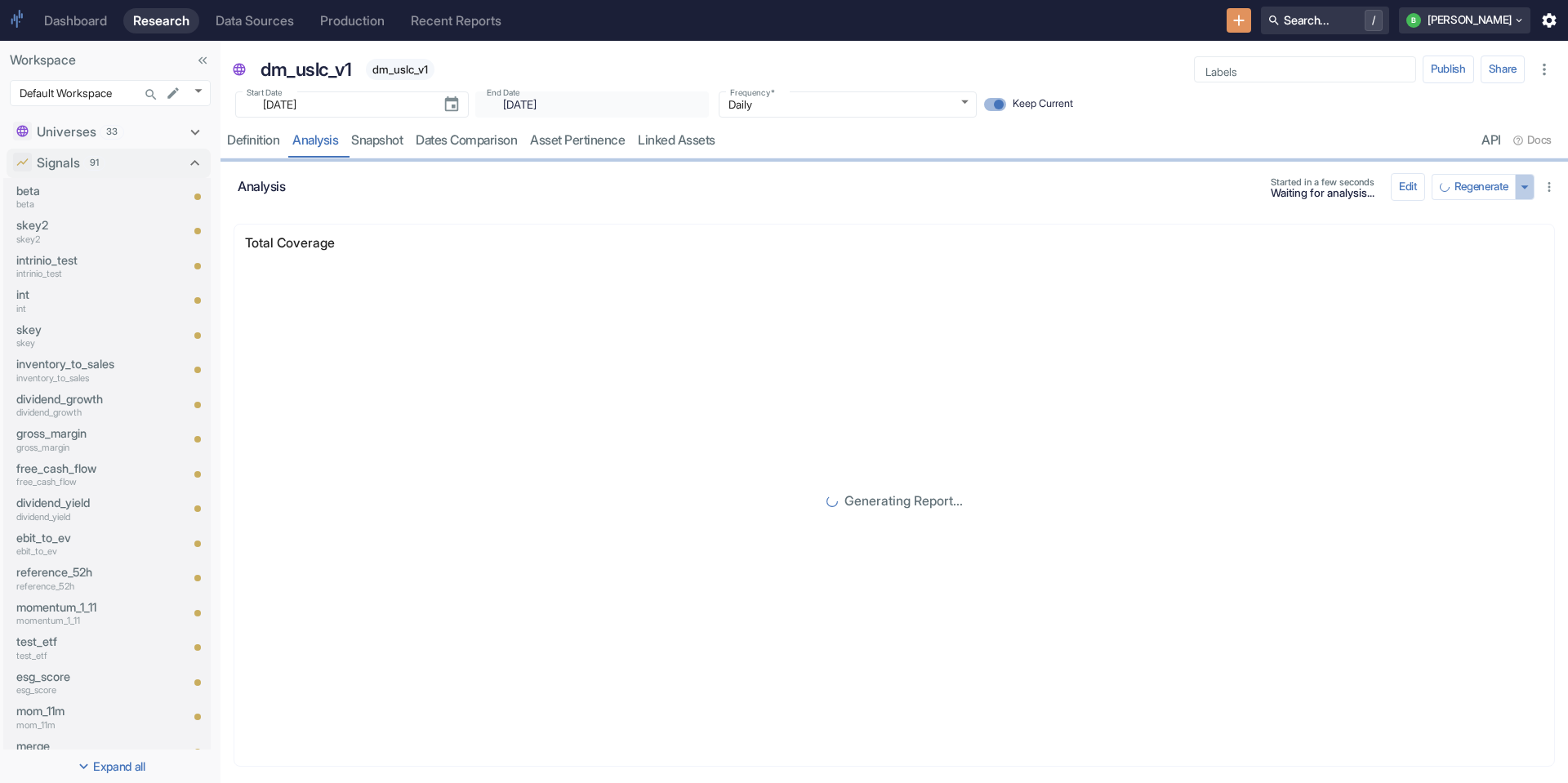
click at [1528, 184] on icon "button" at bounding box center [1525, 187] width 18 height 18
click at [1482, 213] on li "Regenerate ignoring cache" at bounding box center [1474, 217] width 145 height 23
